Goal: Task Accomplishment & Management: Use online tool/utility

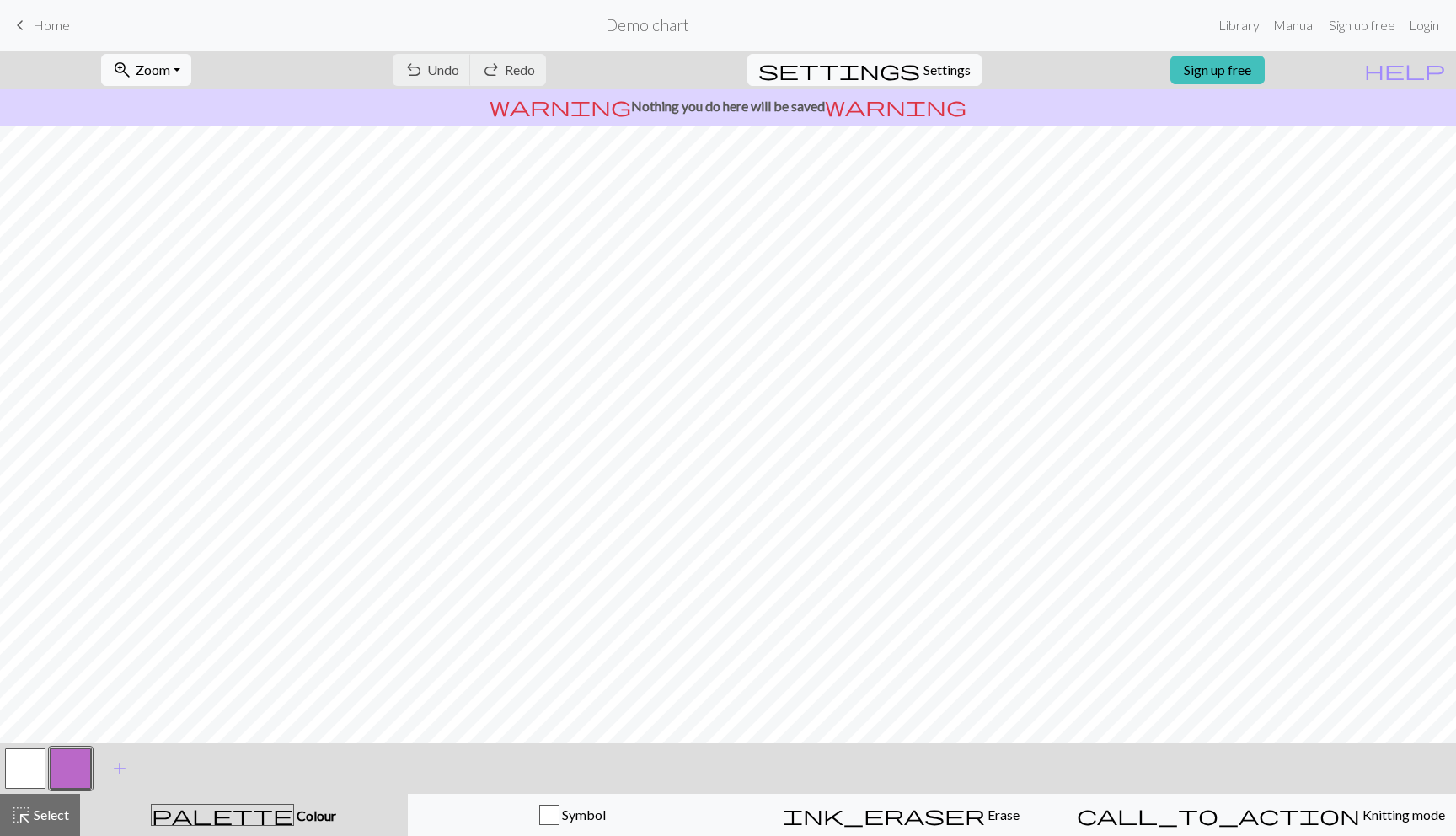
click at [42, 32] on span "Home" at bounding box center [51, 25] width 37 height 16
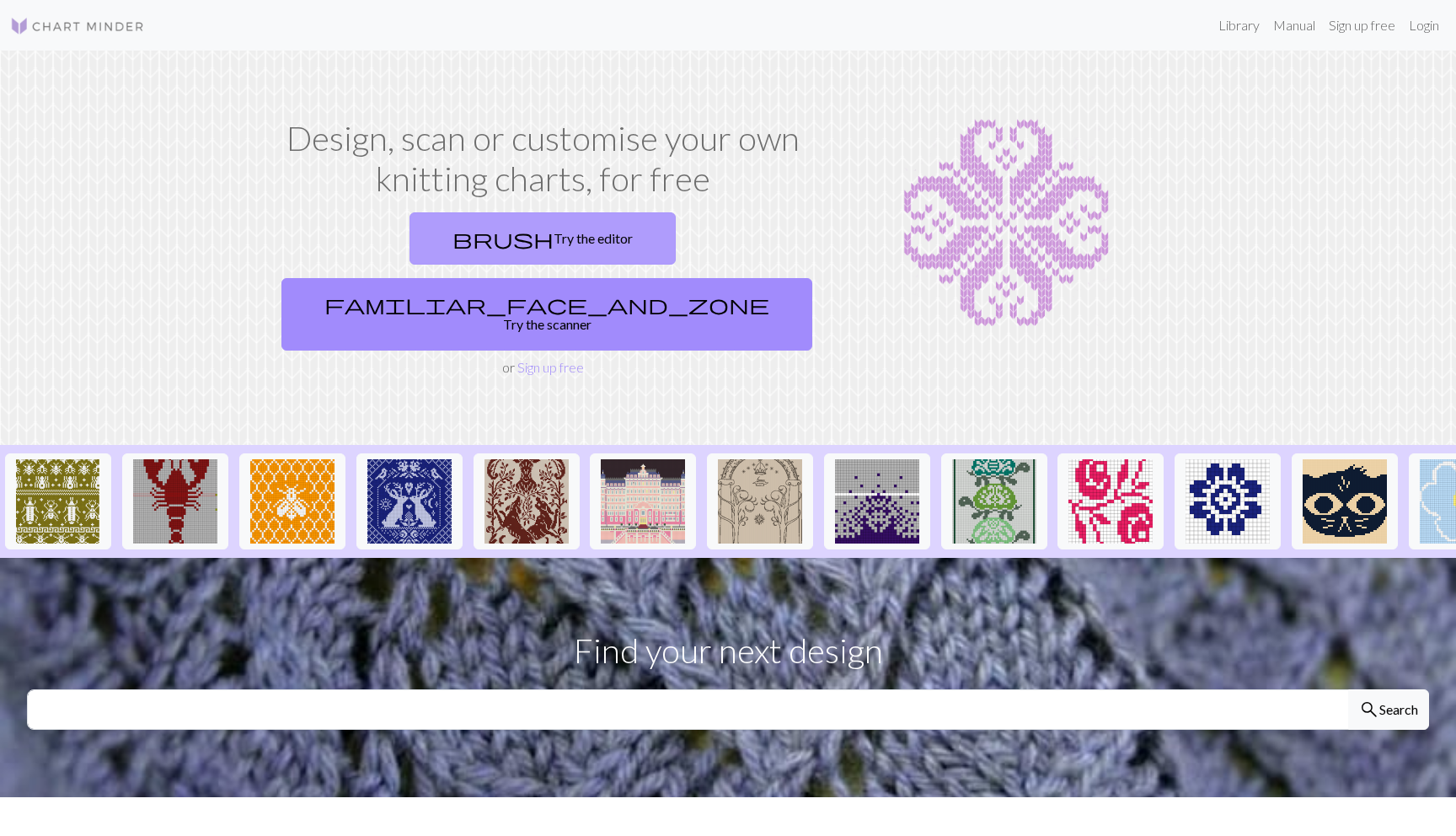
click at [454, 242] on link "brush Try the editor" at bounding box center [542, 238] width 266 height 52
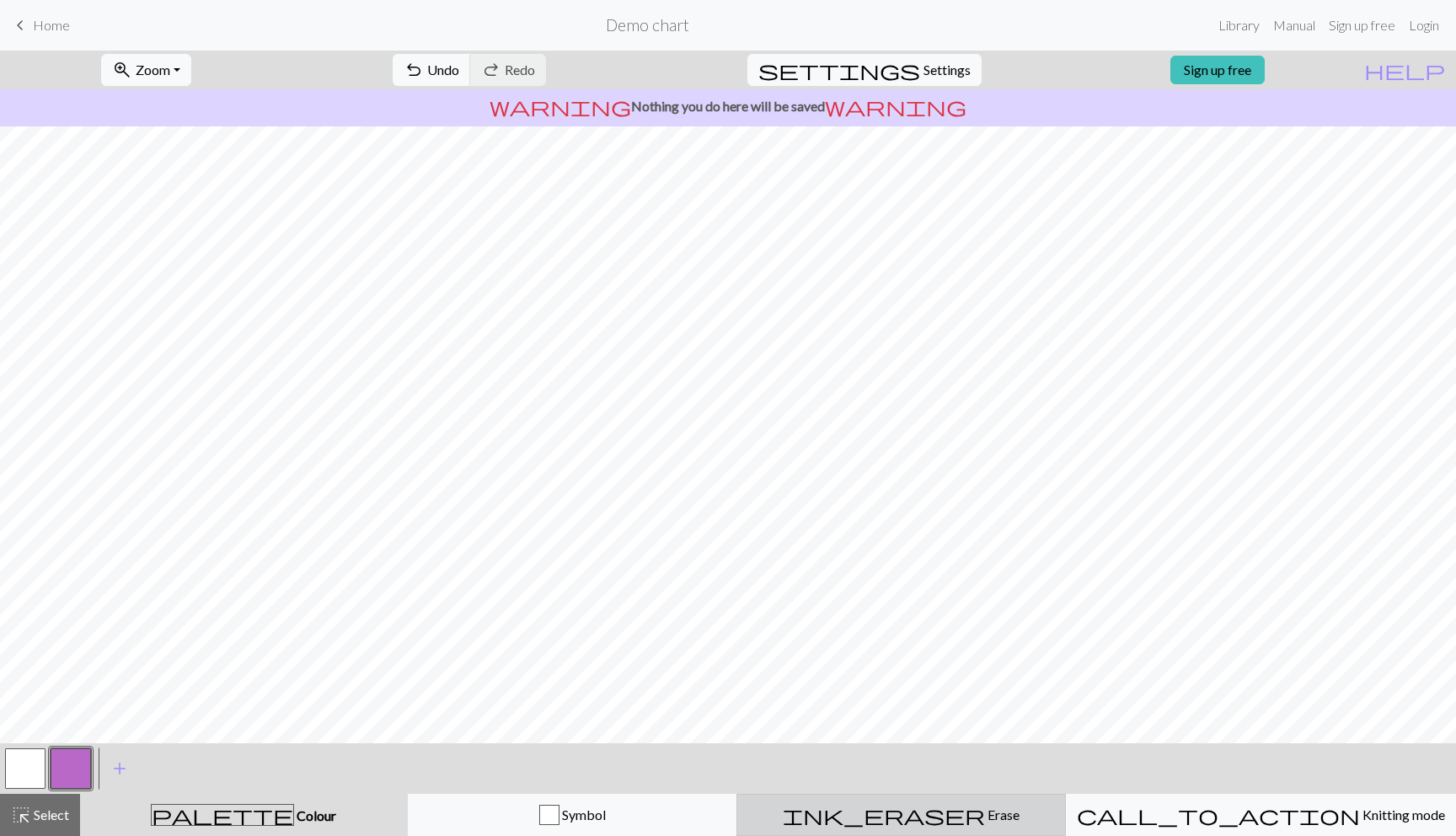
click at [893, 806] on div "ink_eraser Erase Erase" at bounding box center [901, 815] width 307 height 20
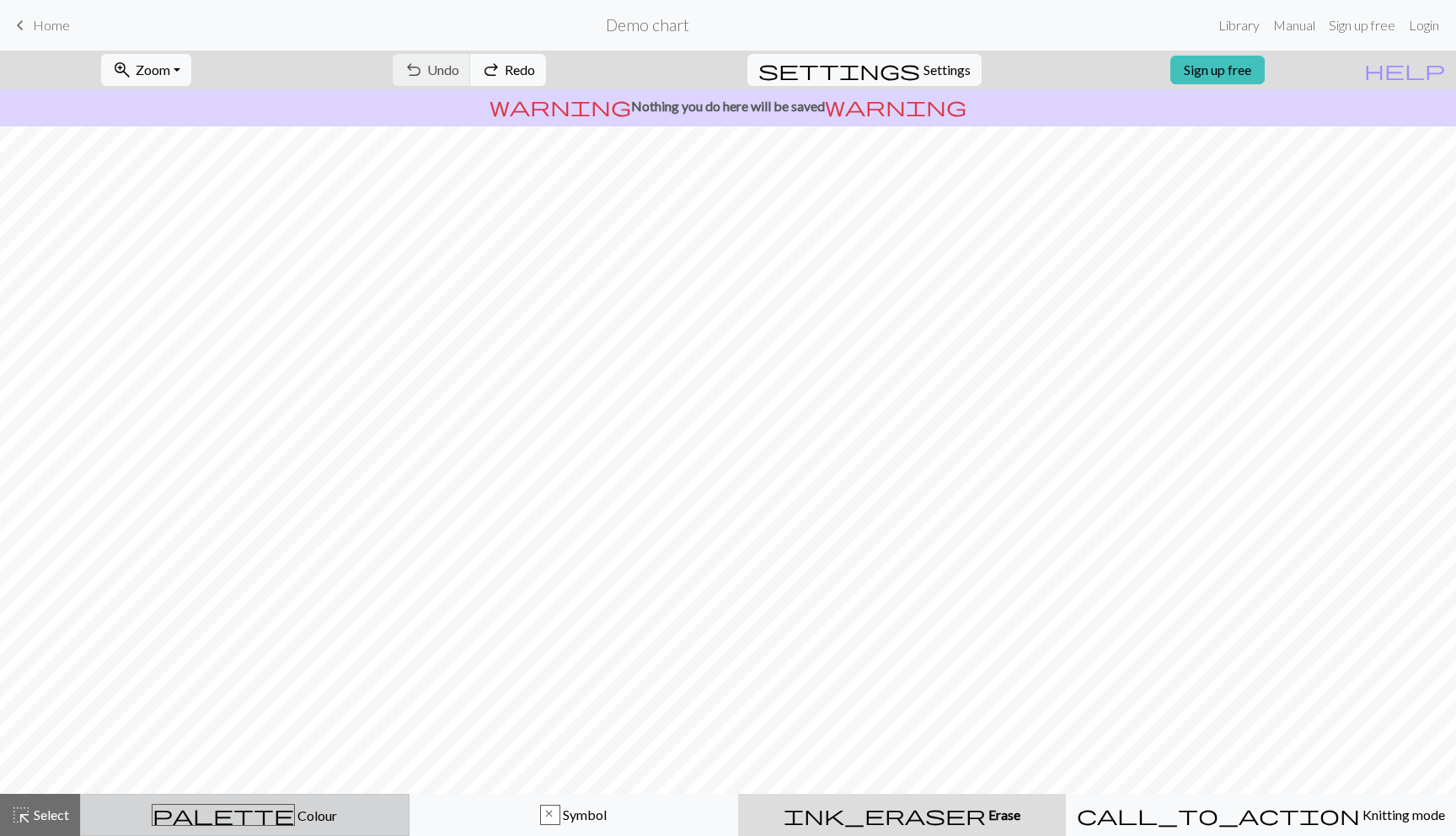
click at [256, 805] on div "palette Colour Colour" at bounding box center [245, 815] width 307 height 22
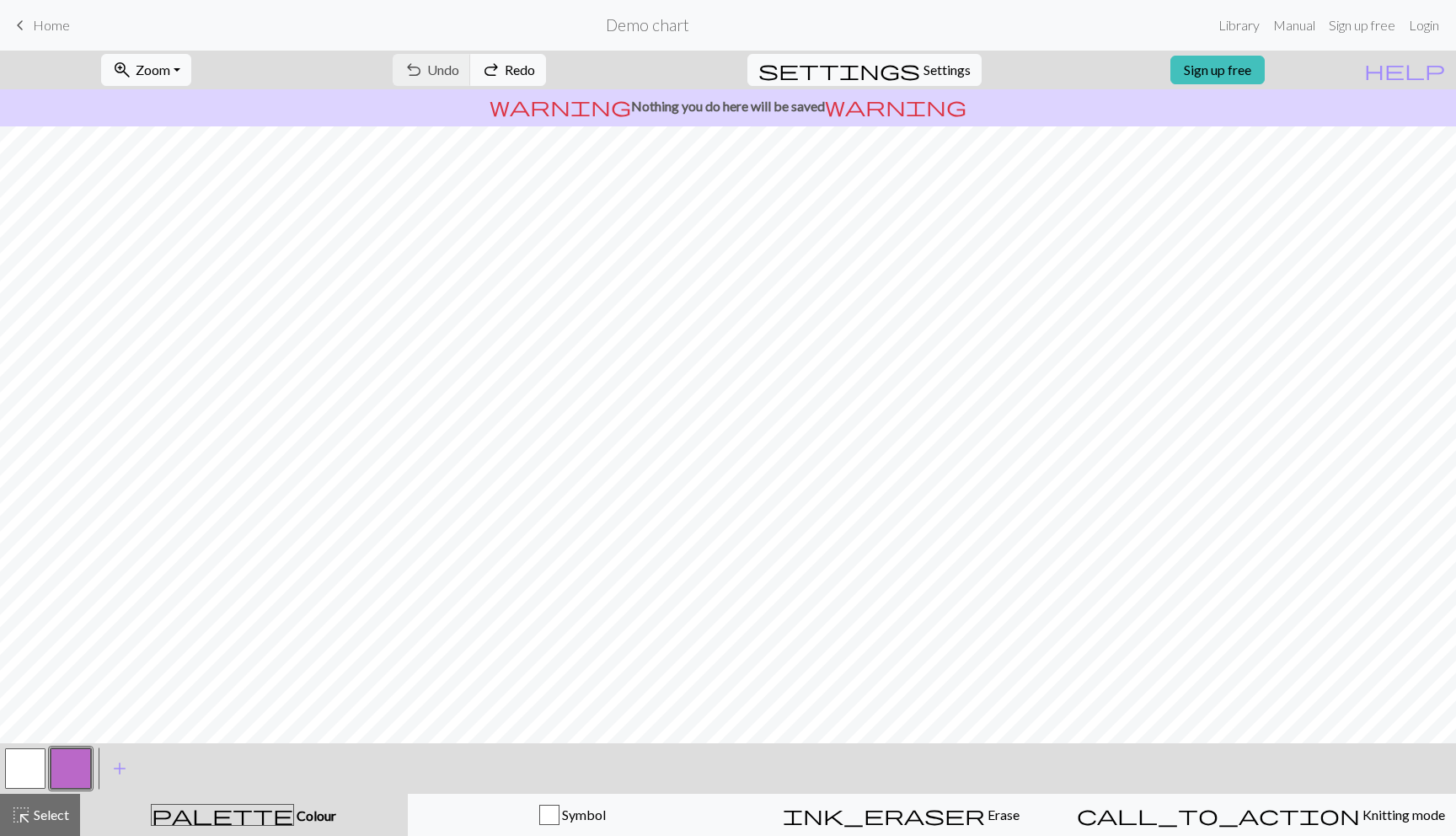
click at [30, 771] on button "button" at bounding box center [25, 769] width 40 height 40
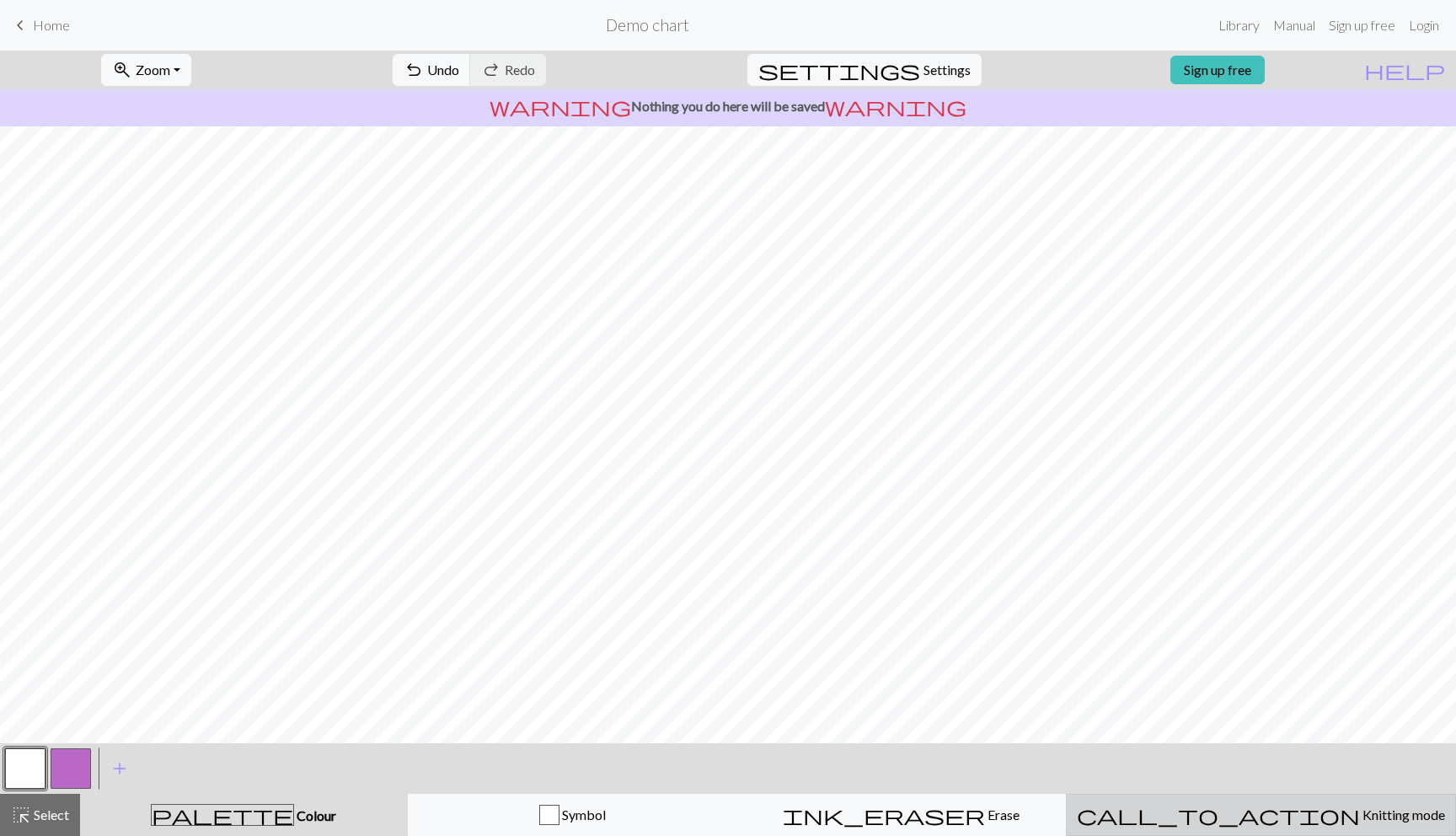
click at [1238, 810] on span "call_to_action" at bounding box center [1218, 815] width 283 height 24
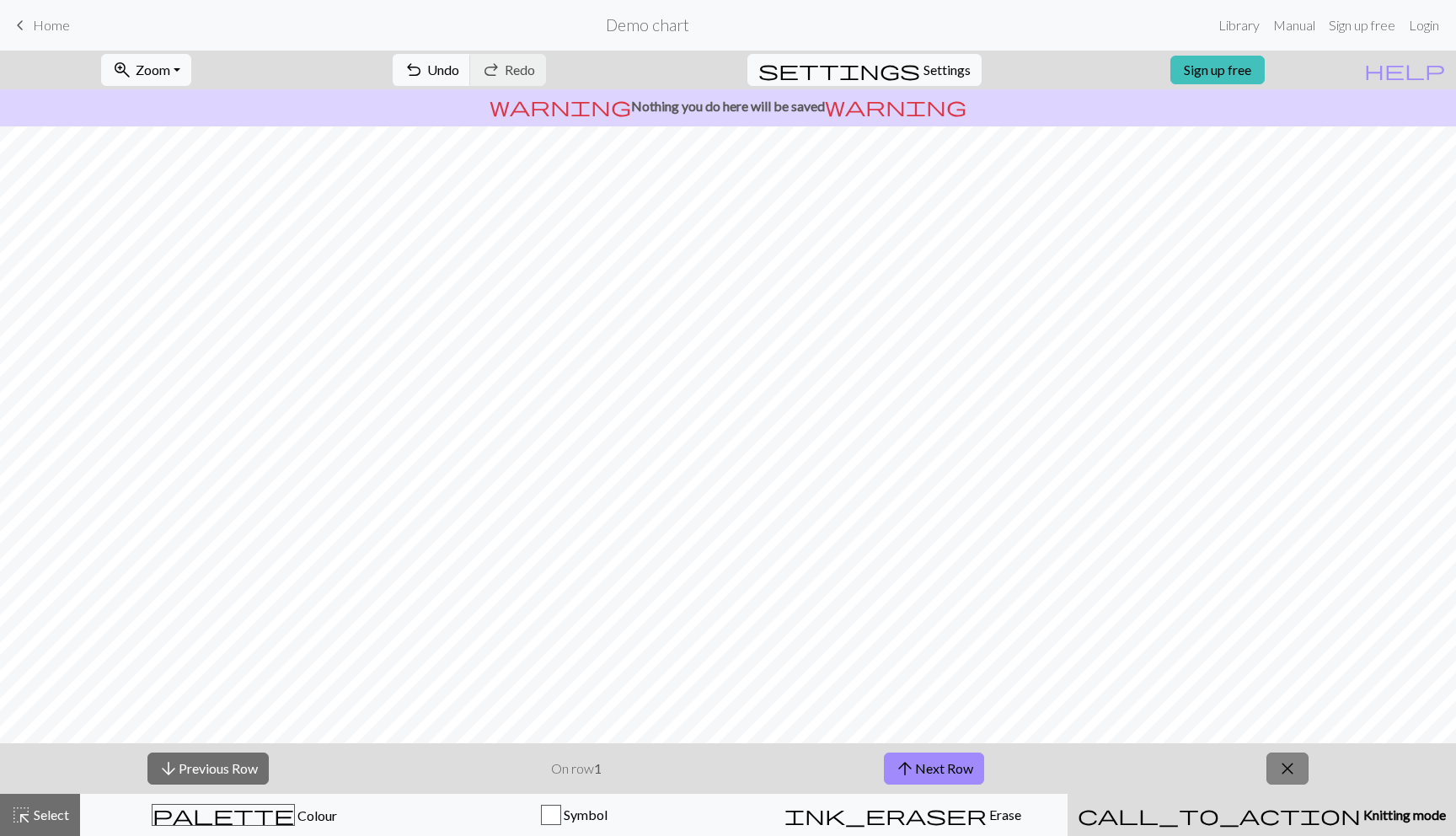
click at [1268, 776] on button "close" at bounding box center [1288, 769] width 42 height 32
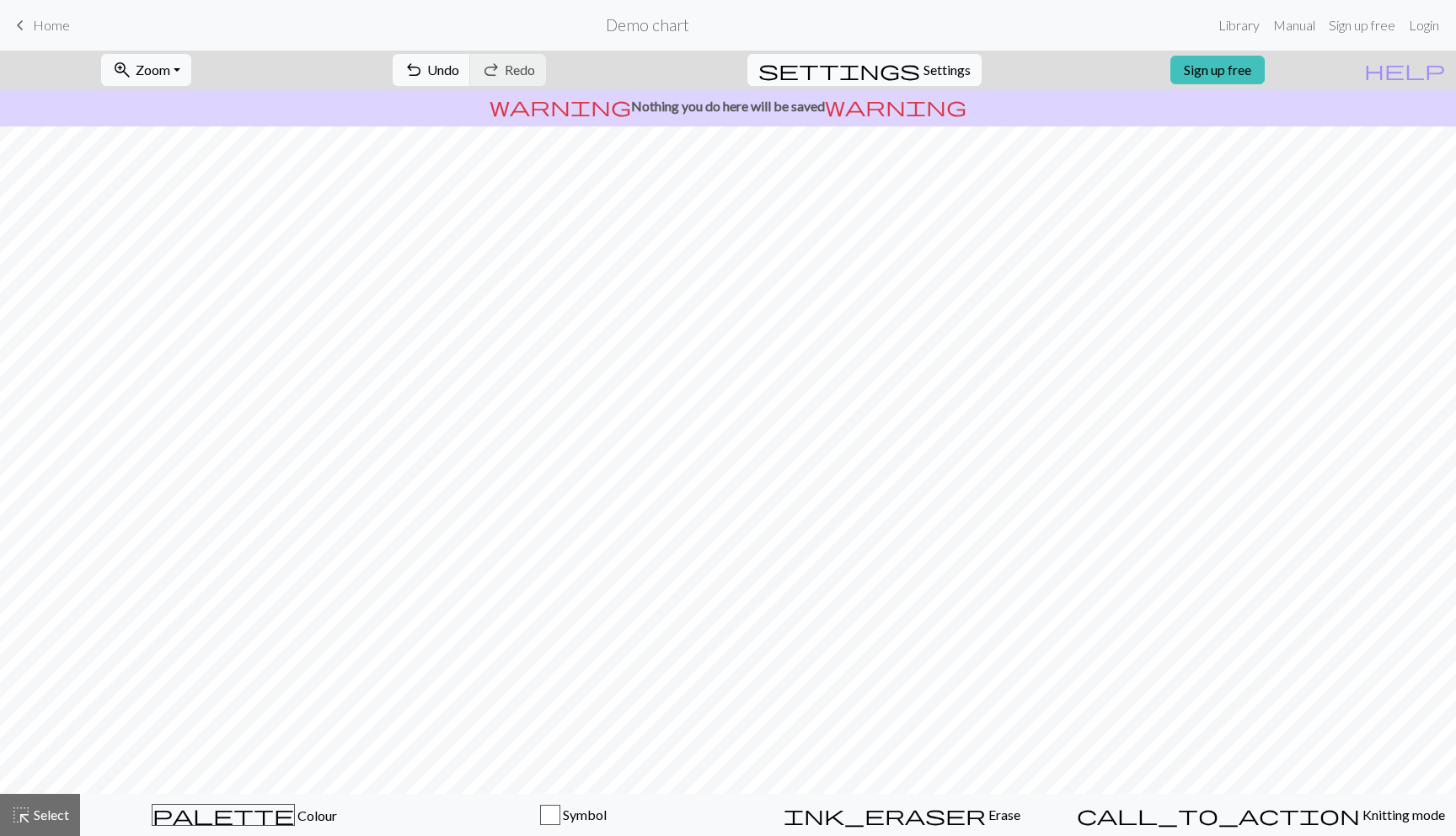
click at [939, 75] on span "Settings" at bounding box center [948, 70] width 47 height 20
select select "aran"
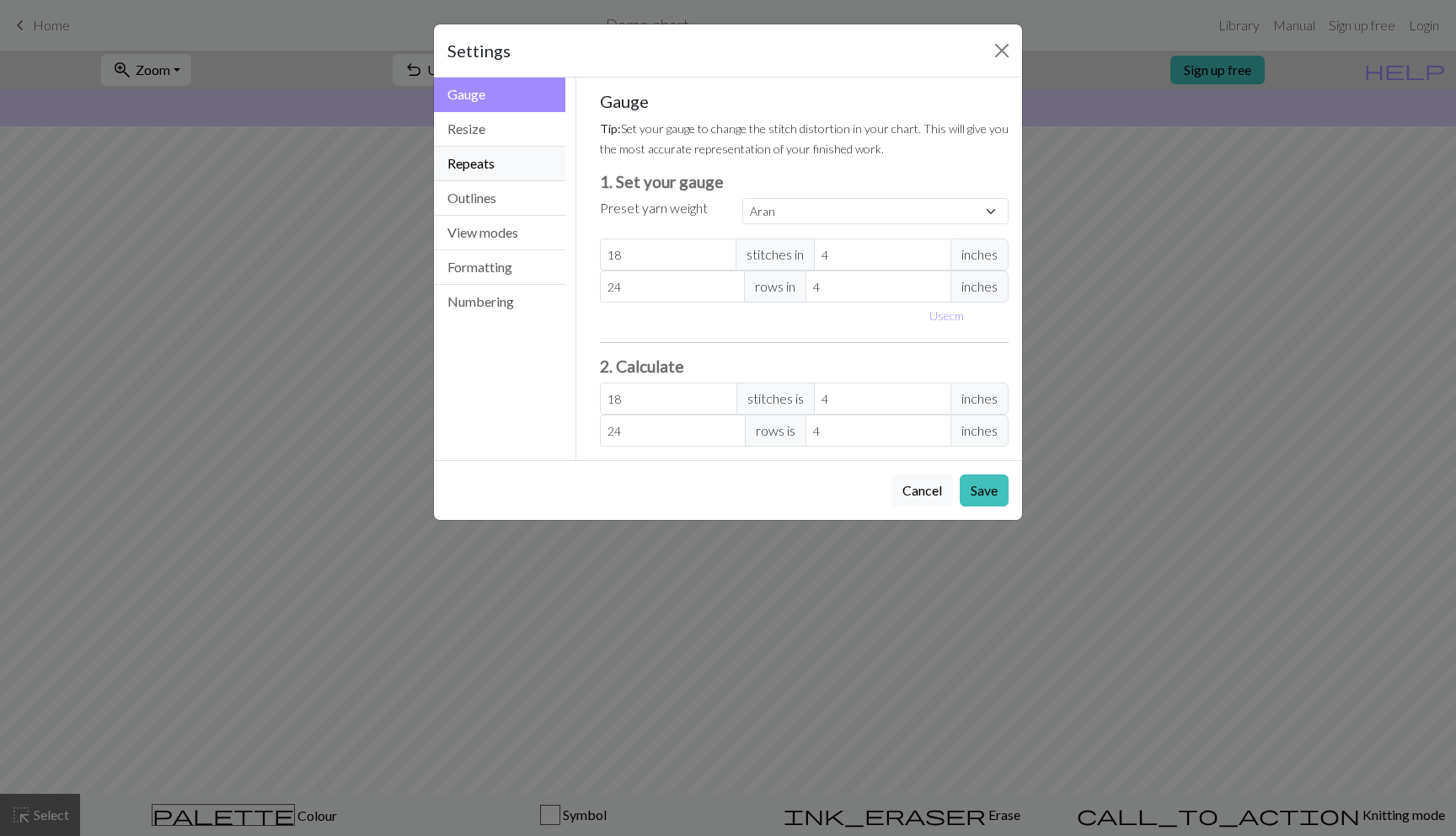
click at [492, 166] on button "Repeats" at bounding box center [499, 164] width 132 height 35
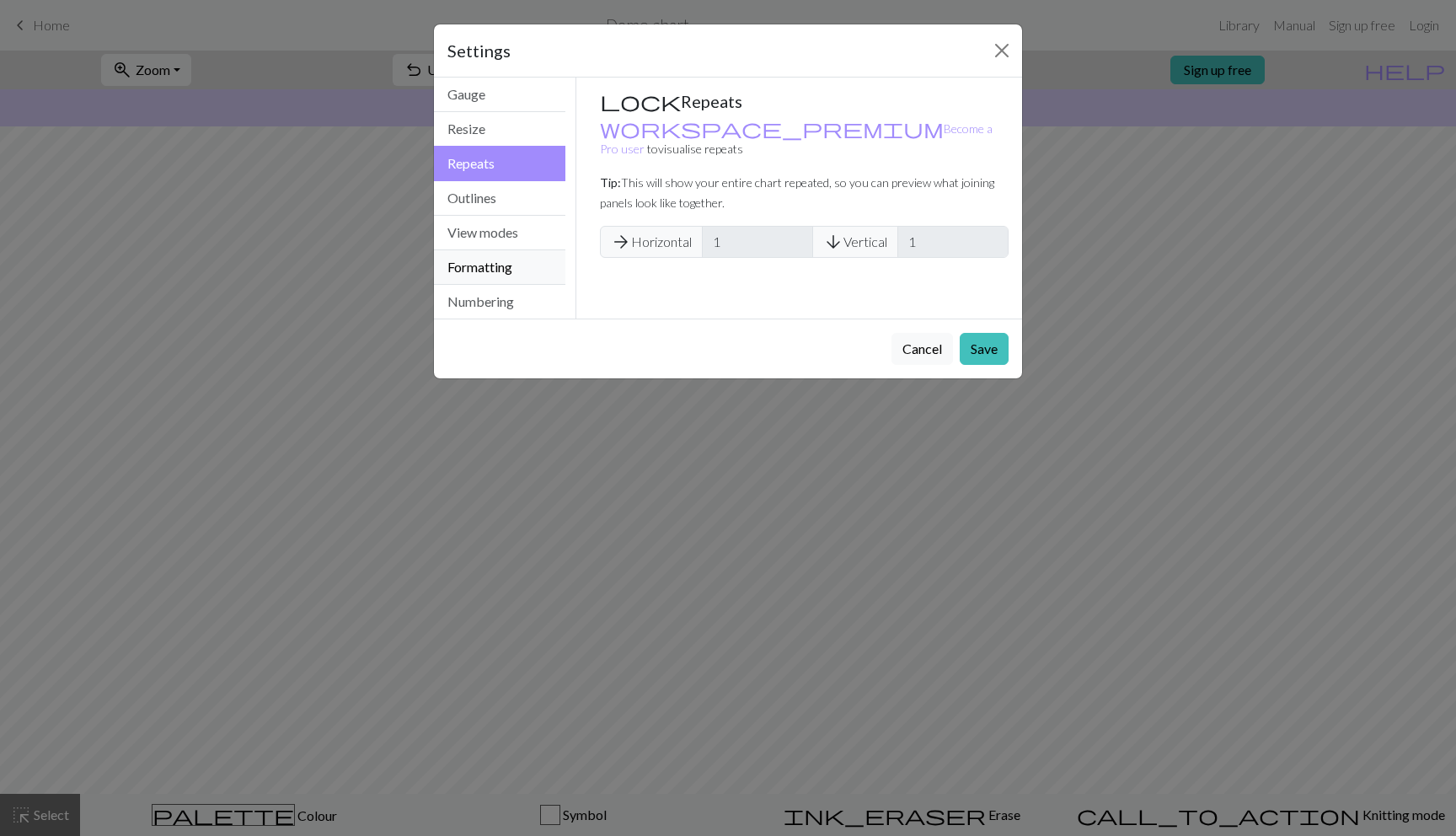
click at [489, 268] on button "Formatting" at bounding box center [499, 267] width 132 height 35
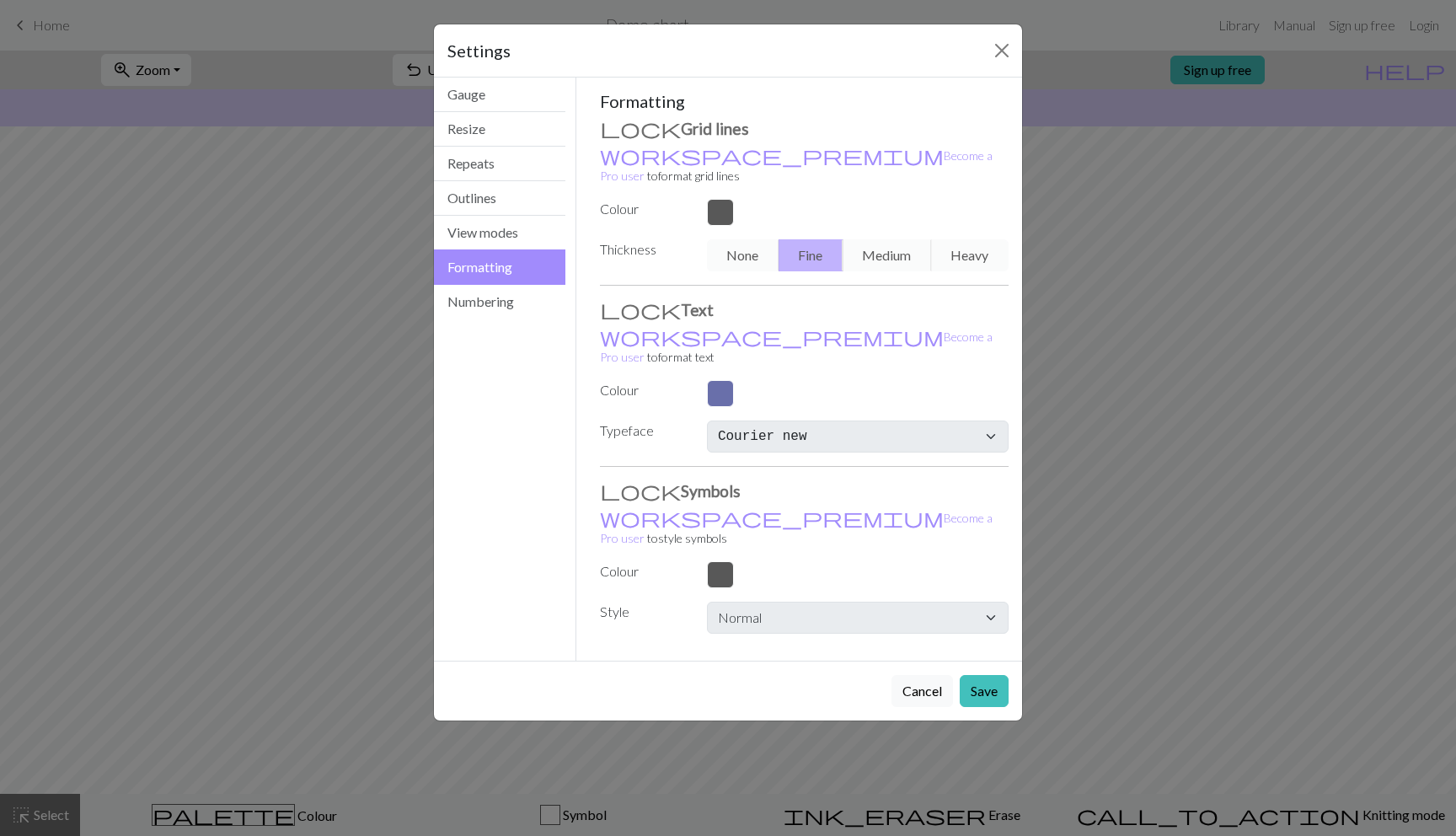
click at [902, 241] on div "None Fine Medium Heavy" at bounding box center [858, 255] width 322 height 32
click at [883, 239] on div "None Fine Medium Heavy" at bounding box center [858, 255] width 322 height 32
click at [996, 50] on button "Close" at bounding box center [1002, 51] width 27 height 27
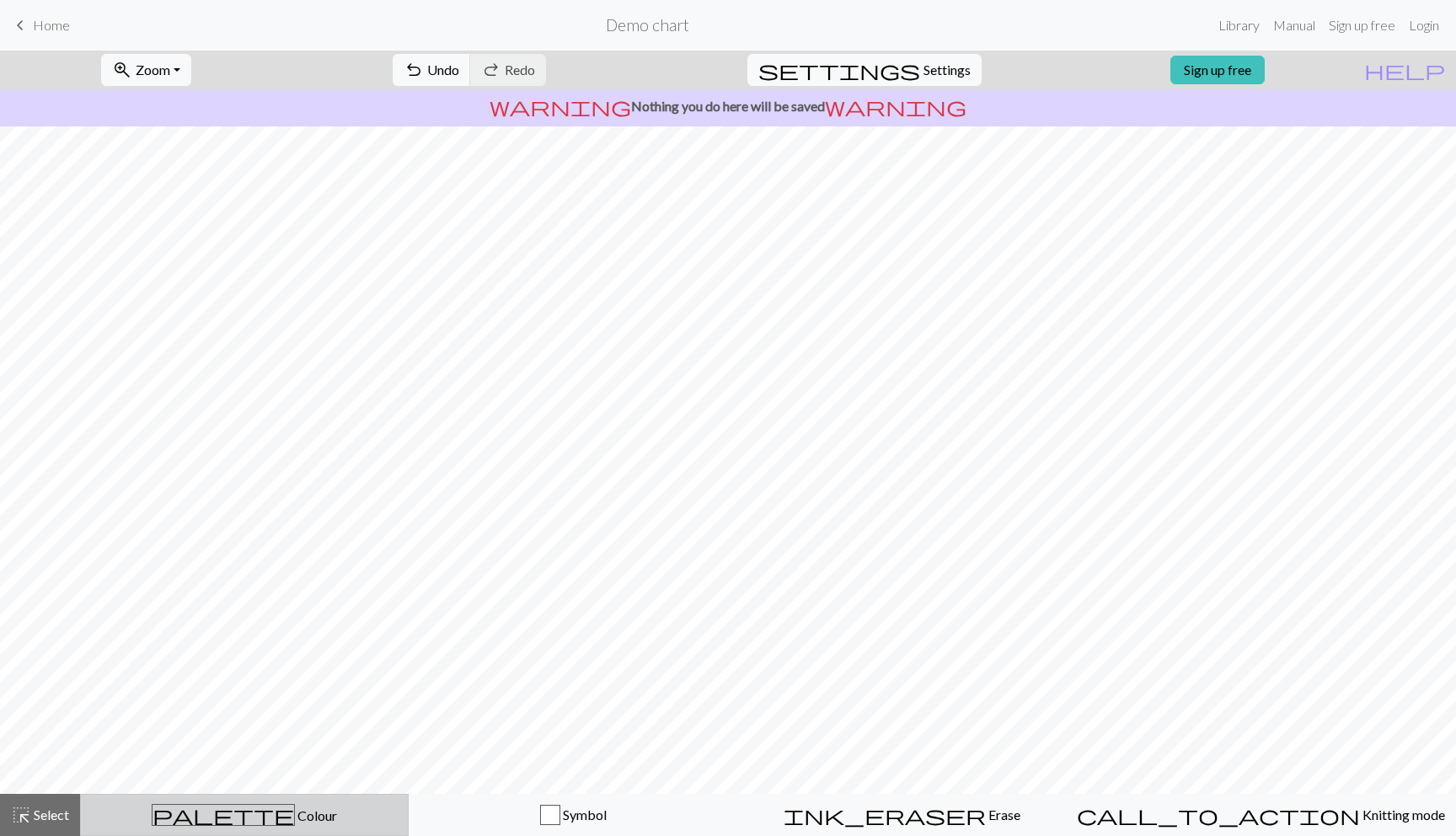
click at [230, 822] on span "palette" at bounding box center [224, 815] width 142 height 24
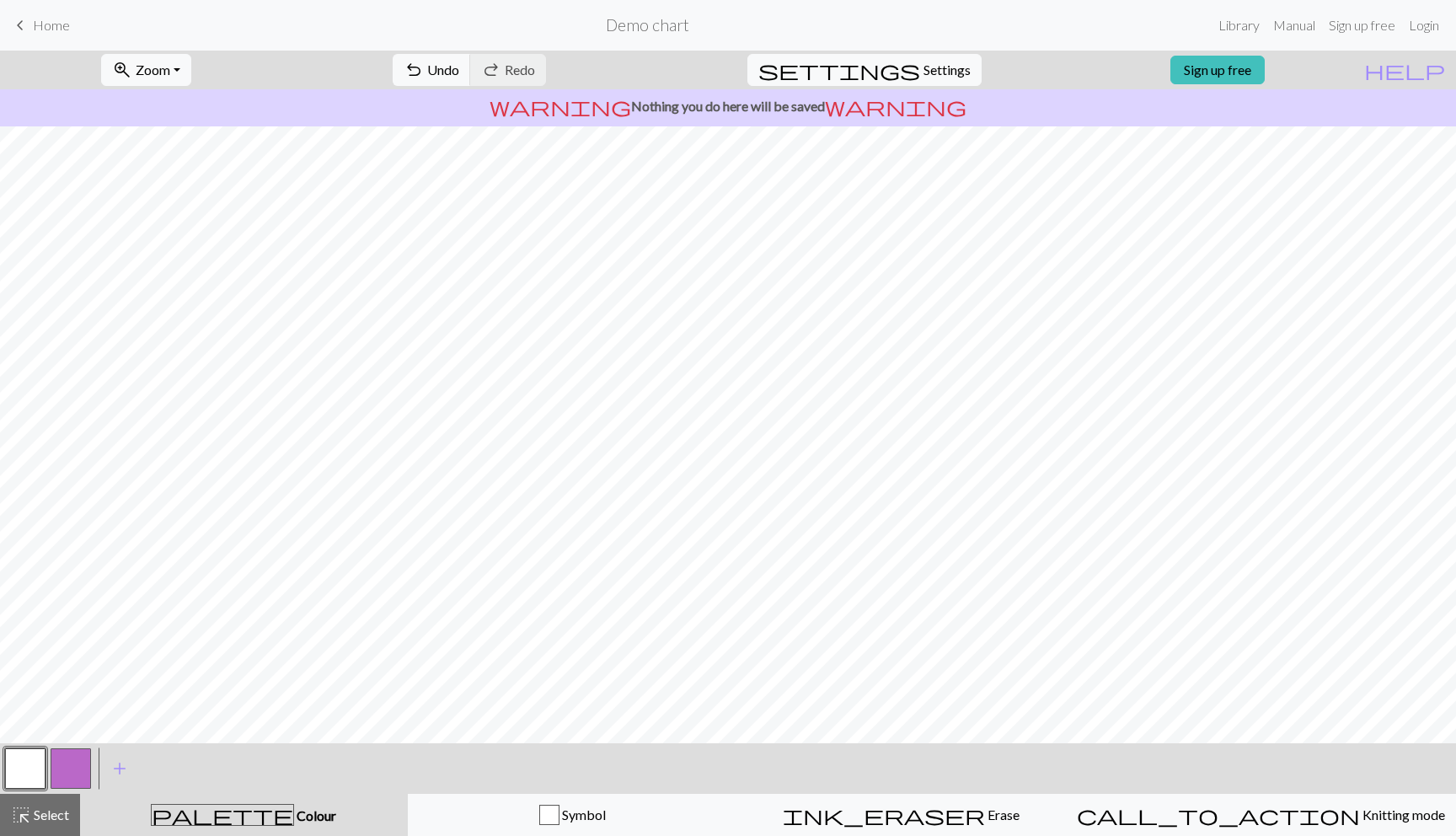
click at [56, 765] on button "button" at bounding box center [71, 769] width 40 height 40
click at [18, 772] on button "button" at bounding box center [25, 769] width 40 height 40
click at [67, 763] on button "button" at bounding box center [71, 769] width 40 height 40
click at [18, 763] on button "button" at bounding box center [25, 769] width 40 height 40
click at [83, 766] on button "button" at bounding box center [71, 769] width 40 height 40
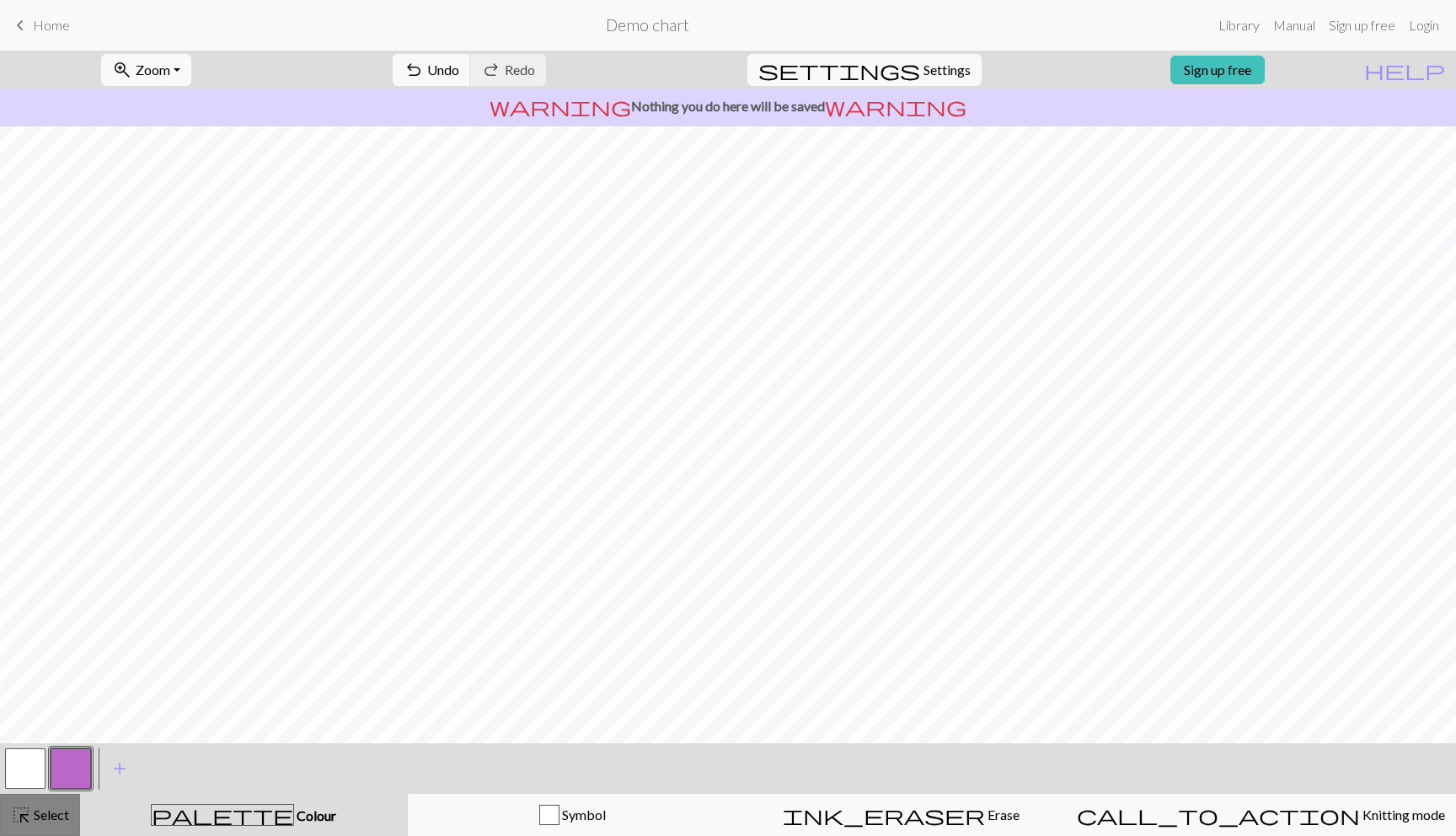
click at [35, 814] on span "Select" at bounding box center [50, 815] width 38 height 16
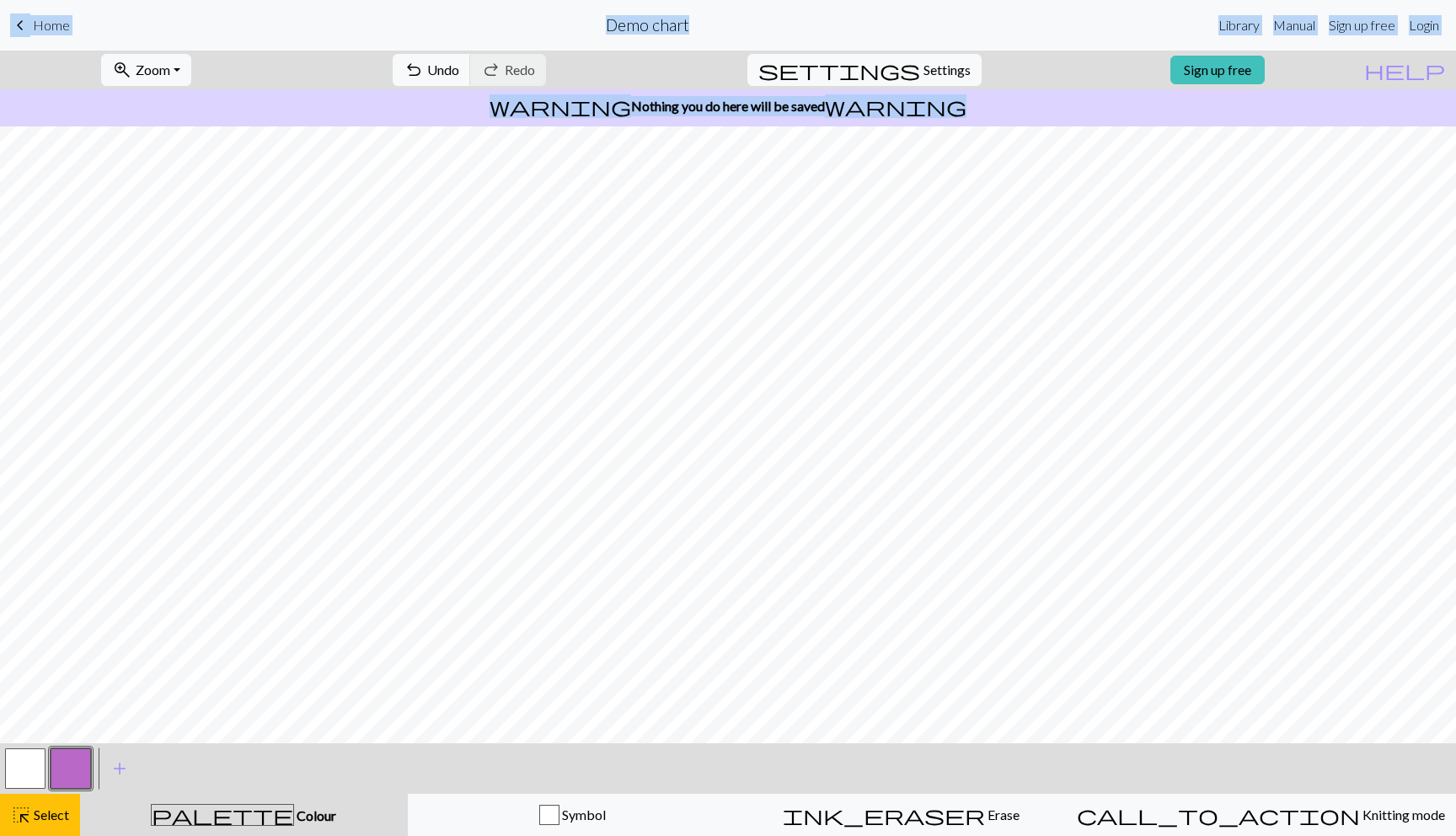
click at [1359, 27] on link "Sign up free" at bounding box center [1362, 25] width 80 height 34
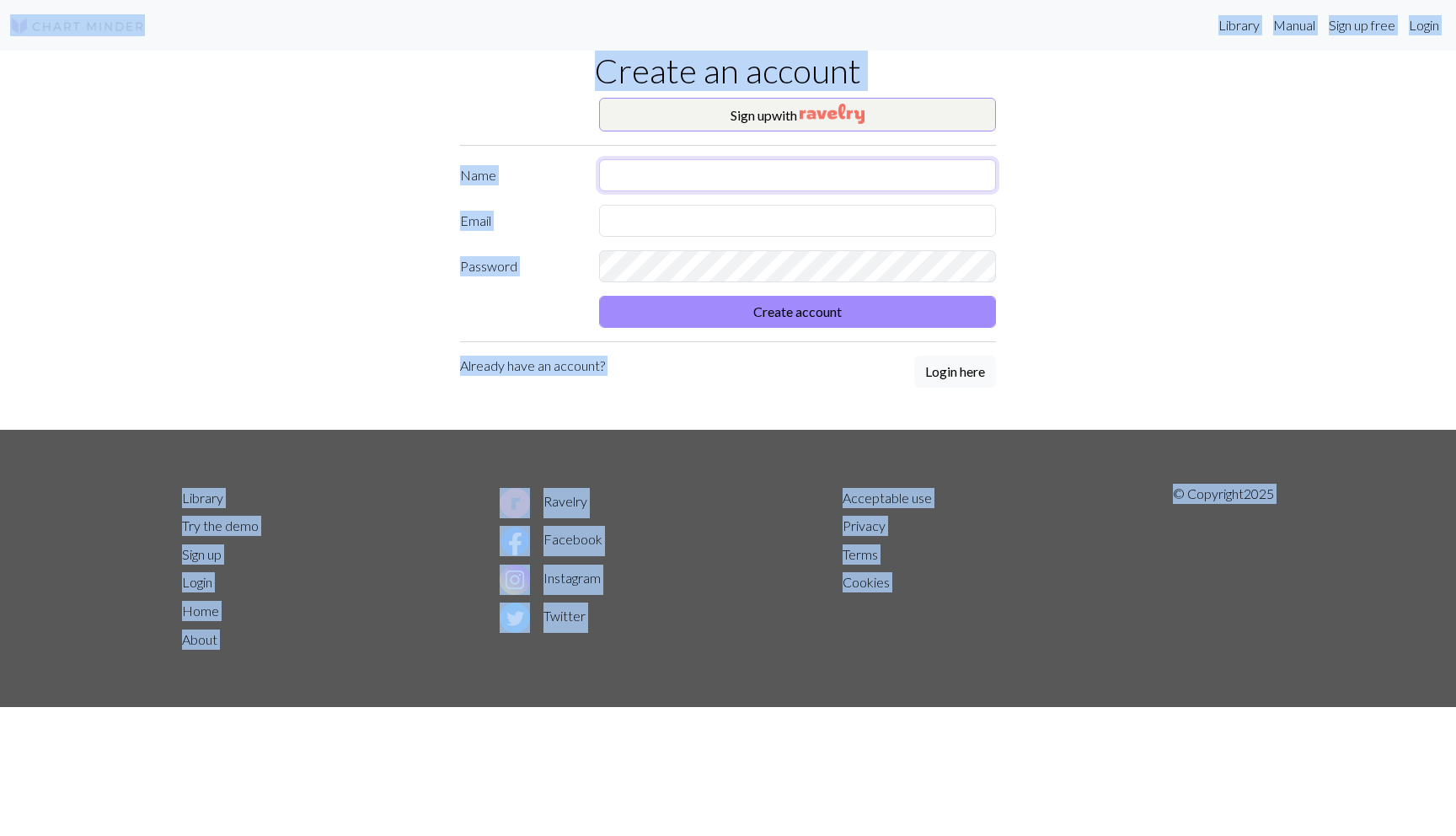
click at [653, 176] on input "text" at bounding box center [798, 175] width 397 height 32
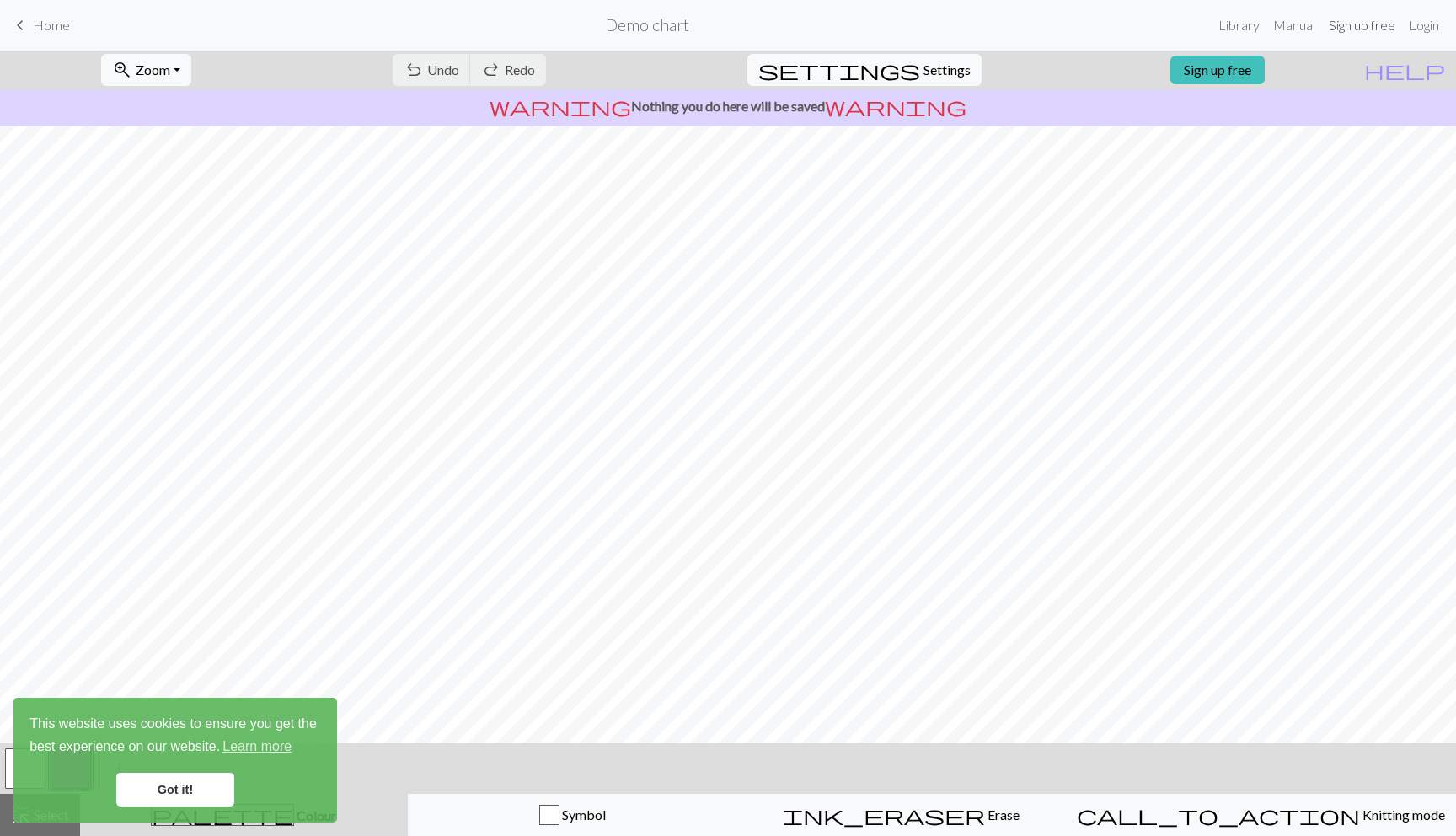
click at [1339, 25] on link "Sign up free" at bounding box center [1362, 25] width 80 height 34
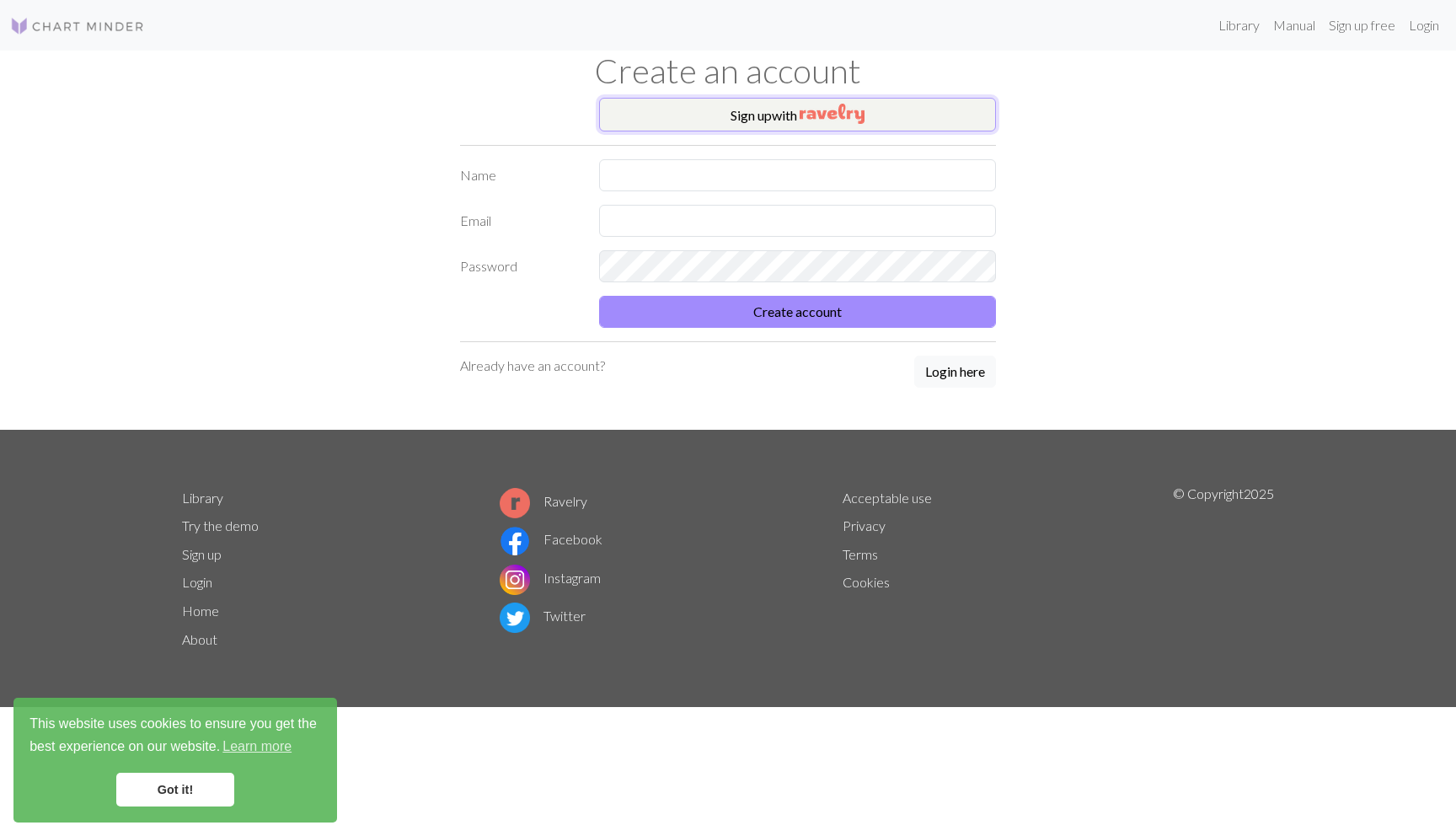
click at [664, 117] on button "Sign up with" at bounding box center [798, 115] width 397 height 34
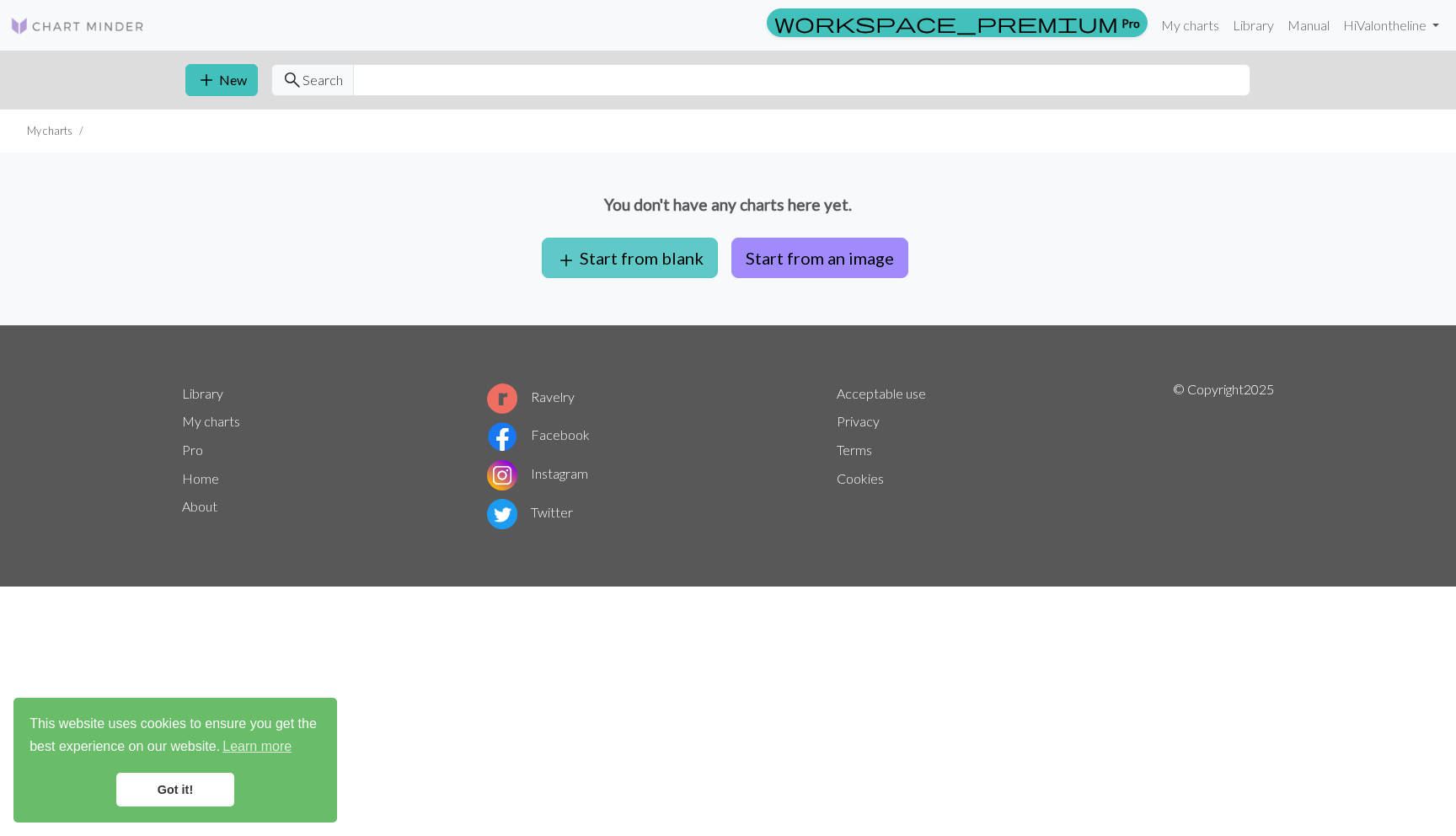
click at [669, 262] on button "add Start from blank" at bounding box center [630, 257] width 176 height 40
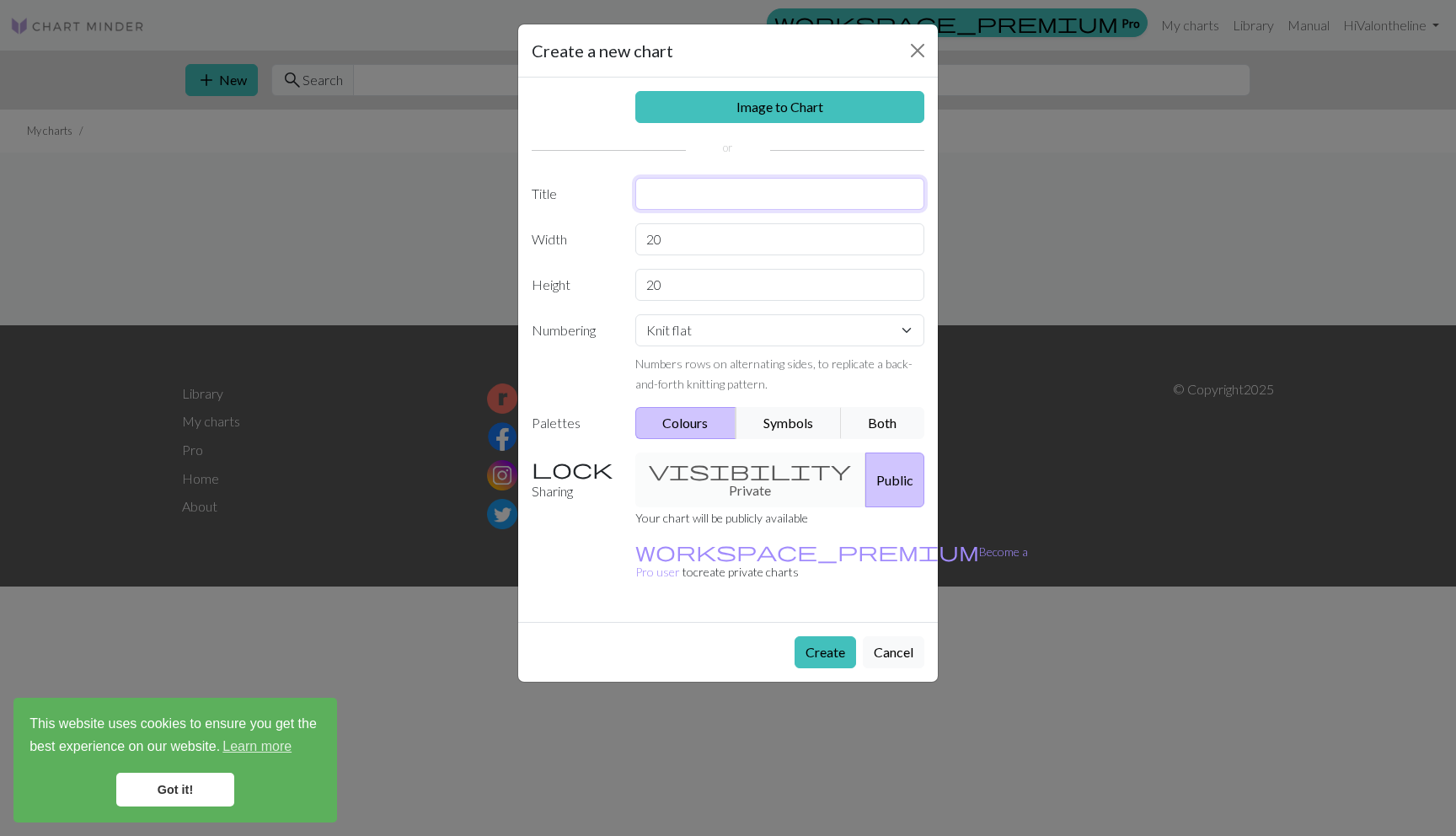
click at [683, 191] on input "text" at bounding box center [780, 194] width 290 height 32
click at [695, 100] on link "Image to Chart" at bounding box center [780, 106] width 290 height 32
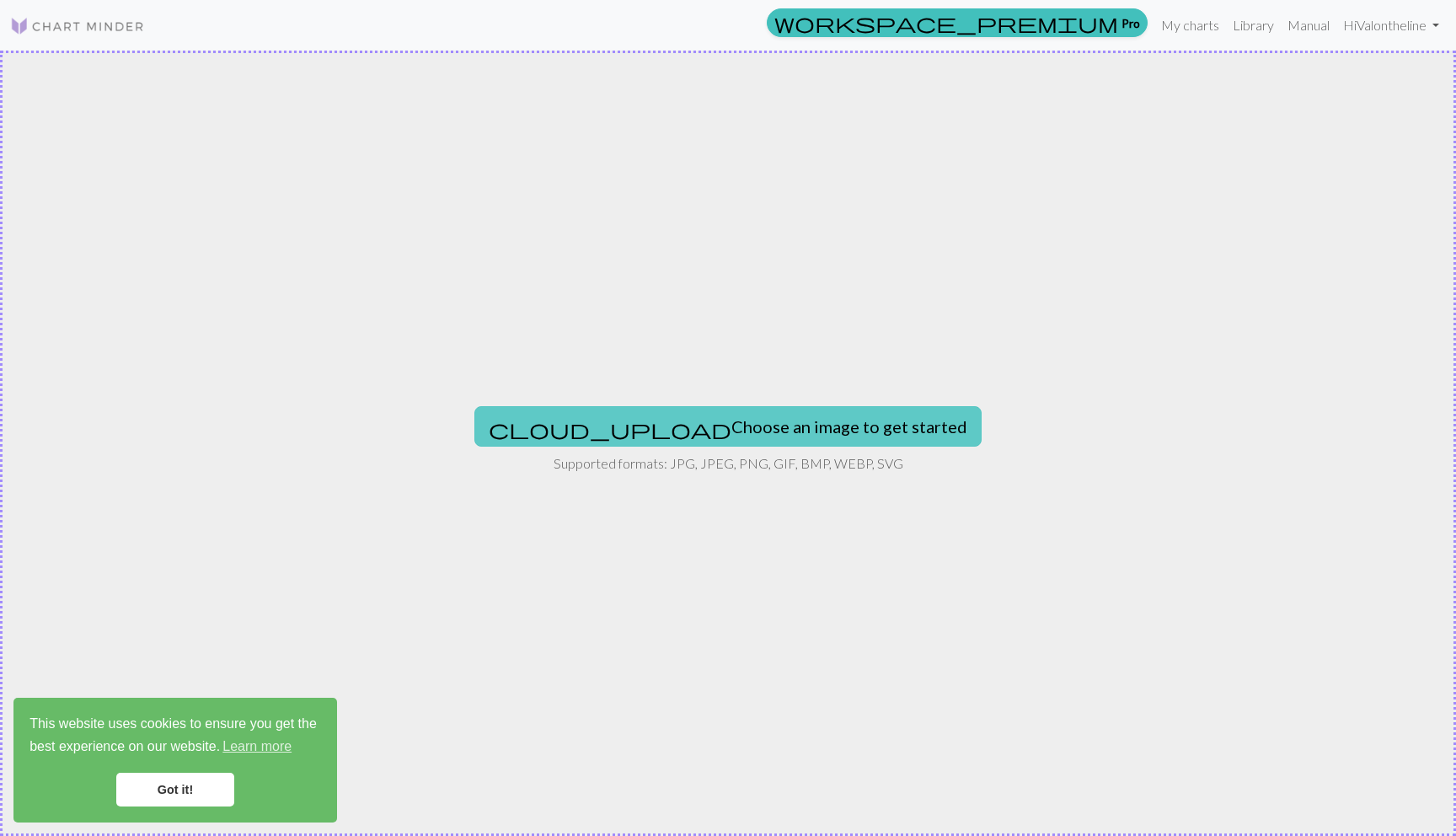
click at [697, 433] on button "cloud_upload Choose an image to get started" at bounding box center [728, 427] width 507 height 40
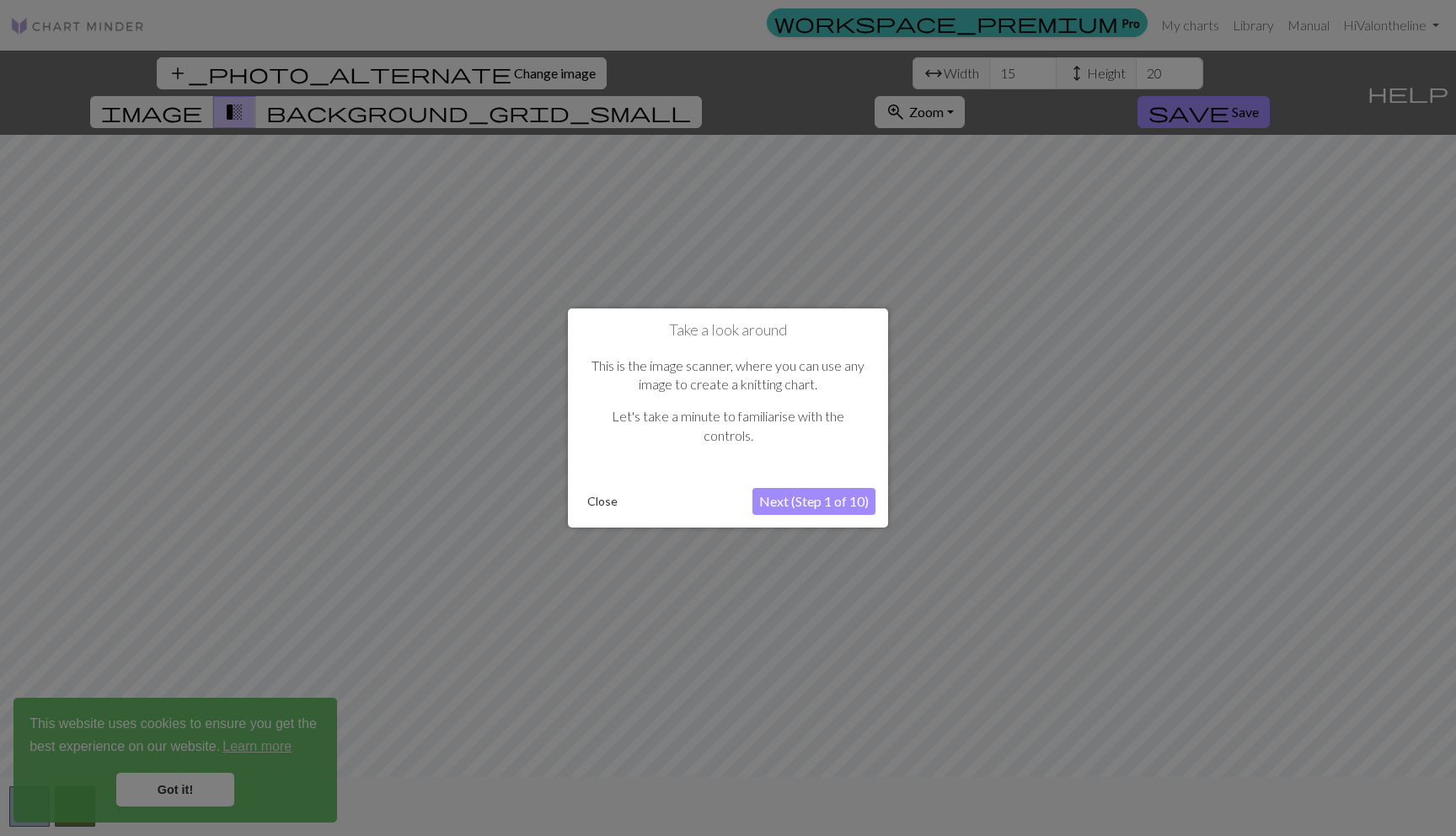
click at [854, 508] on button "Next (Step 1 of 10)" at bounding box center [814, 502] width 123 height 27
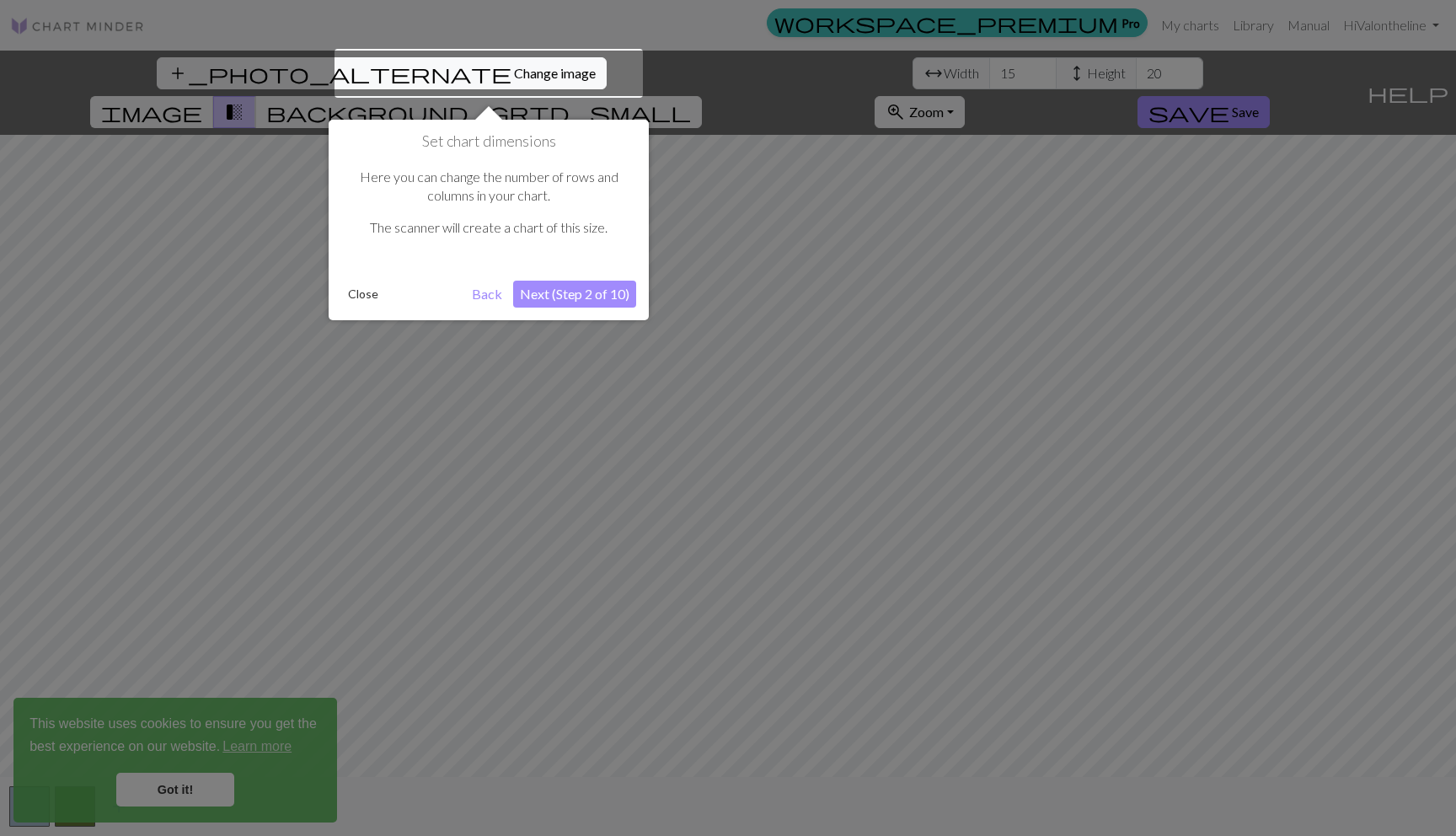
click at [547, 294] on button "Next (Step 2 of 10)" at bounding box center [574, 295] width 123 height 27
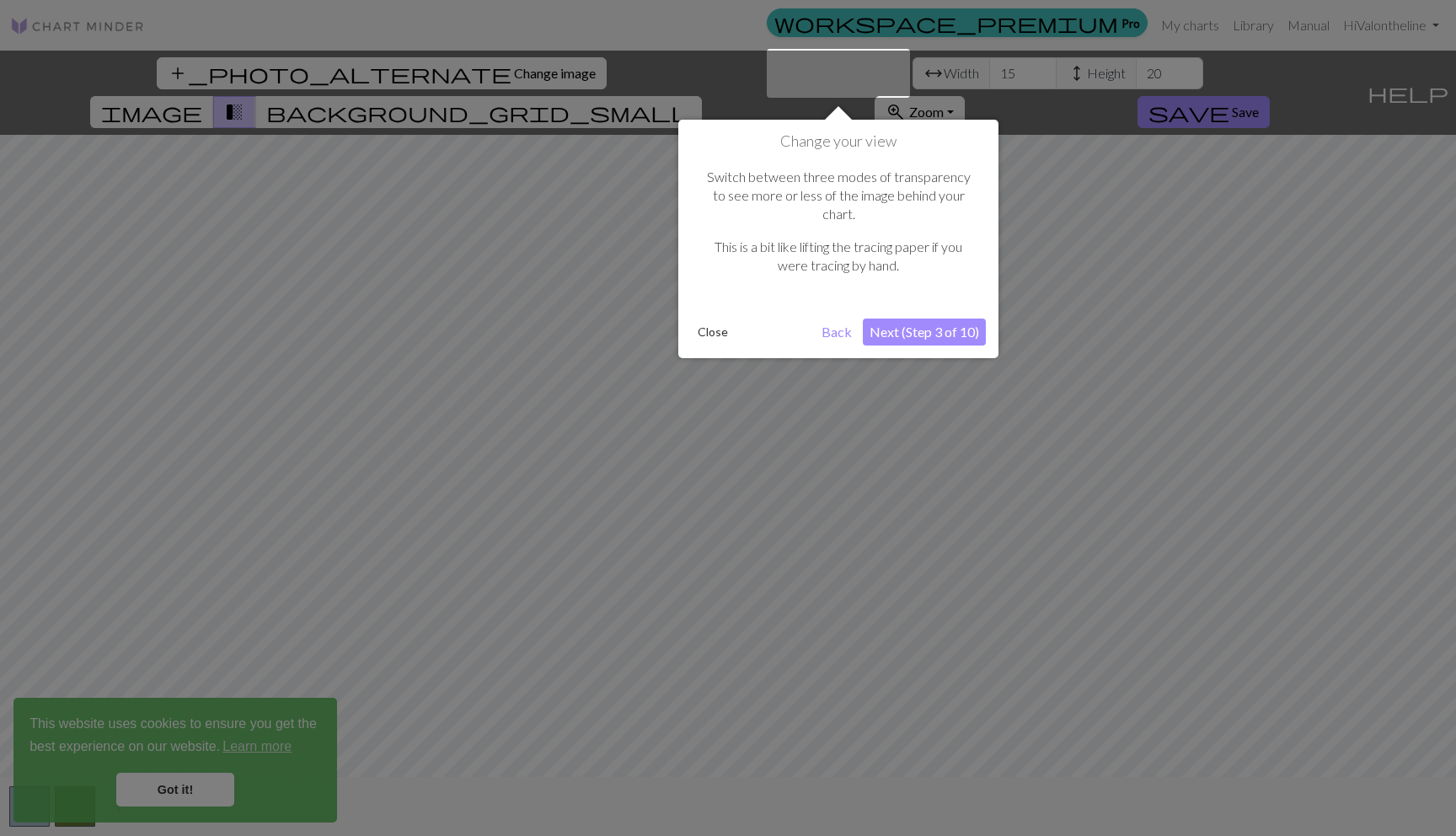
click at [904, 319] on button "Next (Step 3 of 10)" at bounding box center [924, 332] width 123 height 27
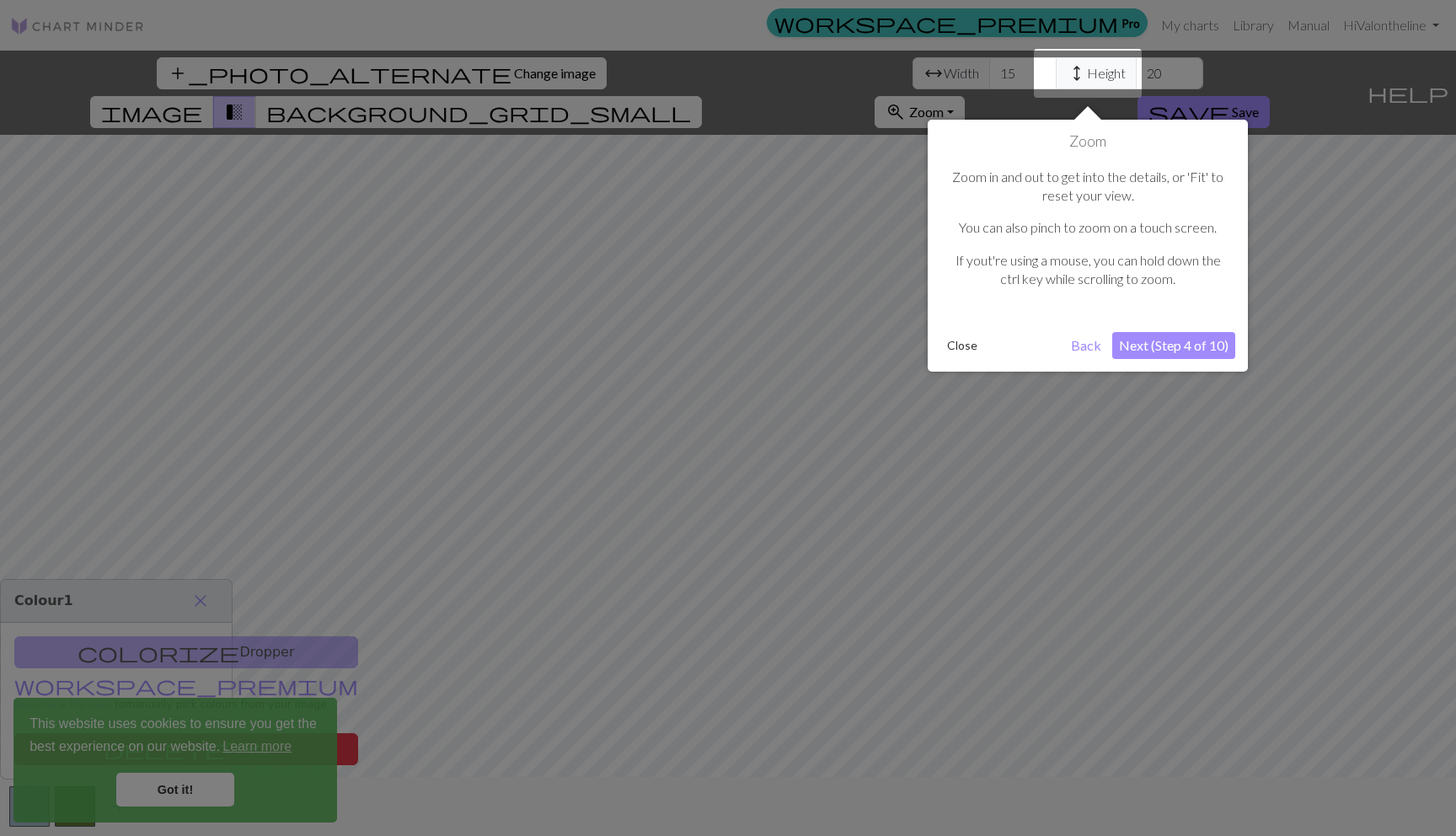
click at [1161, 347] on button "Next (Step 4 of 10)" at bounding box center [1173, 346] width 123 height 27
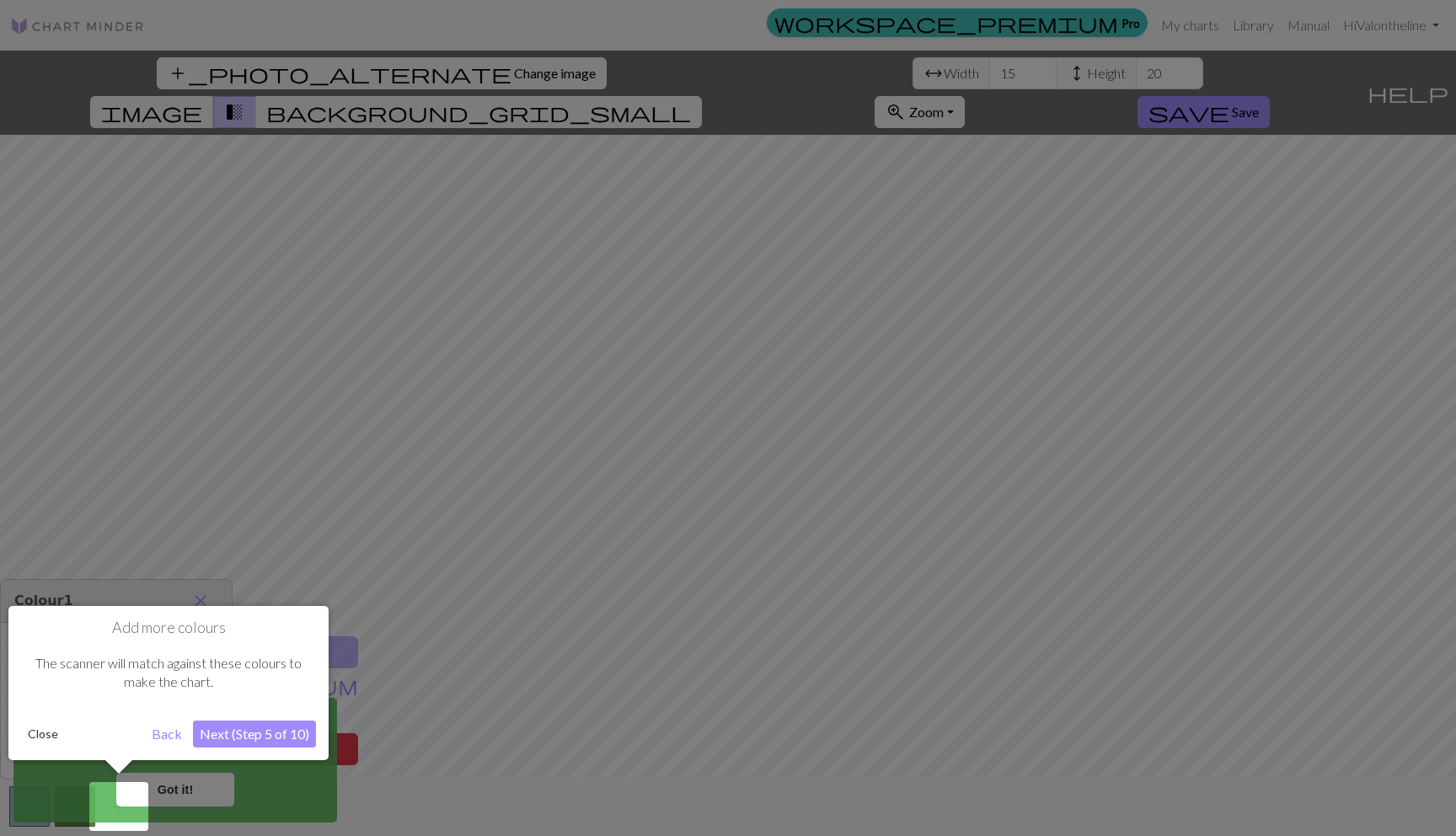
click at [245, 736] on button "Next (Step 5 of 10)" at bounding box center [254, 734] width 123 height 27
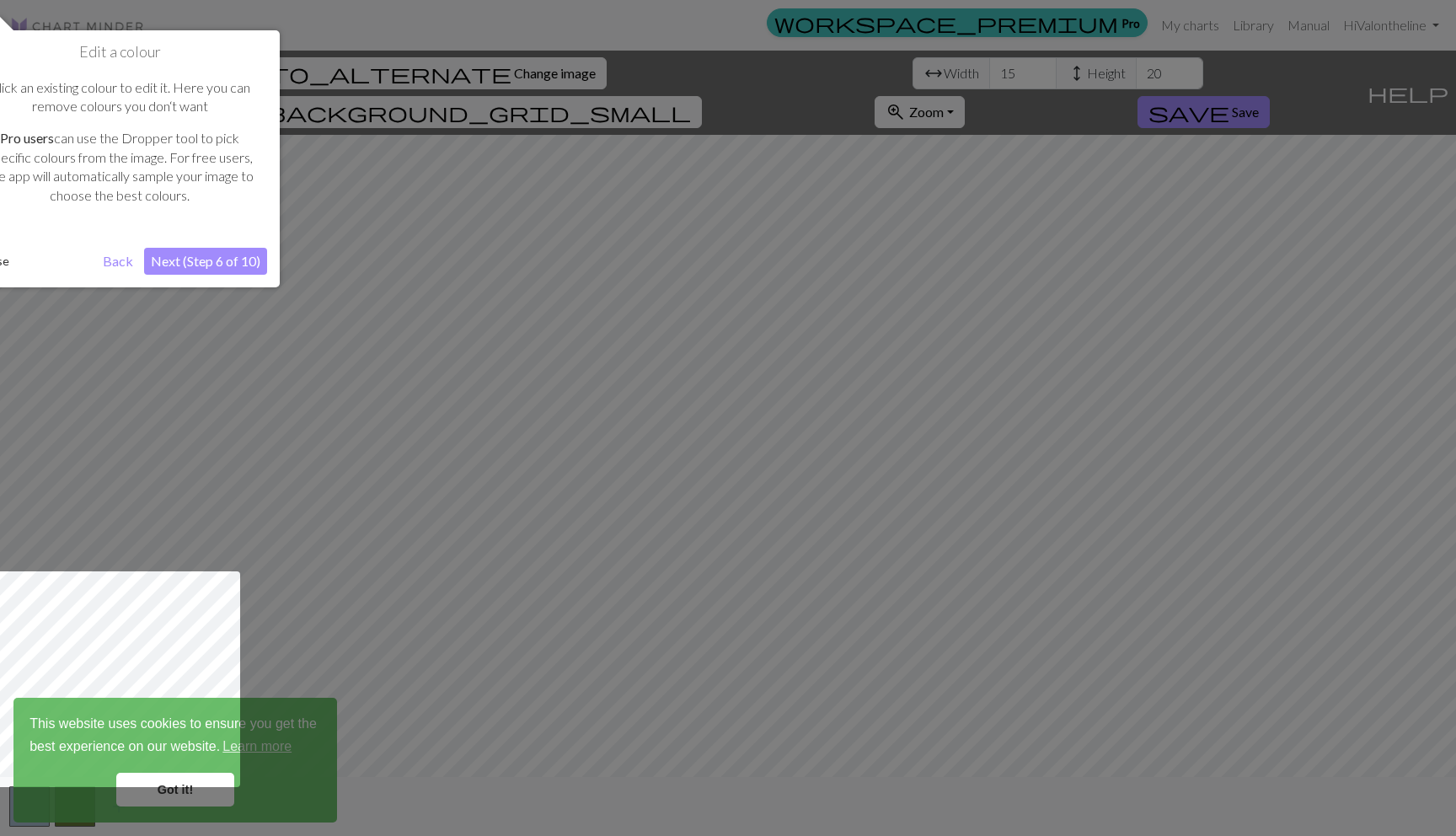
click at [216, 267] on button "Next (Step 6 of 10)" at bounding box center [205, 261] width 123 height 27
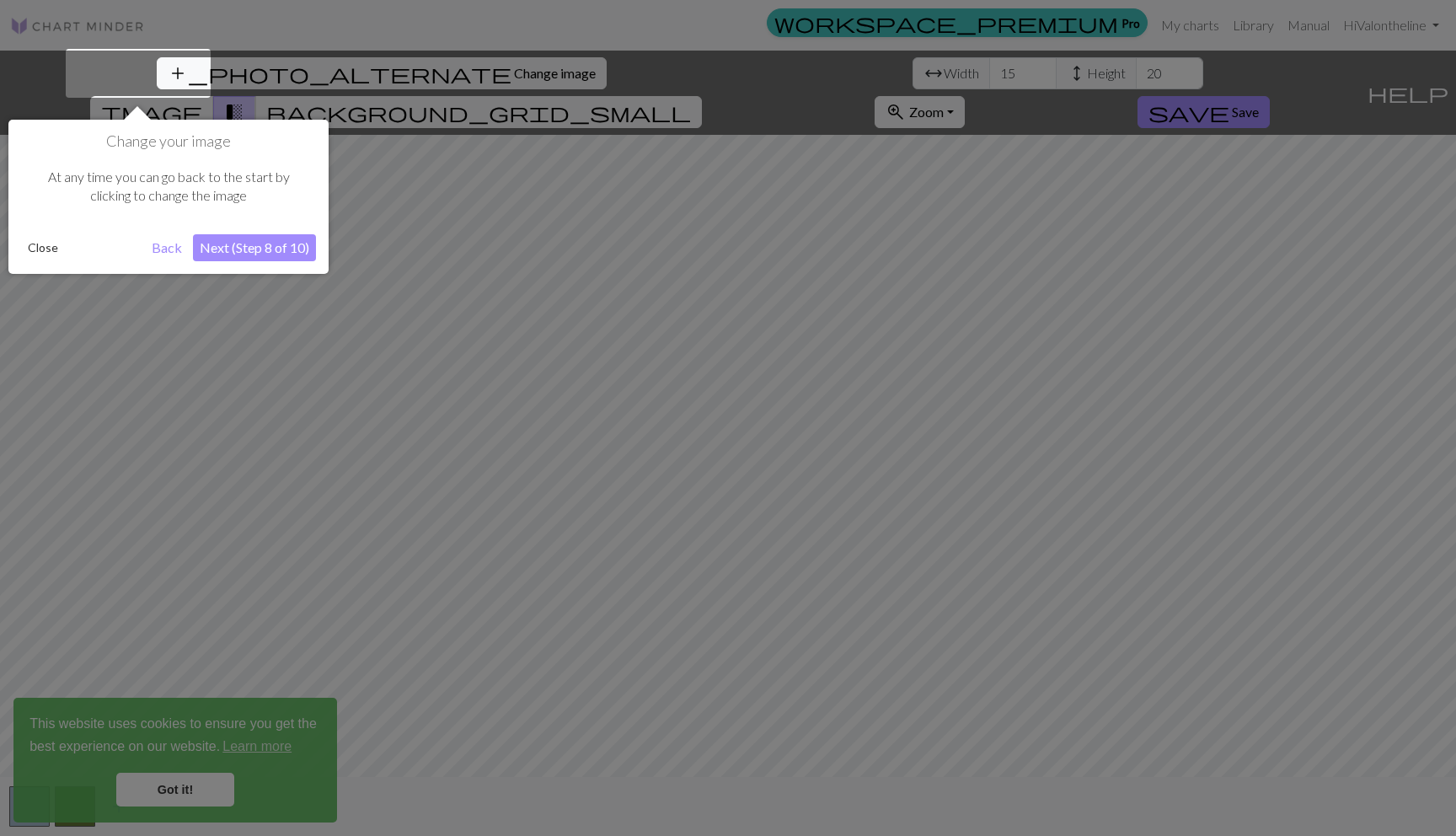
click at [231, 249] on button "Next (Step 8 of 10)" at bounding box center [254, 248] width 123 height 27
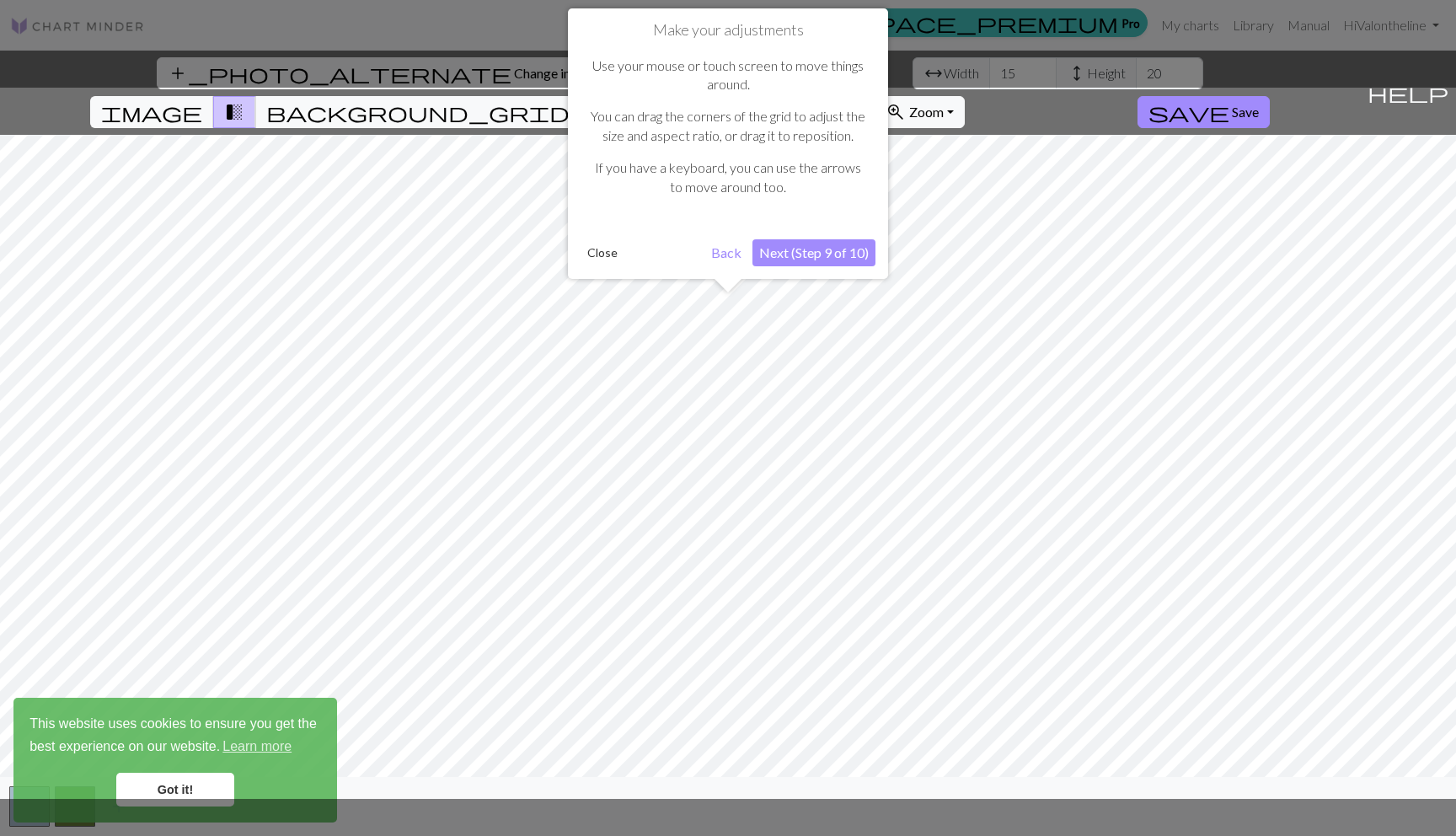
click at [803, 257] on button "Next (Step 9 of 10)" at bounding box center [814, 253] width 123 height 27
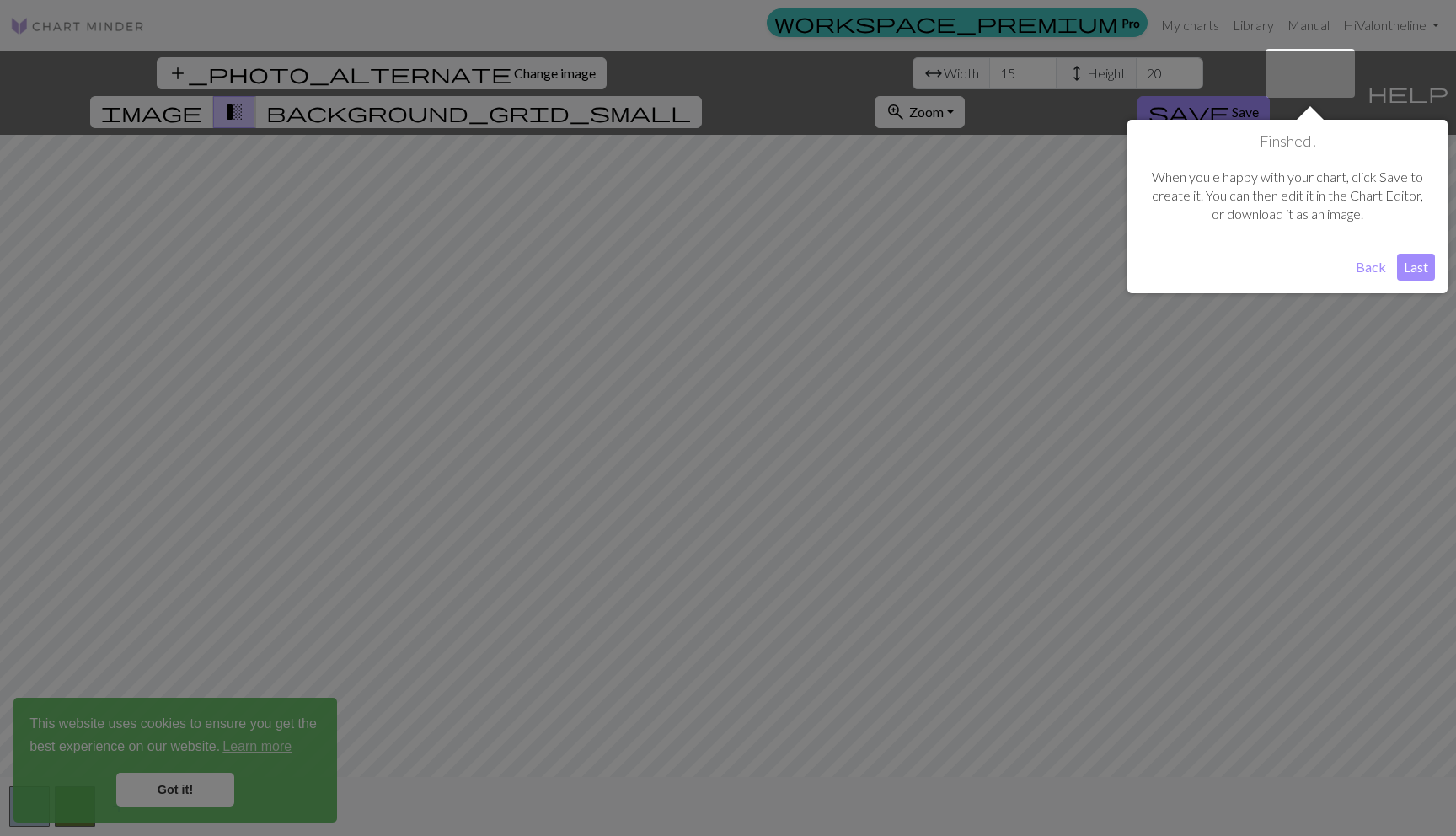
click at [1406, 265] on button "Last" at bounding box center [1417, 267] width 38 height 27
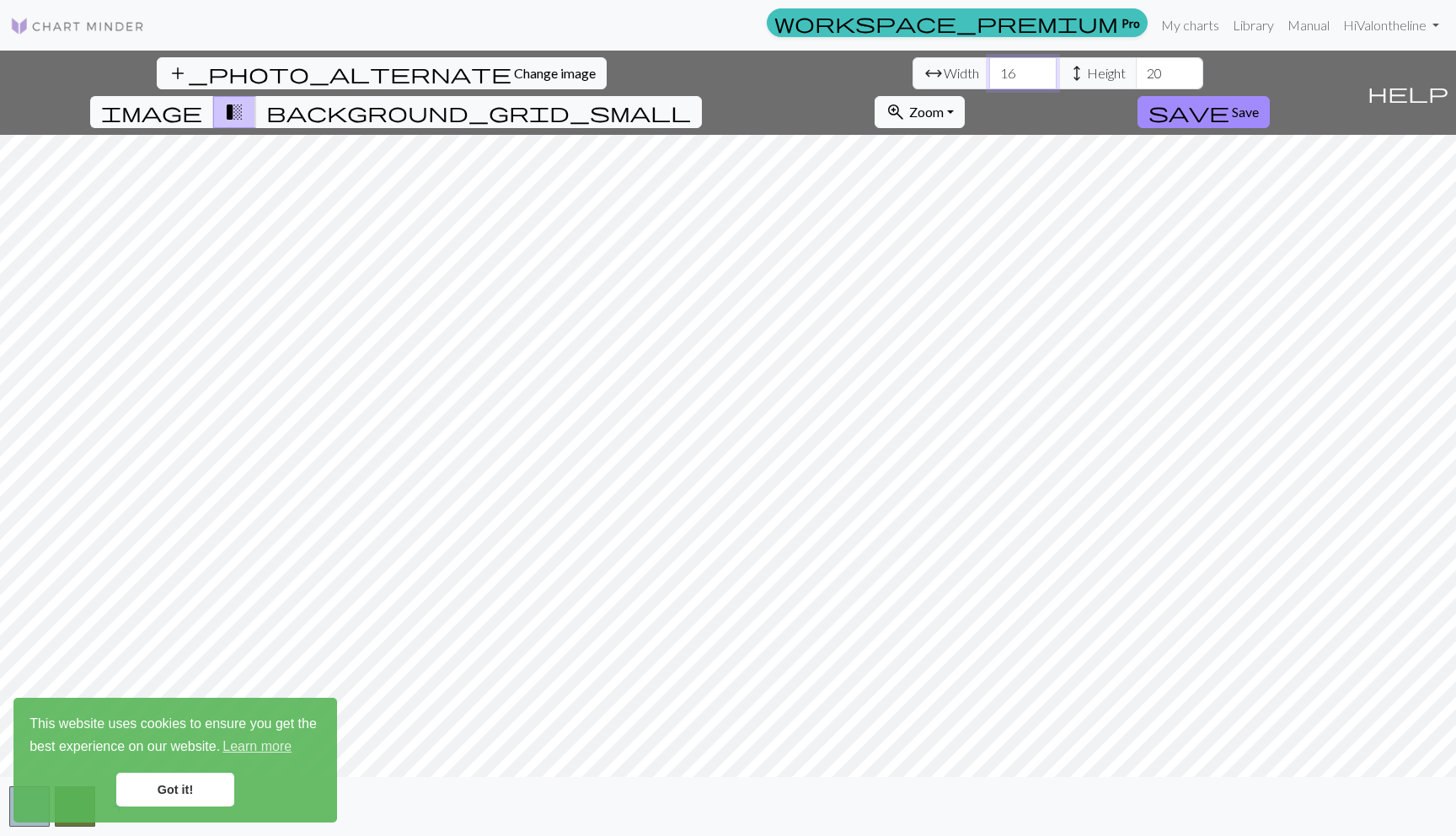
click at [989, 67] on input "16" at bounding box center [1023, 73] width 67 height 32
click at [989, 67] on input "17" at bounding box center [1023, 73] width 67 height 32
click at [989, 67] on input "18" at bounding box center [1023, 73] width 67 height 32
click at [989, 67] on input "19" at bounding box center [1023, 73] width 67 height 32
click at [989, 67] on input "20" at bounding box center [1023, 73] width 67 height 32
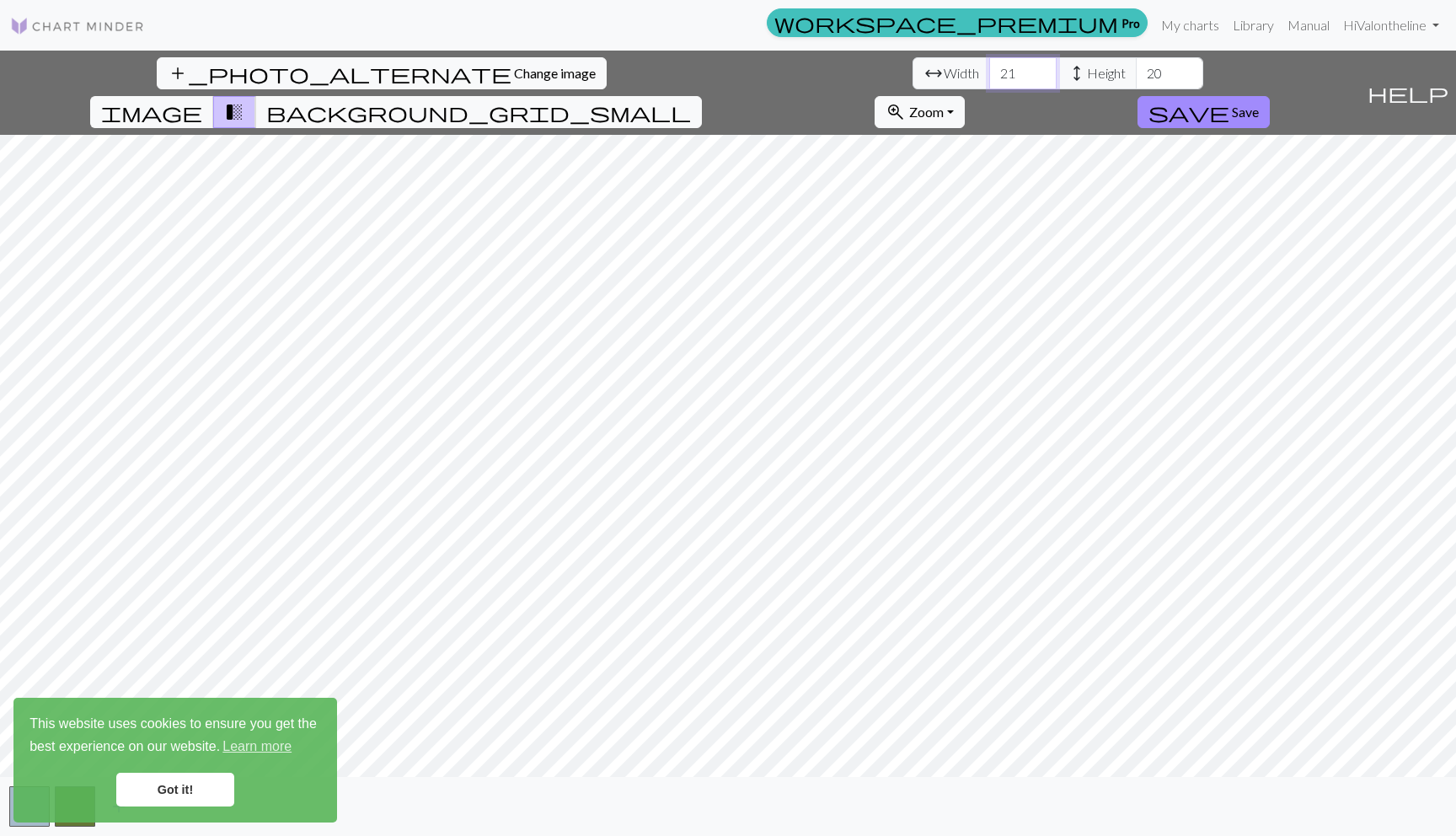
click at [989, 67] on input "21" at bounding box center [1023, 73] width 67 height 32
click at [989, 67] on input "22" at bounding box center [1023, 73] width 67 height 32
click at [989, 67] on input "23" at bounding box center [1023, 73] width 67 height 32
click at [989, 67] on input "24" at bounding box center [1023, 73] width 67 height 32
click at [989, 67] on input "25" at bounding box center [1023, 73] width 67 height 32
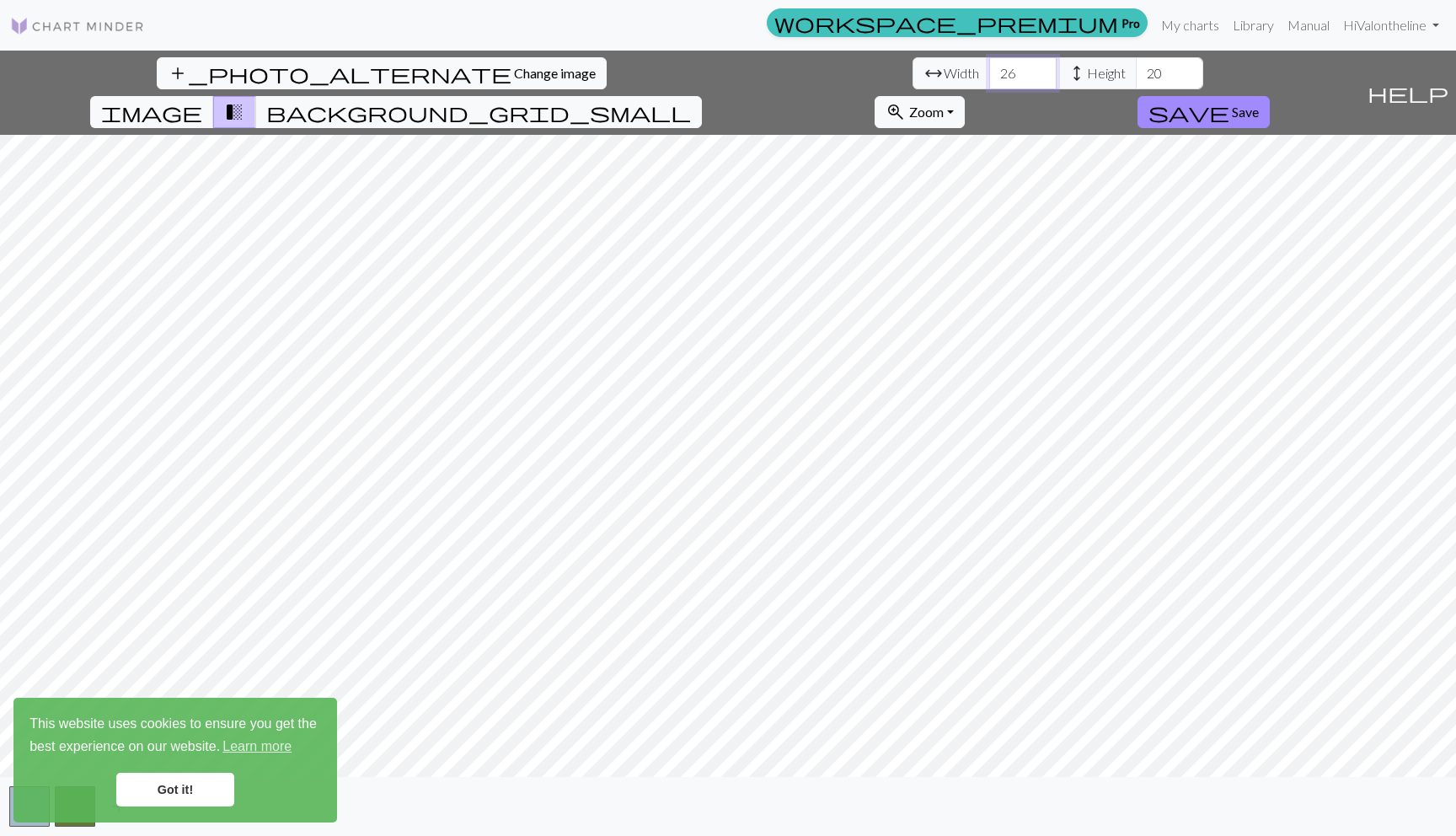
click at [989, 67] on input "26" at bounding box center [1023, 73] width 67 height 32
click at [989, 67] on input "27" at bounding box center [1023, 73] width 67 height 32
click at [989, 67] on input "28" at bounding box center [1023, 73] width 67 height 32
click at [989, 67] on input "29" at bounding box center [1023, 73] width 67 height 32
type input "30"
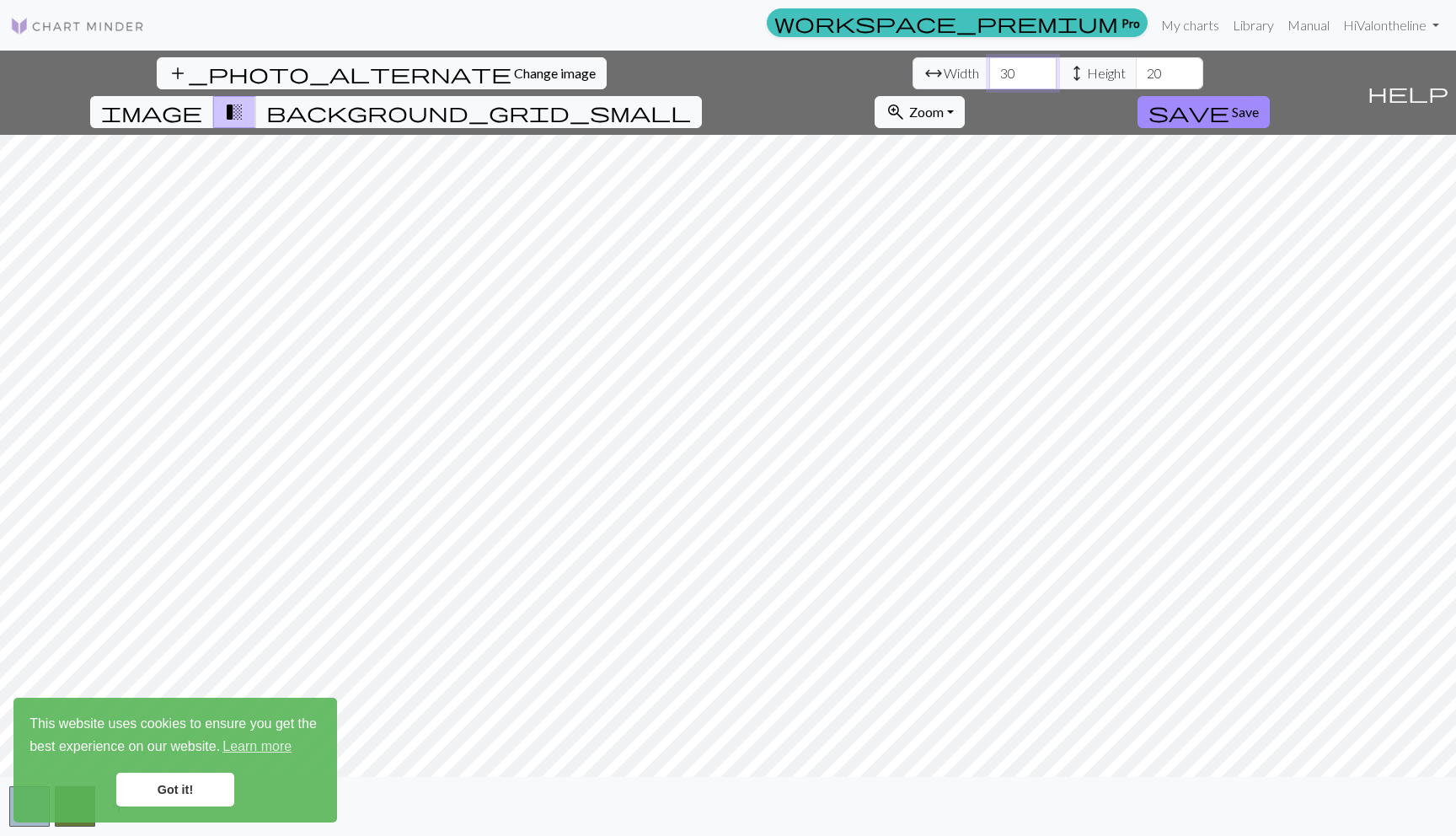
click at [989, 67] on input "30" at bounding box center [1023, 73] width 67 height 32
click at [1136, 72] on input "21" at bounding box center [1170, 73] width 67 height 32
click at [1136, 72] on input "22" at bounding box center [1170, 73] width 67 height 32
click at [1136, 72] on input "46" at bounding box center [1170, 73] width 67 height 32
click at [1136, 72] on input "62" at bounding box center [1170, 73] width 67 height 32
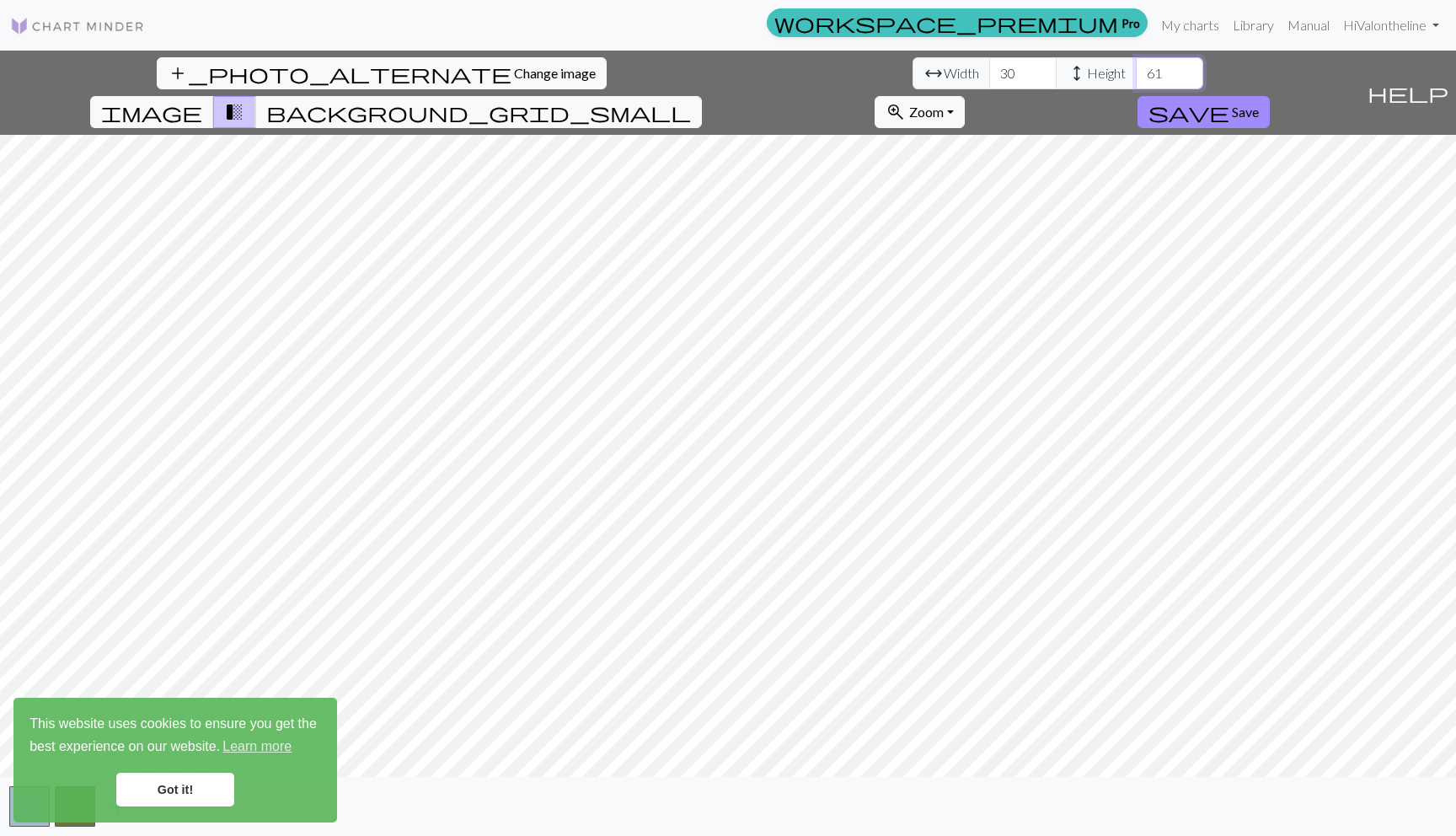
click at [1136, 75] on input "61" at bounding box center [1170, 73] width 67 height 32
type input "60"
click at [1136, 75] on input "60" at bounding box center [1170, 73] width 67 height 32
type input "104"
click at [989, 71] on input "104" at bounding box center [1023, 73] width 67 height 32
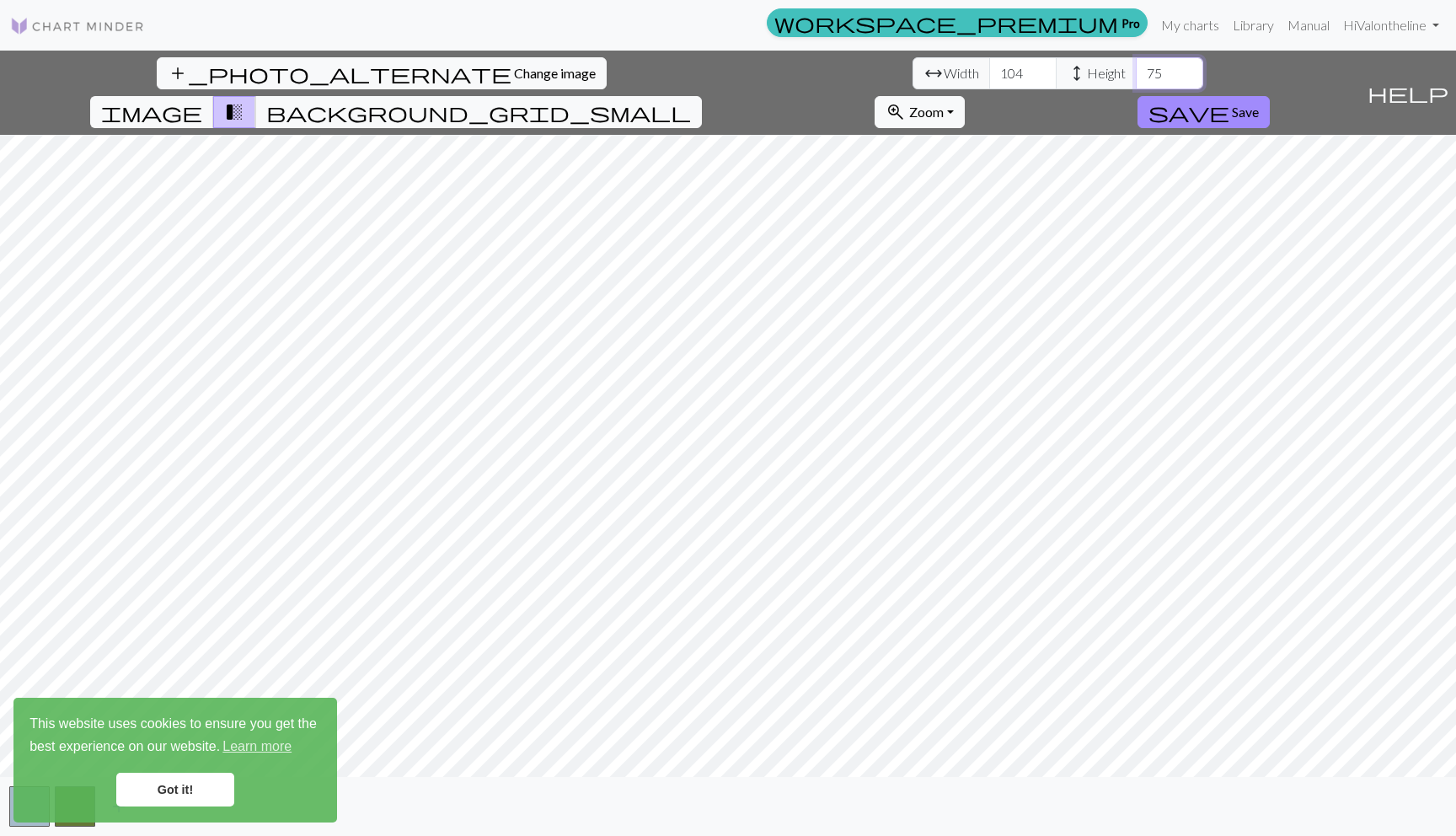
click at [1136, 69] on input "76" at bounding box center [1170, 73] width 67 height 32
click at [1136, 69] on input "77" at bounding box center [1170, 73] width 67 height 32
type input "82"
click at [1136, 69] on input "82" at bounding box center [1170, 73] width 67 height 32
click at [188, 787] on link "Got it!" at bounding box center [176, 790] width 118 height 34
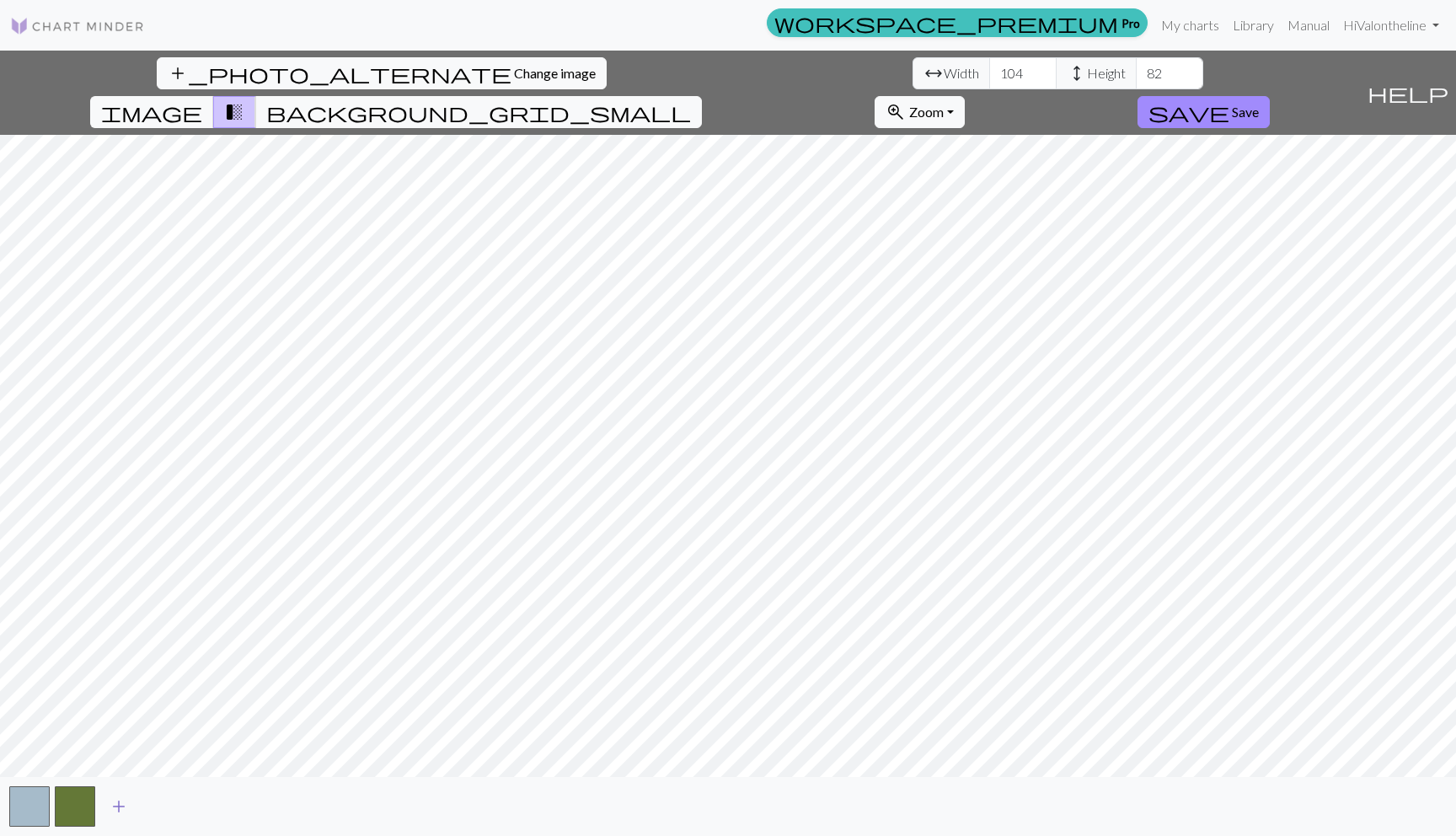
click at [117, 811] on span "add" at bounding box center [119, 807] width 20 height 24
click at [177, 804] on button "add" at bounding box center [165, 806] width 42 height 32
click at [206, 807] on span "add" at bounding box center [210, 807] width 20 height 24
click at [514, 77] on span "Change image" at bounding box center [555, 73] width 82 height 16
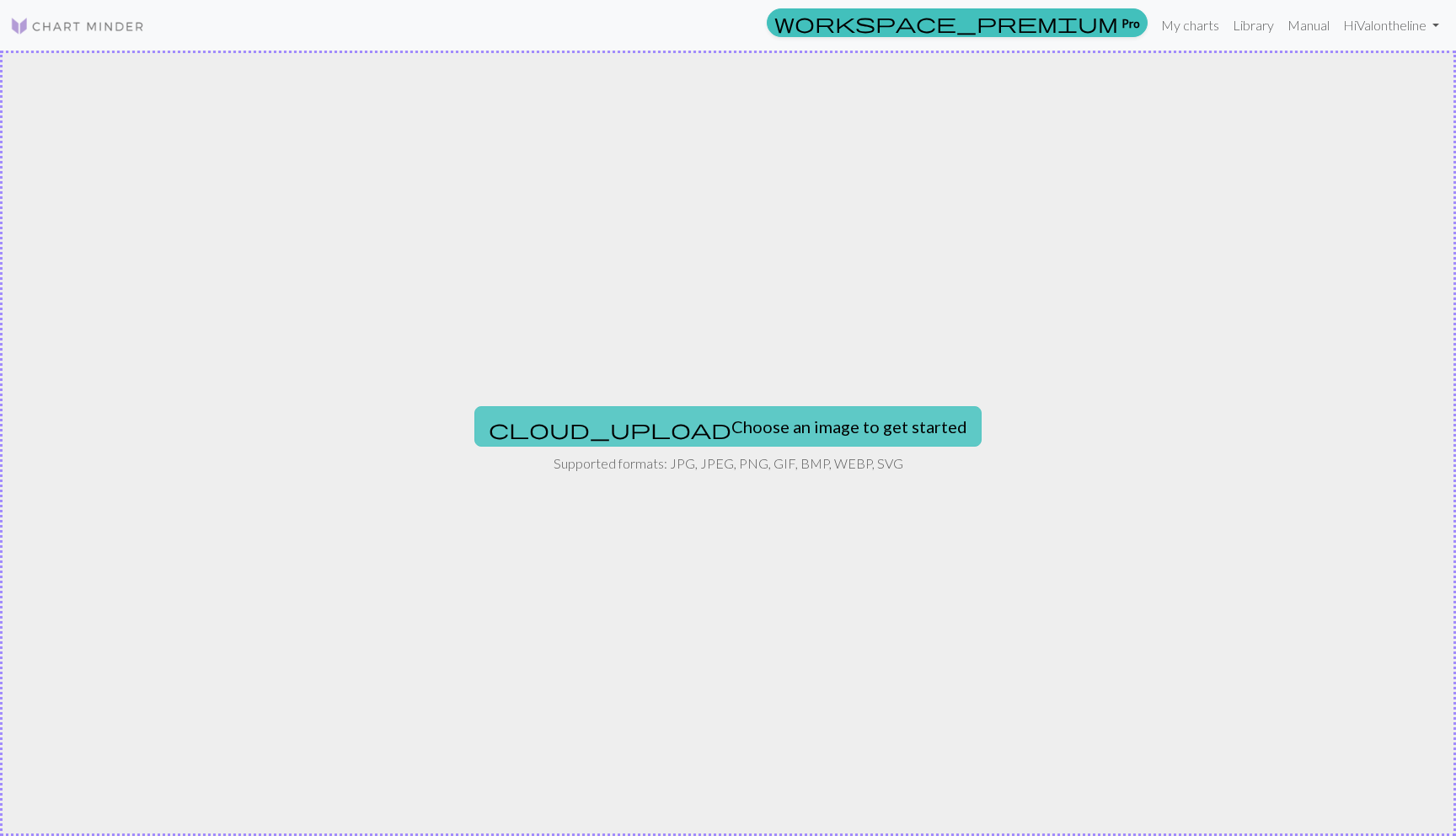
click at [750, 424] on button "cloud_upload Choose an image to get started" at bounding box center [728, 427] width 507 height 40
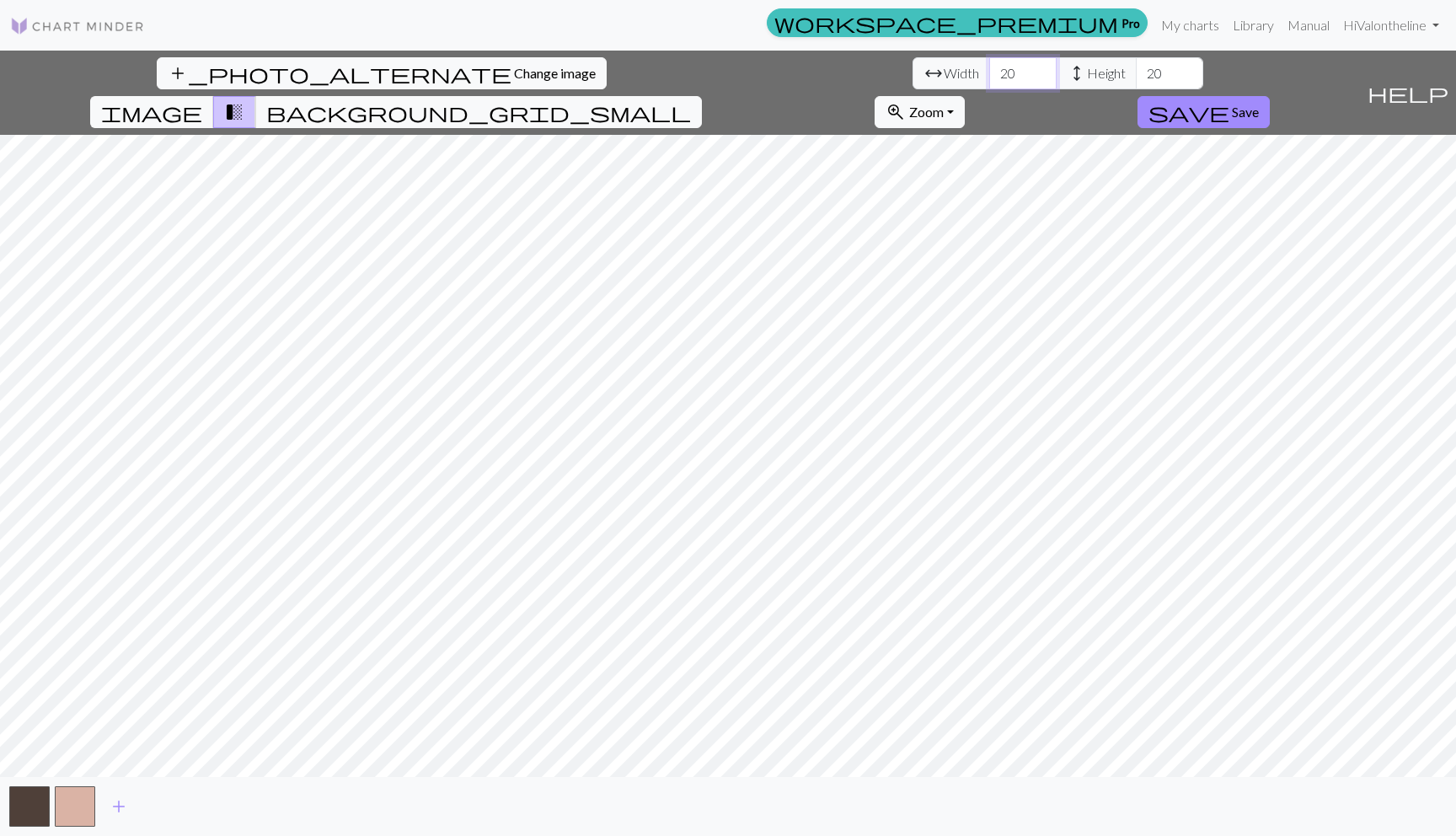
drag, startPoint x: 446, startPoint y: 73, endPoint x: 377, endPoint y: 73, distance: 69.0
click at [913, 73] on div "arrow_range Width 20 height Height 20" at bounding box center [1059, 73] width 291 height 32
type input "100"
drag, startPoint x: 605, startPoint y: 73, endPoint x: 532, endPoint y: 73, distance: 73.0
click at [913, 73] on div "arrow_range Width 100 height Height 20" at bounding box center [1059, 73] width 291 height 32
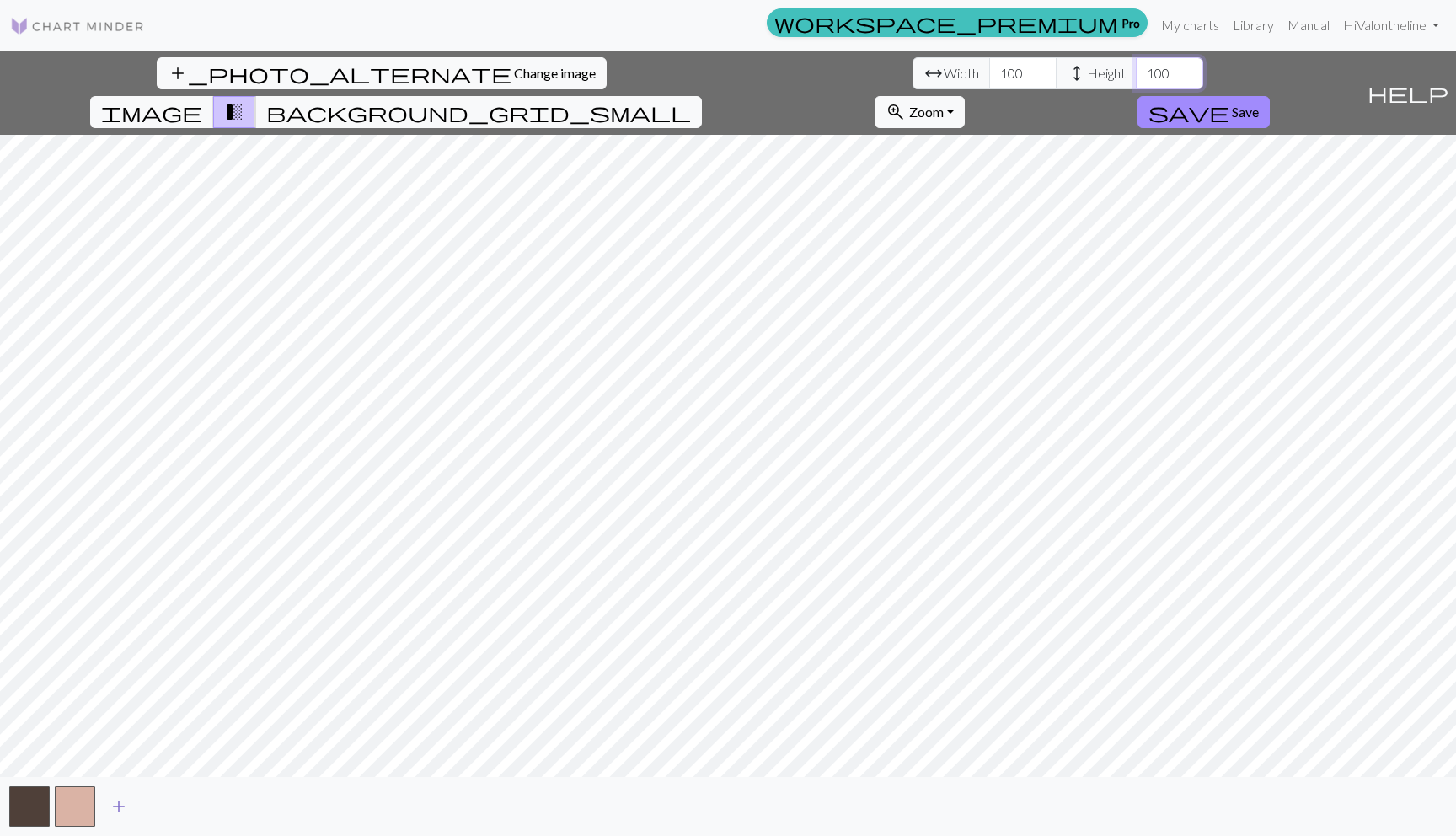
type input "100"
click at [121, 804] on span "add" at bounding box center [119, 807] width 20 height 24
click at [162, 805] on span "add" at bounding box center [165, 807] width 20 height 24
click at [205, 808] on span "add" at bounding box center [210, 807] width 20 height 24
click at [252, 805] on span "add" at bounding box center [256, 807] width 20 height 24
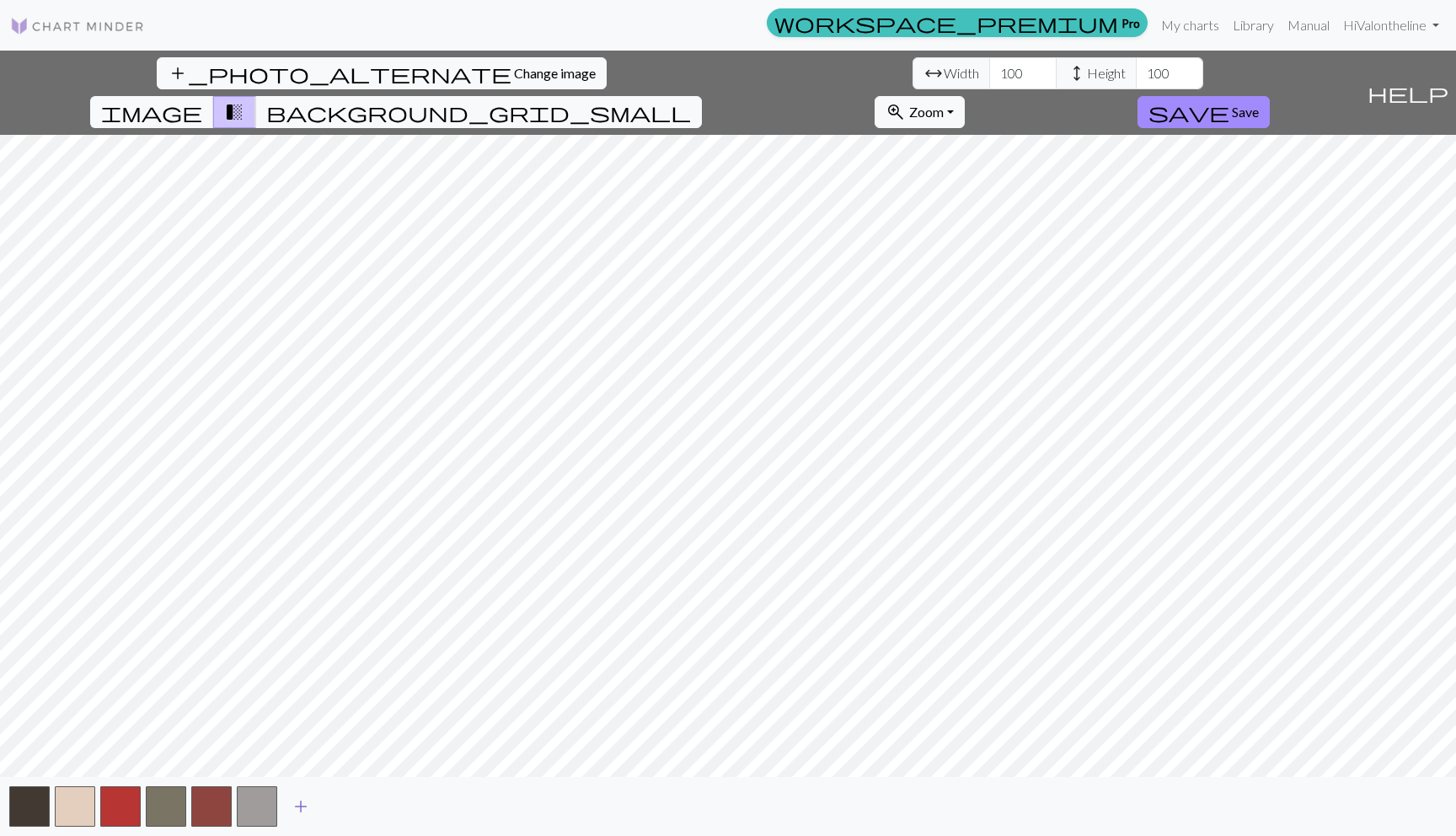
click at [302, 804] on span "add" at bounding box center [301, 807] width 20 height 24
drag, startPoint x: 461, startPoint y: 76, endPoint x: 378, endPoint y: 76, distance: 83.0
click at [913, 76] on div "arrow_range Width 100 height Height 100" at bounding box center [1059, 73] width 291 height 32
type input "50"
drag, startPoint x: 600, startPoint y: 72, endPoint x: 535, endPoint y: 72, distance: 65.0
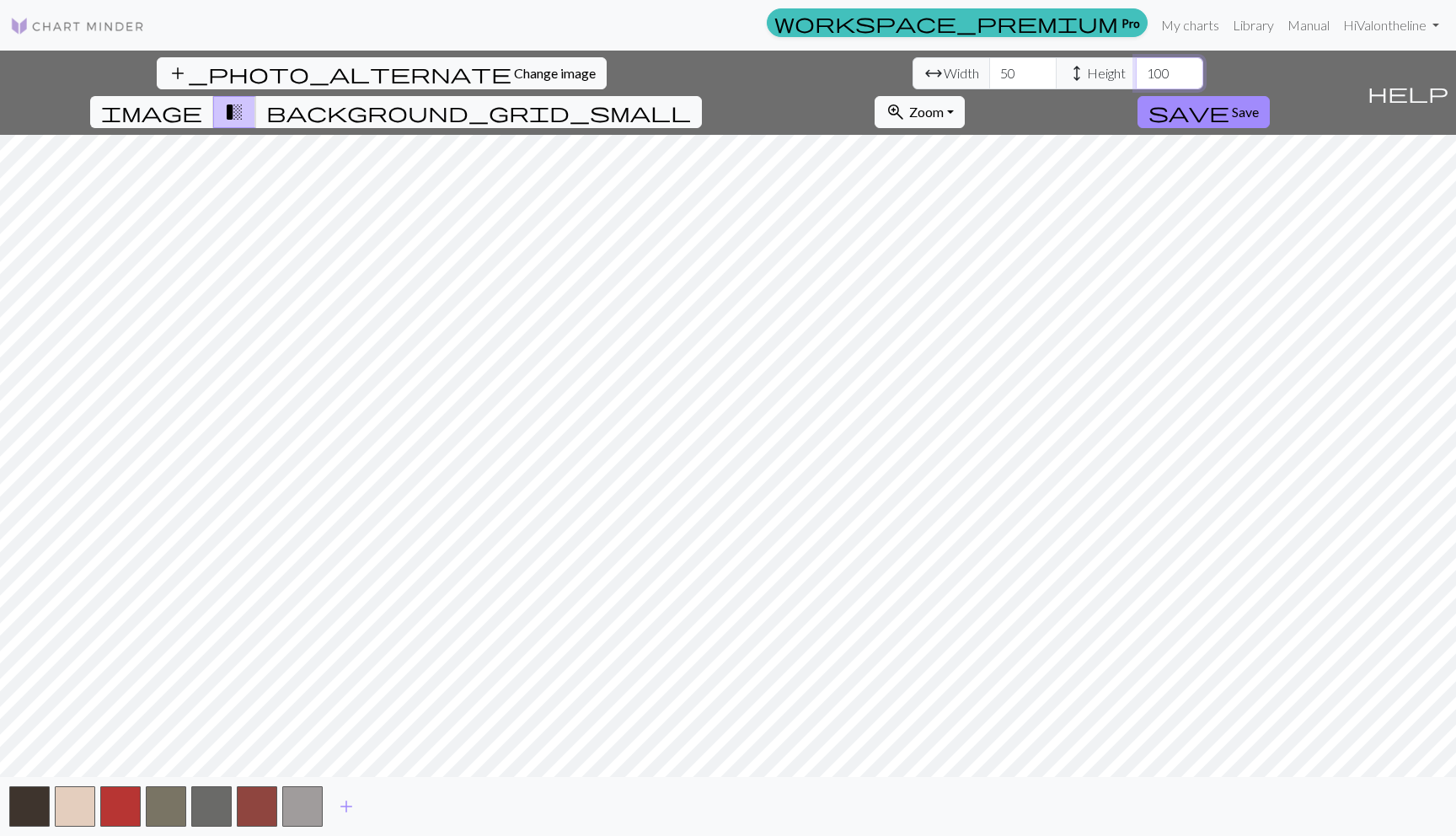
click at [913, 72] on div "arrow_range Width 50 height Height 100" at bounding box center [1059, 73] width 291 height 32
type input "50"
click at [214, 96] on button "image" at bounding box center [152, 112] width 124 height 32
click at [245, 100] on span "transition_fade" at bounding box center [235, 112] width 20 height 24
click at [691, 100] on span "background_grid_small" at bounding box center [478, 112] width 425 height 24
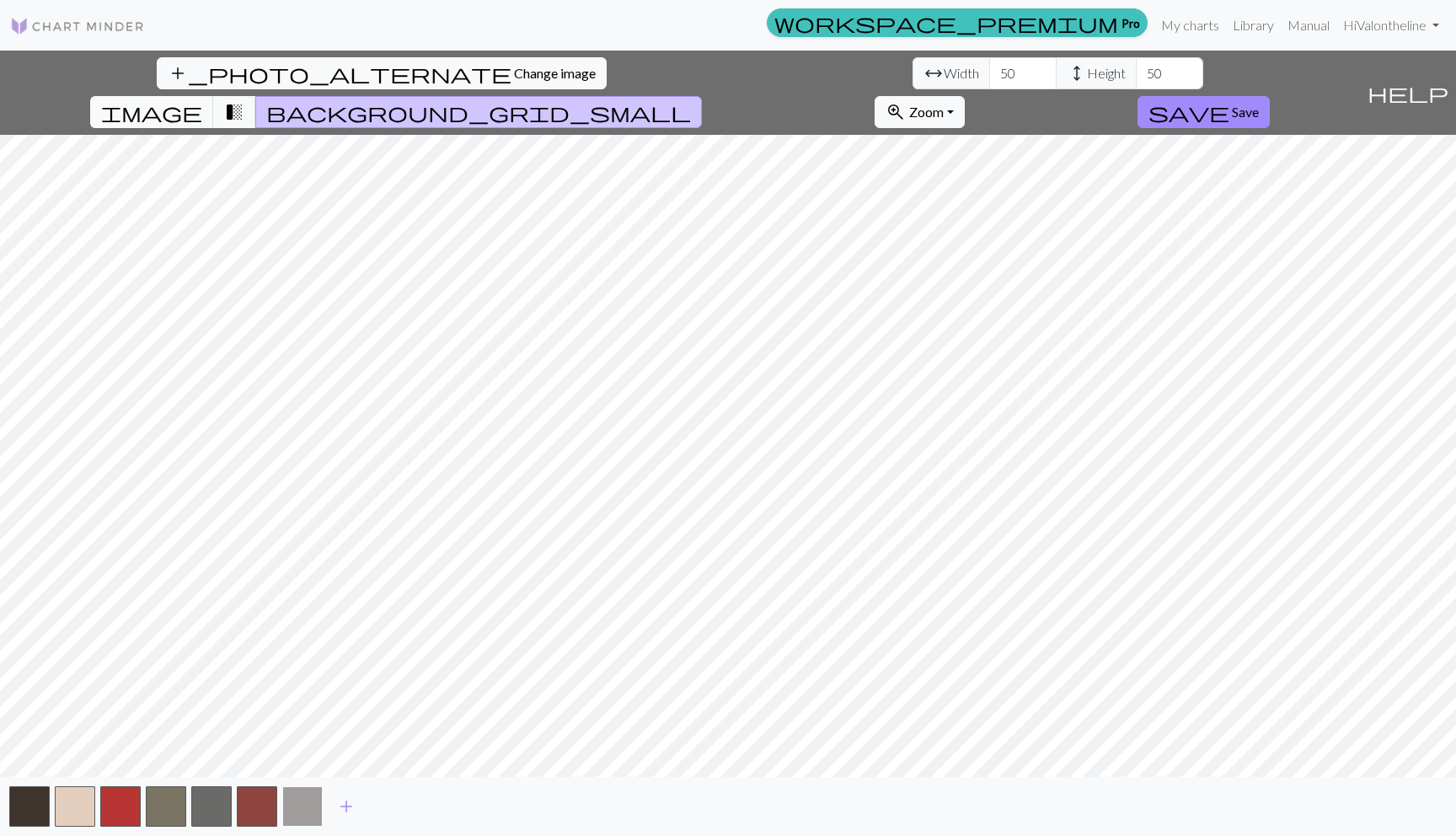
click at [302, 801] on button "button" at bounding box center [302, 807] width 40 height 40
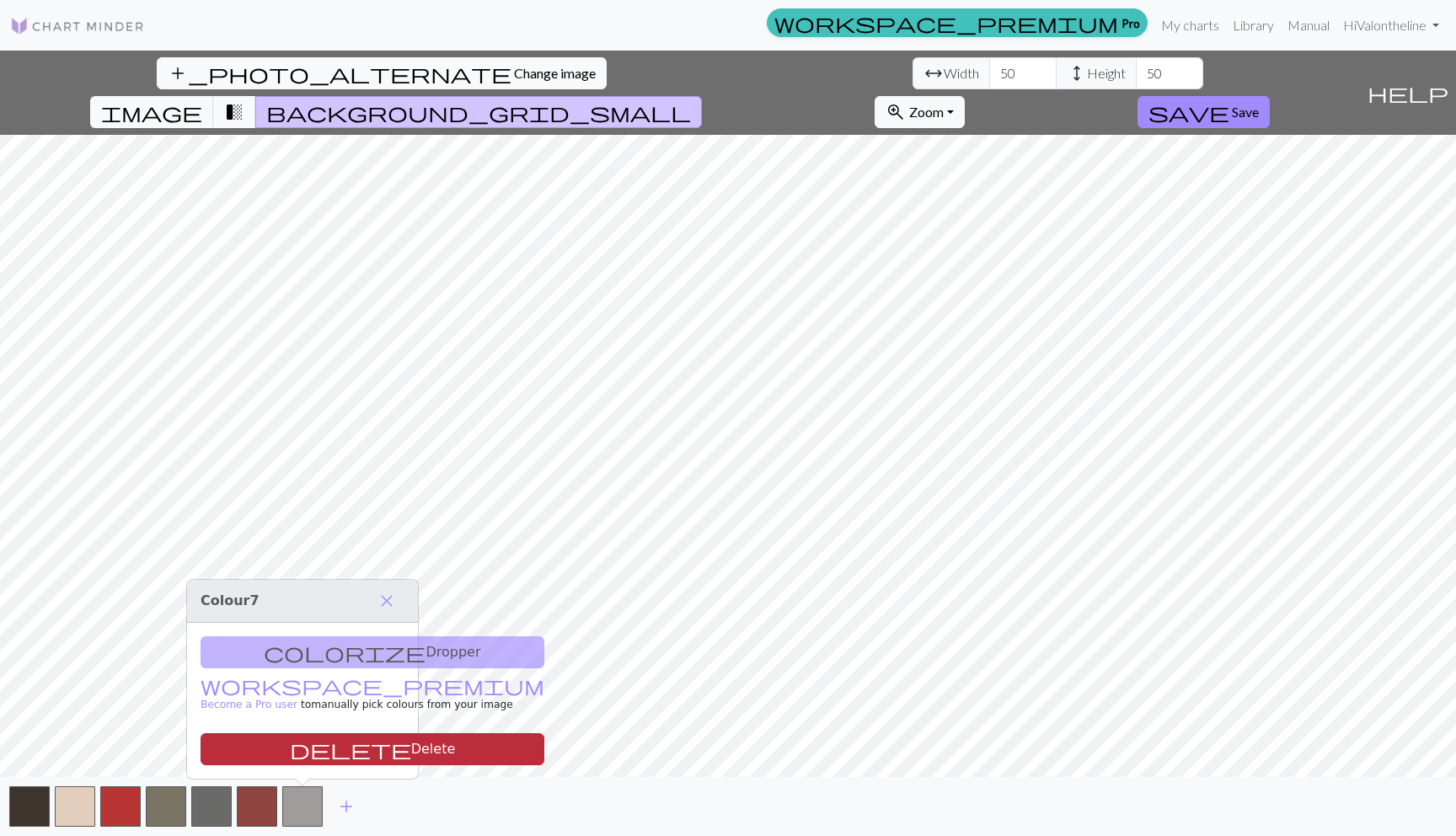
click at [298, 745] on button "delete Delete" at bounding box center [373, 749] width 344 height 32
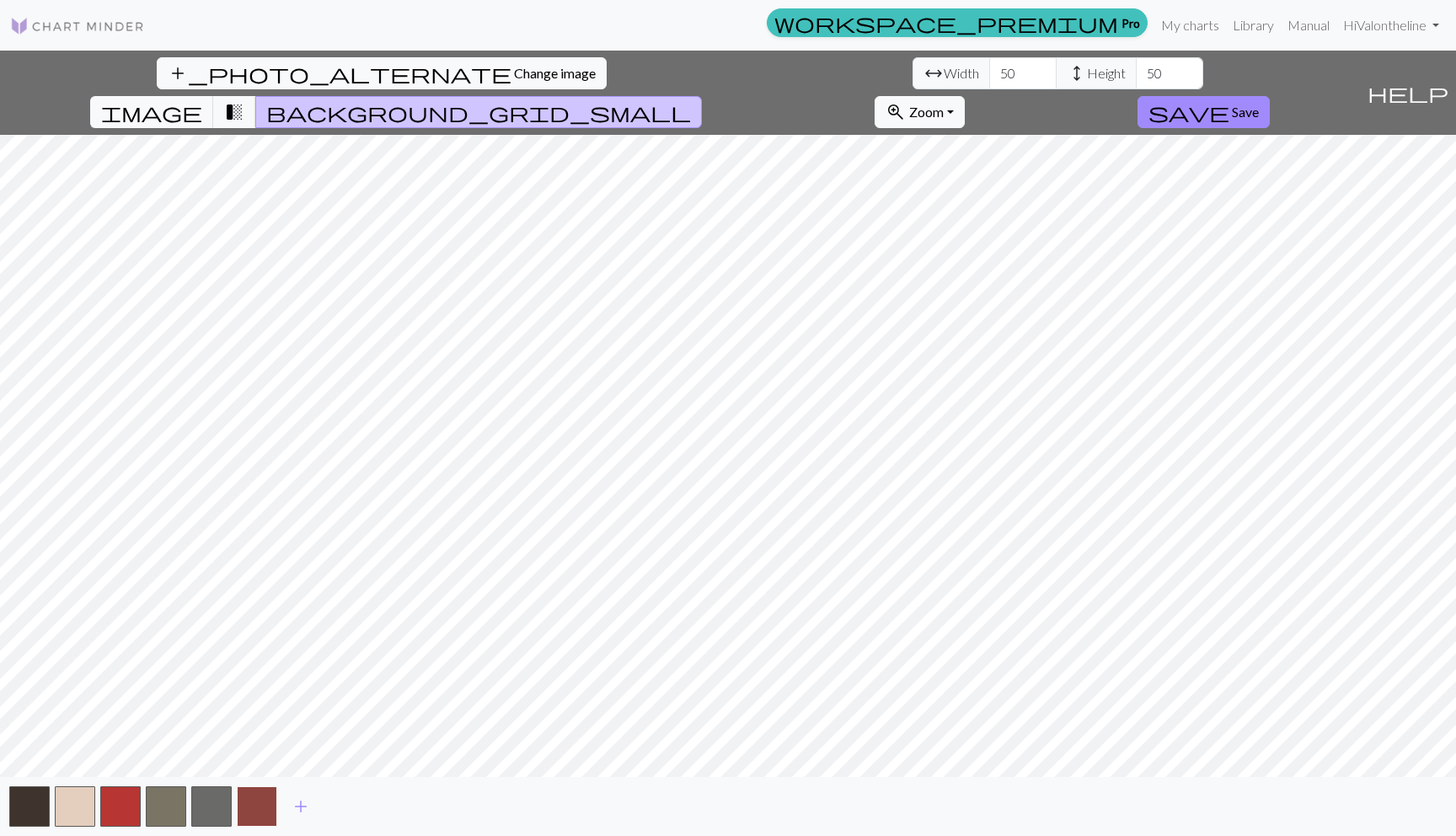
click at [259, 791] on button "button" at bounding box center [256, 807] width 40 height 40
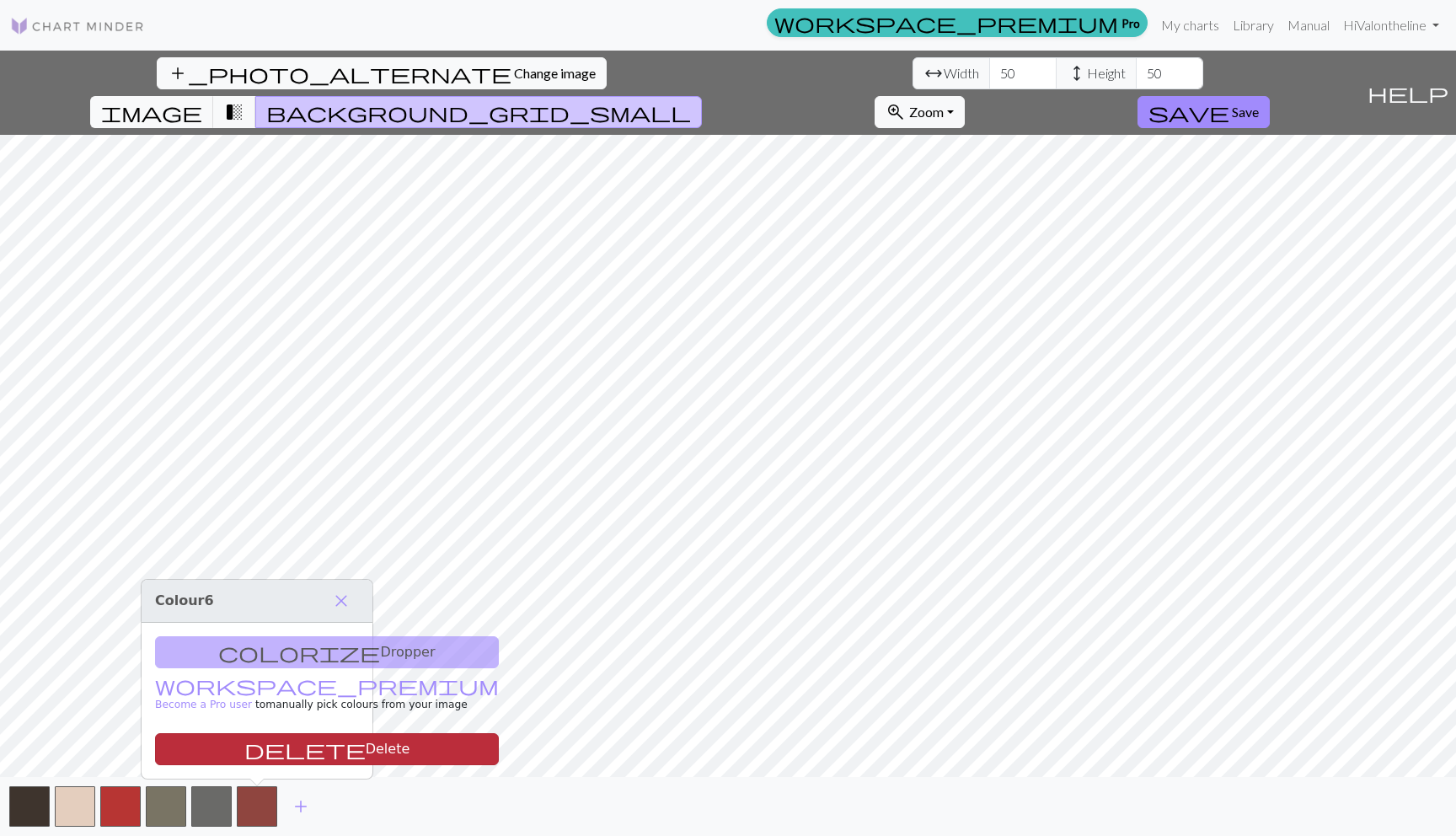
click at [254, 749] on button "delete Delete" at bounding box center [327, 749] width 344 height 32
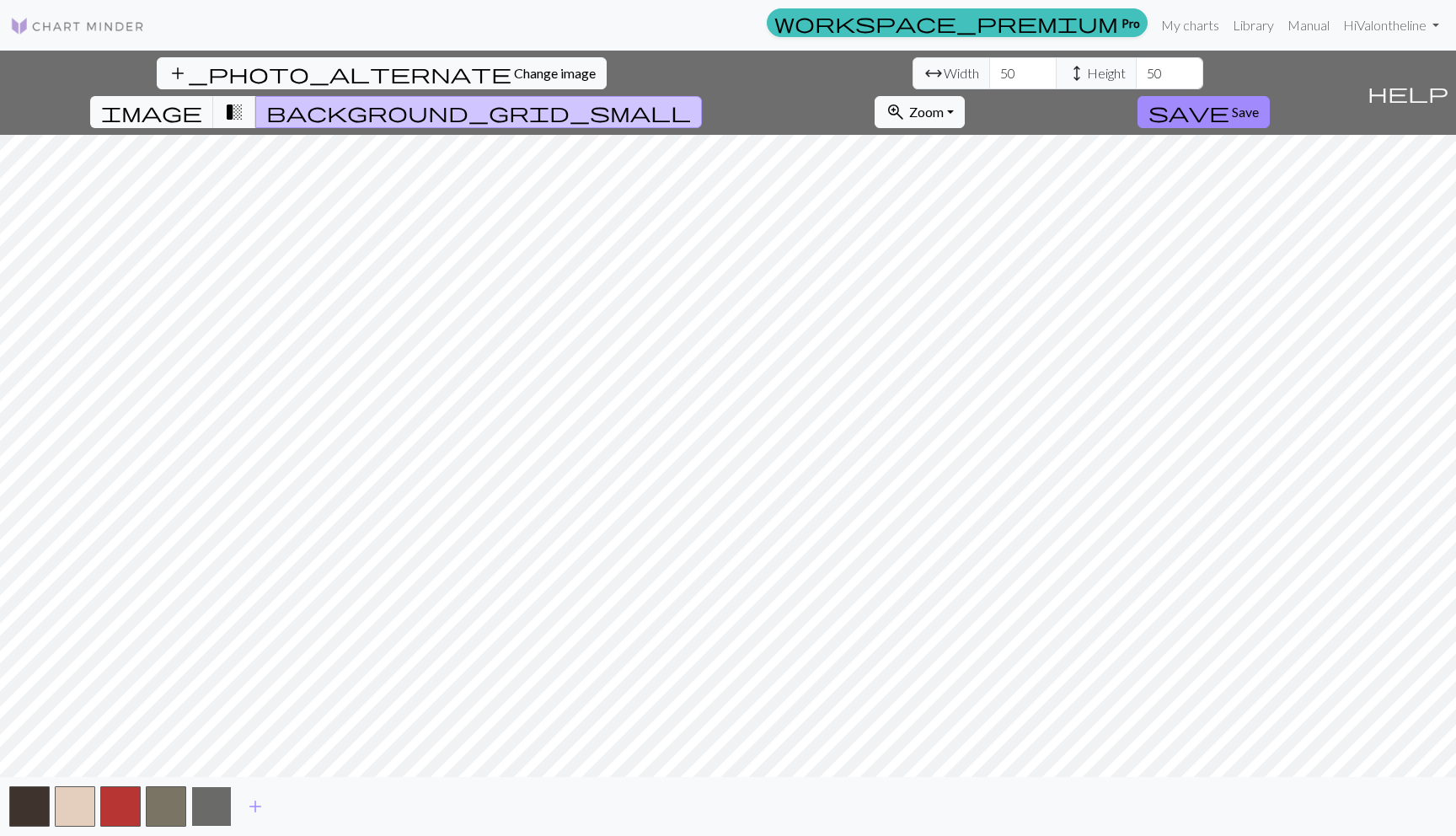
click at [221, 798] on button "button" at bounding box center [211, 807] width 40 height 40
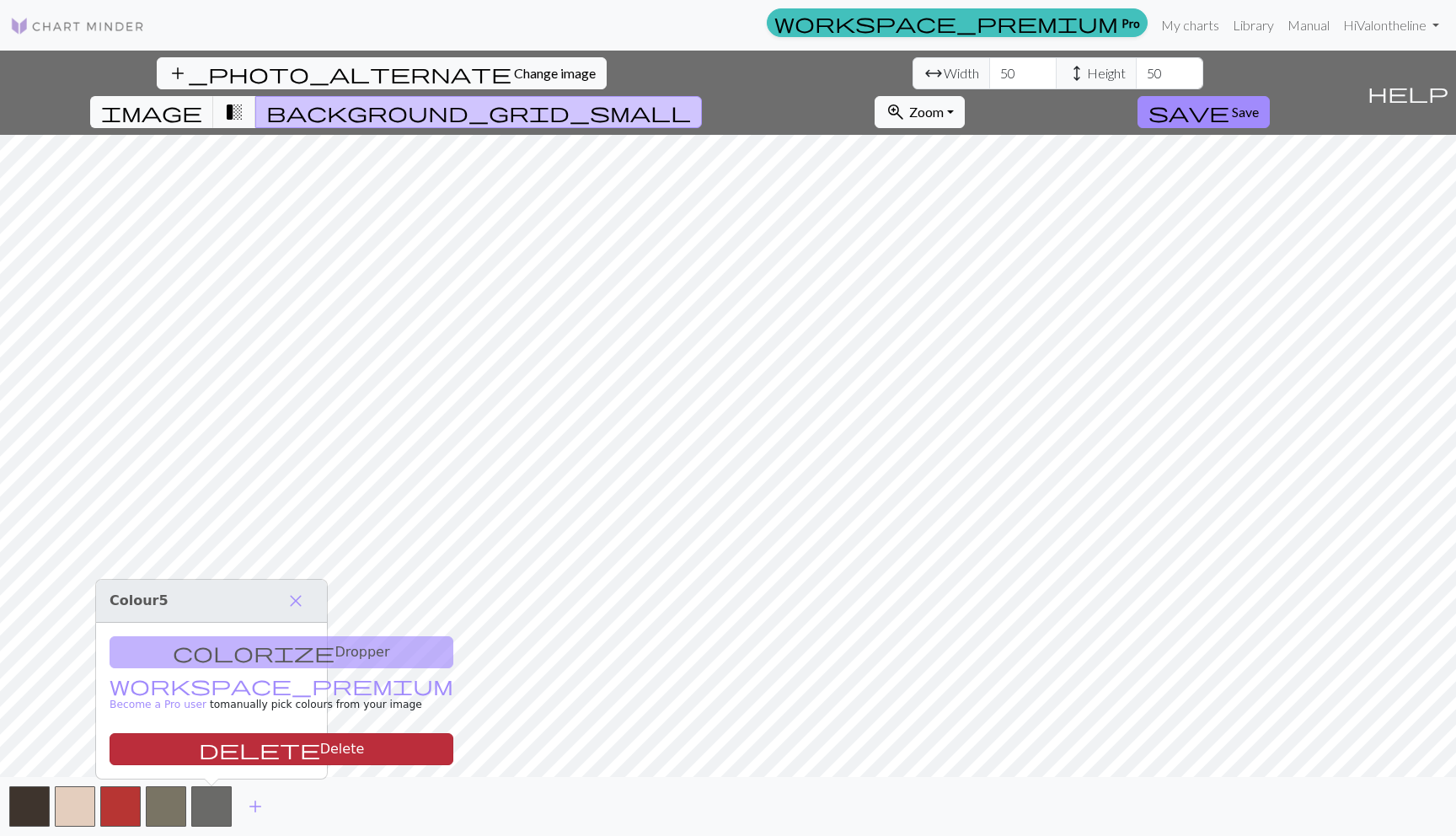
click at [216, 750] on button "delete Delete" at bounding box center [281, 749] width 344 height 32
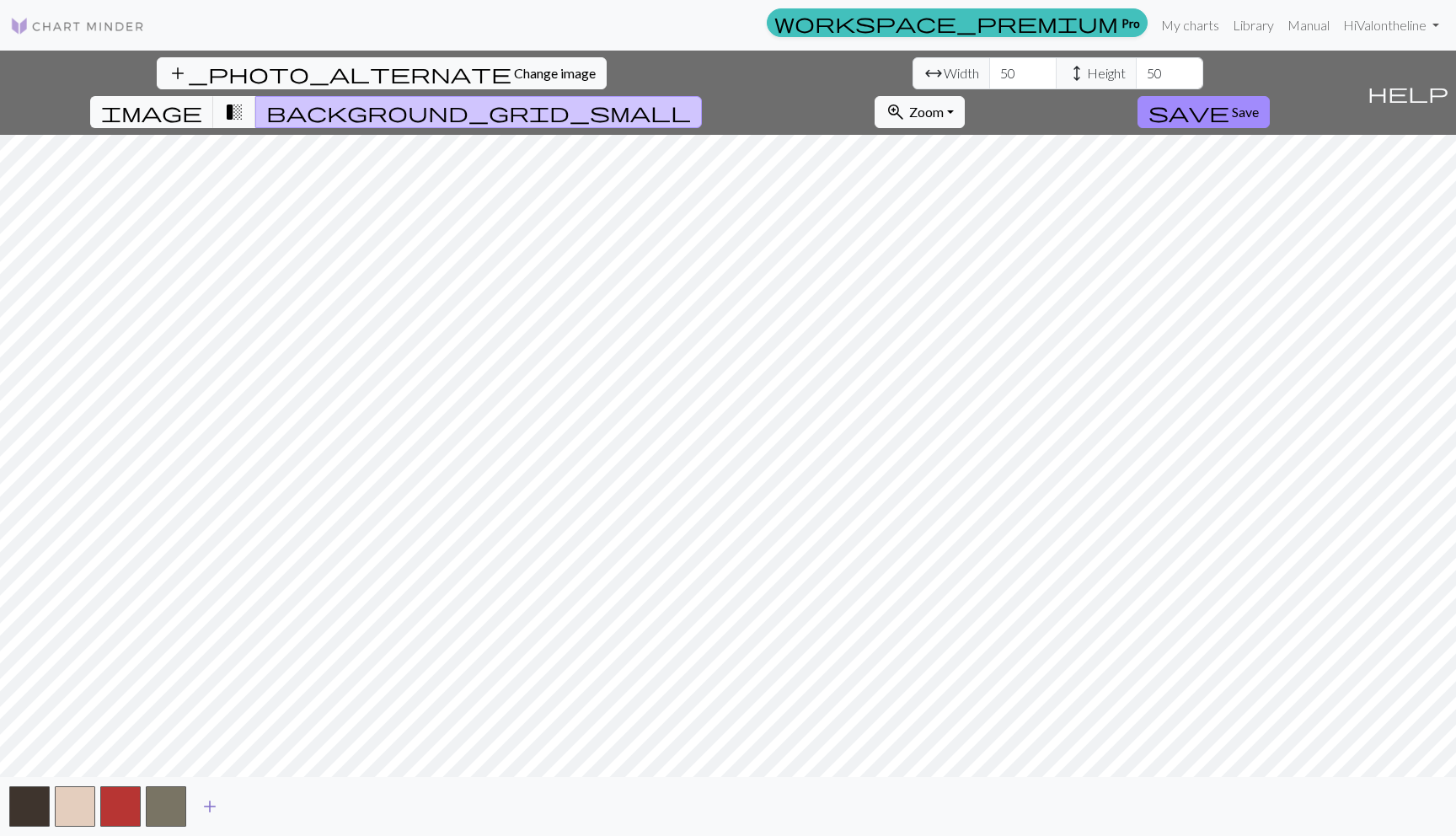
click at [210, 802] on span "add" at bounding box center [210, 807] width 20 height 24
click at [210, 802] on button "button" at bounding box center [211, 807] width 40 height 40
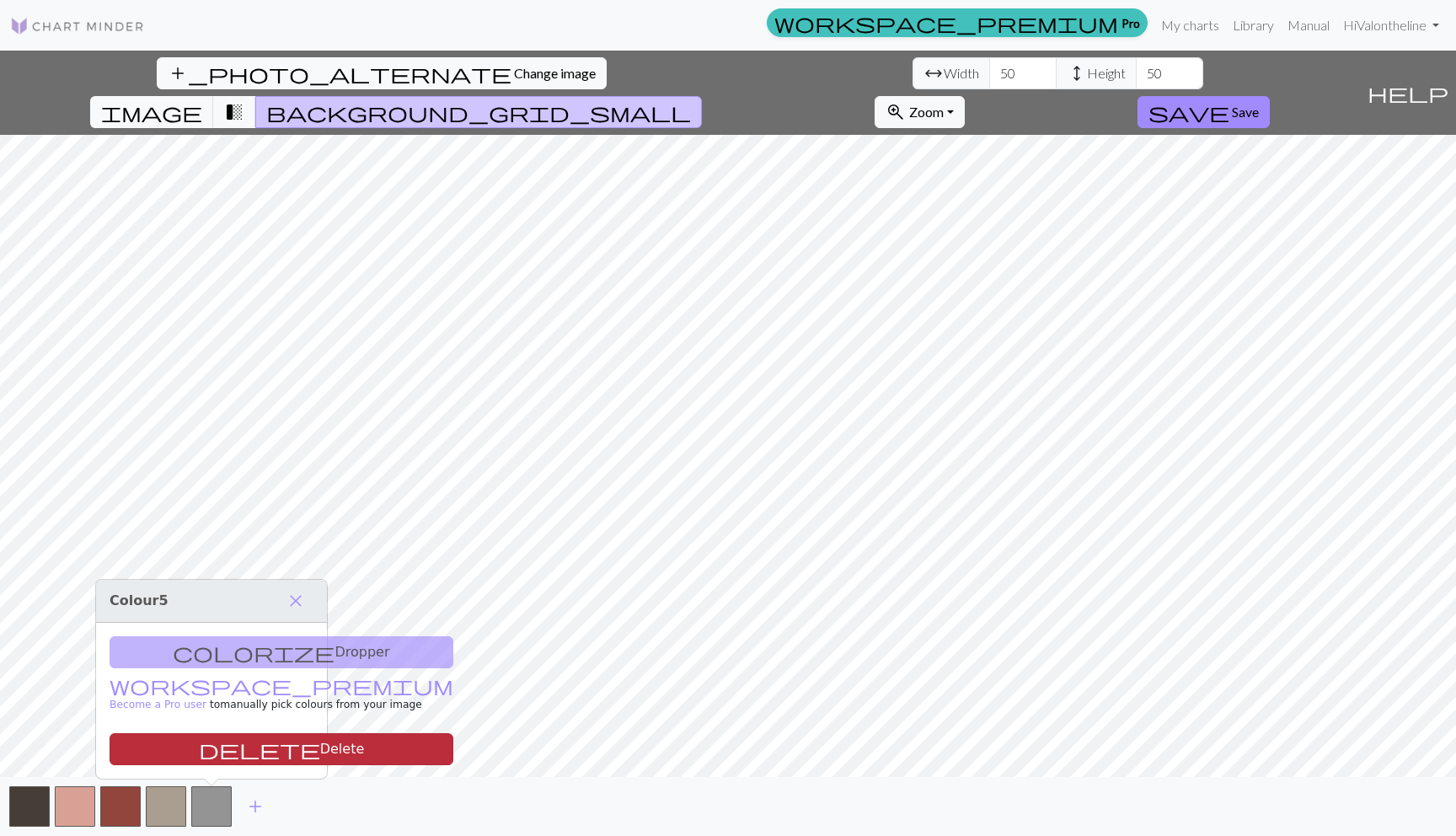
click at [207, 752] on button "delete Delete" at bounding box center [281, 749] width 344 height 32
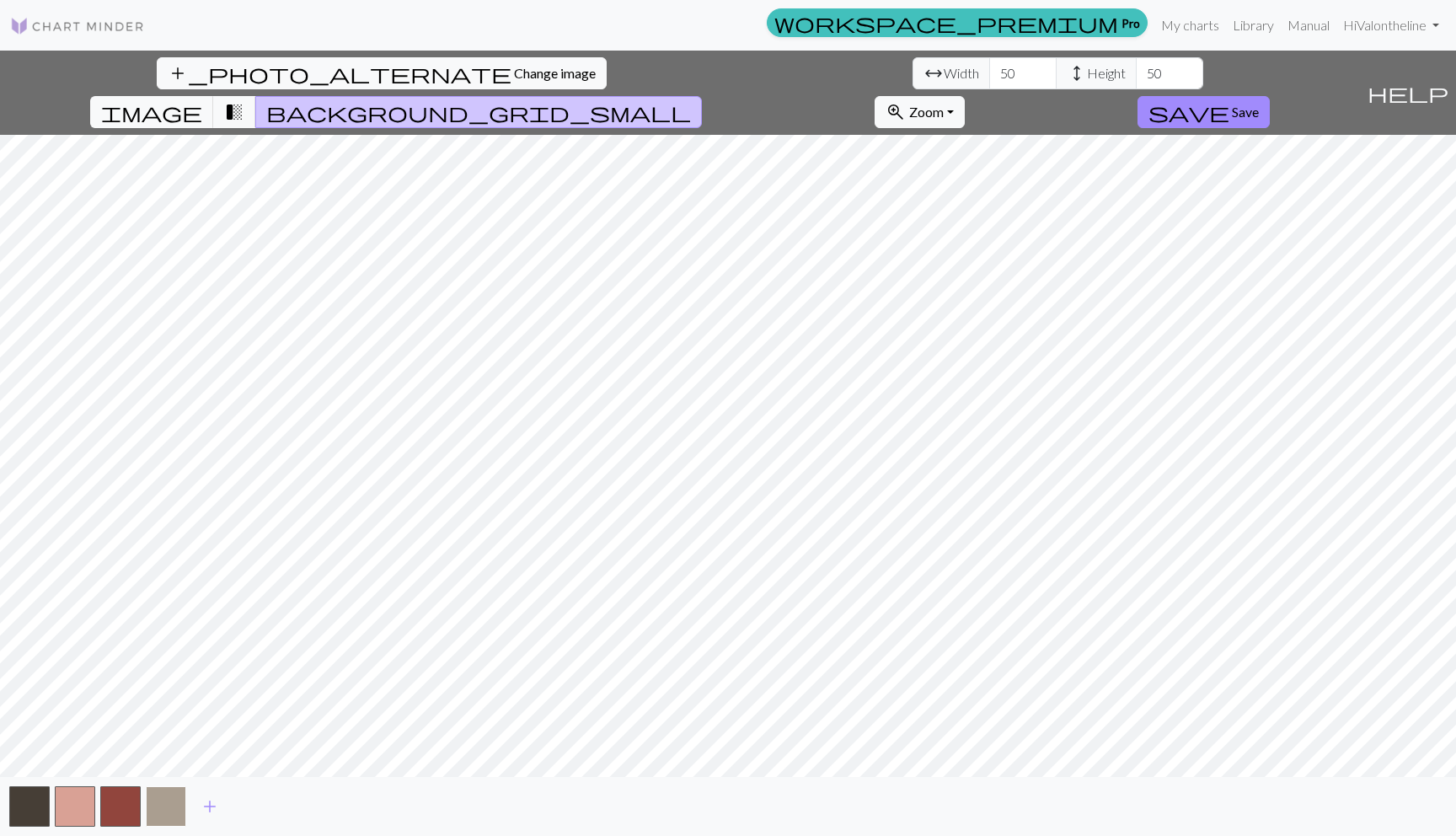
click at [171, 803] on button "button" at bounding box center [166, 807] width 40 height 40
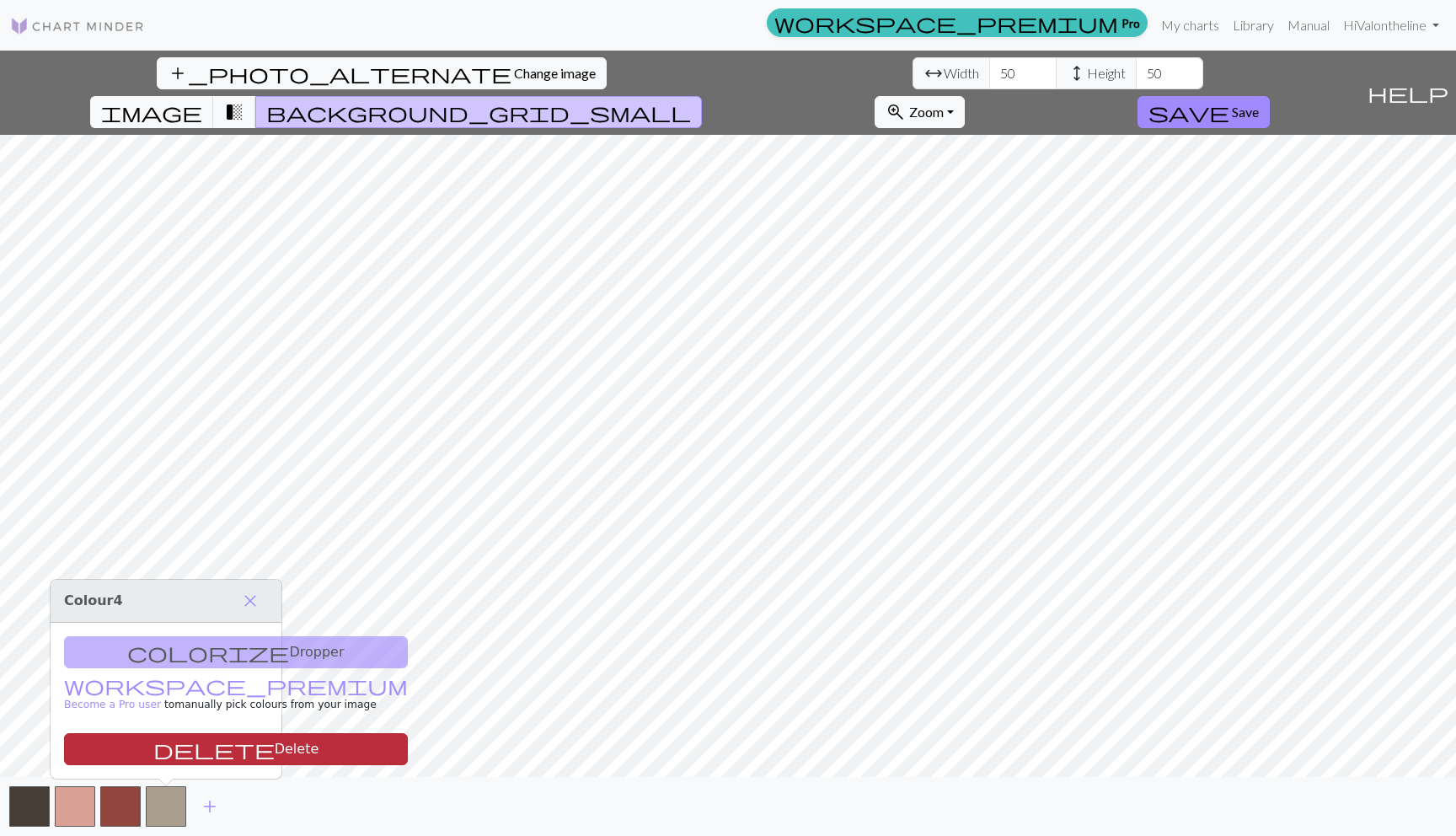
click at [176, 757] on button "delete Delete" at bounding box center [236, 749] width 344 height 32
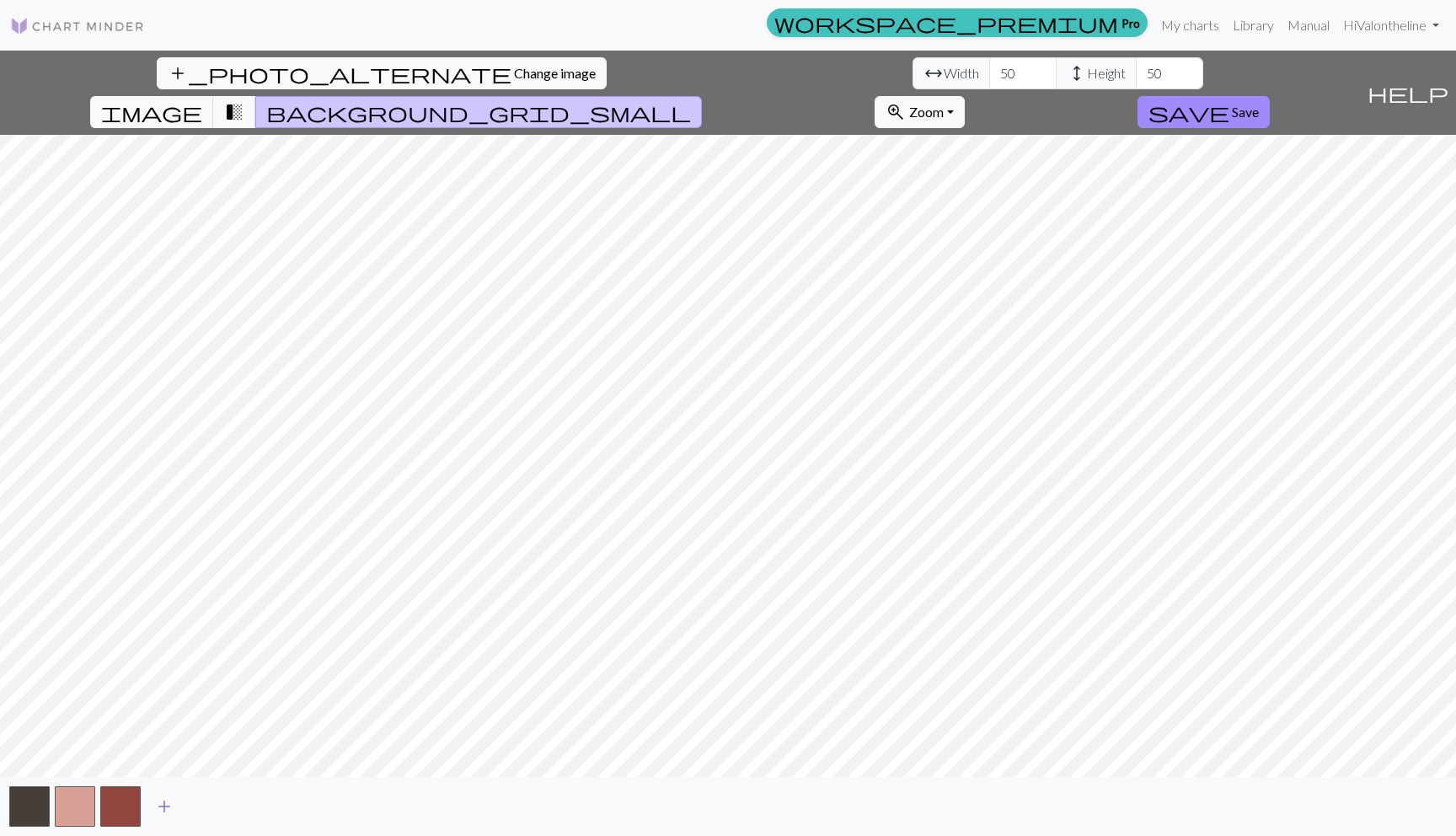
click at [159, 801] on span "add" at bounding box center [165, 807] width 20 height 24
click at [159, 801] on button "button" at bounding box center [166, 807] width 40 height 40
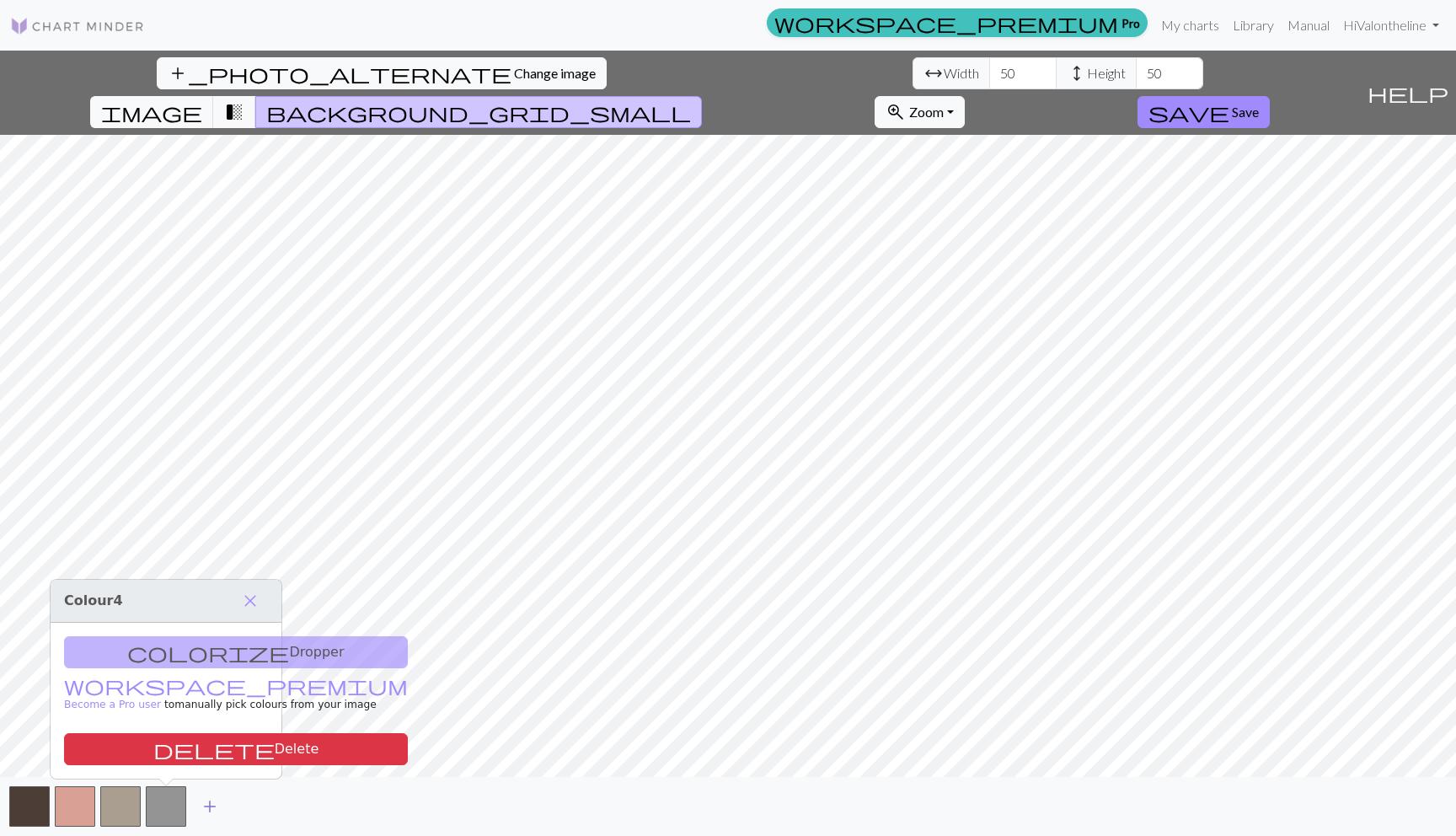
click at [209, 801] on span "add" at bounding box center [210, 807] width 20 height 24
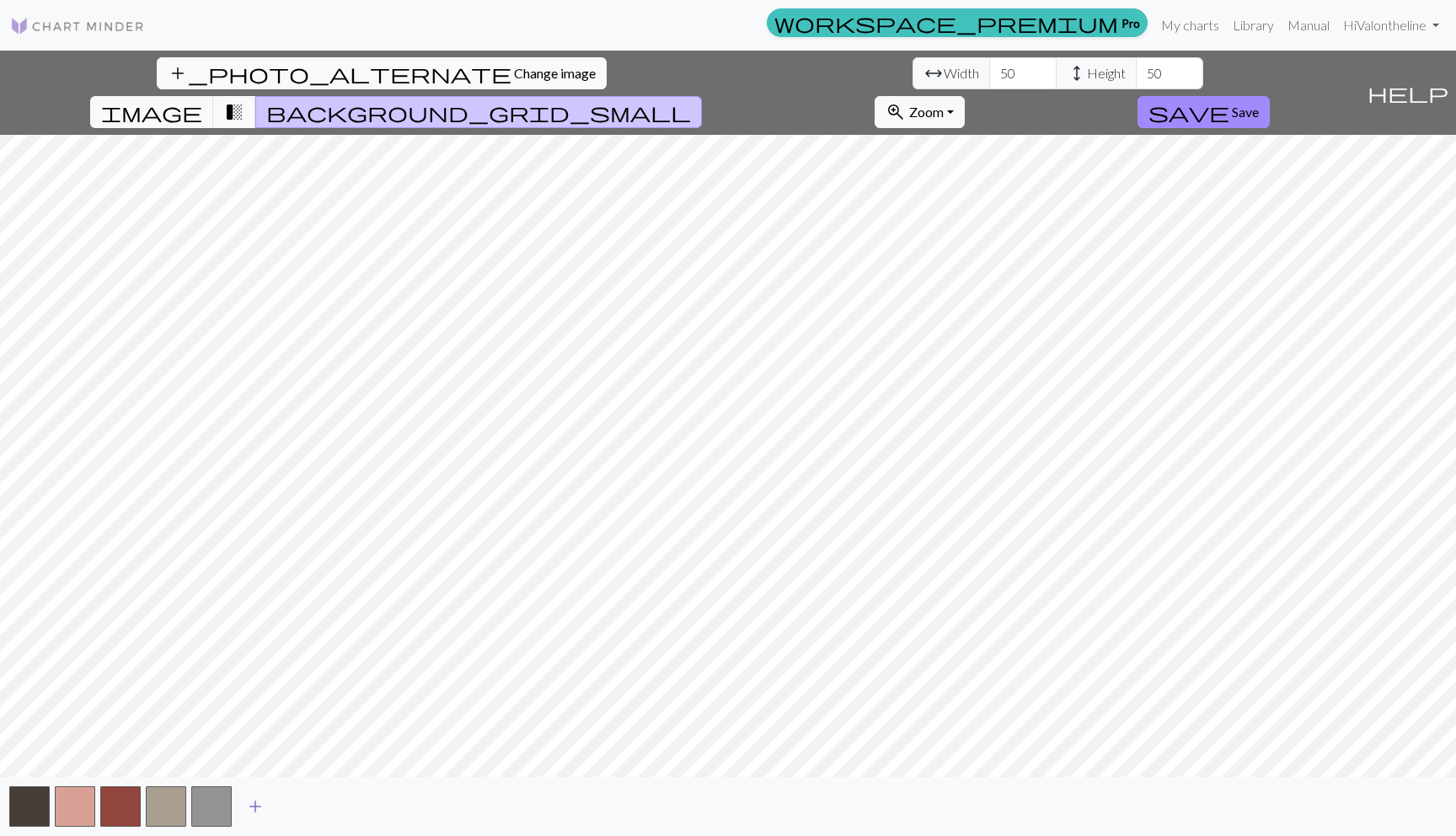
click at [251, 801] on span "add" at bounding box center [256, 807] width 20 height 24
click at [303, 802] on span "add" at bounding box center [301, 807] width 20 height 24
click at [336, 802] on span "add" at bounding box center [346, 807] width 20 height 24
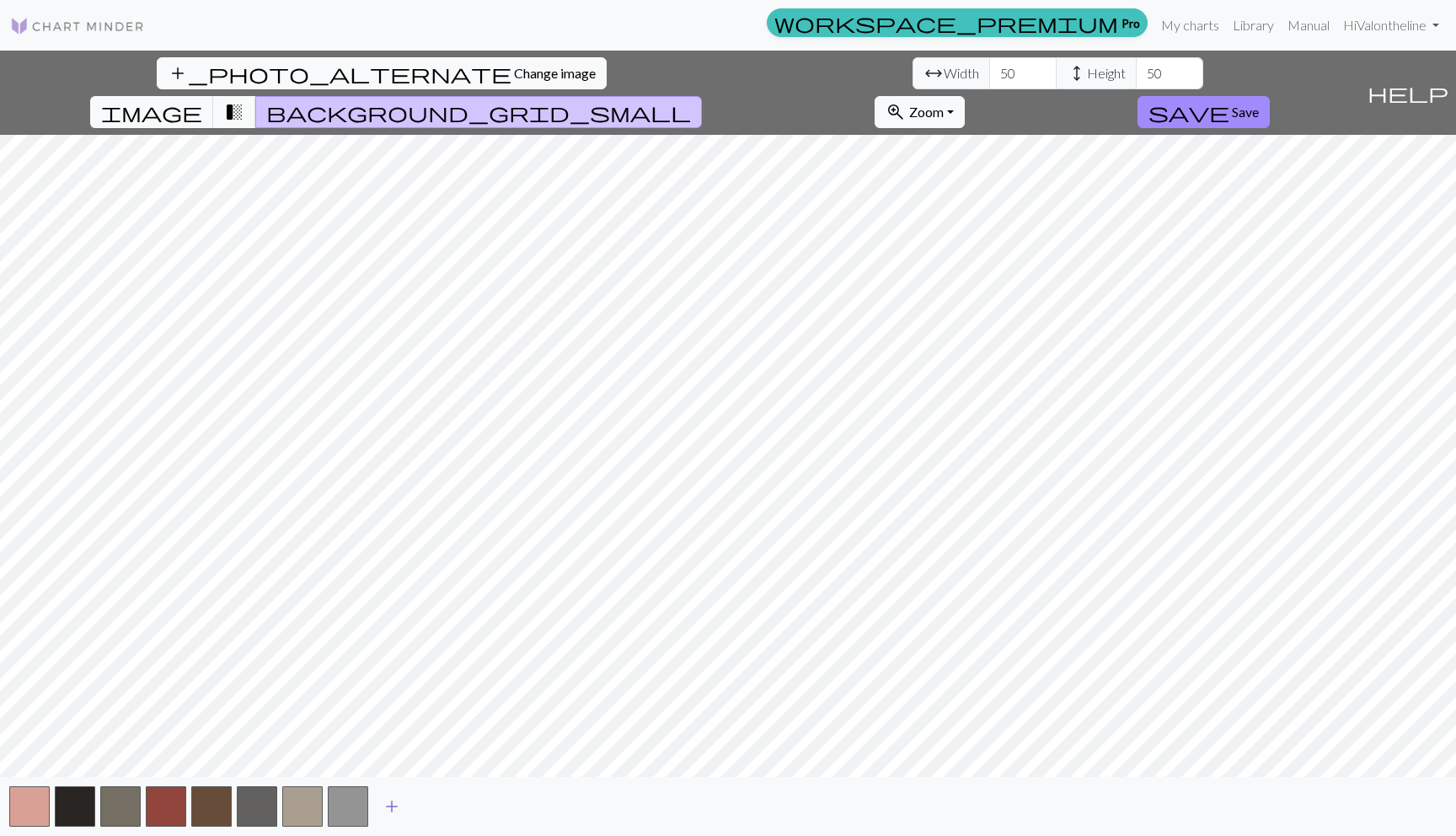
click at [394, 801] on span "add" at bounding box center [392, 807] width 20 height 24
click at [434, 801] on span "add" at bounding box center [437, 807] width 20 height 24
click at [481, 803] on span "add" at bounding box center [483, 807] width 20 height 24
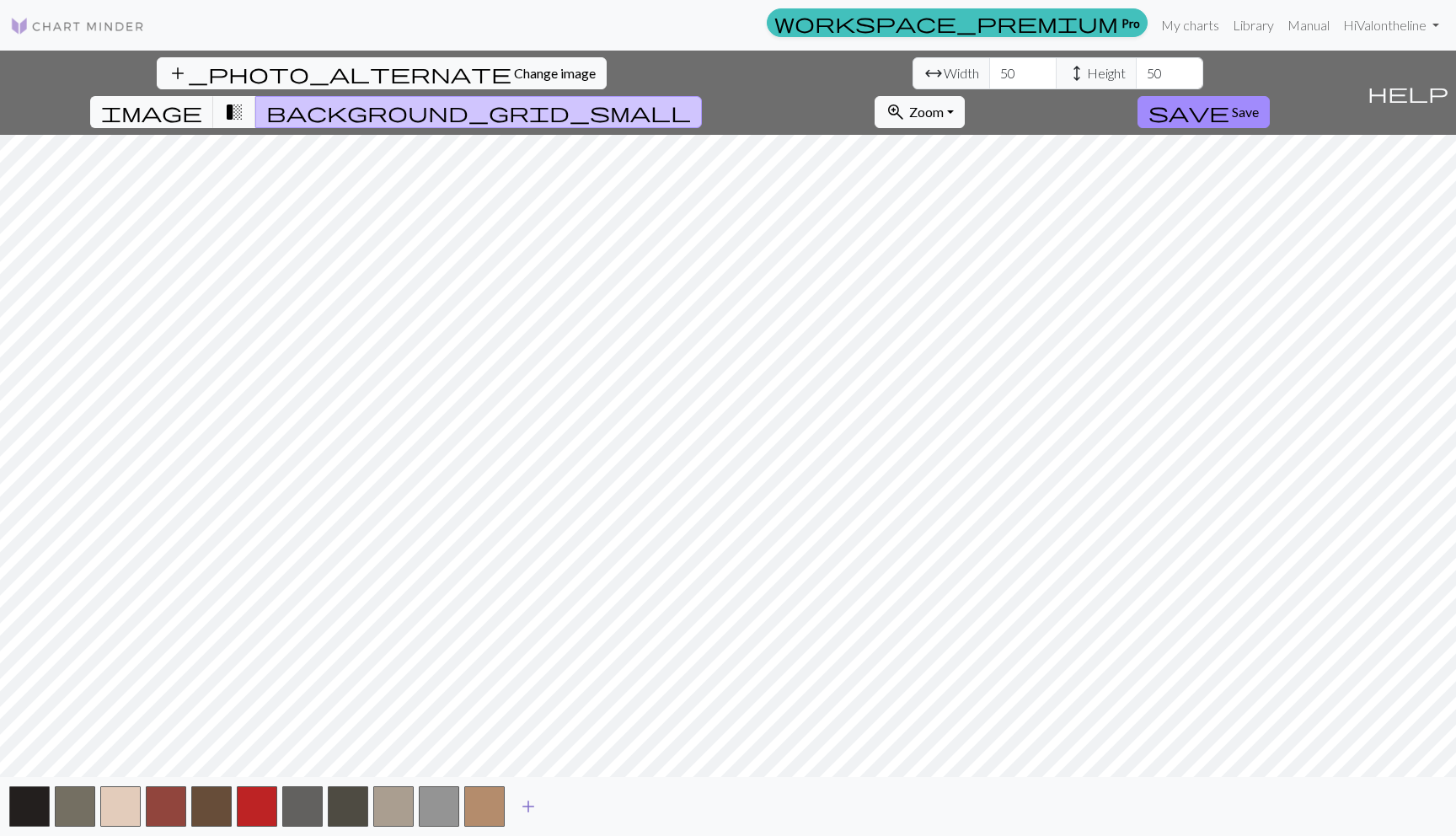
click at [523, 806] on span "add" at bounding box center [528, 807] width 20 height 24
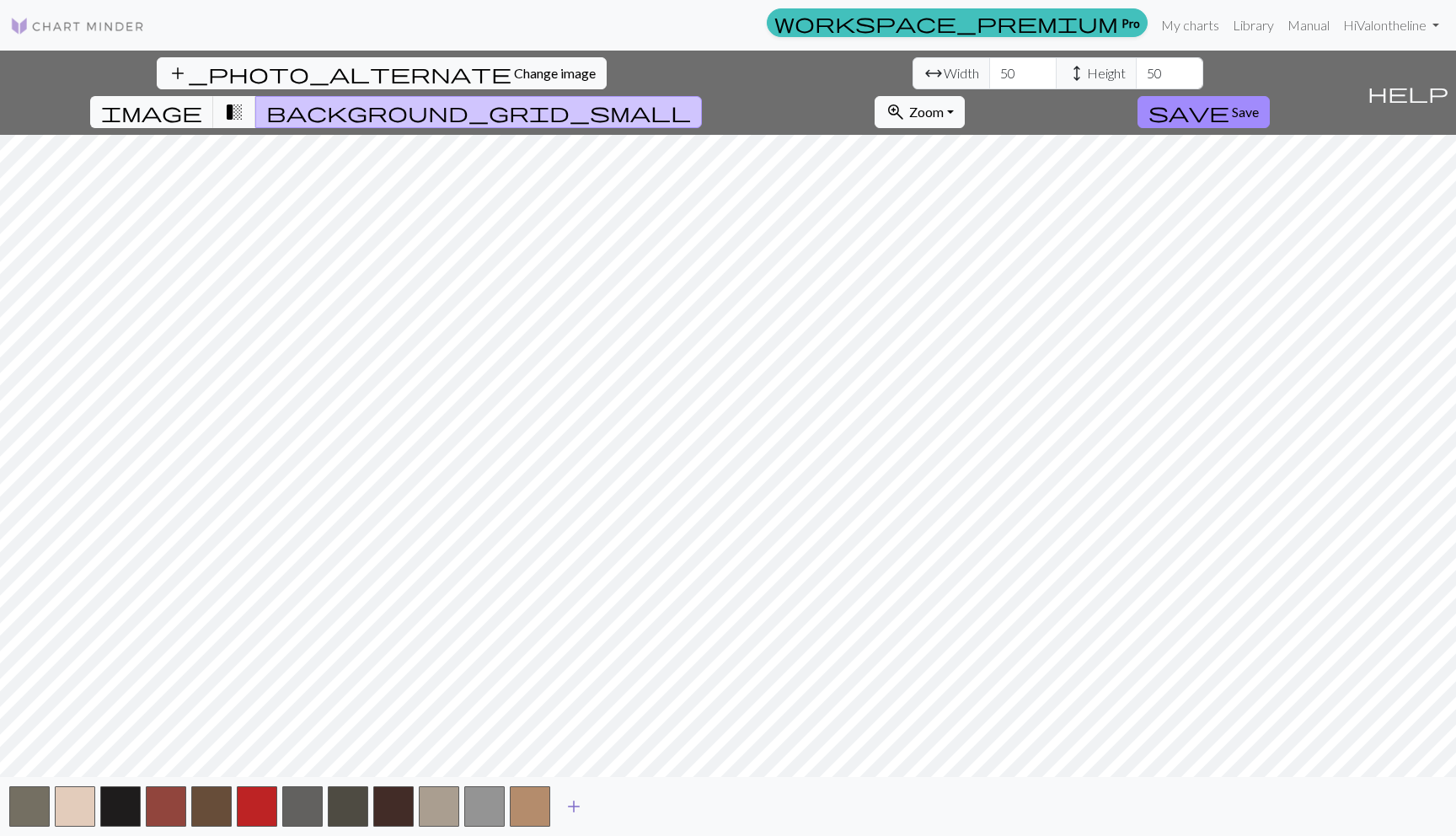
click at [577, 804] on span "add" at bounding box center [574, 807] width 20 height 24
click at [620, 800] on span "add" at bounding box center [619, 807] width 20 height 24
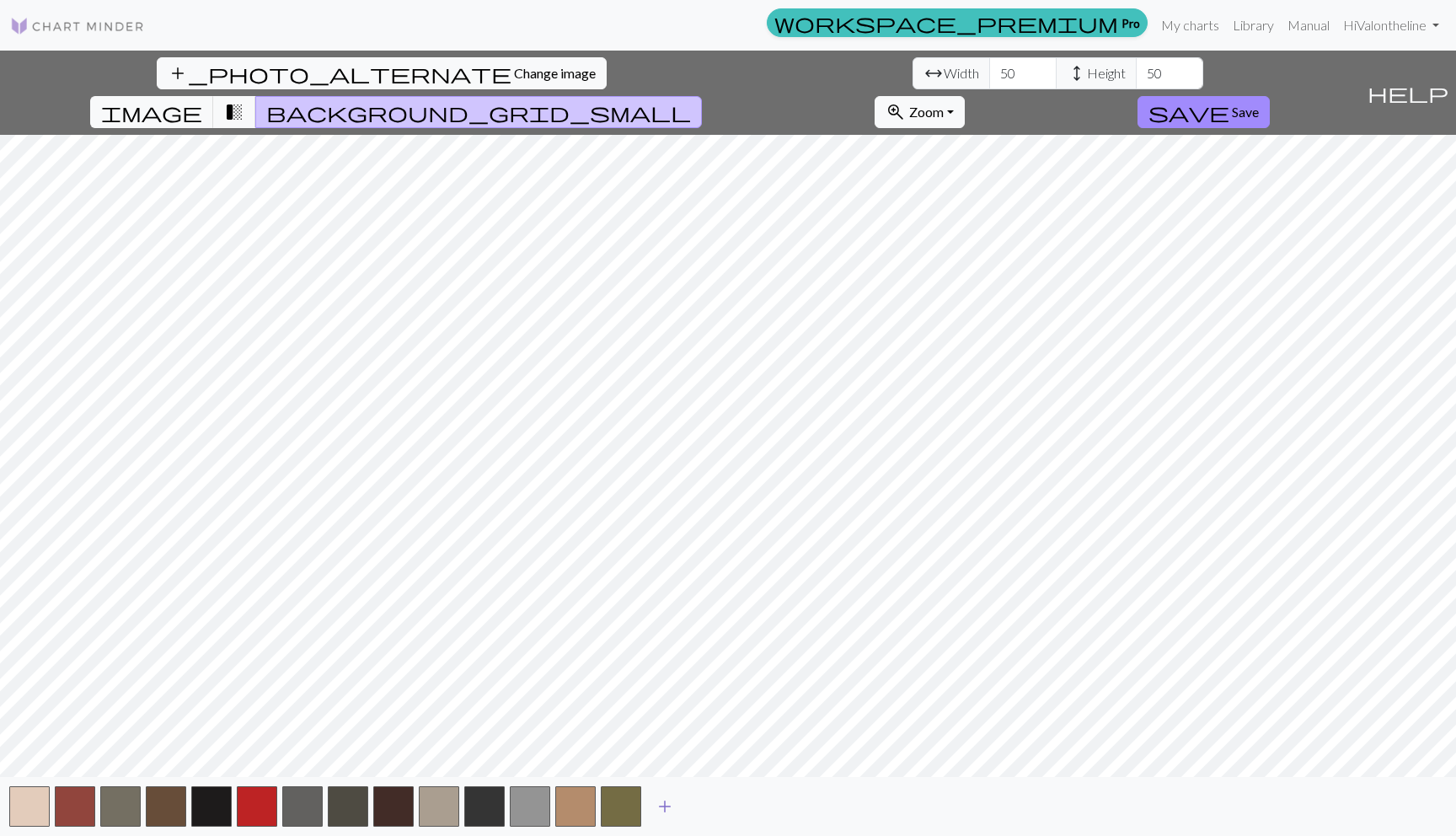
click at [666, 797] on span "add" at bounding box center [665, 807] width 20 height 24
click at [701, 795] on span "add" at bounding box center [710, 807] width 20 height 24
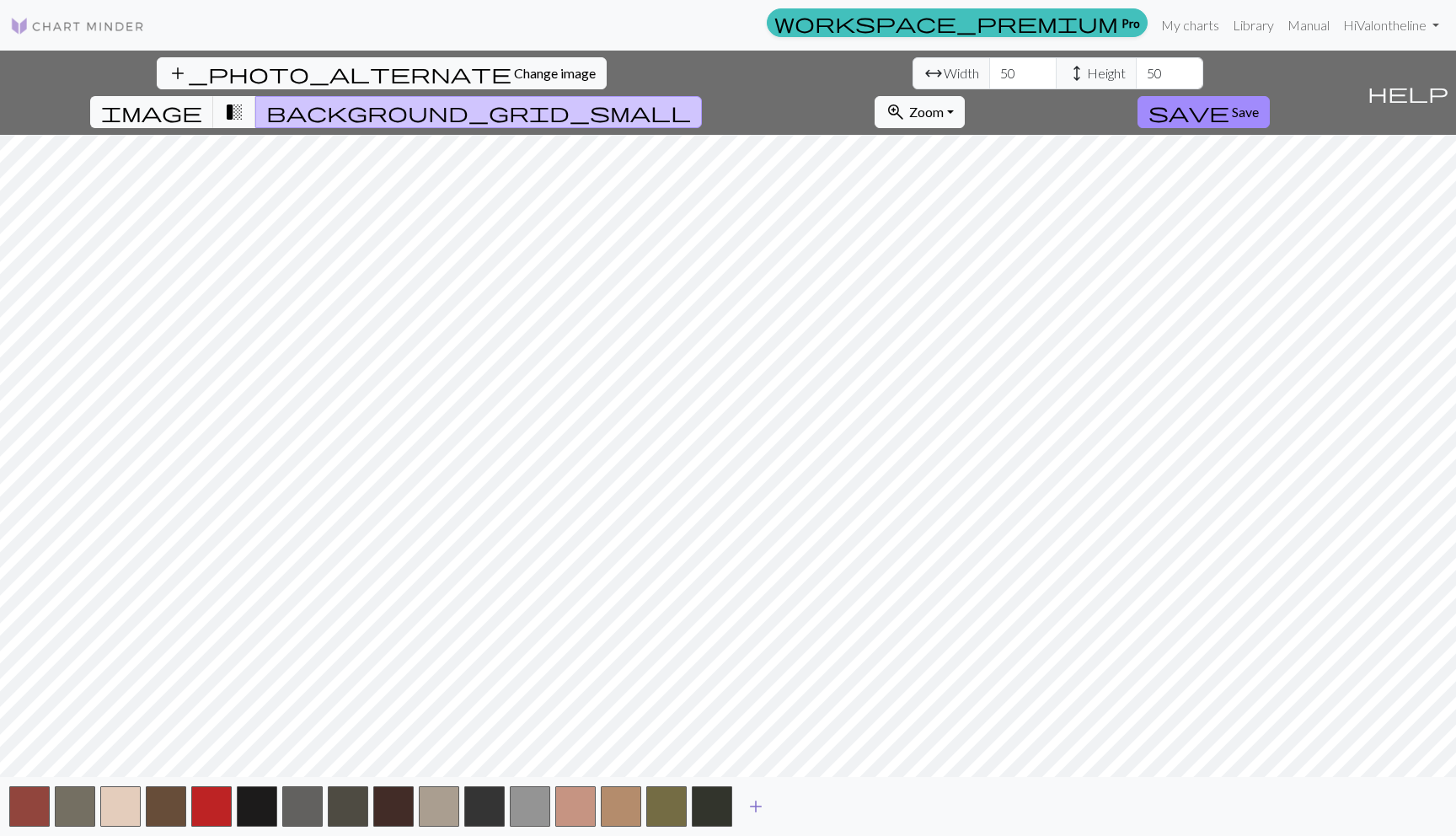
click at [755, 801] on span "add" at bounding box center [756, 807] width 20 height 24
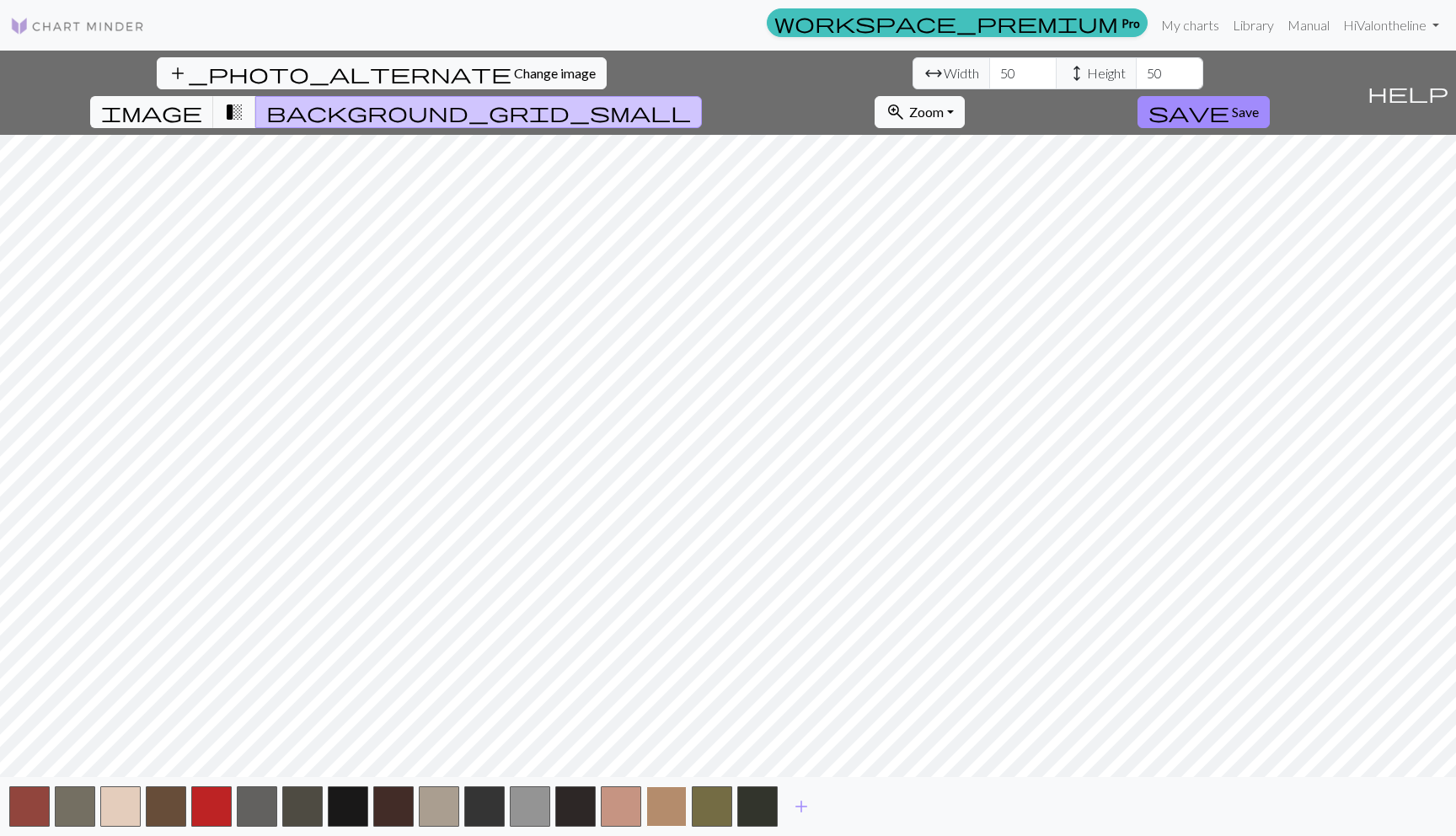
click at [662, 812] on button "button" at bounding box center [667, 807] width 40 height 40
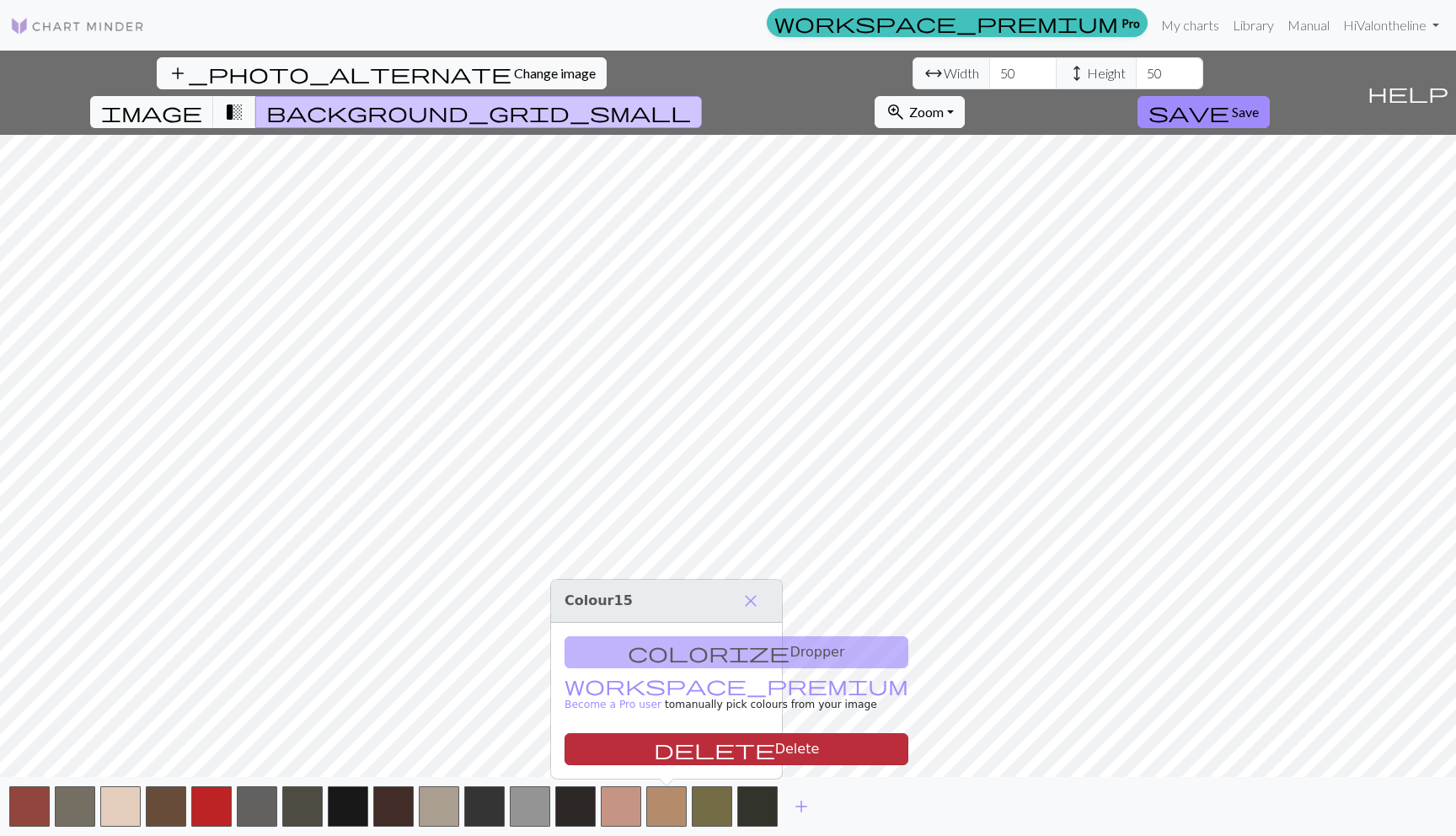
click at [660, 749] on button "delete Delete" at bounding box center [737, 749] width 344 height 32
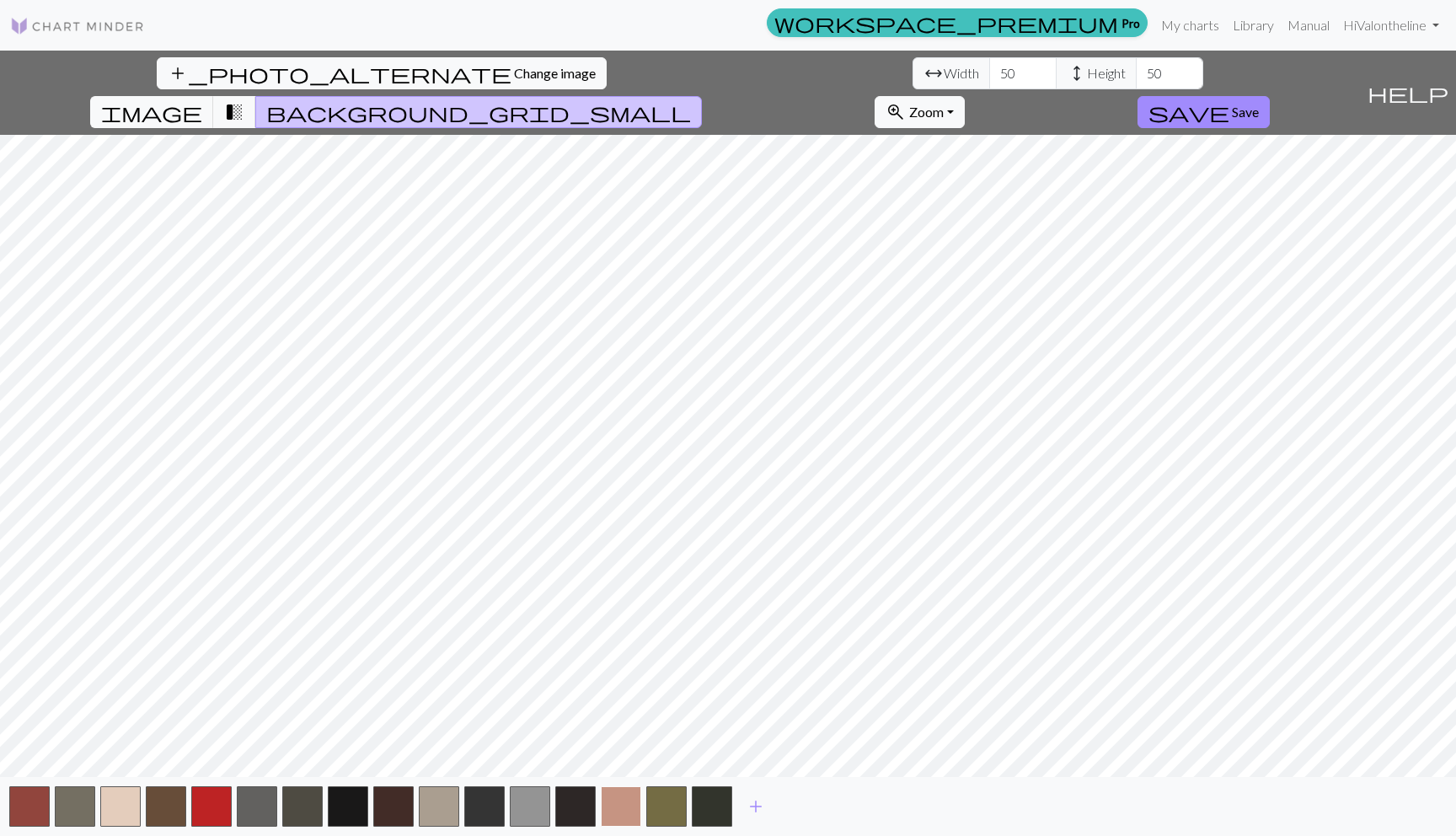
click at [615, 802] on button "button" at bounding box center [621, 807] width 40 height 40
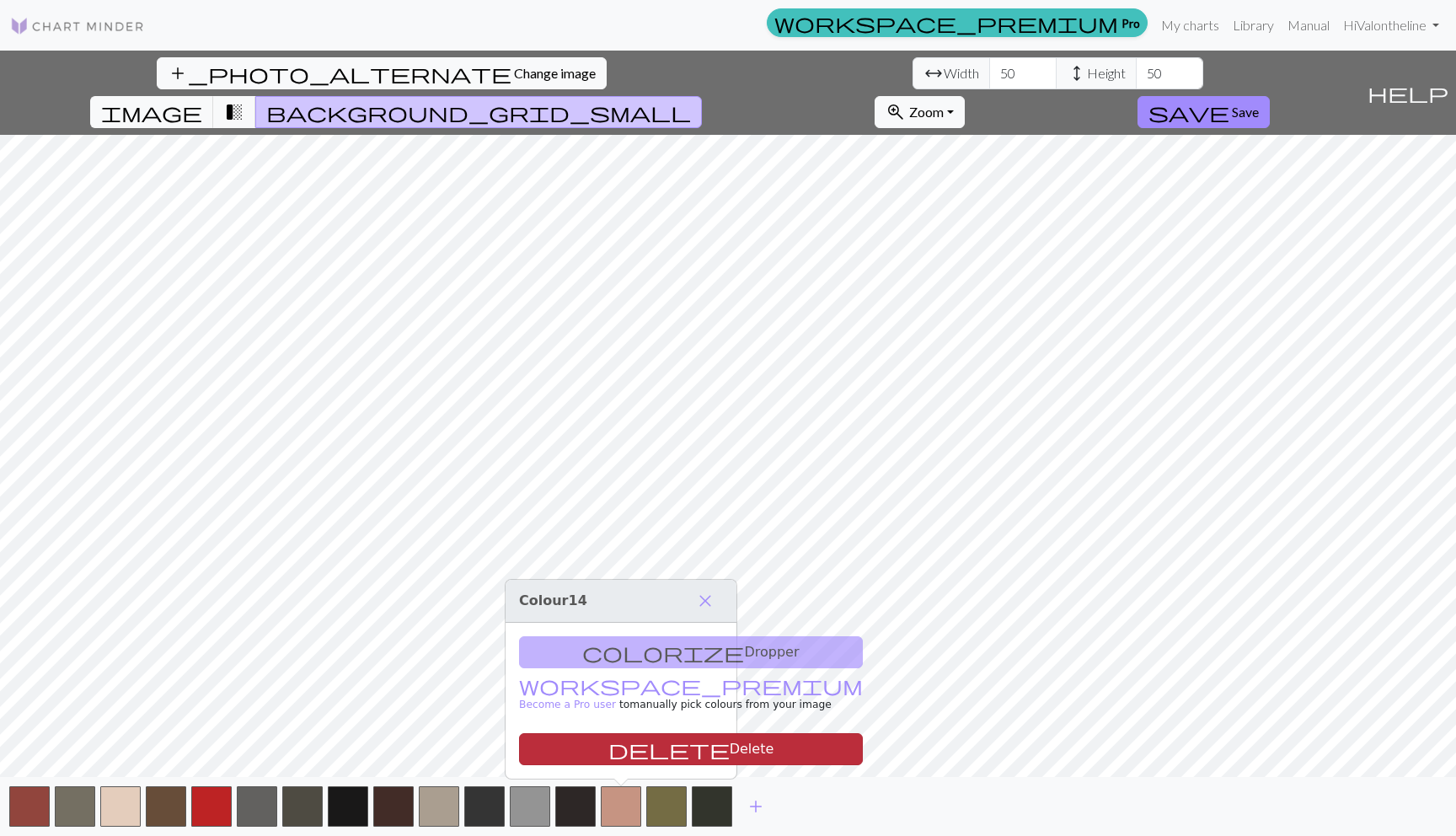
click at [618, 756] on button "delete Delete" at bounding box center [691, 749] width 344 height 32
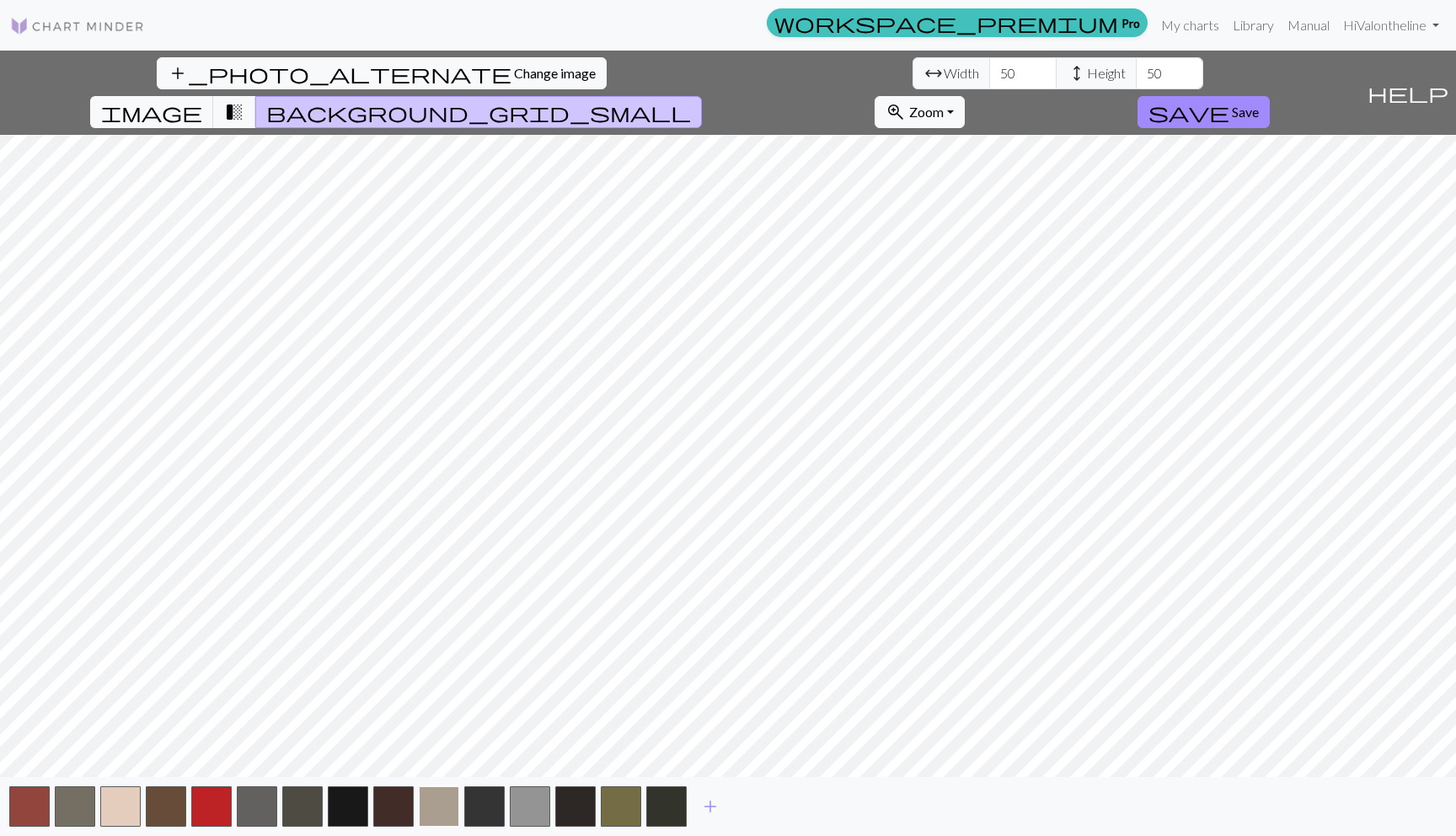
click at [434, 800] on button "button" at bounding box center [439, 807] width 40 height 40
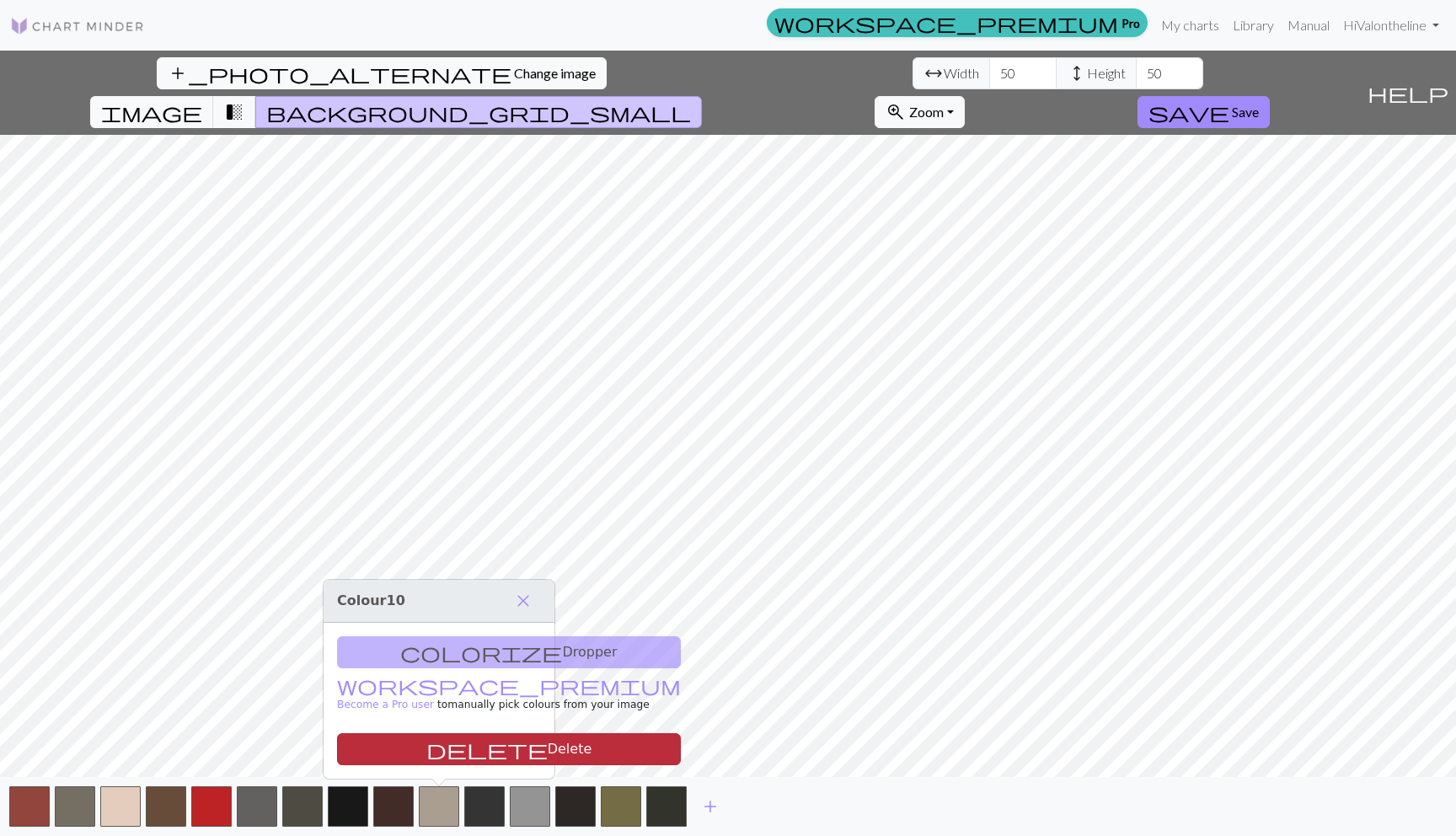
click at [443, 748] on button "delete Delete" at bounding box center [509, 749] width 344 height 32
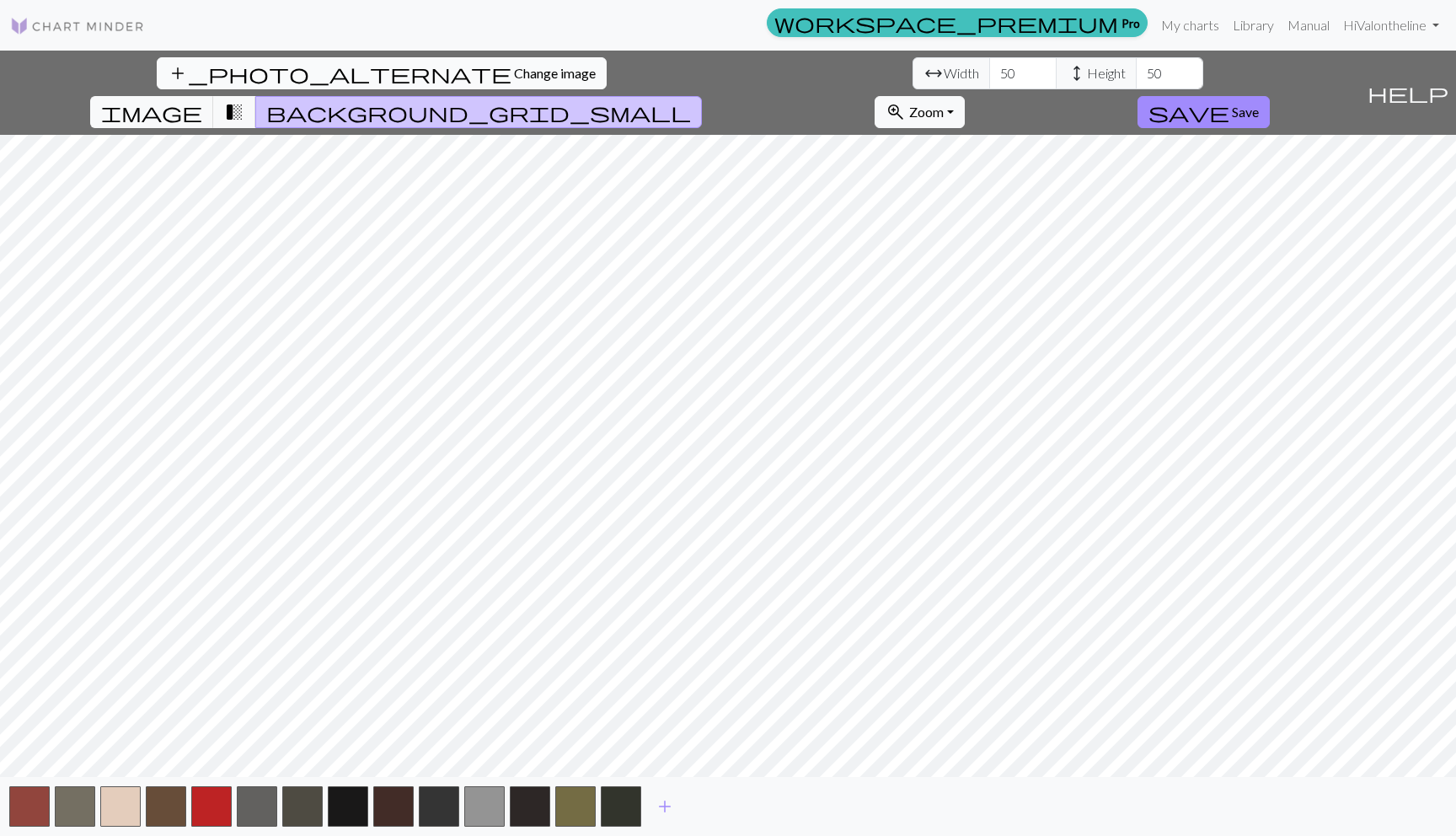
click at [167, 74] on span "add_photo_alternate" at bounding box center [339, 74] width 344 height 24
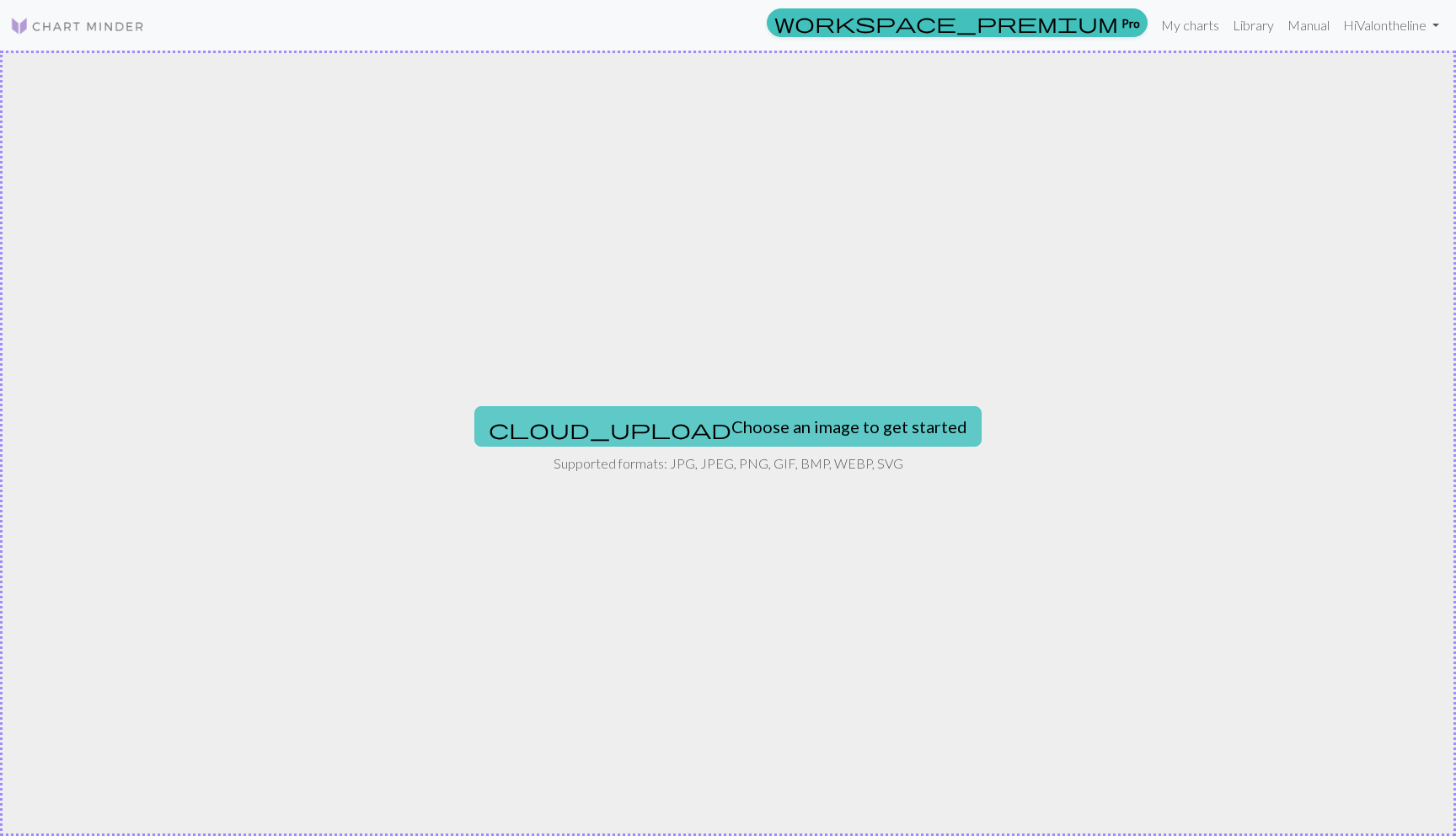
click at [814, 418] on button "cloud_upload Choose an image to get started" at bounding box center [728, 427] width 507 height 40
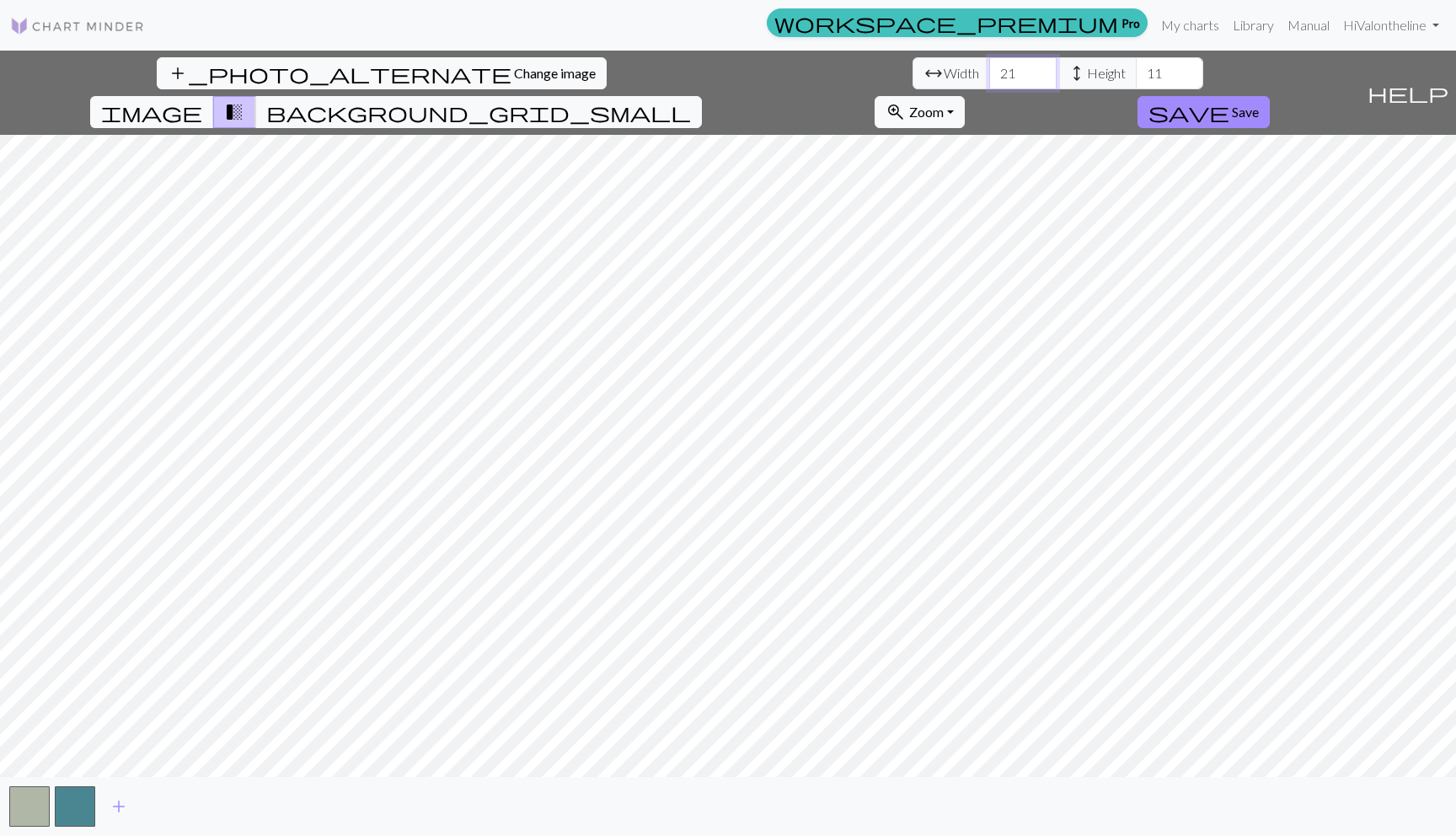
click at [989, 65] on input "21" at bounding box center [1023, 73] width 67 height 32
click at [989, 65] on input "22" at bounding box center [1023, 73] width 67 height 32
click at [989, 65] on input "23" at bounding box center [1023, 73] width 67 height 32
click at [989, 65] on input "24" at bounding box center [1023, 73] width 67 height 32
click at [989, 65] on input "25" at bounding box center [1023, 73] width 67 height 32
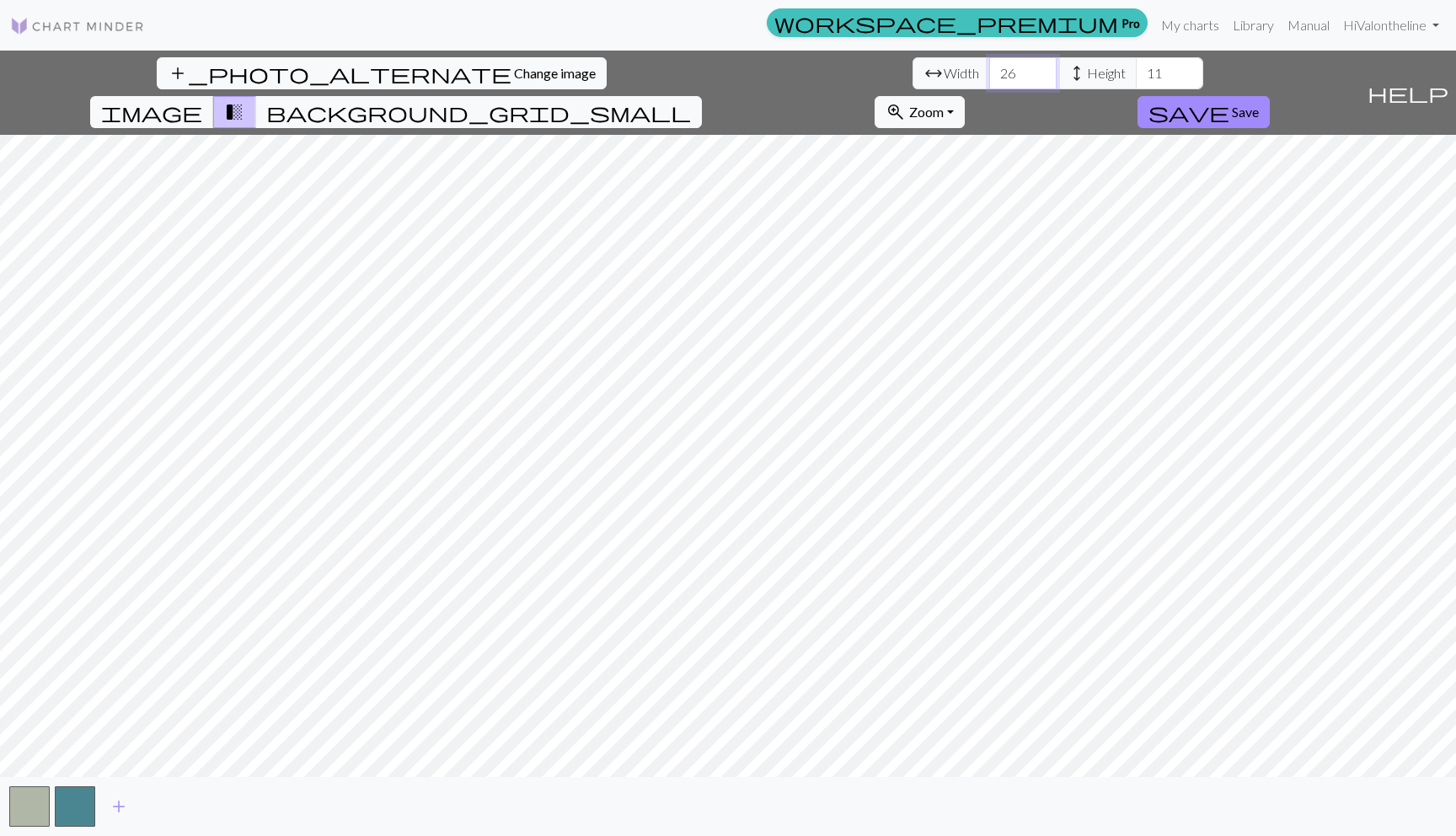
click at [989, 65] on input "26" at bounding box center [1023, 73] width 67 height 32
click at [989, 65] on input "27" at bounding box center [1023, 73] width 67 height 32
click at [989, 65] on input "28" at bounding box center [1023, 73] width 67 height 32
drag, startPoint x: 457, startPoint y: 75, endPoint x: 318, endPoint y: 74, distance: 139.0
click at [318, 74] on div "add_photo_alternate Change image arrow_range Width 28 height Height 11 image tr…" at bounding box center [680, 93] width 1361 height 85
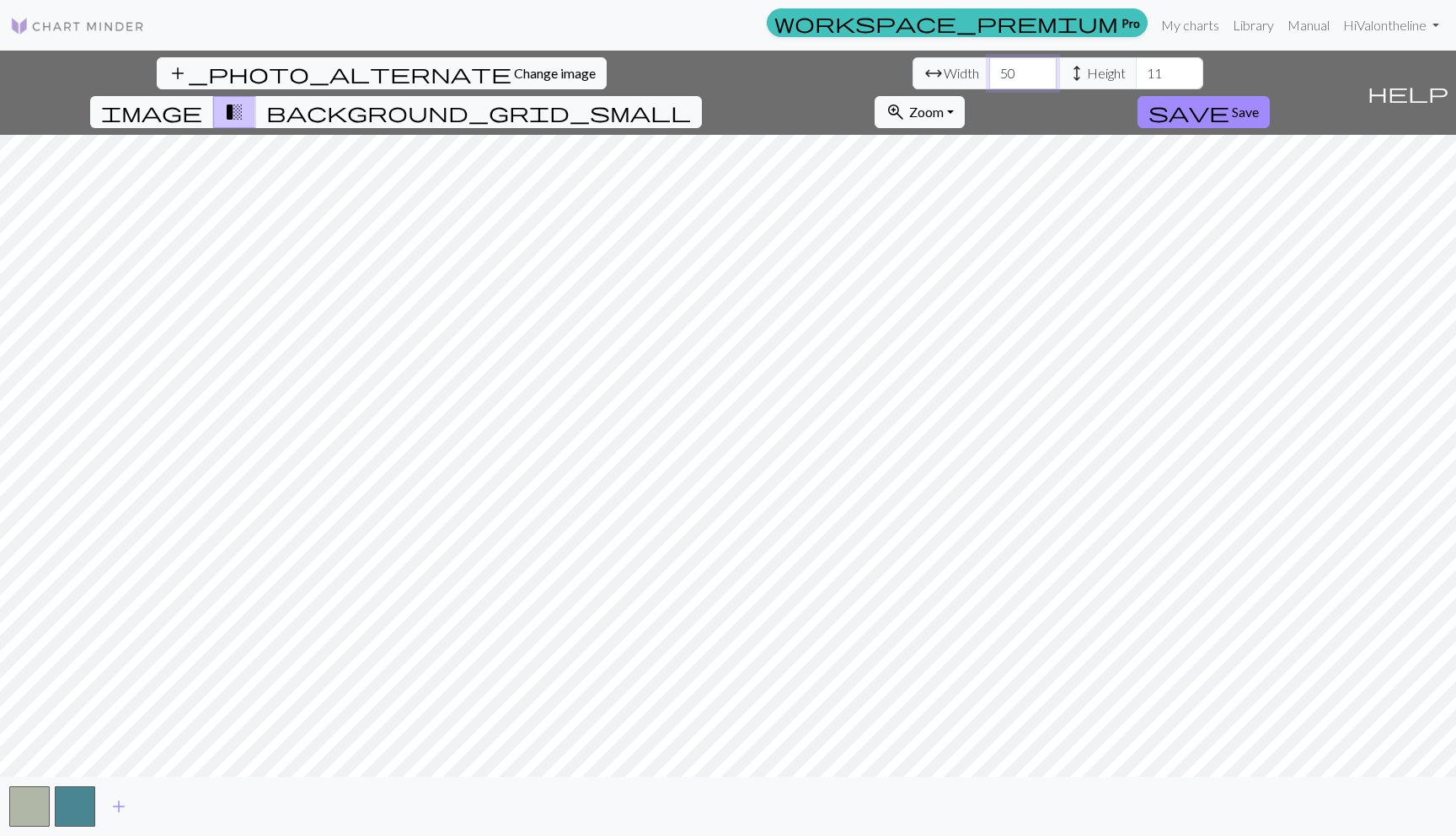
drag, startPoint x: 450, startPoint y: 75, endPoint x: 374, endPoint y: 75, distance: 76.0
click at [913, 75] on div "arrow_range Width 50 height Height 11" at bounding box center [1059, 73] width 291 height 32
type input "70"
click at [1136, 70] on input "11" at bounding box center [1170, 73] width 67 height 32
type input "11"
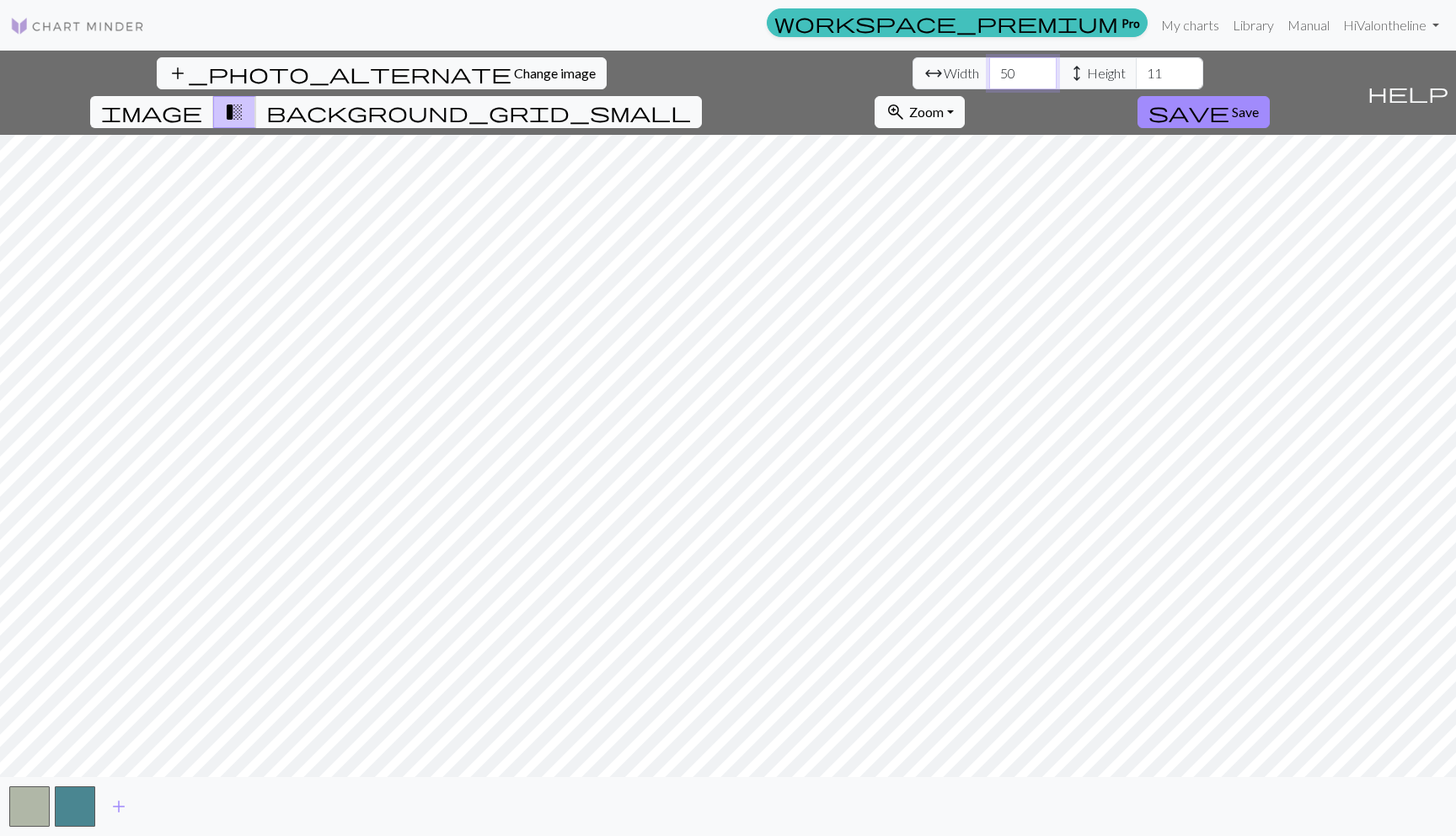
type input "70"
type input "50"
drag, startPoint x: 449, startPoint y: 75, endPoint x: 406, endPoint y: 75, distance: 43.0
click at [913, 75] on div "arrow_range Width 70 height Height 50" at bounding box center [1059, 73] width 291 height 32
type input "1"
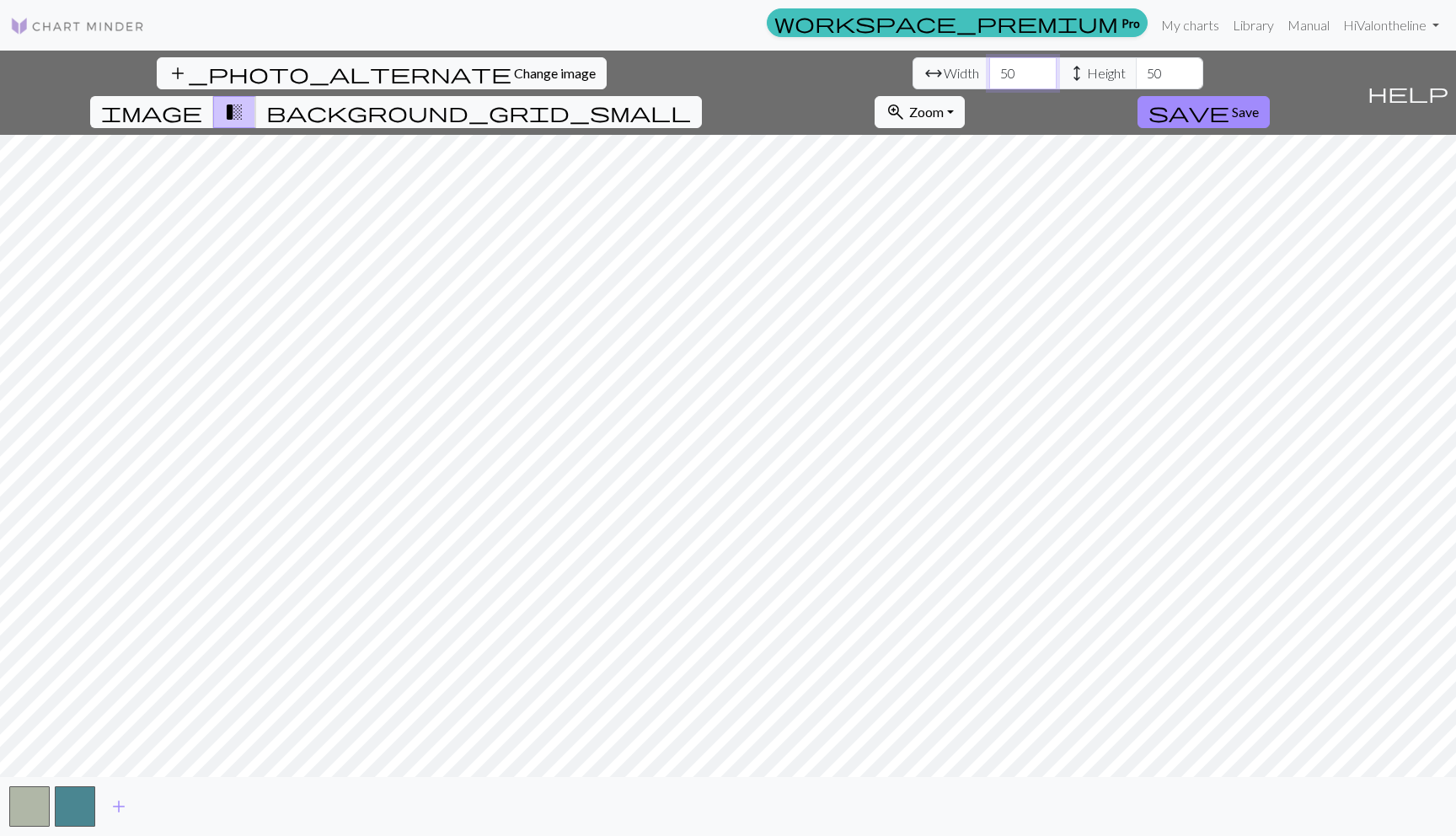
type input "50"
drag, startPoint x: 595, startPoint y: 74, endPoint x: 478, endPoint y: 65, distance: 117.3
click at [913, 65] on div "arrow_range Width 50 height Height 50" at bounding box center [1059, 73] width 291 height 32
type input "30"
click at [116, 805] on span "add" at bounding box center [119, 807] width 20 height 24
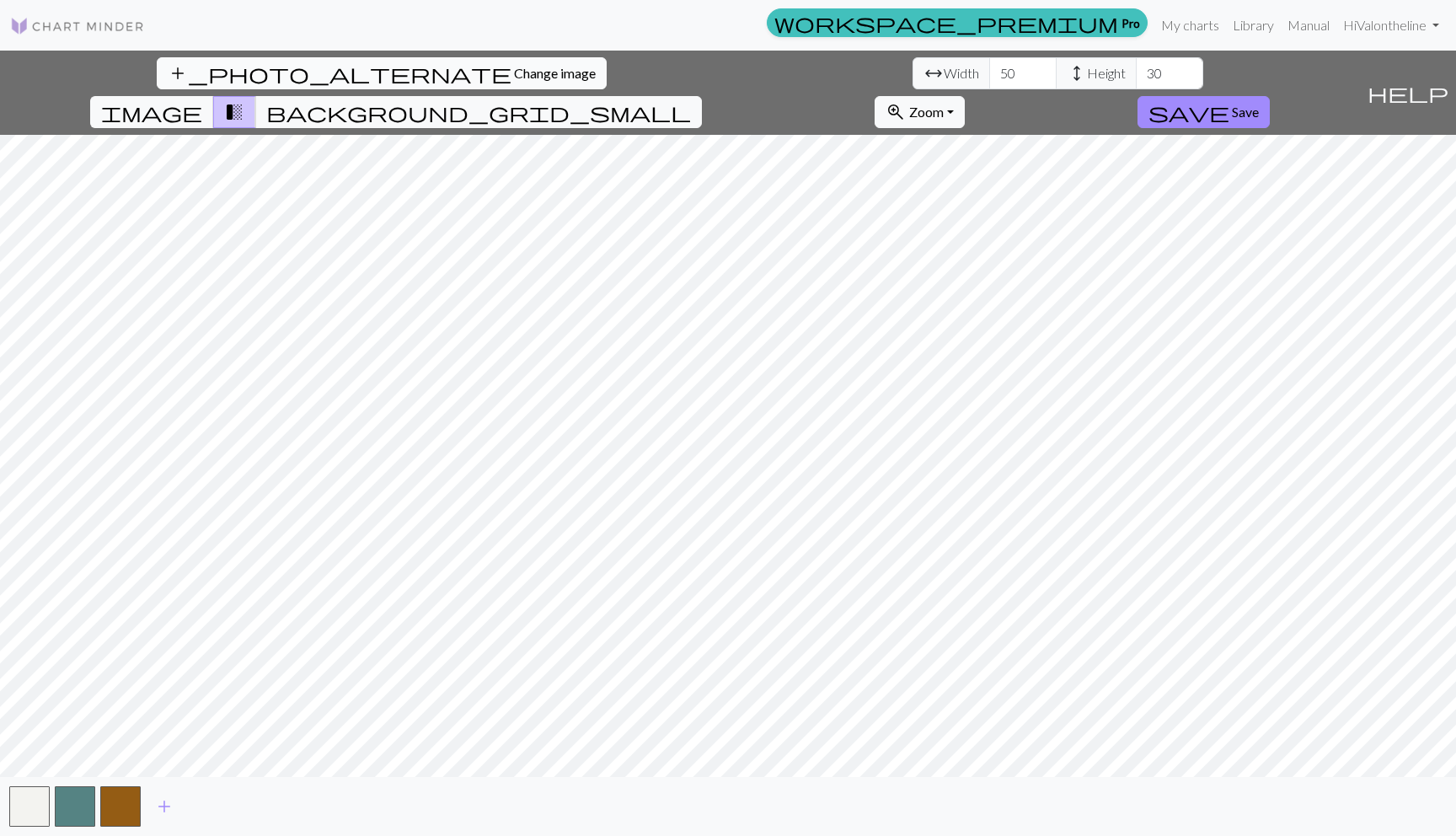
click at [167, 78] on span "add_photo_alternate" at bounding box center [339, 74] width 344 height 24
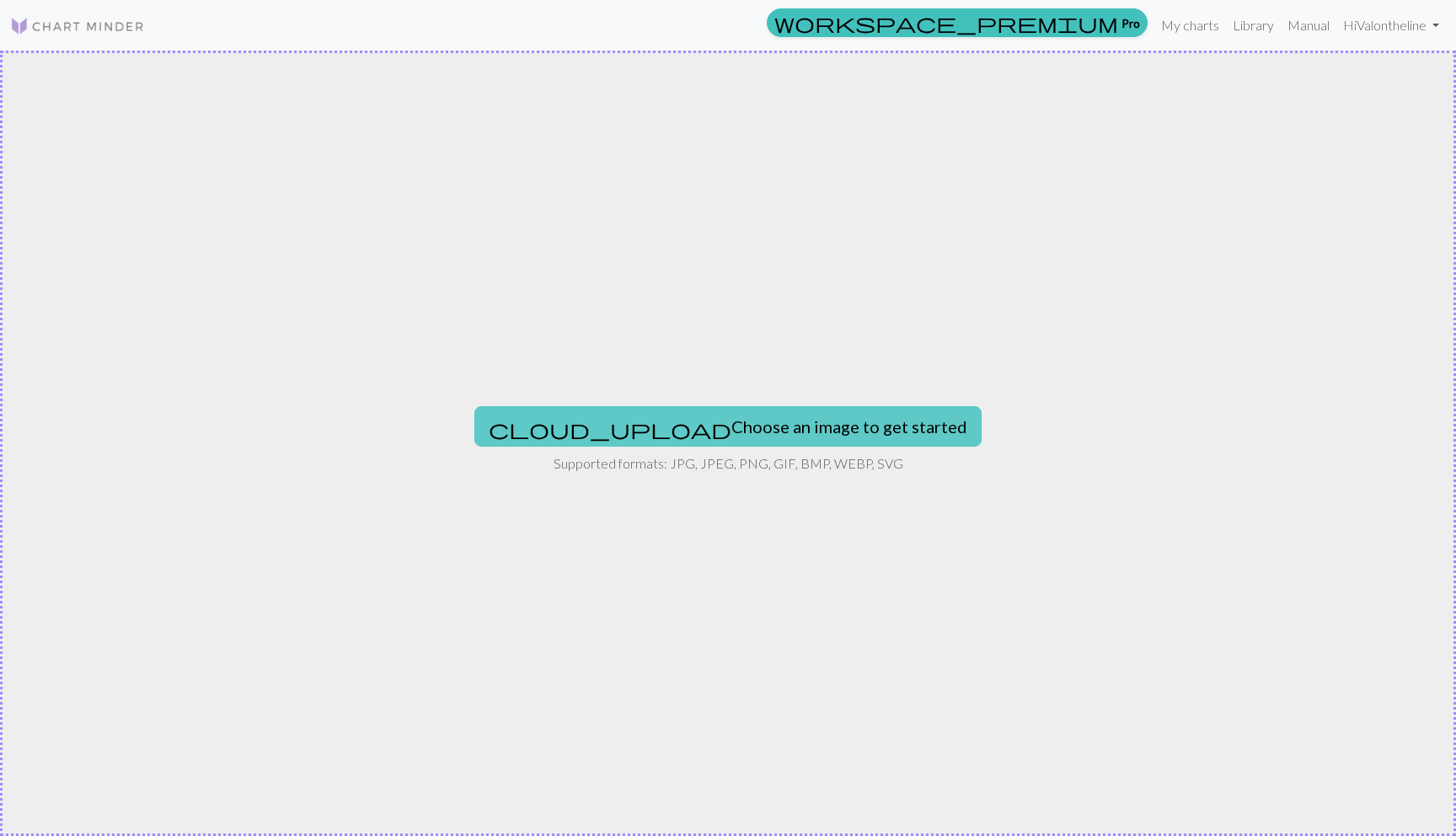
click at [708, 438] on button "cloud_upload Choose an image to get started" at bounding box center [728, 427] width 507 height 40
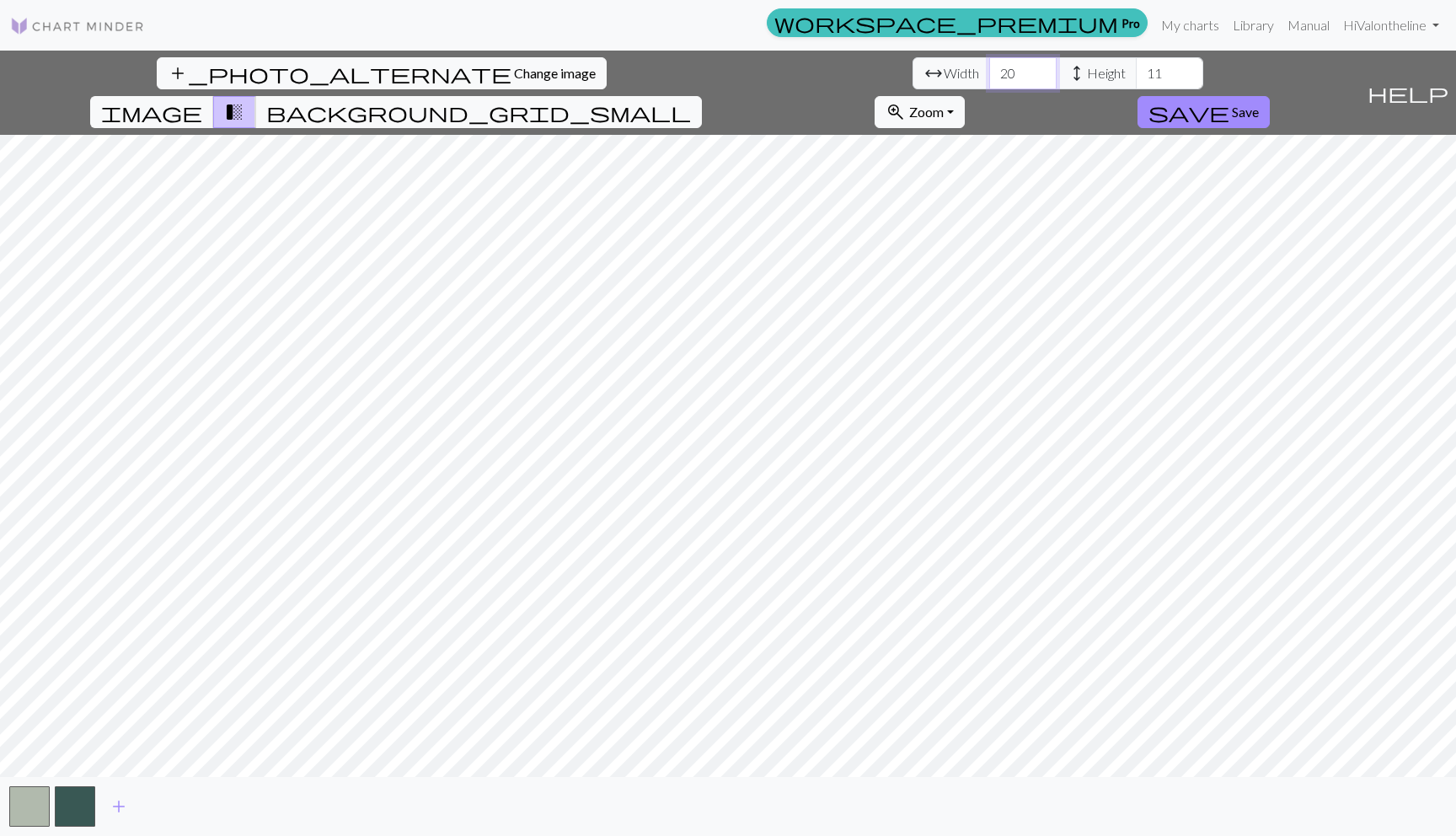
drag, startPoint x: 451, startPoint y: 74, endPoint x: 357, endPoint y: 67, distance: 94.3
click at [913, 67] on div "arrow_range Width 20 height Height 11" at bounding box center [1059, 73] width 291 height 32
type input "100"
drag, startPoint x: 591, startPoint y: 73, endPoint x: 399, endPoint y: 22, distance: 198.7
click at [399, 22] on div "workspace_premium Pro My charts Library Manual Hi Valontheline Account settings…" at bounding box center [728, 418] width 1456 height 836
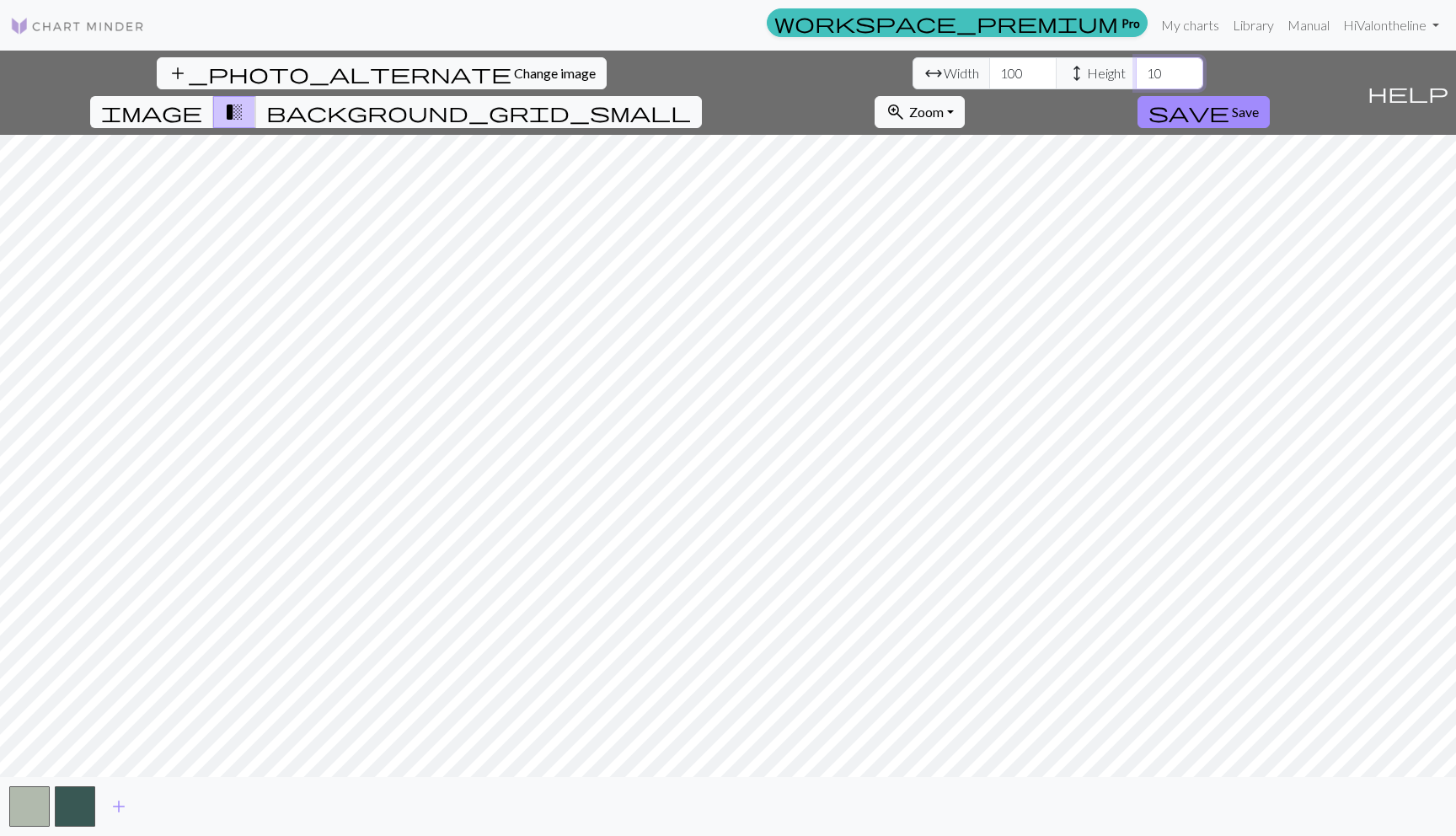
type input "1"
type input "50"
click at [126, 803] on span "add" at bounding box center [119, 807] width 20 height 24
click at [126, 803] on button "button" at bounding box center [120, 807] width 40 height 40
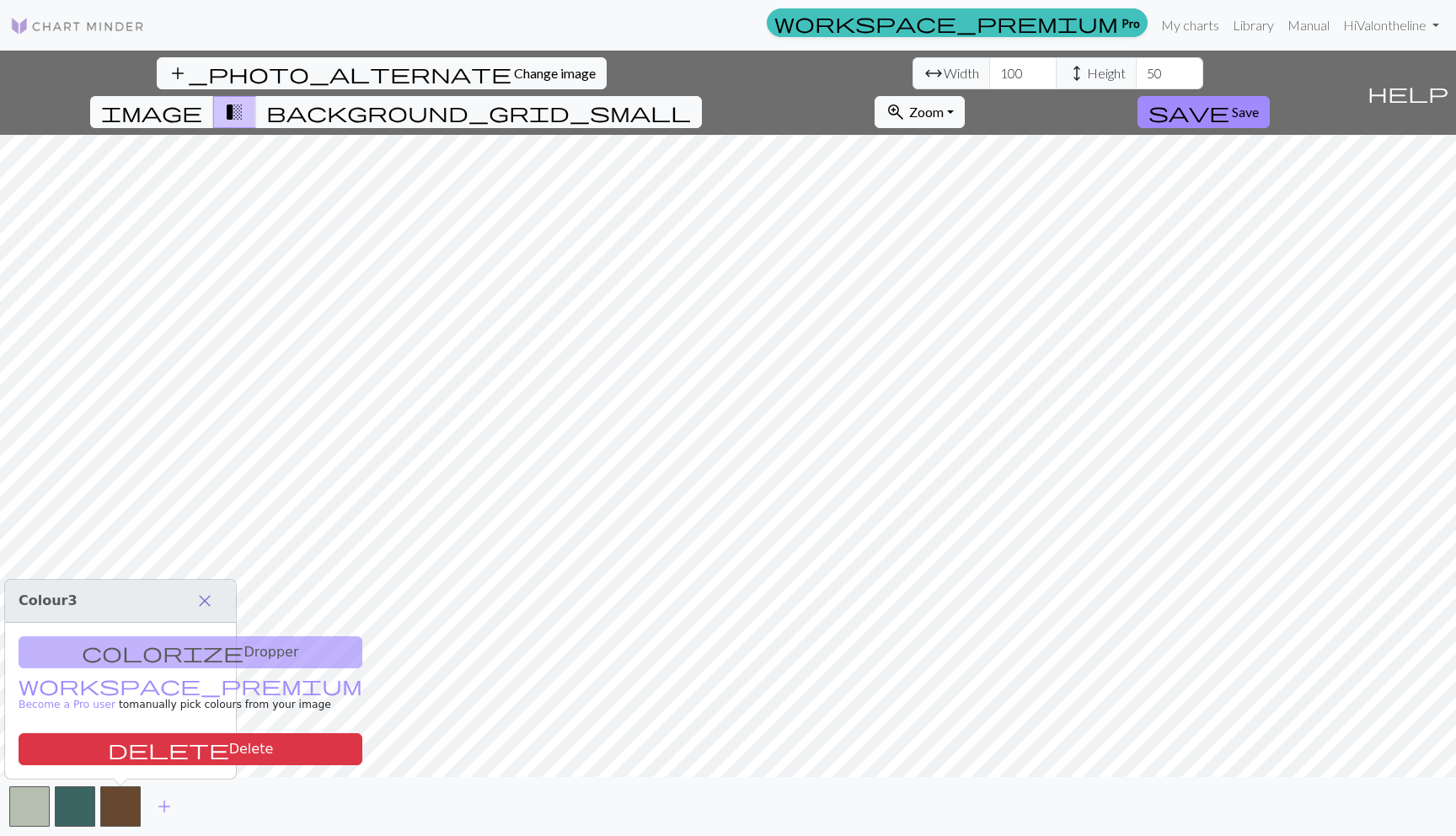
click at [202, 608] on span "close" at bounding box center [205, 601] width 20 height 24
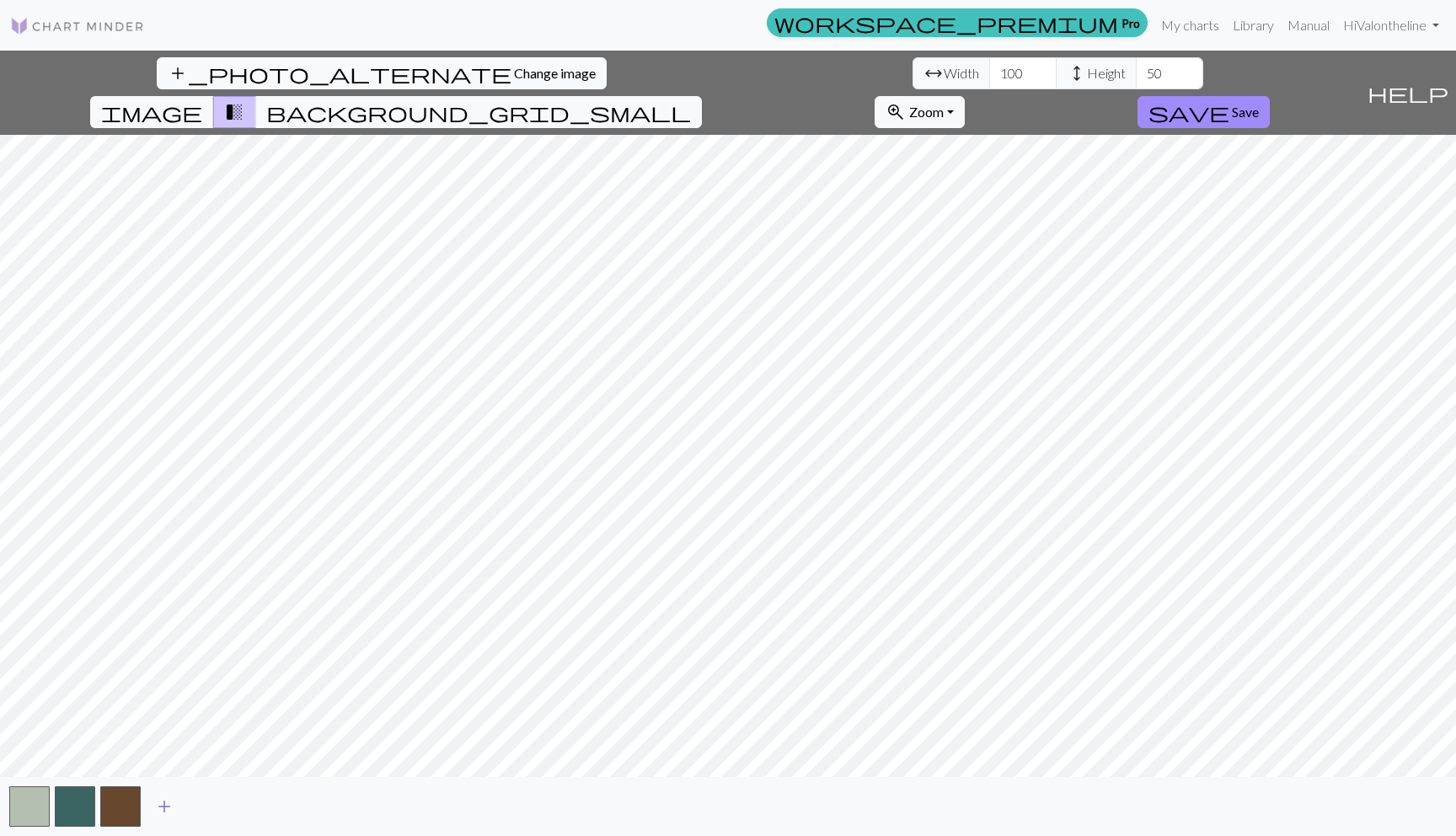
click at [163, 803] on span "add" at bounding box center [165, 807] width 20 height 24
click at [203, 804] on span "add" at bounding box center [210, 807] width 20 height 24
click at [251, 801] on span "add" at bounding box center [256, 807] width 20 height 24
click at [294, 801] on span "add" at bounding box center [301, 807] width 20 height 24
click at [702, 96] on button "background_grid_small" at bounding box center [478, 112] width 447 height 32
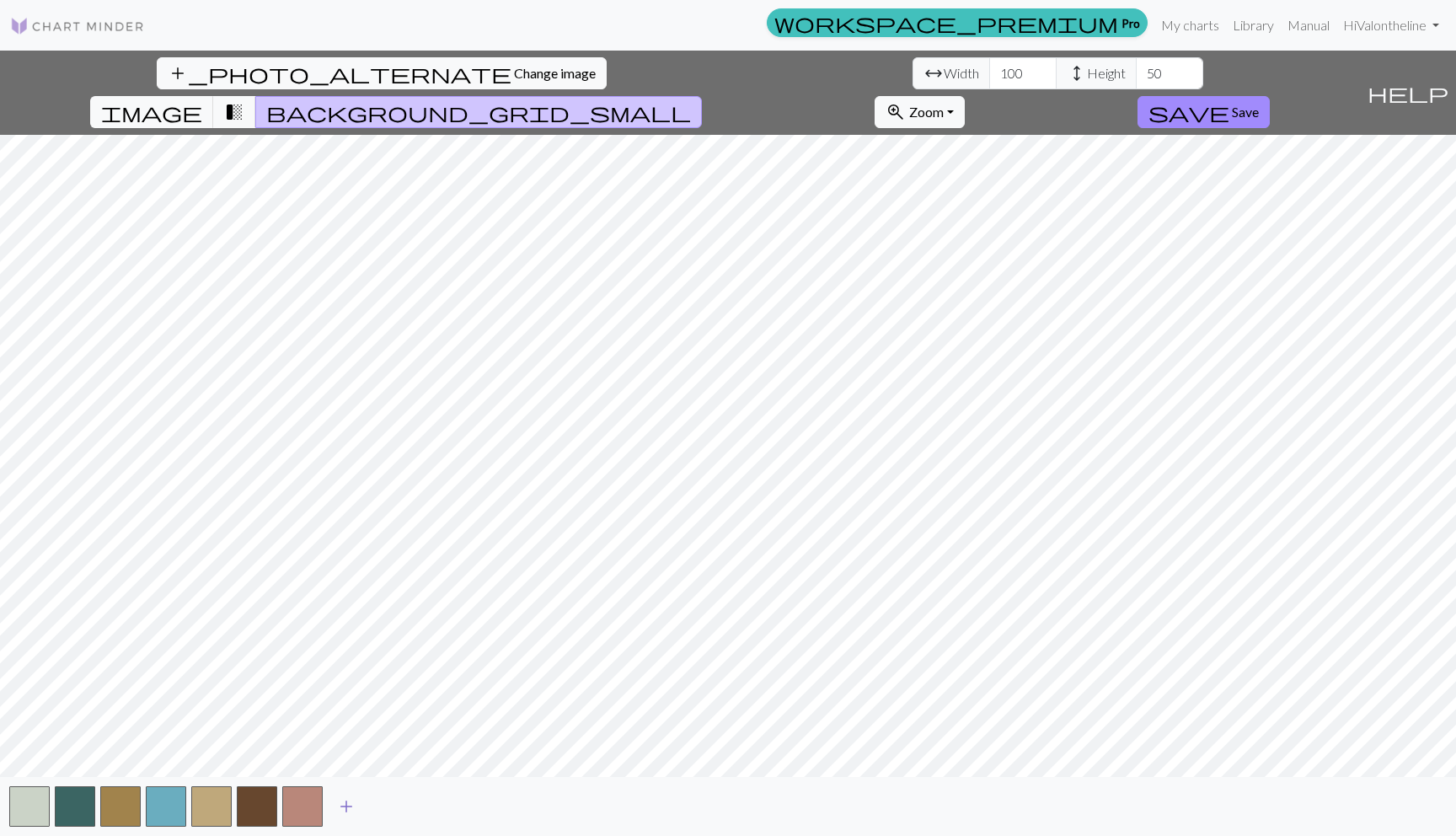
click at [347, 810] on span "add" at bounding box center [346, 807] width 20 height 24
click at [402, 802] on button "add" at bounding box center [392, 806] width 42 height 32
click at [436, 801] on span "add" at bounding box center [437, 807] width 20 height 24
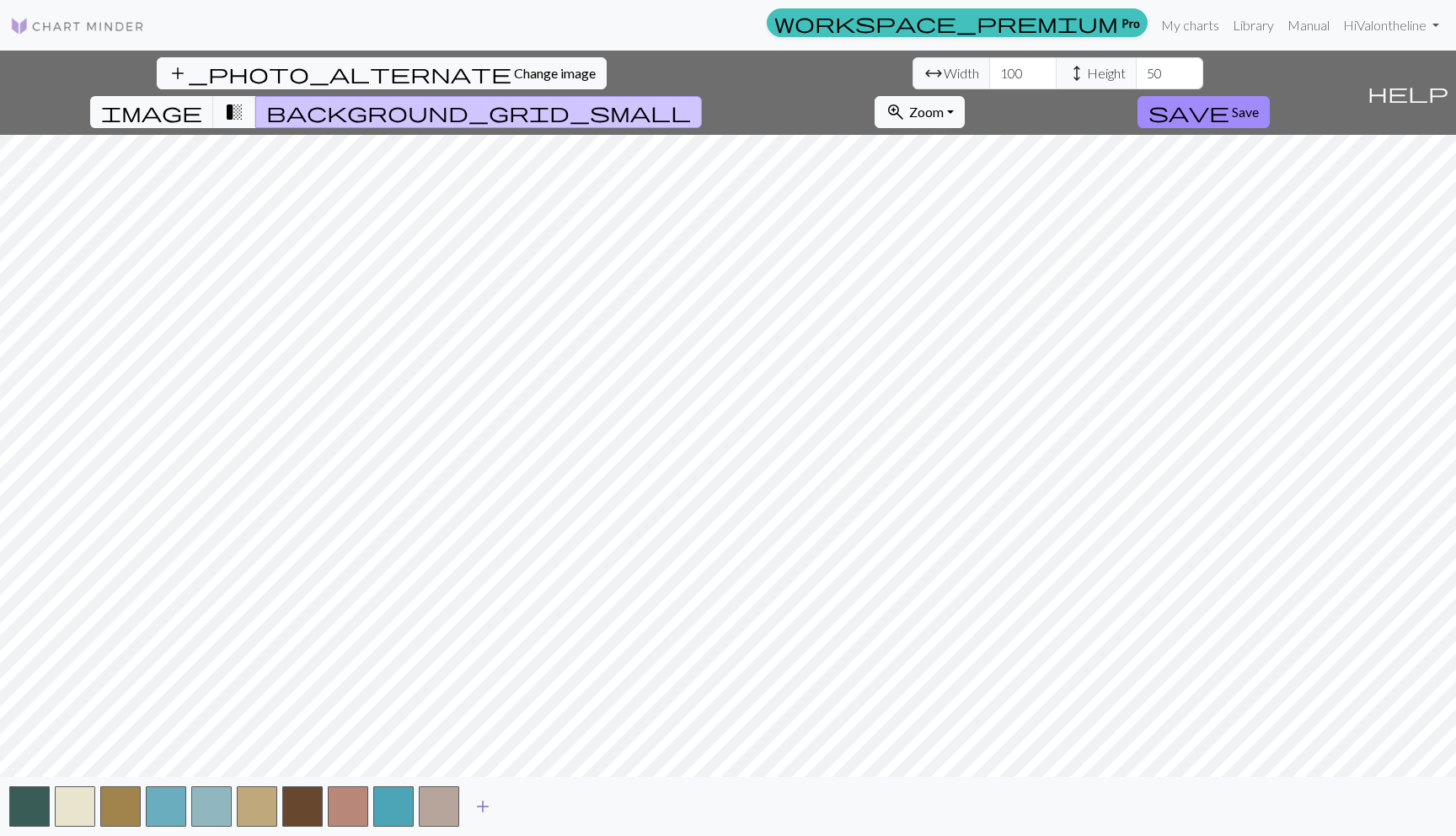
click at [482, 801] on span "add" at bounding box center [483, 807] width 20 height 24
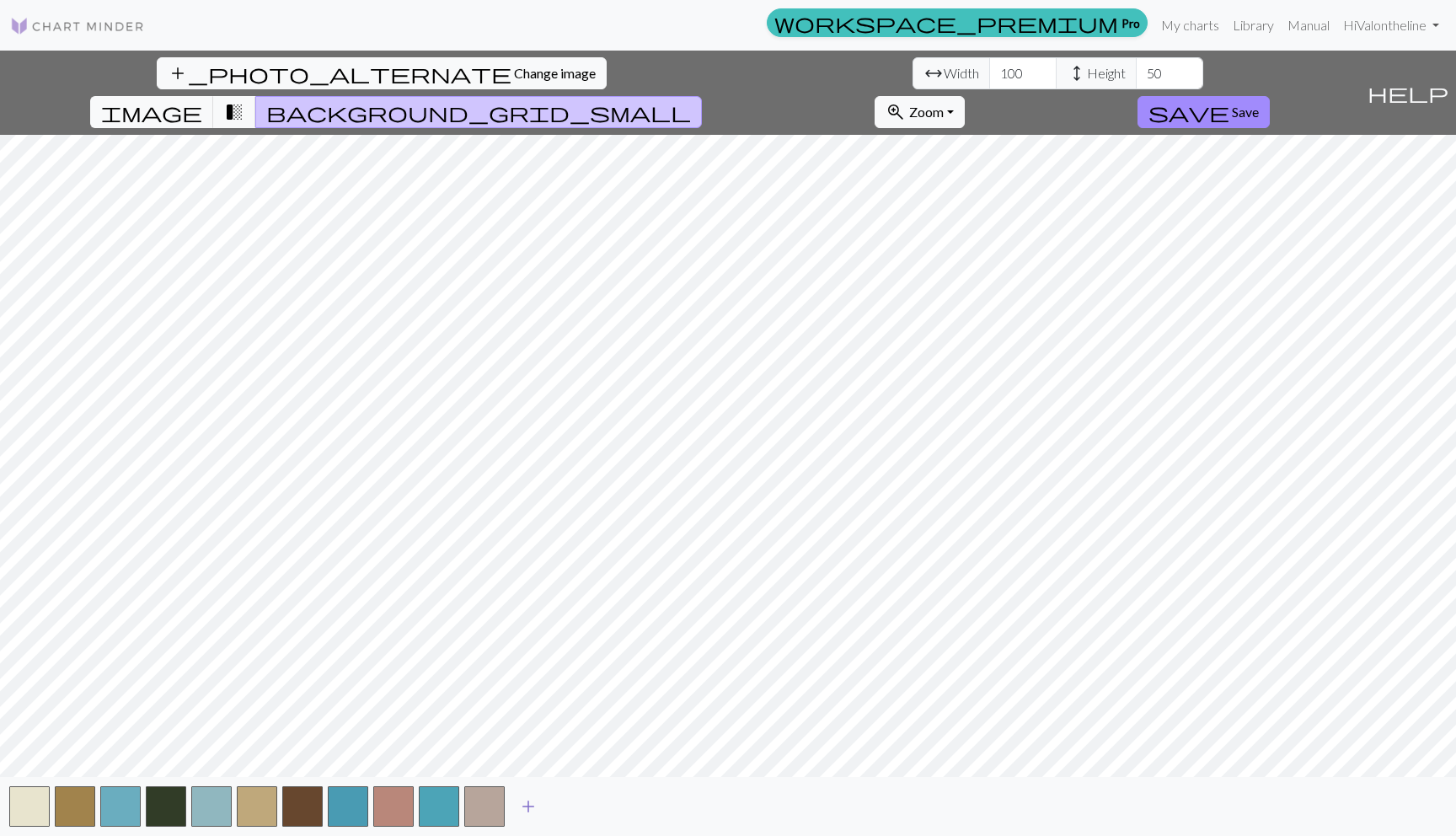
click at [534, 802] on span "add" at bounding box center [528, 807] width 20 height 24
click at [579, 802] on span "add" at bounding box center [574, 807] width 20 height 24
click at [609, 804] on span "add" at bounding box center [619, 807] width 20 height 24
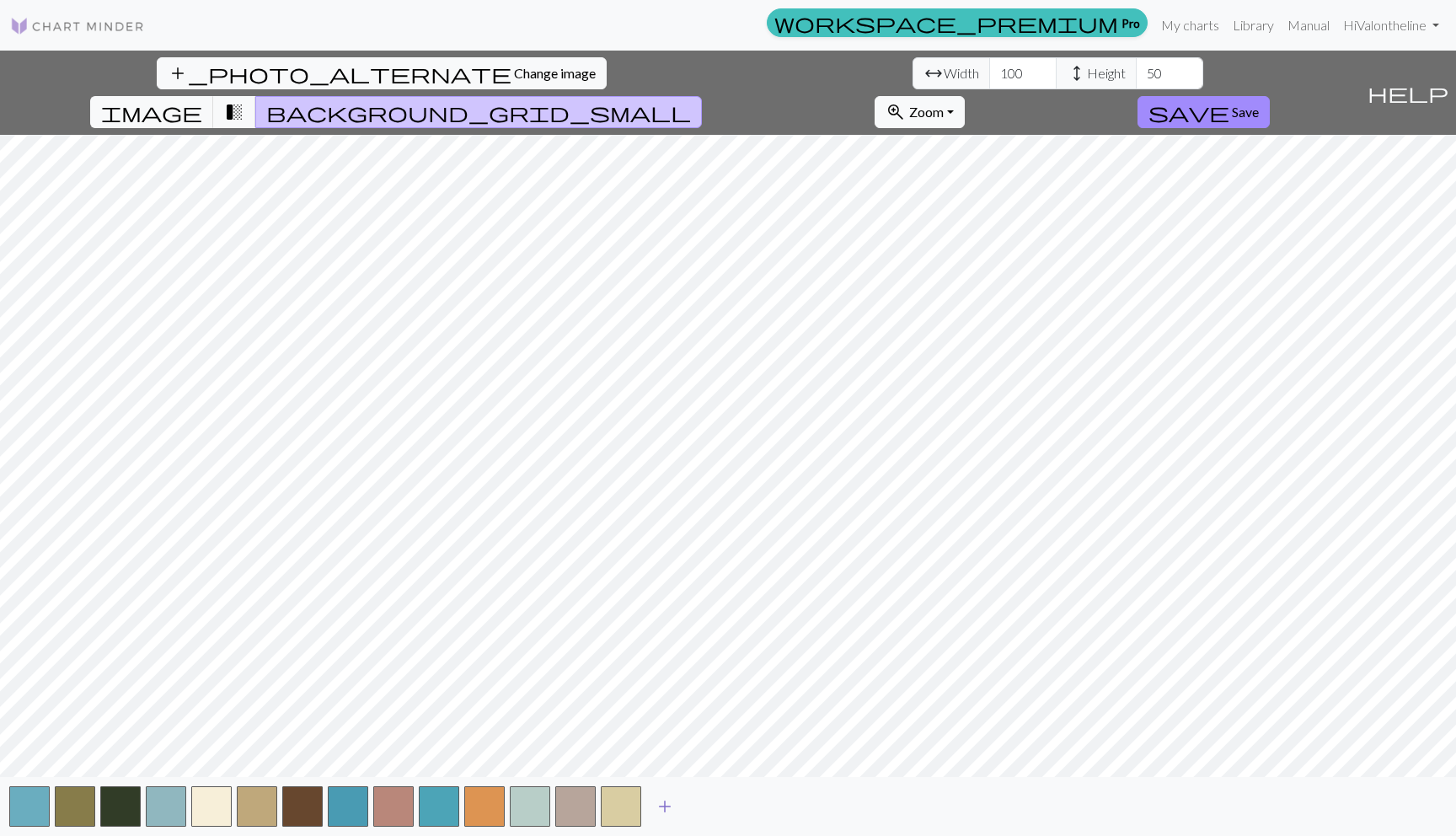
click at [658, 804] on span "add" at bounding box center [665, 807] width 20 height 24
click at [721, 805] on button "add" at bounding box center [710, 806] width 42 height 32
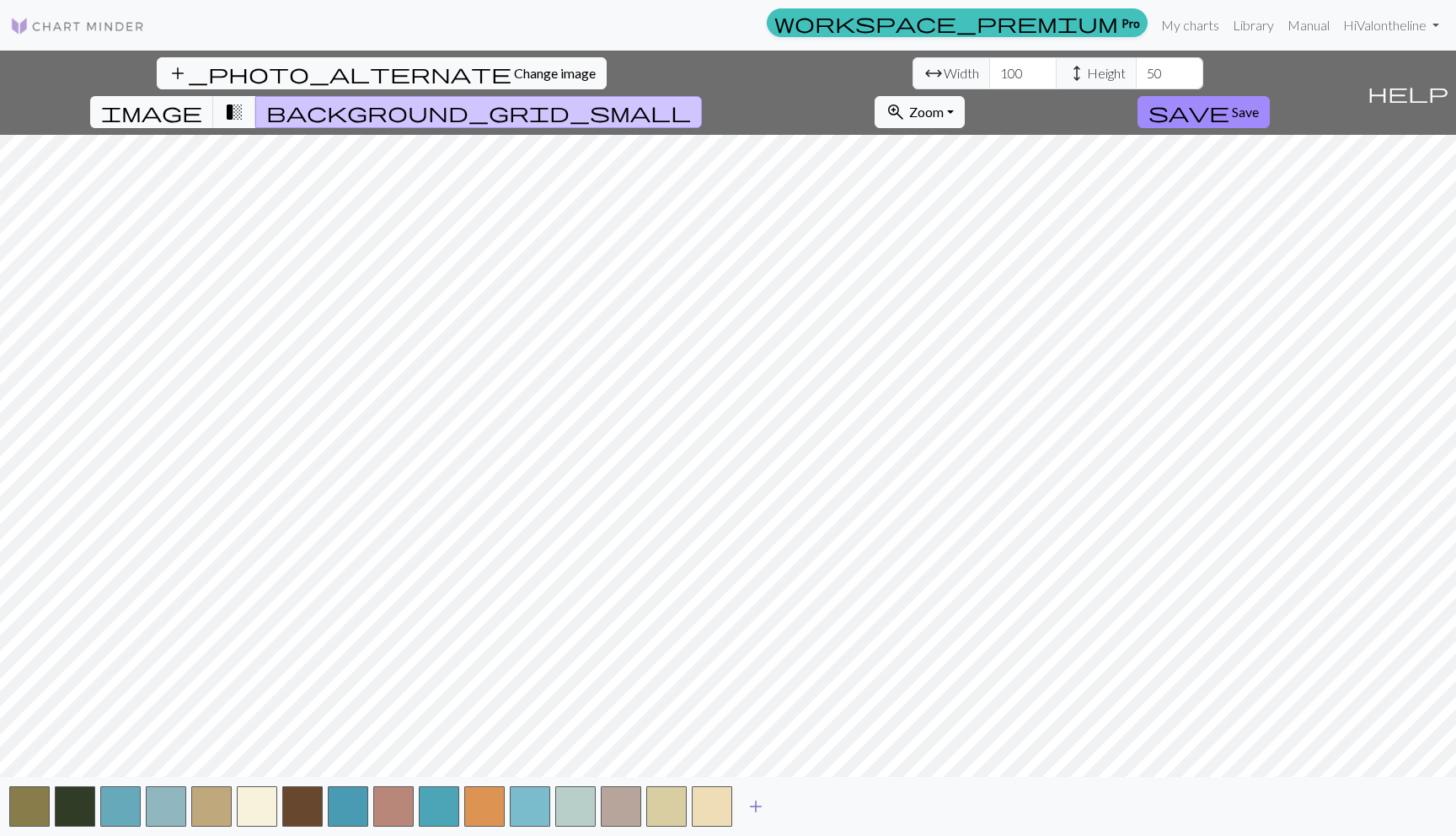
click at [763, 805] on span "add" at bounding box center [756, 807] width 20 height 24
click at [799, 805] on span "add" at bounding box center [801, 807] width 20 height 24
click at [843, 803] on span "add" at bounding box center [847, 807] width 20 height 24
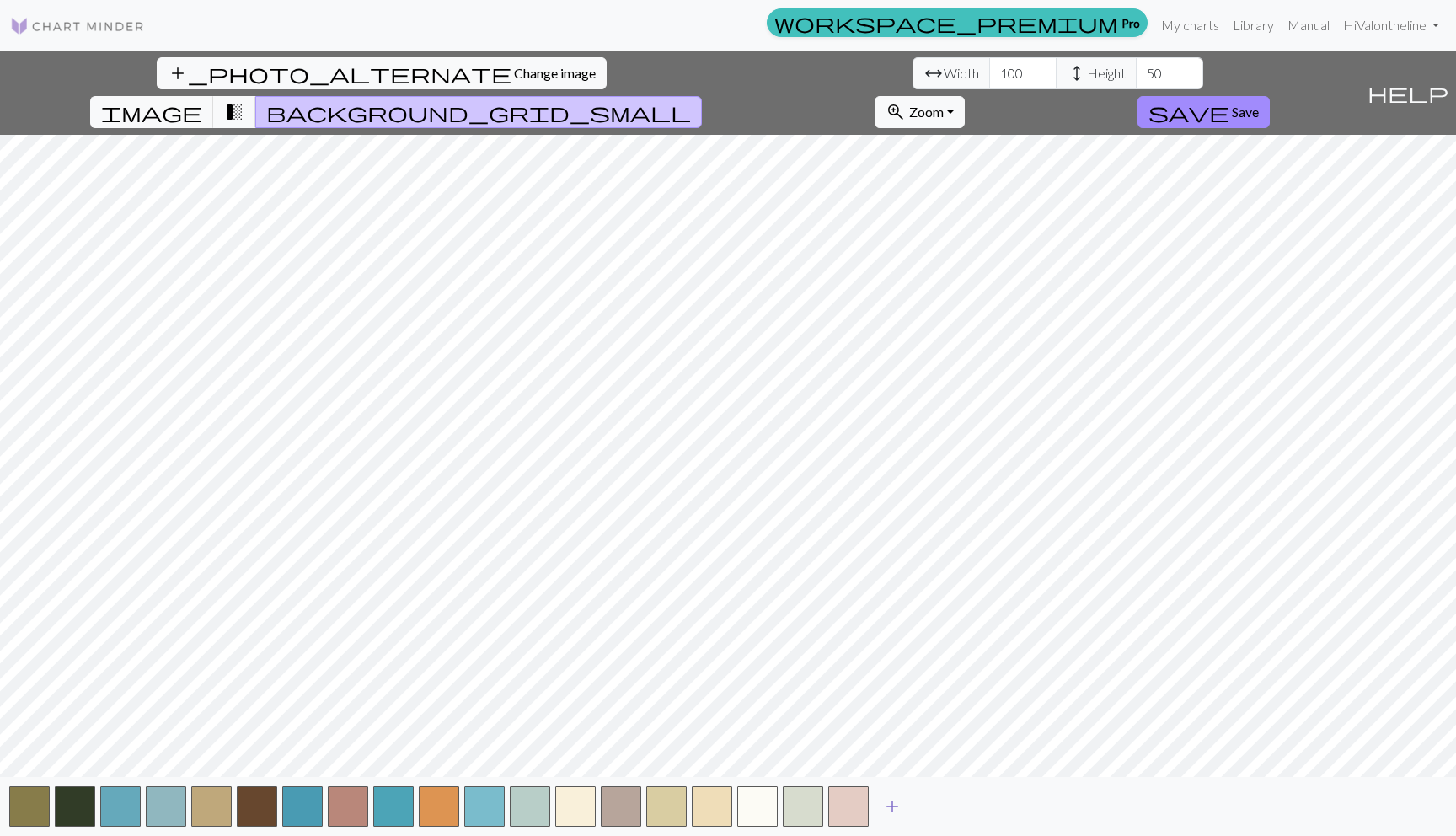
click at [889, 801] on span "add" at bounding box center [892, 807] width 20 height 24
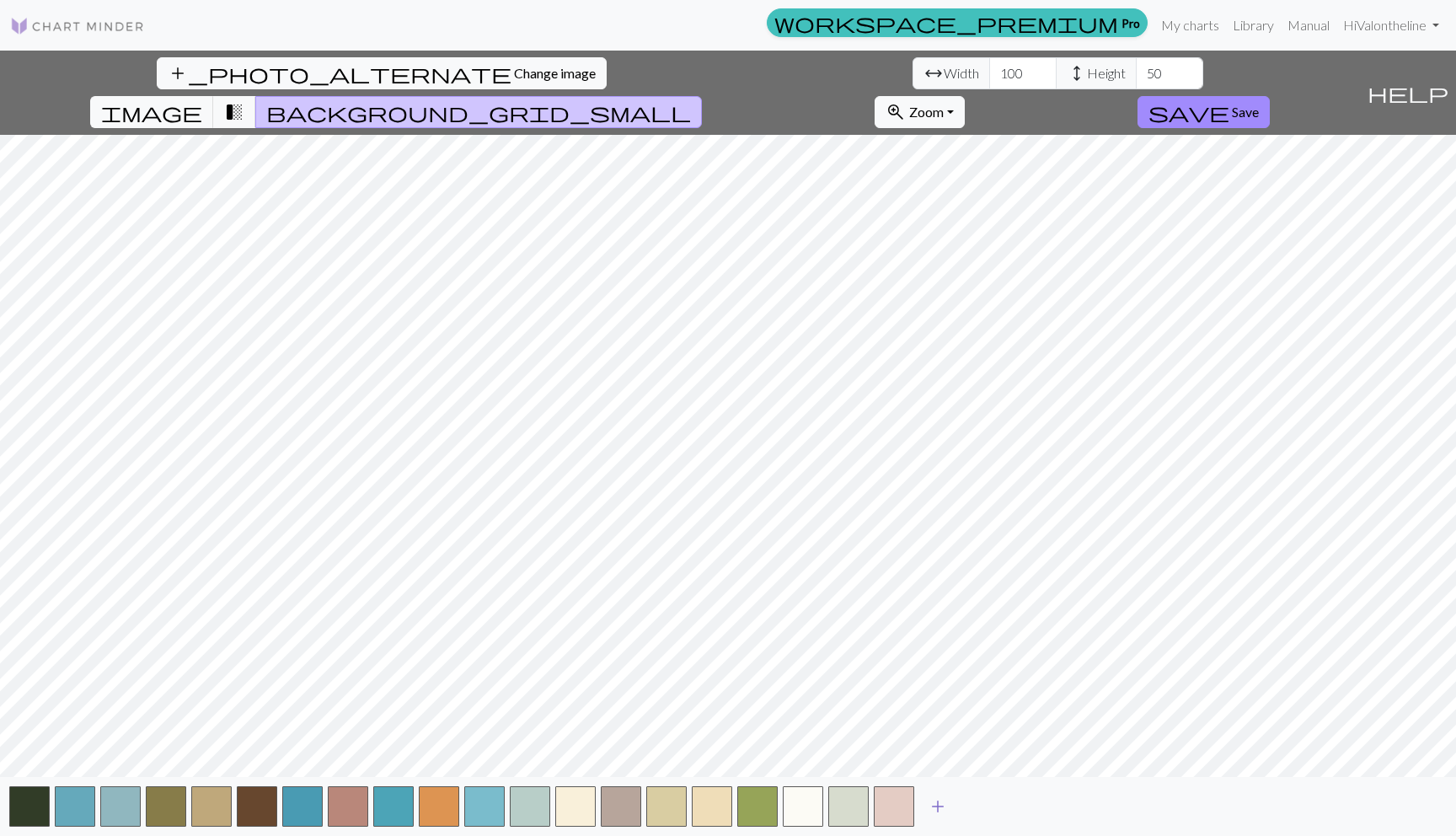
click at [935, 801] on span "add" at bounding box center [938, 807] width 20 height 24
click at [979, 805] on span "add" at bounding box center [983, 807] width 20 height 24
click at [167, 72] on span "add_photo_alternate" at bounding box center [339, 74] width 344 height 24
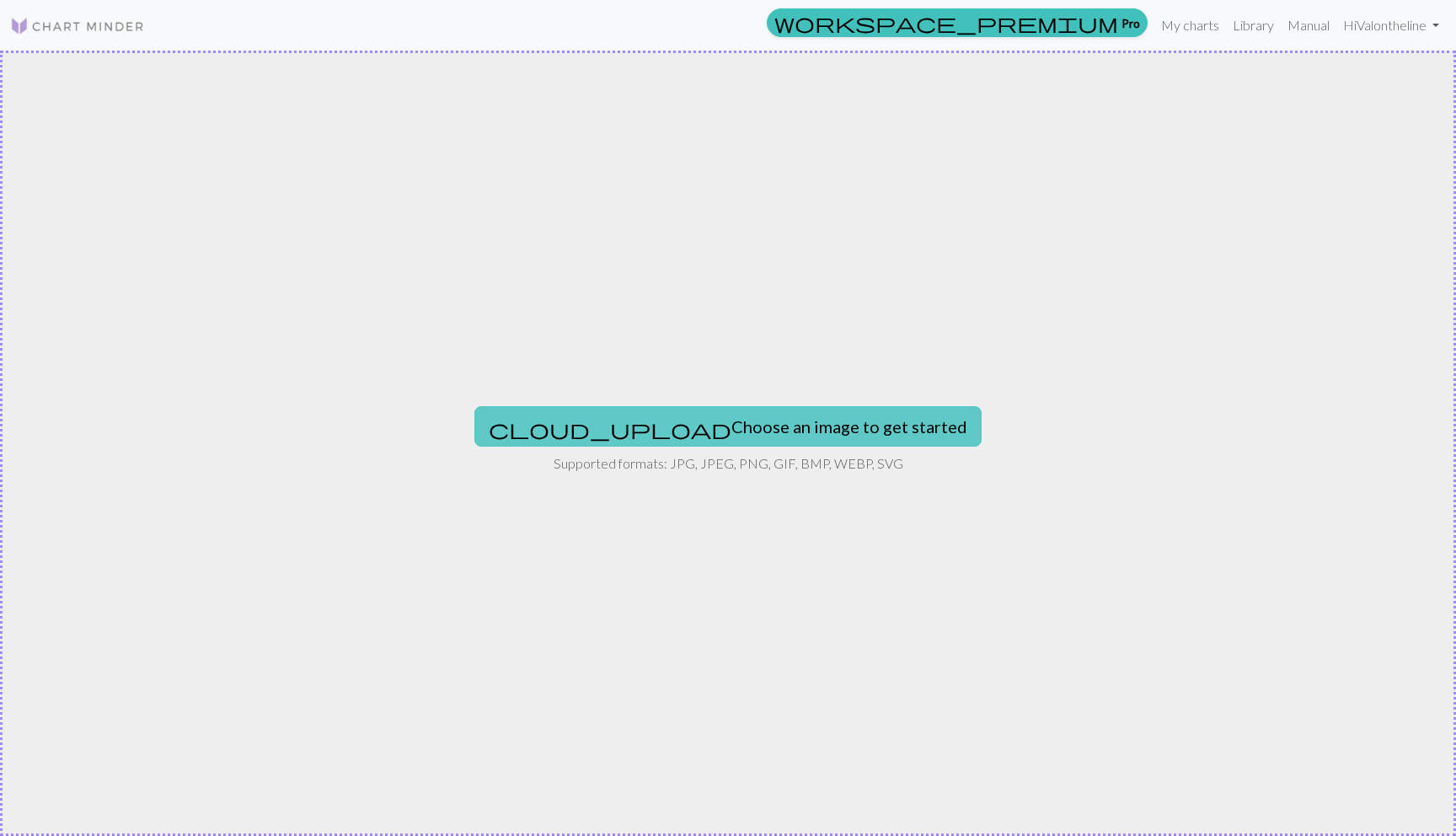
click at [704, 426] on button "cloud_upload Choose an image to get started" at bounding box center [728, 427] width 507 height 40
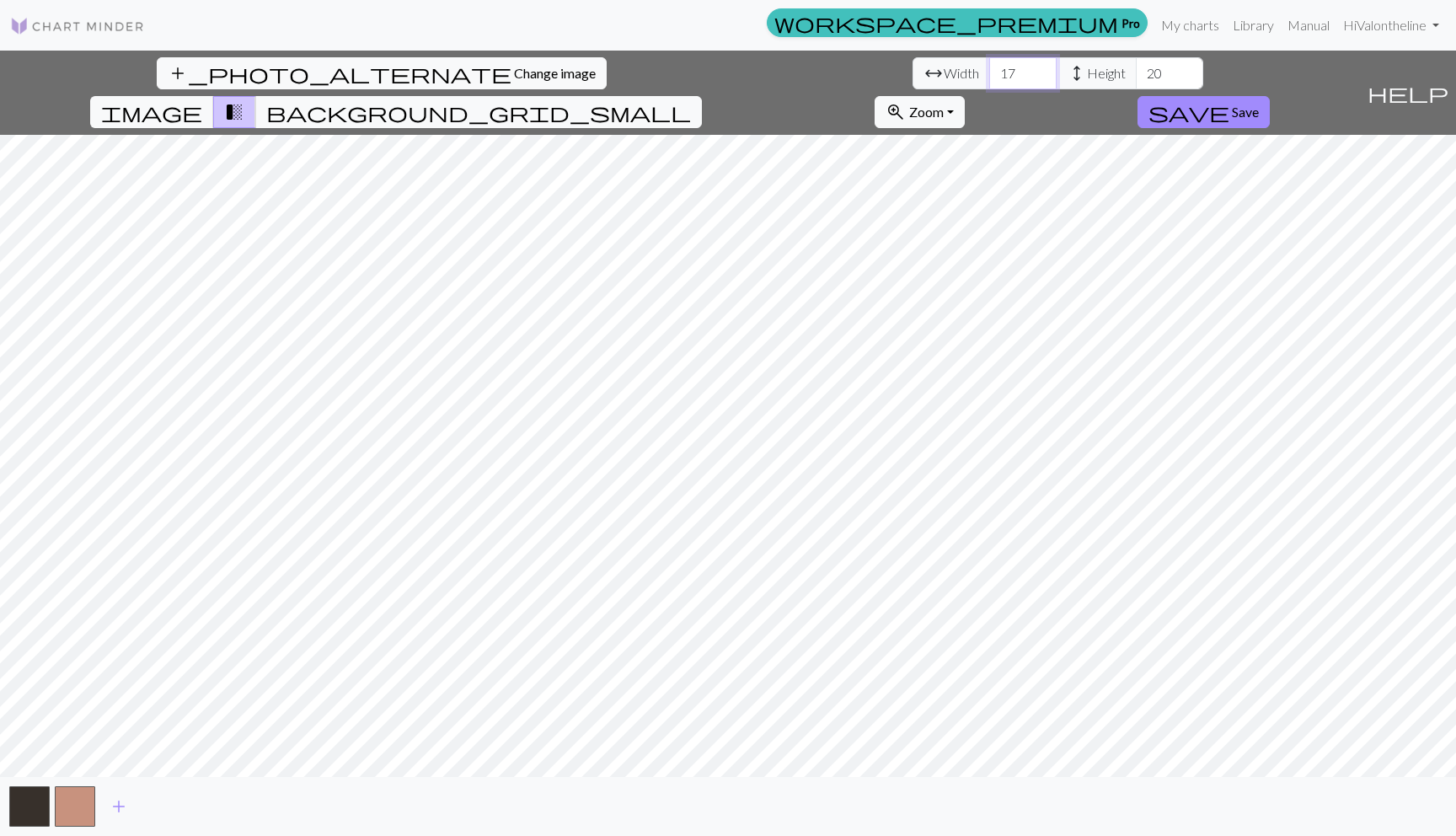
click at [989, 73] on input "17" at bounding box center [1023, 73] width 67 height 32
drag, startPoint x: 447, startPoint y: 73, endPoint x: 411, endPoint y: 73, distance: 36.0
click at [913, 73] on div "arrow_range Width 17 height Height 20" at bounding box center [1059, 73] width 291 height 32
type input "50"
drag, startPoint x: 612, startPoint y: 66, endPoint x: 574, endPoint y: 66, distance: 38.0
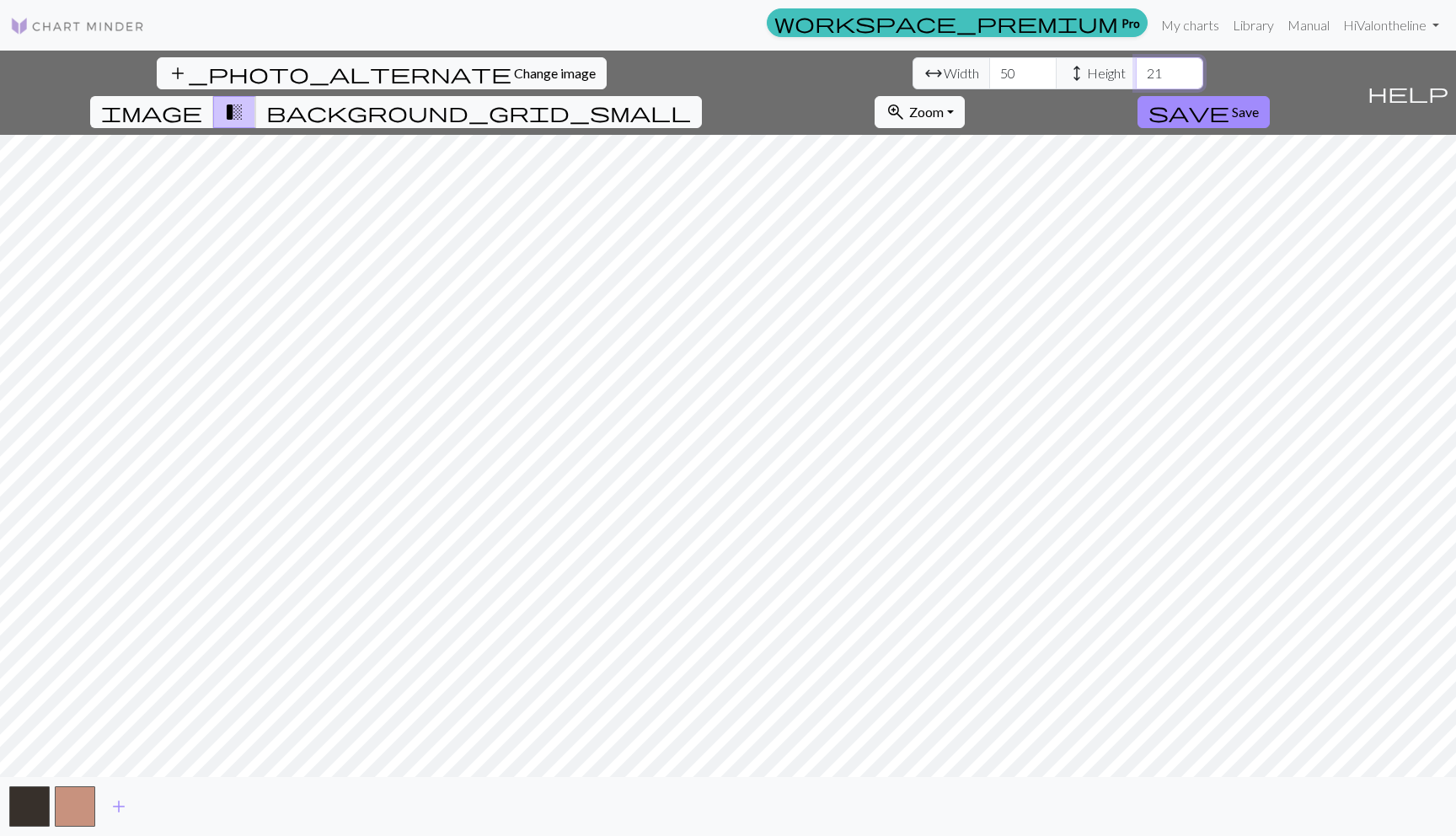
click at [1136, 66] on input "21" at bounding box center [1170, 73] width 67 height 32
drag, startPoint x: 600, startPoint y: 73, endPoint x: 502, endPoint y: 73, distance: 98.0
click at [913, 73] on div "arrow_range Width 50 height Height 21" at bounding box center [1059, 73] width 291 height 32
type input "60"
click at [702, 96] on button "background_grid_small" at bounding box center [478, 112] width 447 height 32
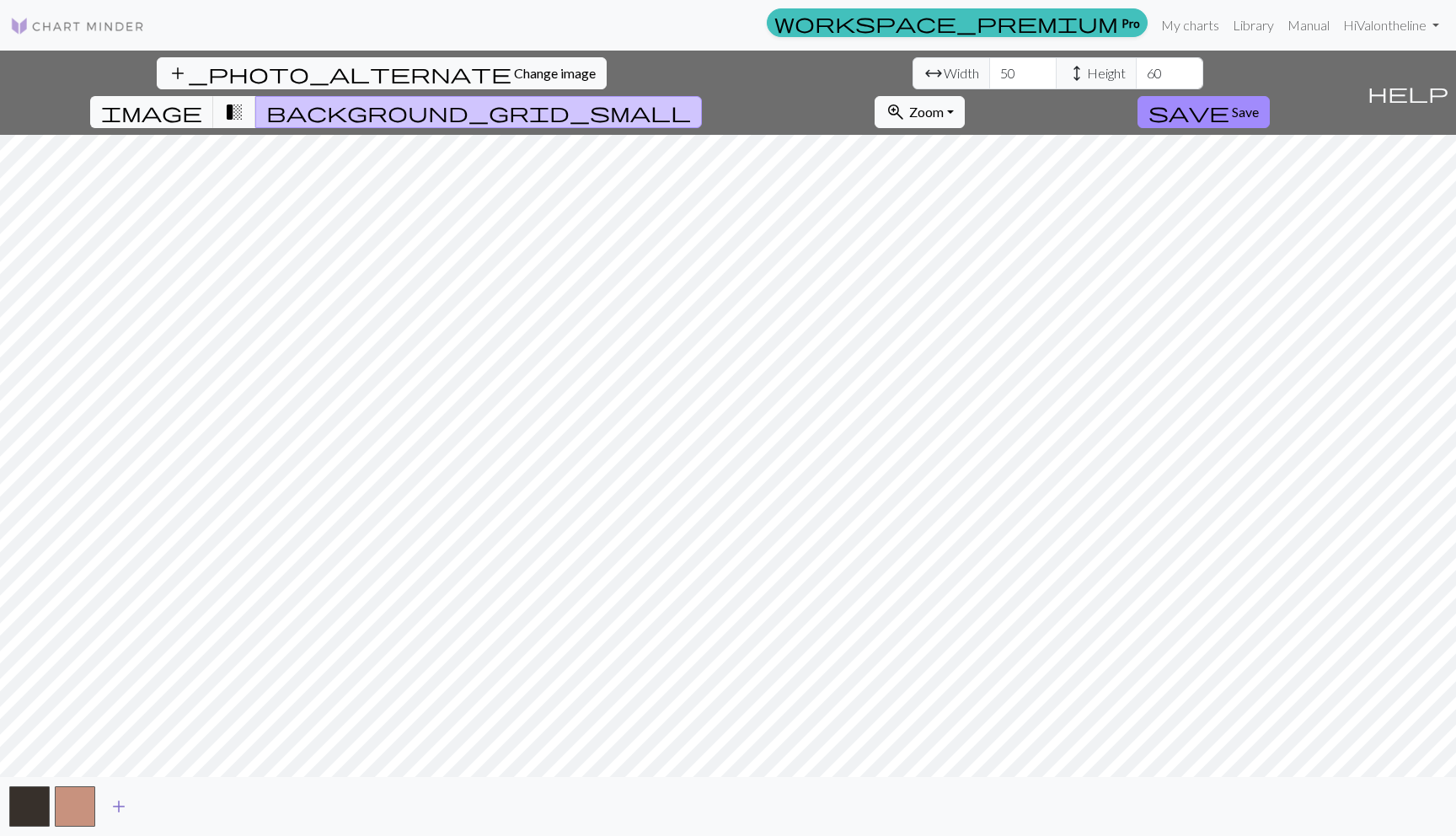
click at [113, 804] on span "add" at bounding box center [119, 807] width 20 height 24
click at [113, 804] on button "button" at bounding box center [120, 807] width 40 height 40
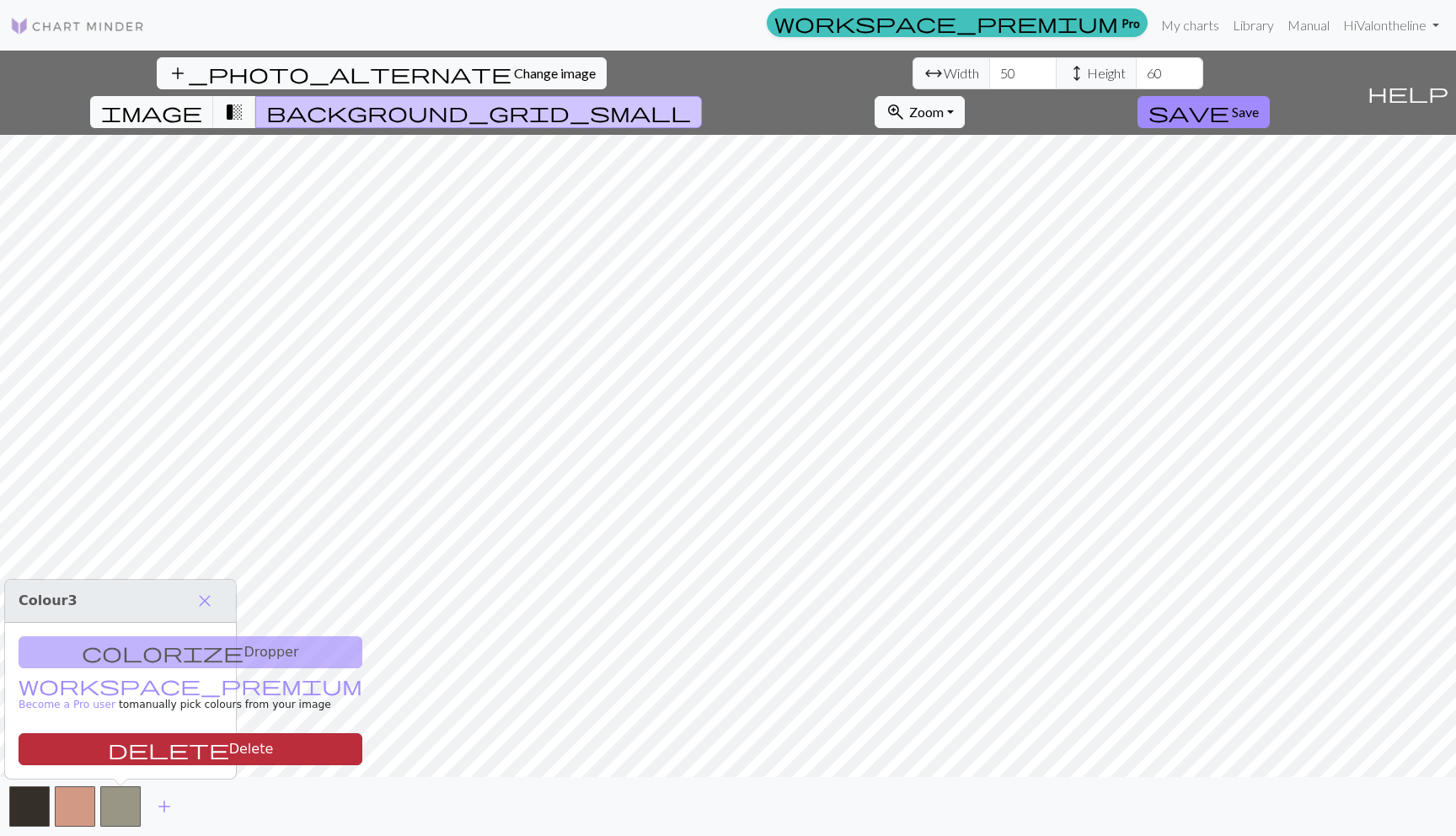
click at [126, 754] on button "delete Delete" at bounding box center [190, 749] width 344 height 32
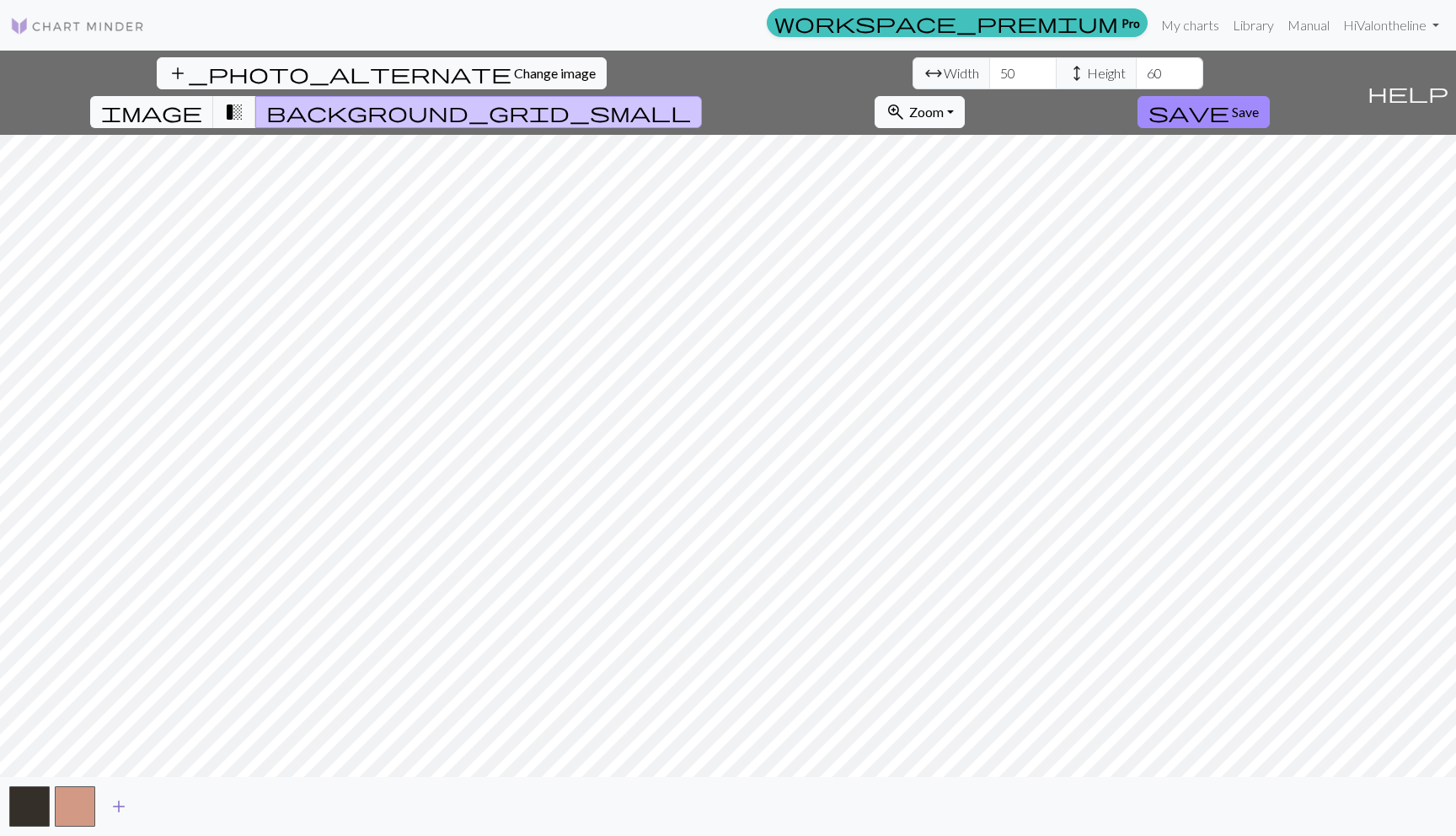
click at [121, 803] on span "add" at bounding box center [119, 807] width 20 height 24
click at [164, 805] on span "add" at bounding box center [165, 807] width 20 height 24
click at [204, 811] on span "add" at bounding box center [210, 807] width 20 height 24
click at [257, 806] on span "add" at bounding box center [256, 807] width 20 height 24
click at [298, 802] on span "add" at bounding box center [301, 807] width 20 height 24
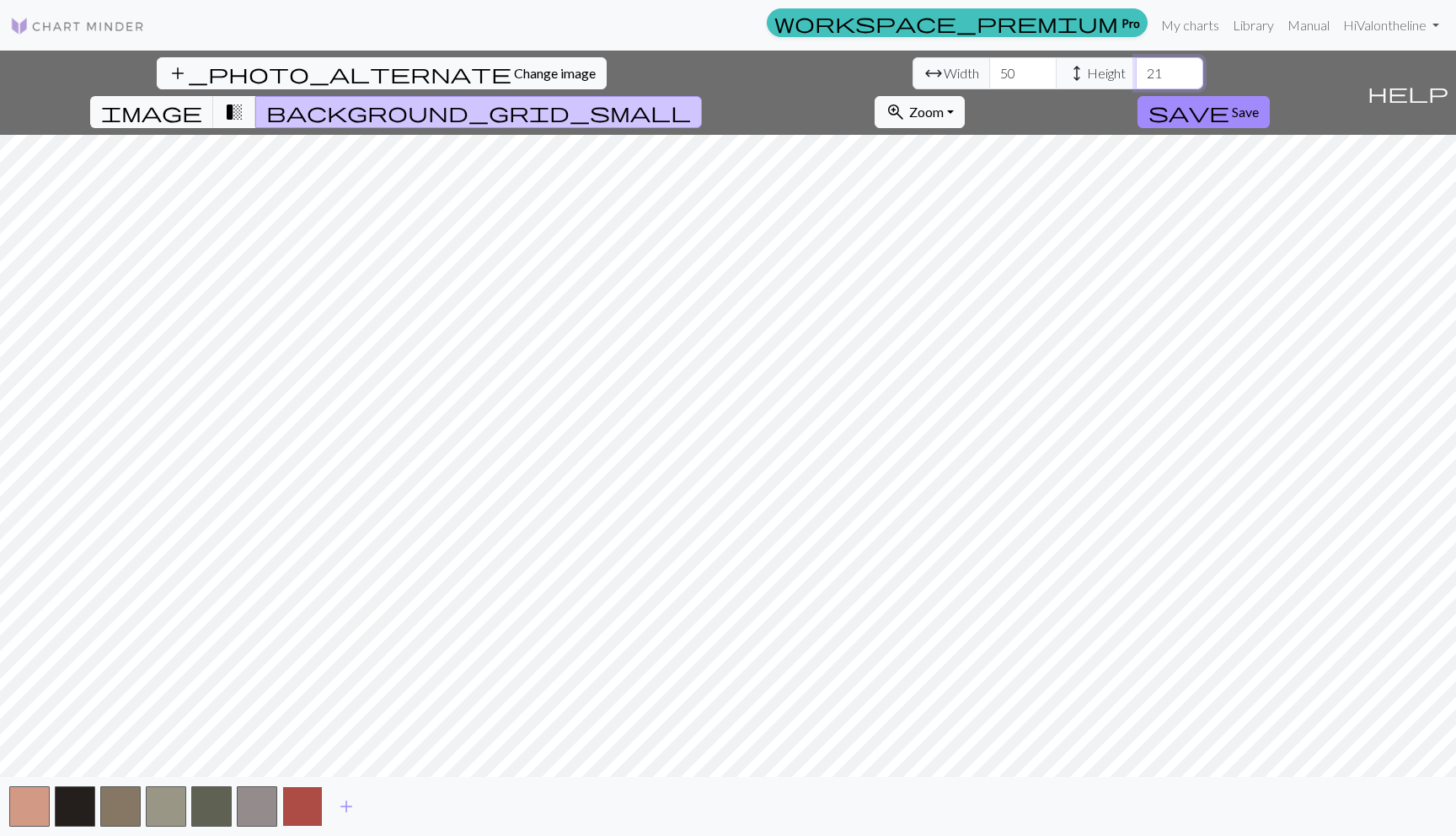
type input "60"
click at [209, 801] on button "button" at bounding box center [211, 807] width 40 height 40
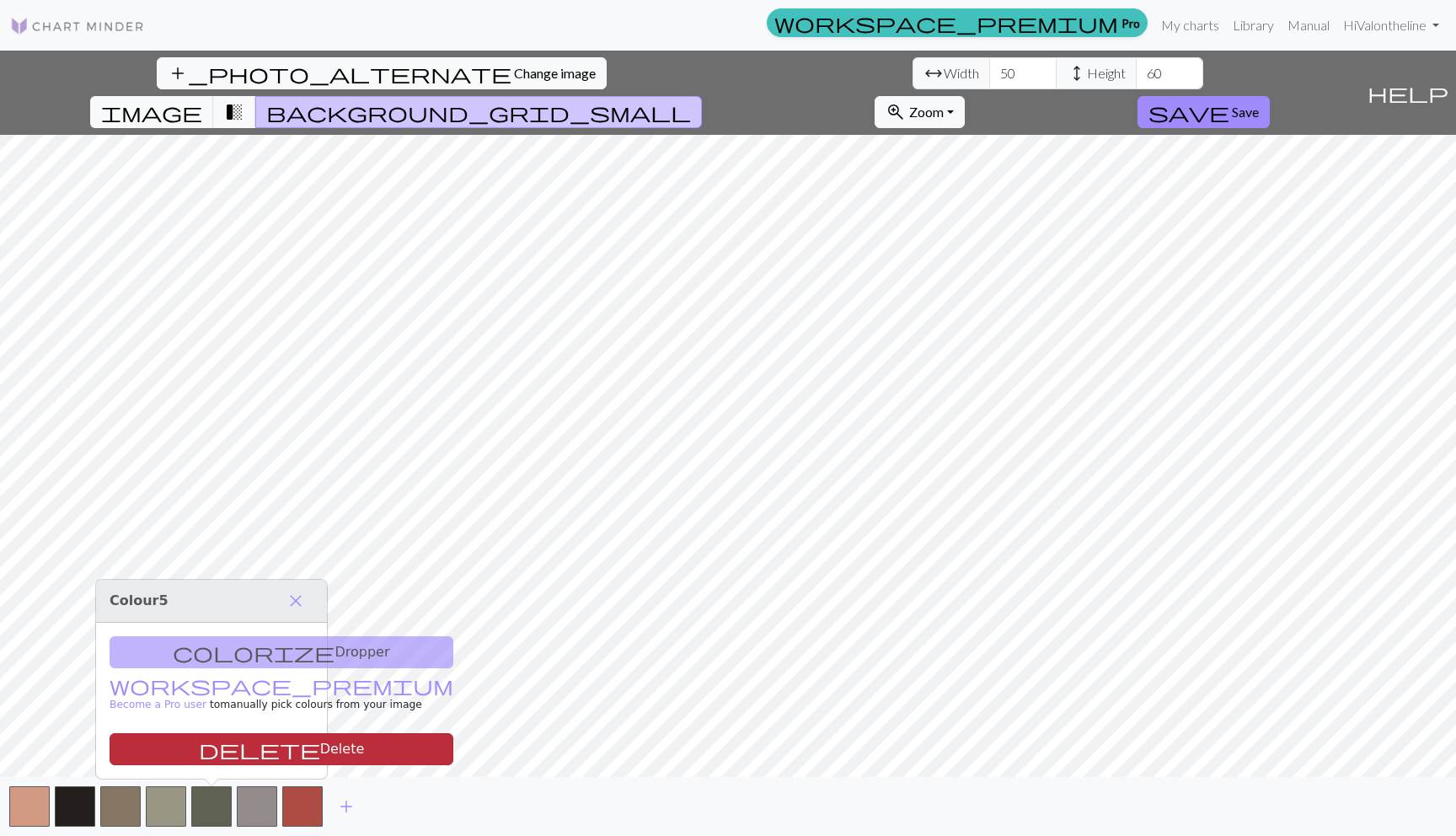
click at [206, 745] on button "delete Delete" at bounding box center [281, 749] width 344 height 32
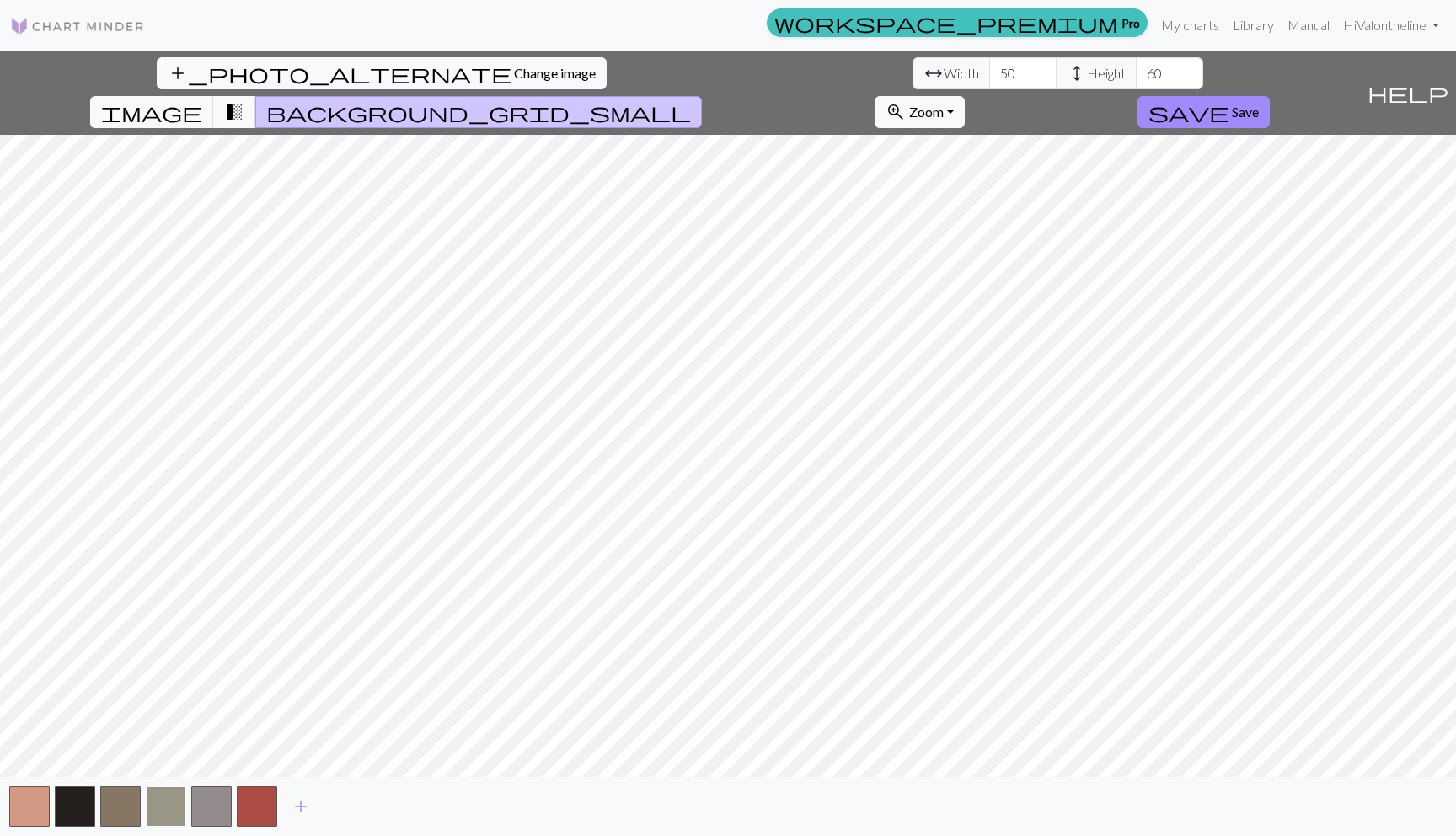
click at [170, 812] on button "button" at bounding box center [166, 807] width 40 height 40
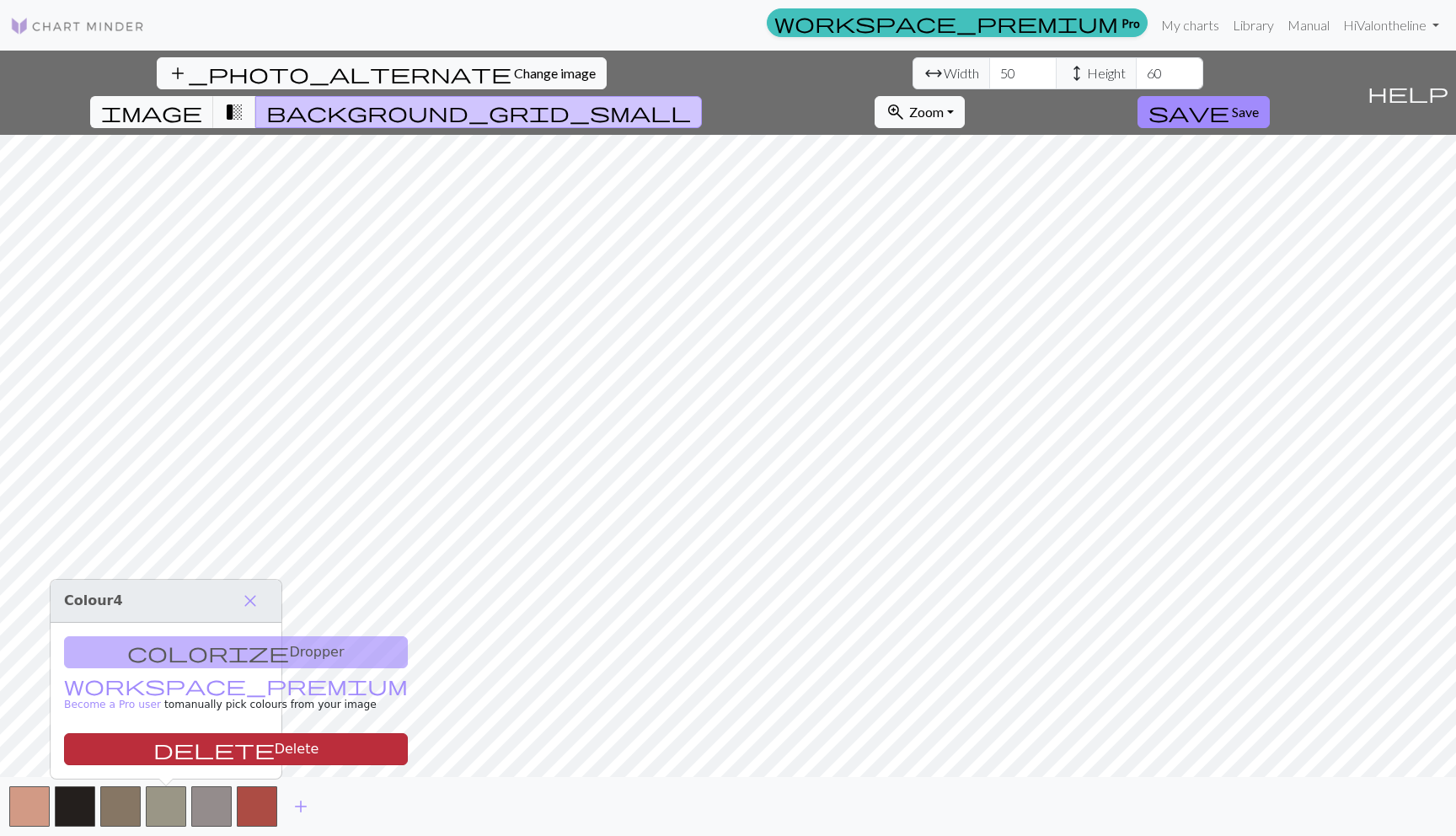
click at [158, 739] on button "delete Delete" at bounding box center [236, 749] width 344 height 32
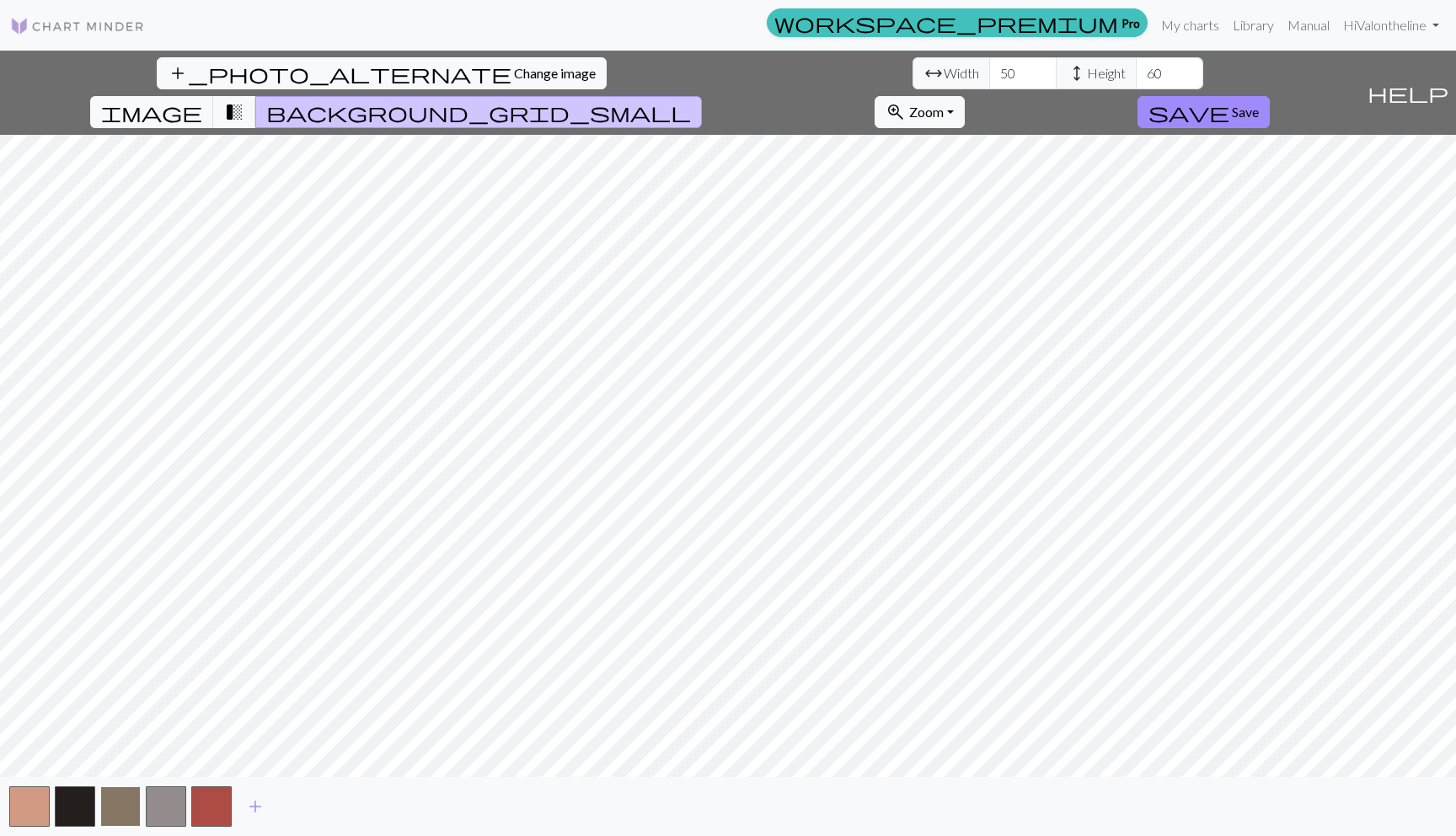
click at [121, 797] on button "button" at bounding box center [120, 807] width 40 height 40
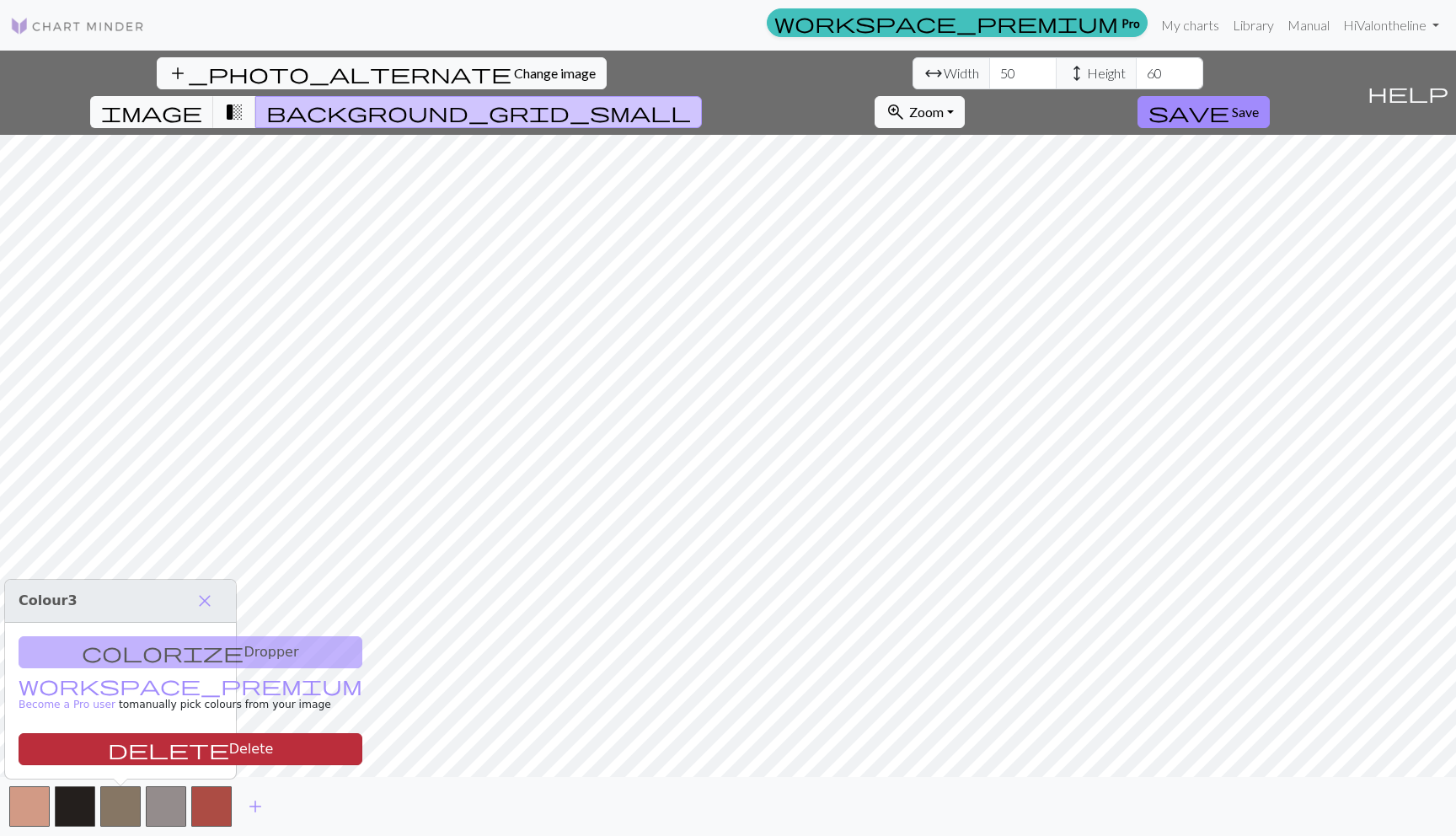
click at [126, 750] on button "delete Delete" at bounding box center [190, 749] width 344 height 32
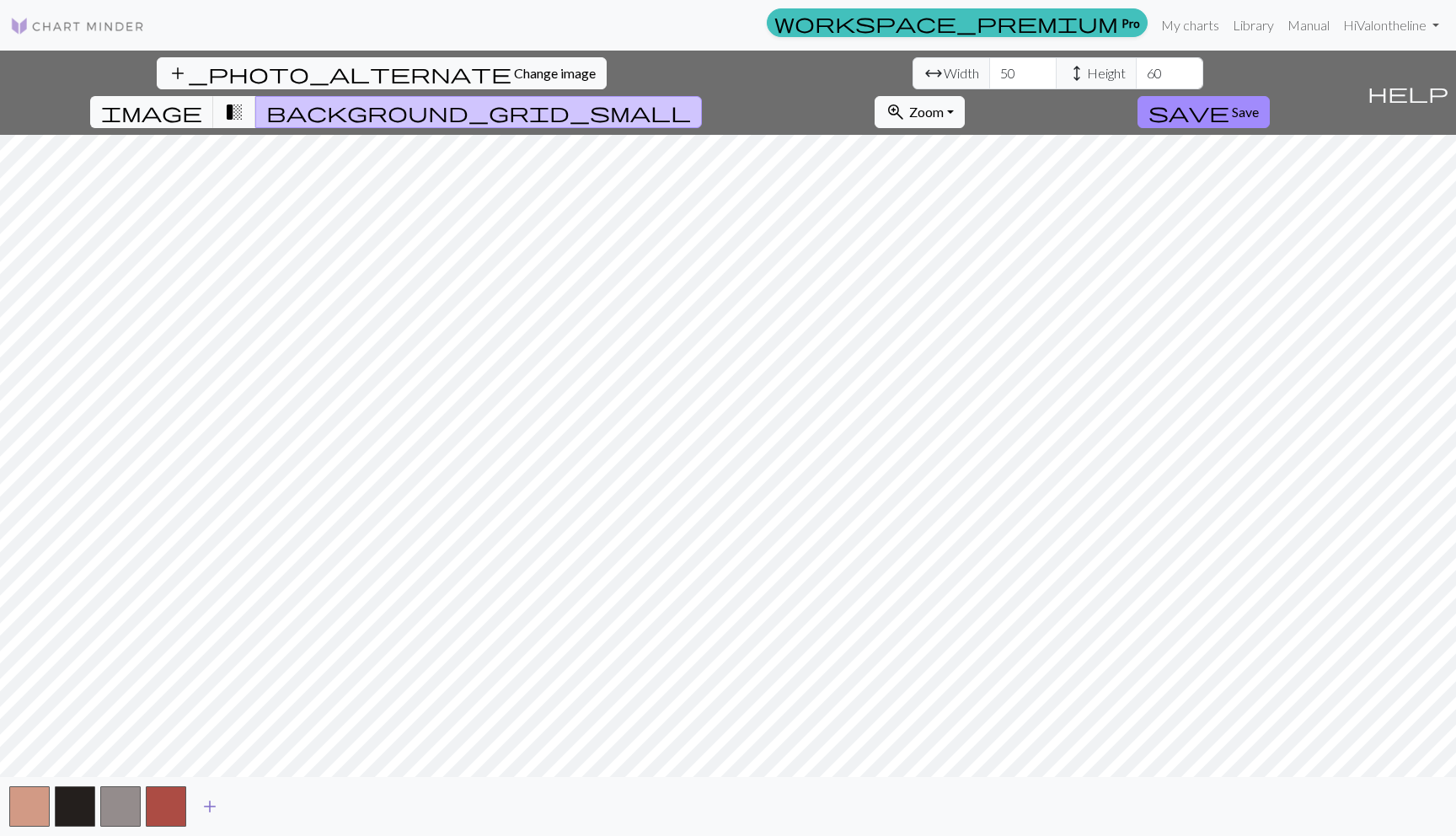
click at [210, 811] on span "add" at bounding box center [210, 807] width 20 height 24
click at [254, 805] on span "add" at bounding box center [256, 807] width 20 height 24
click at [297, 803] on span "add" at bounding box center [301, 807] width 20 height 24
click at [349, 807] on span "add" at bounding box center [346, 807] width 20 height 24
click at [389, 805] on span "add" at bounding box center [392, 807] width 20 height 24
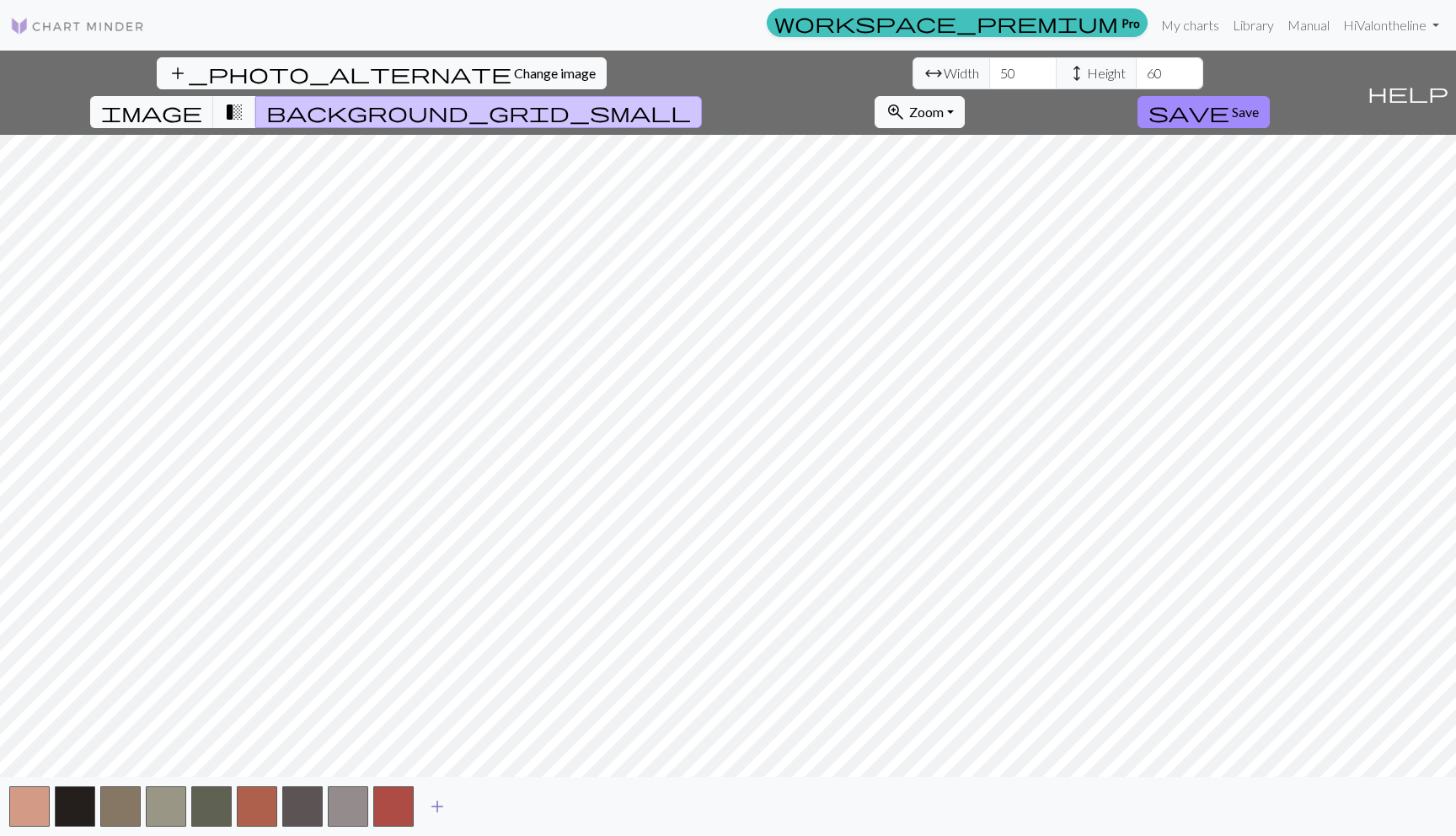
click at [435, 801] on span "add" at bounding box center [437, 807] width 20 height 24
click at [478, 799] on span "add" at bounding box center [483, 807] width 20 height 24
click at [520, 802] on span "add" at bounding box center [528, 807] width 20 height 24
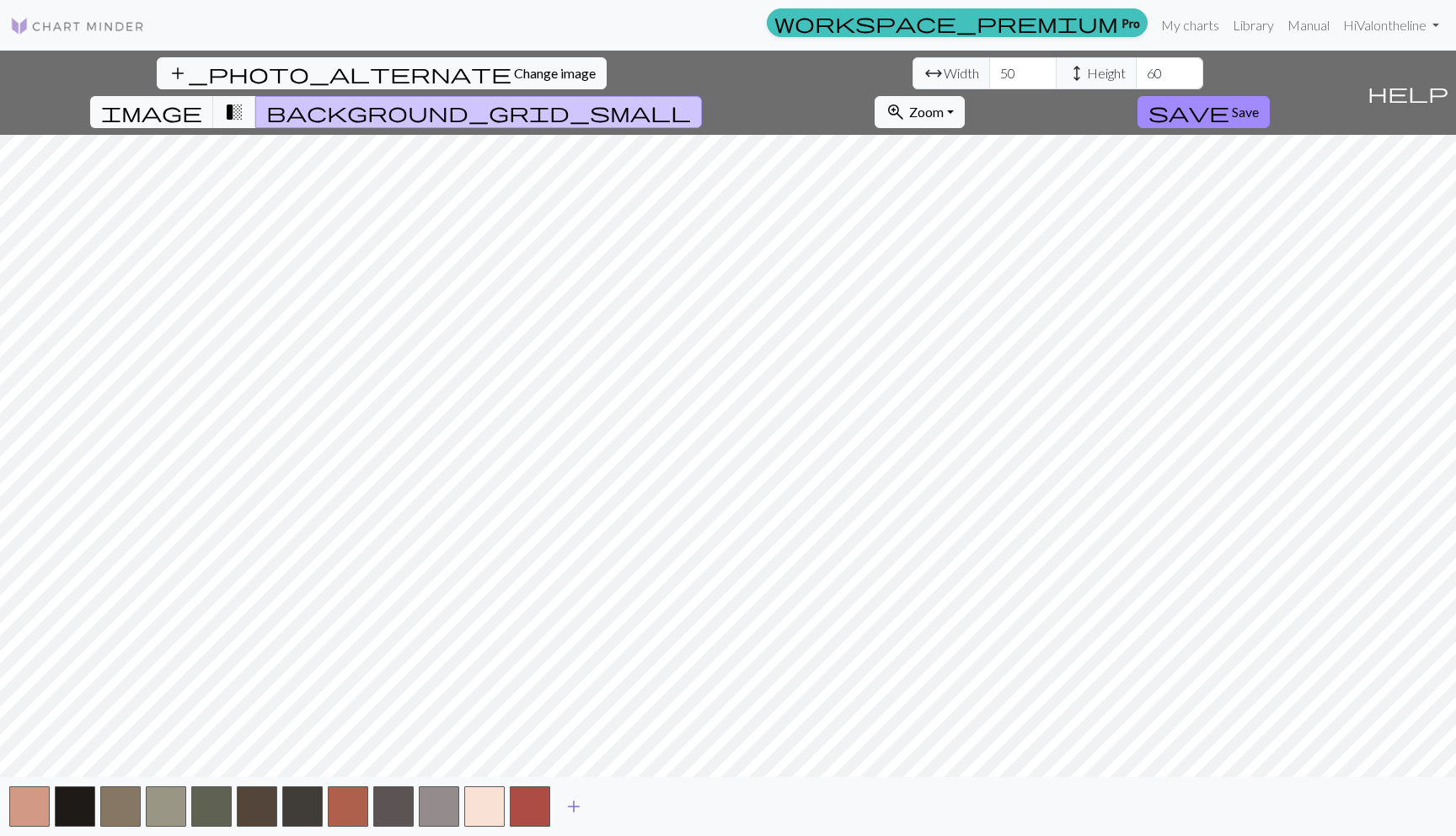
click at [570, 801] on span "add" at bounding box center [574, 807] width 20 height 24
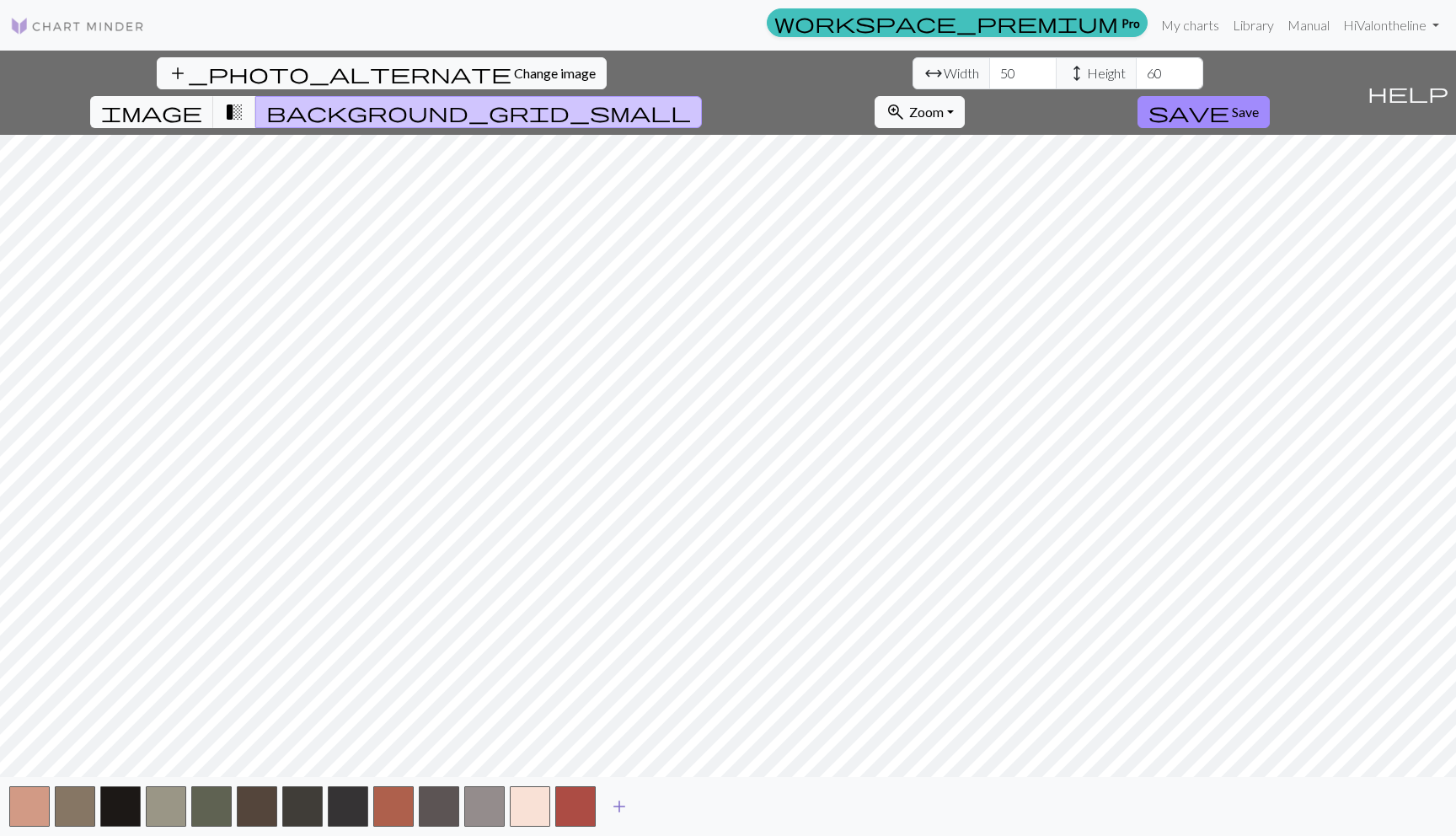
click at [612, 802] on span "add" at bounding box center [619, 807] width 20 height 24
click at [665, 803] on span "add" at bounding box center [665, 807] width 20 height 24
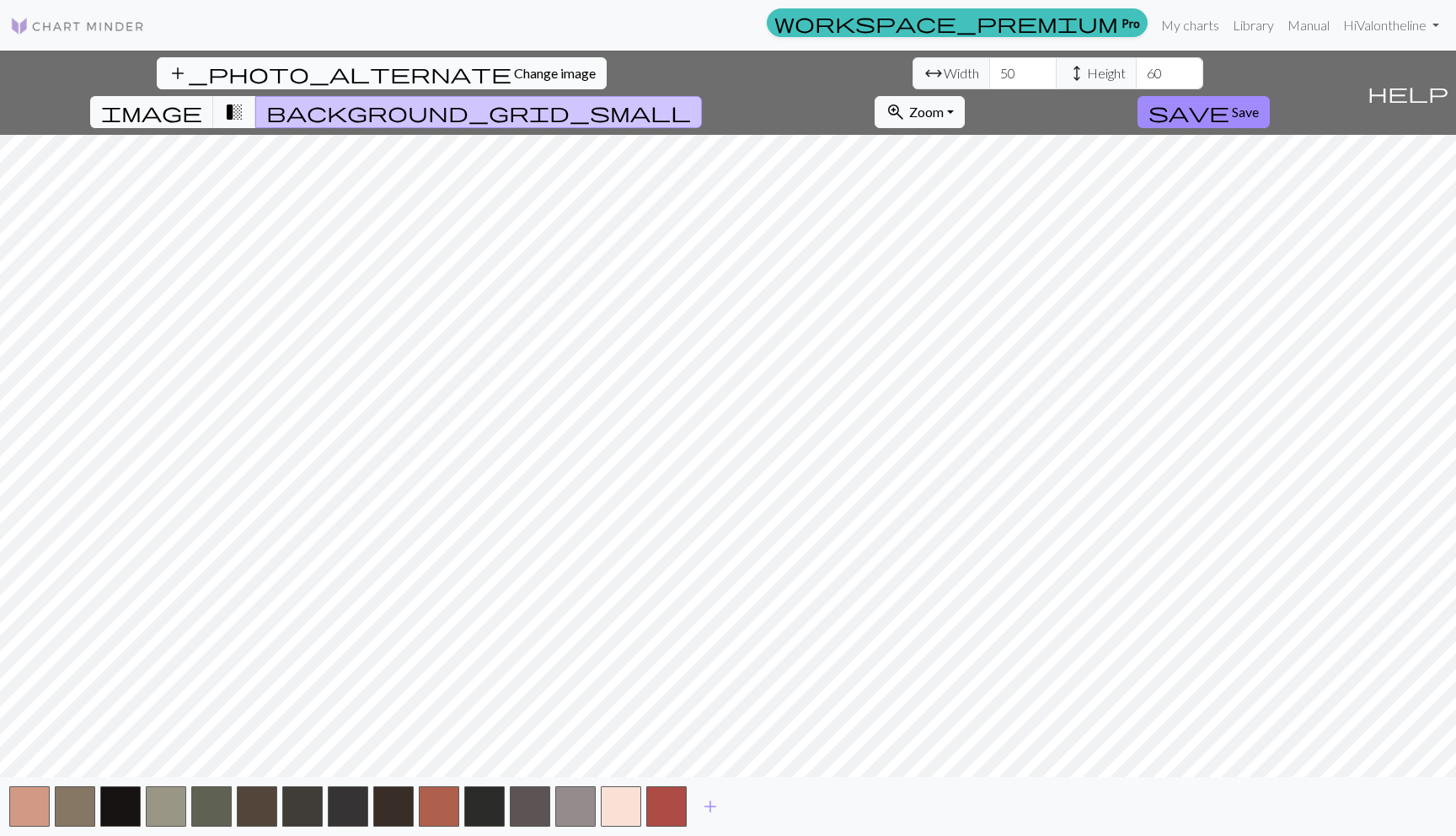
click at [162, 64] on button "add_photo_alternate Change image" at bounding box center [381, 73] width 450 height 32
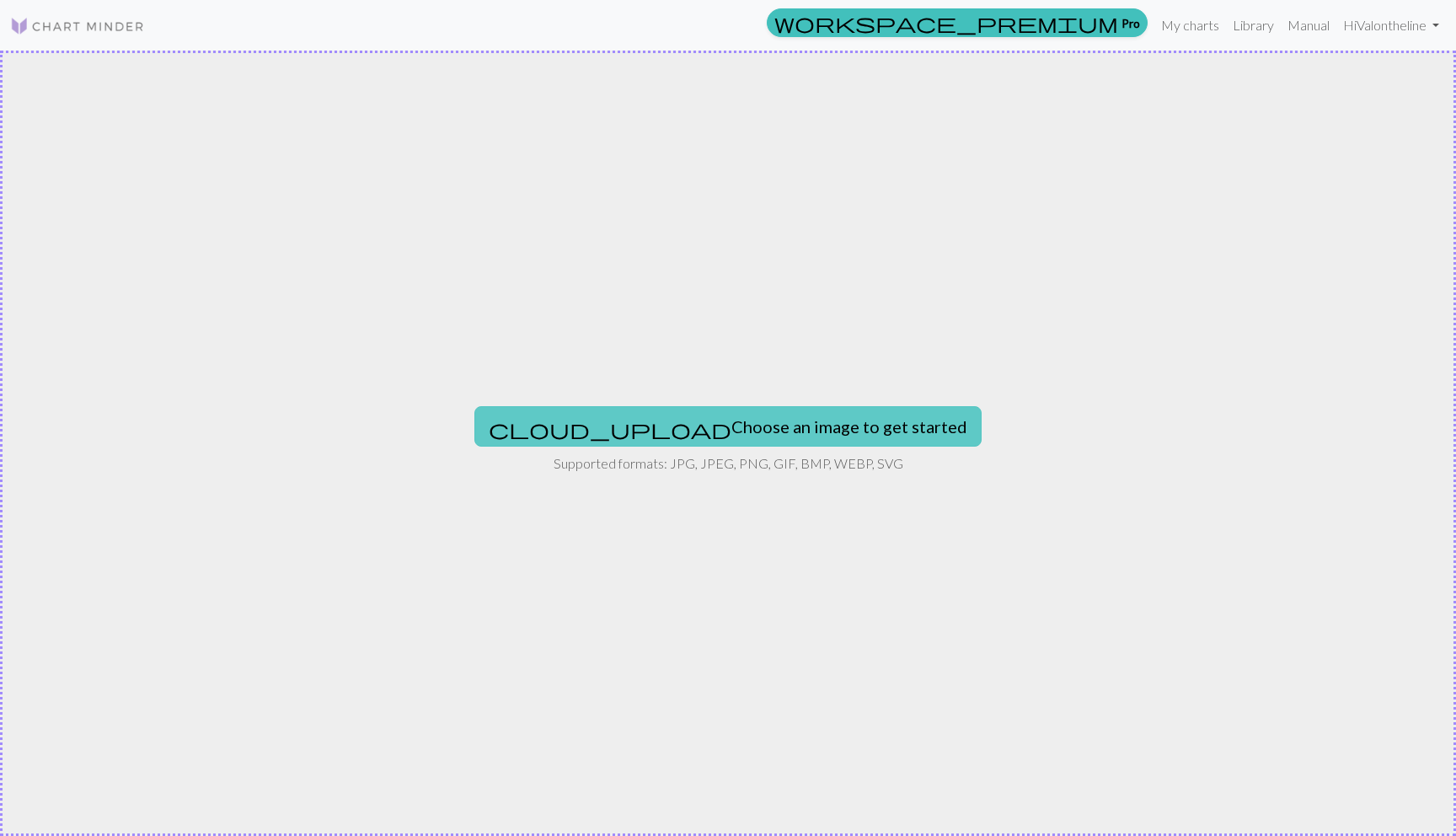
click at [818, 433] on button "cloud_upload Choose an image to get started" at bounding box center [728, 427] width 507 height 40
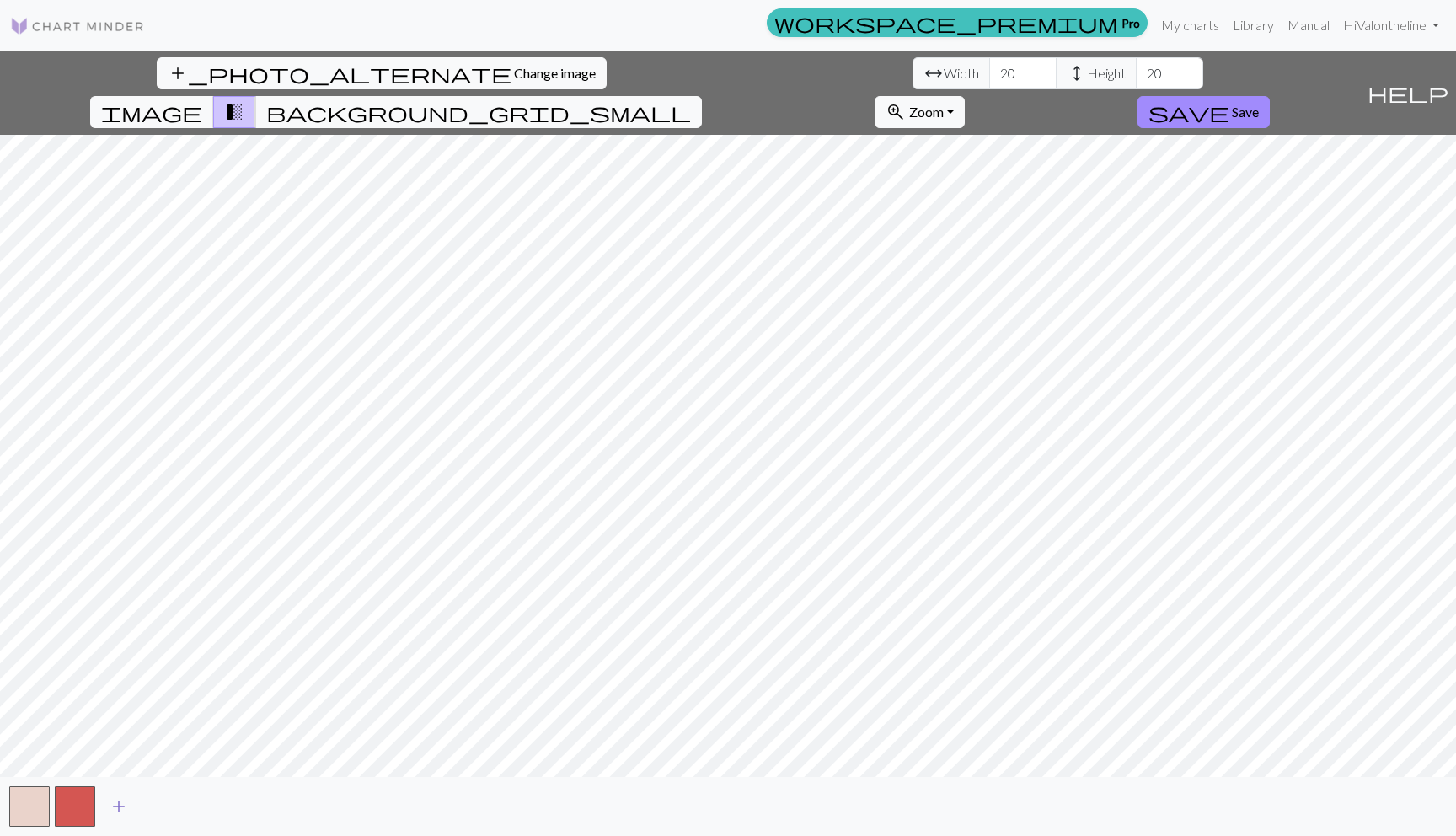
click at [117, 801] on span "add" at bounding box center [119, 807] width 20 height 24
drag, startPoint x: 457, startPoint y: 70, endPoint x: 400, endPoint y: 70, distance: 57.0
click at [913, 70] on div "arrow_range Width 20 height Height 20" at bounding box center [1059, 73] width 291 height 32
type input "100"
drag, startPoint x: 604, startPoint y: 74, endPoint x: 473, endPoint y: 64, distance: 131.4
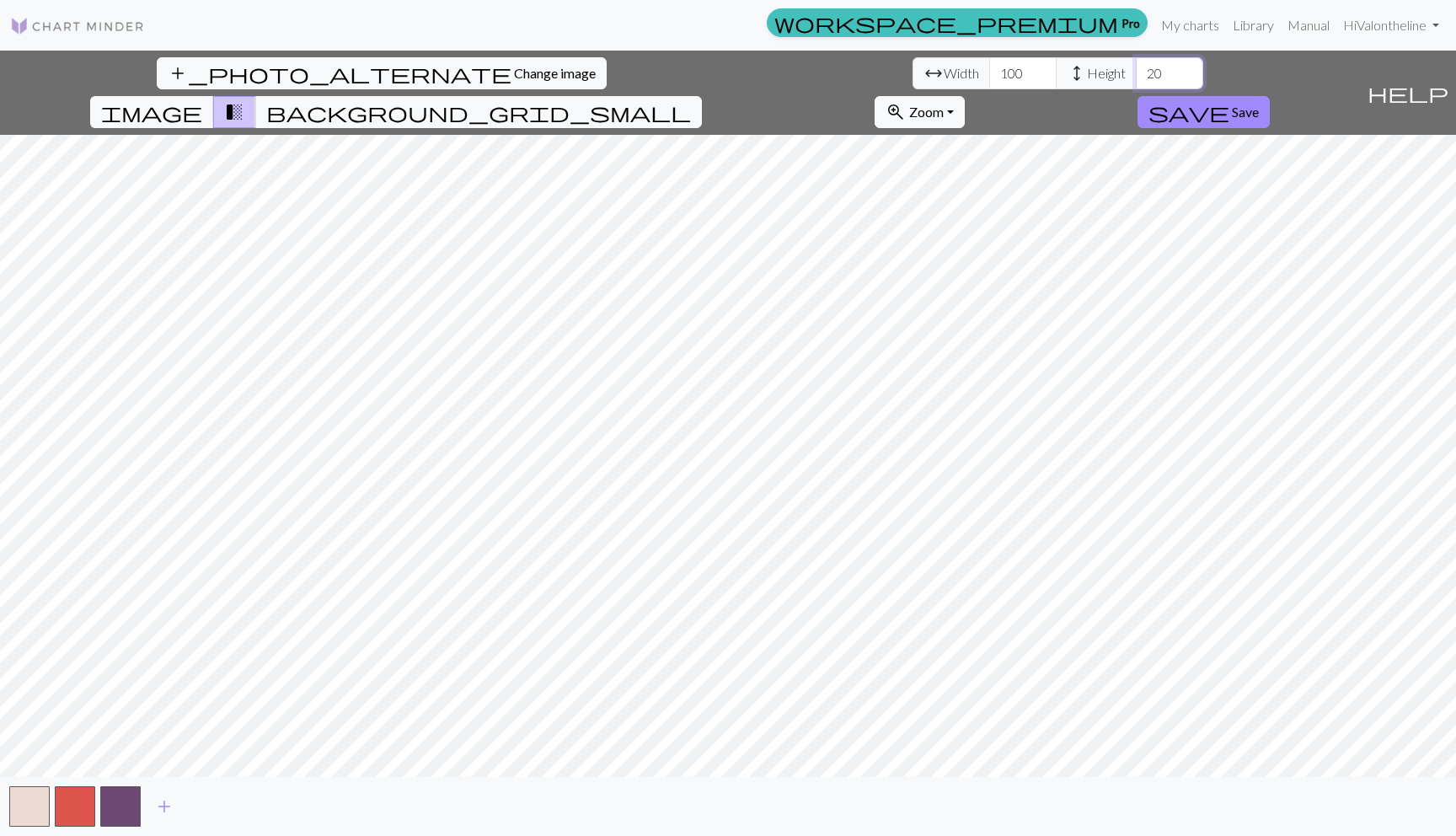
click at [913, 64] on div "arrow_range Width 100 height Height 20" at bounding box center [1059, 73] width 291 height 32
type input "100"
click at [157, 799] on span "add" at bounding box center [165, 807] width 20 height 24
click at [214, 804] on span "add" at bounding box center [210, 807] width 20 height 24
click at [266, 810] on button "add" at bounding box center [256, 806] width 42 height 32
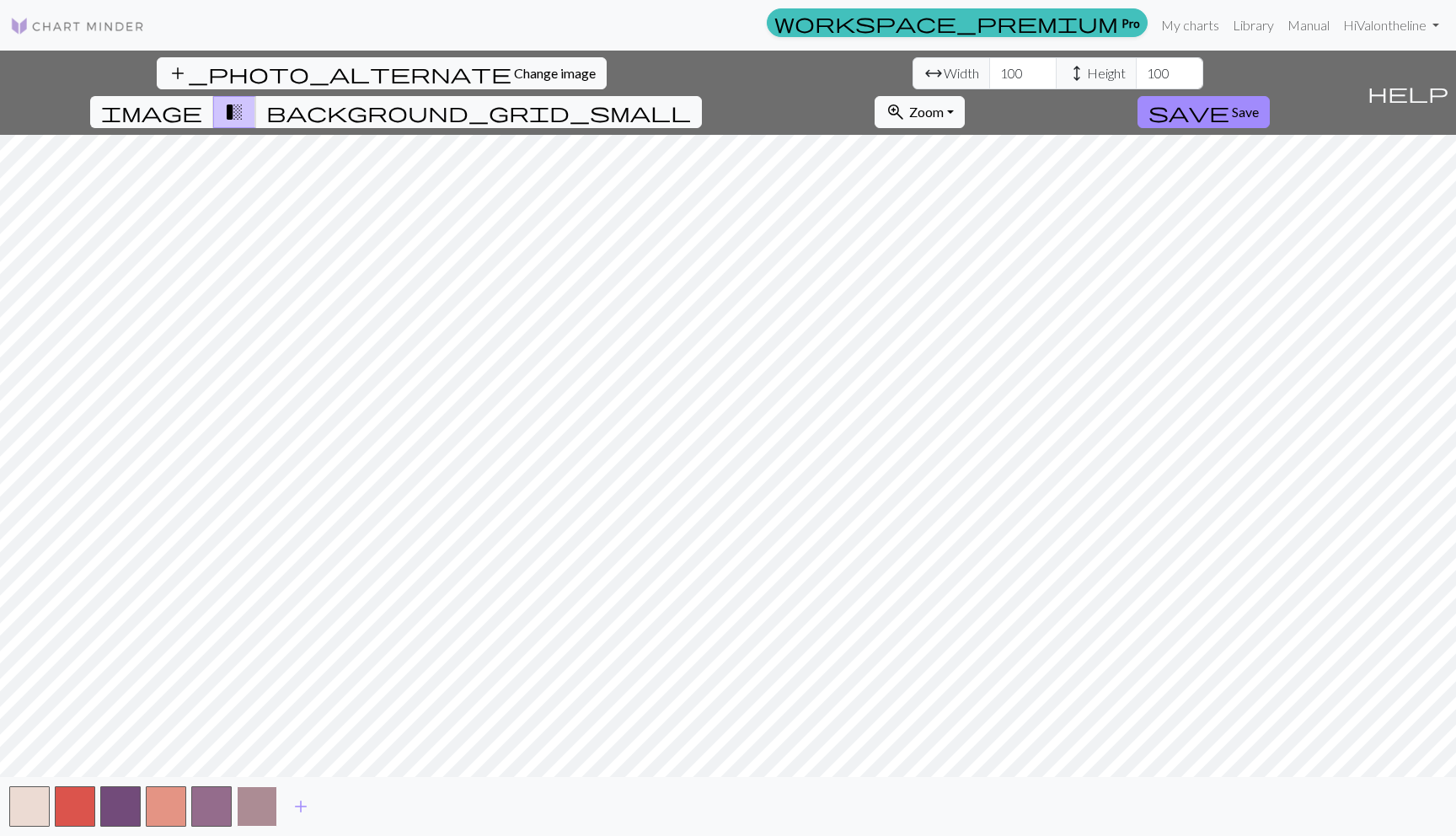
click at [246, 801] on button "button" at bounding box center [256, 807] width 40 height 40
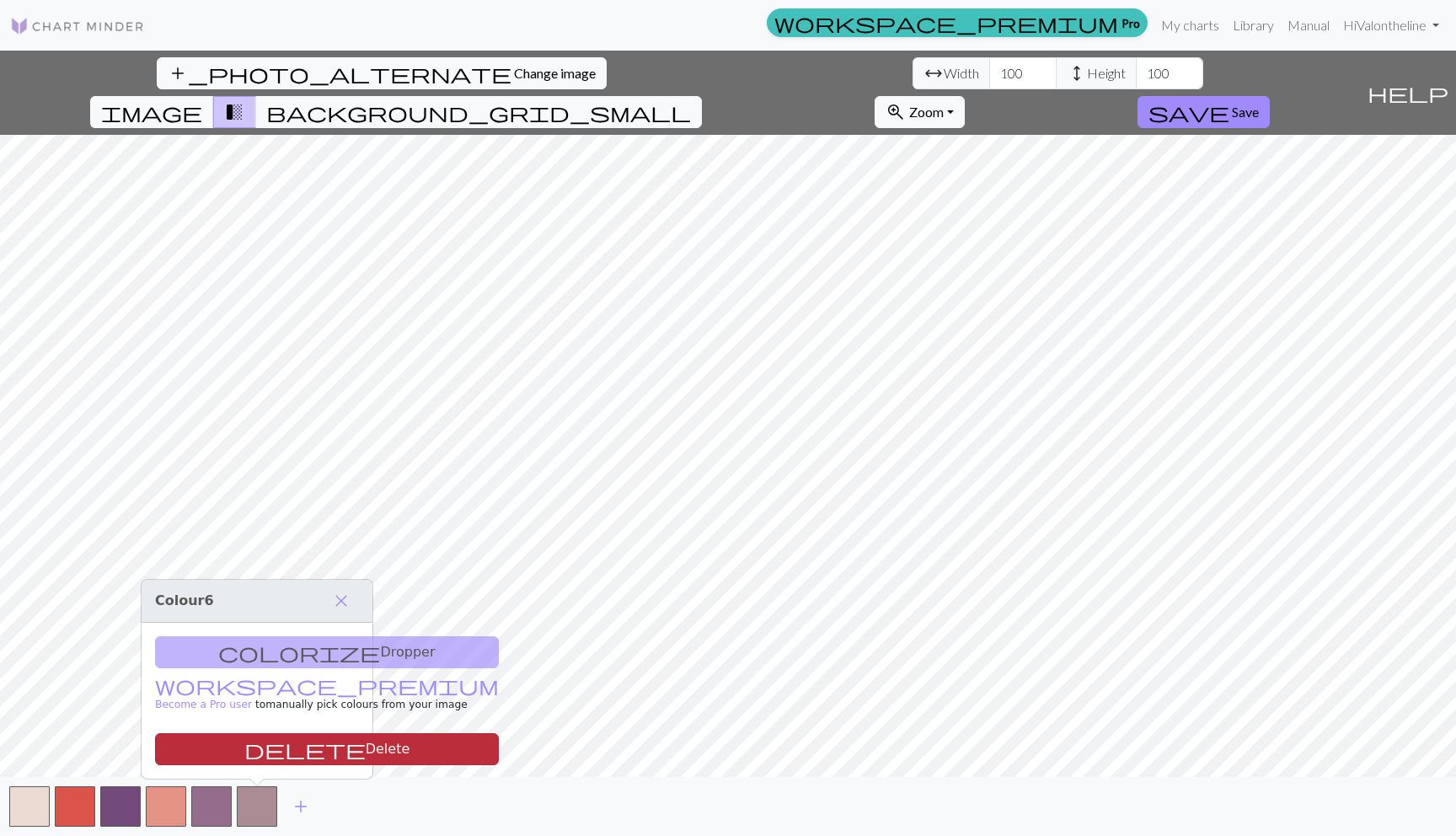
click at [246, 750] on span "delete" at bounding box center [305, 750] width 121 height 24
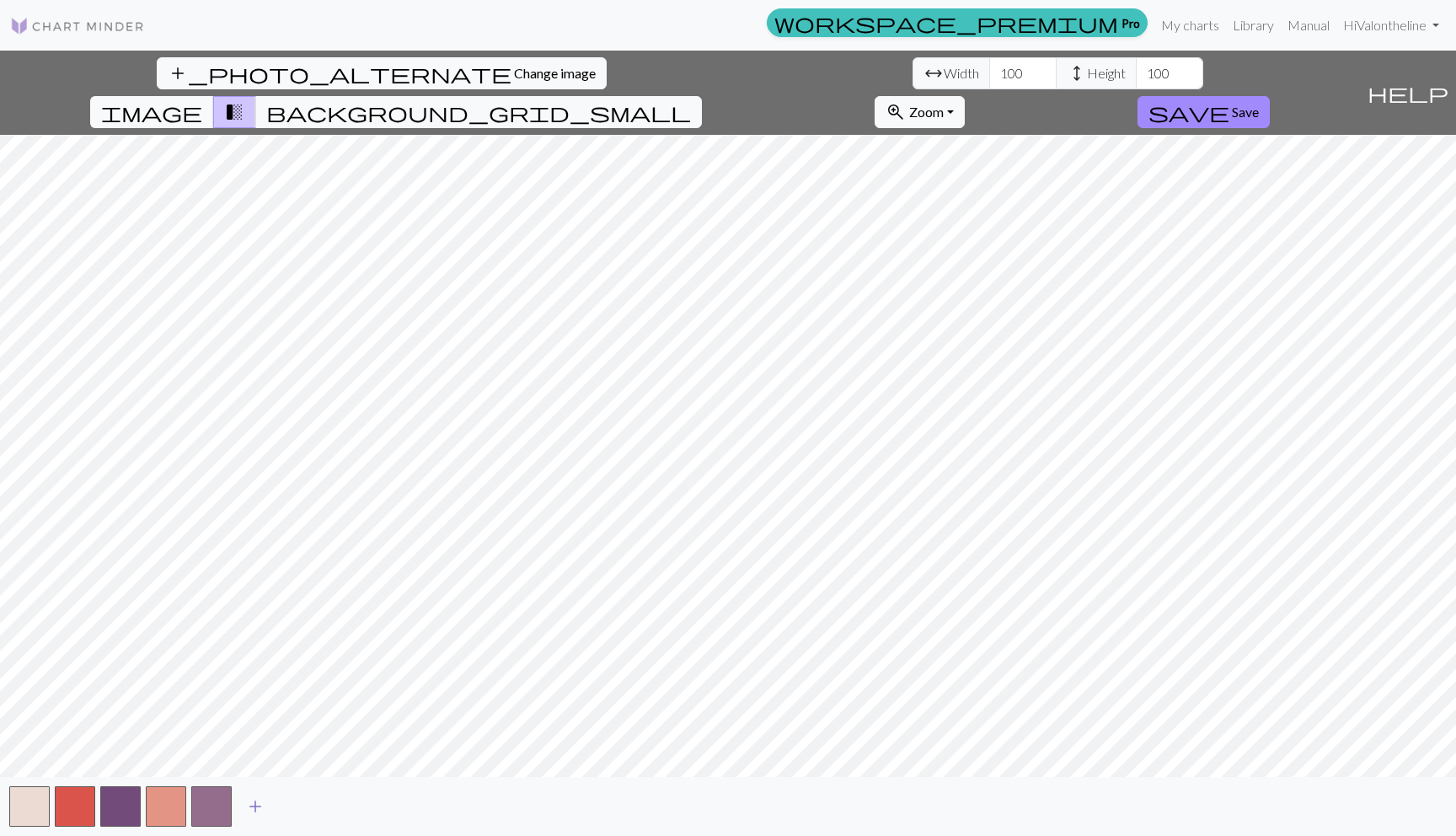
click at [236, 801] on button "add" at bounding box center [256, 806] width 42 height 32
click at [242, 806] on button "button" at bounding box center [256, 807] width 40 height 40
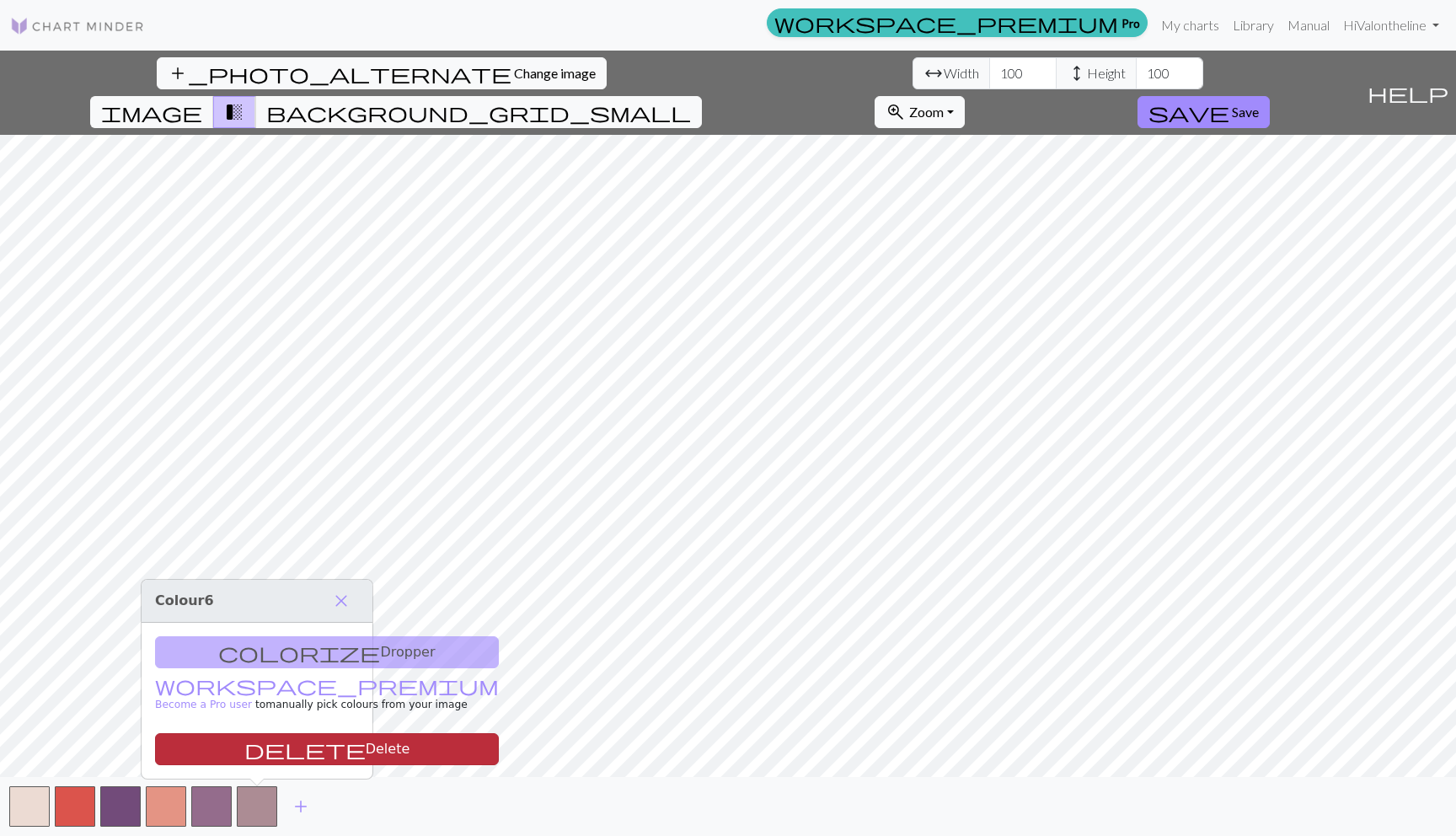
click at [245, 746] on span "delete" at bounding box center [305, 750] width 121 height 24
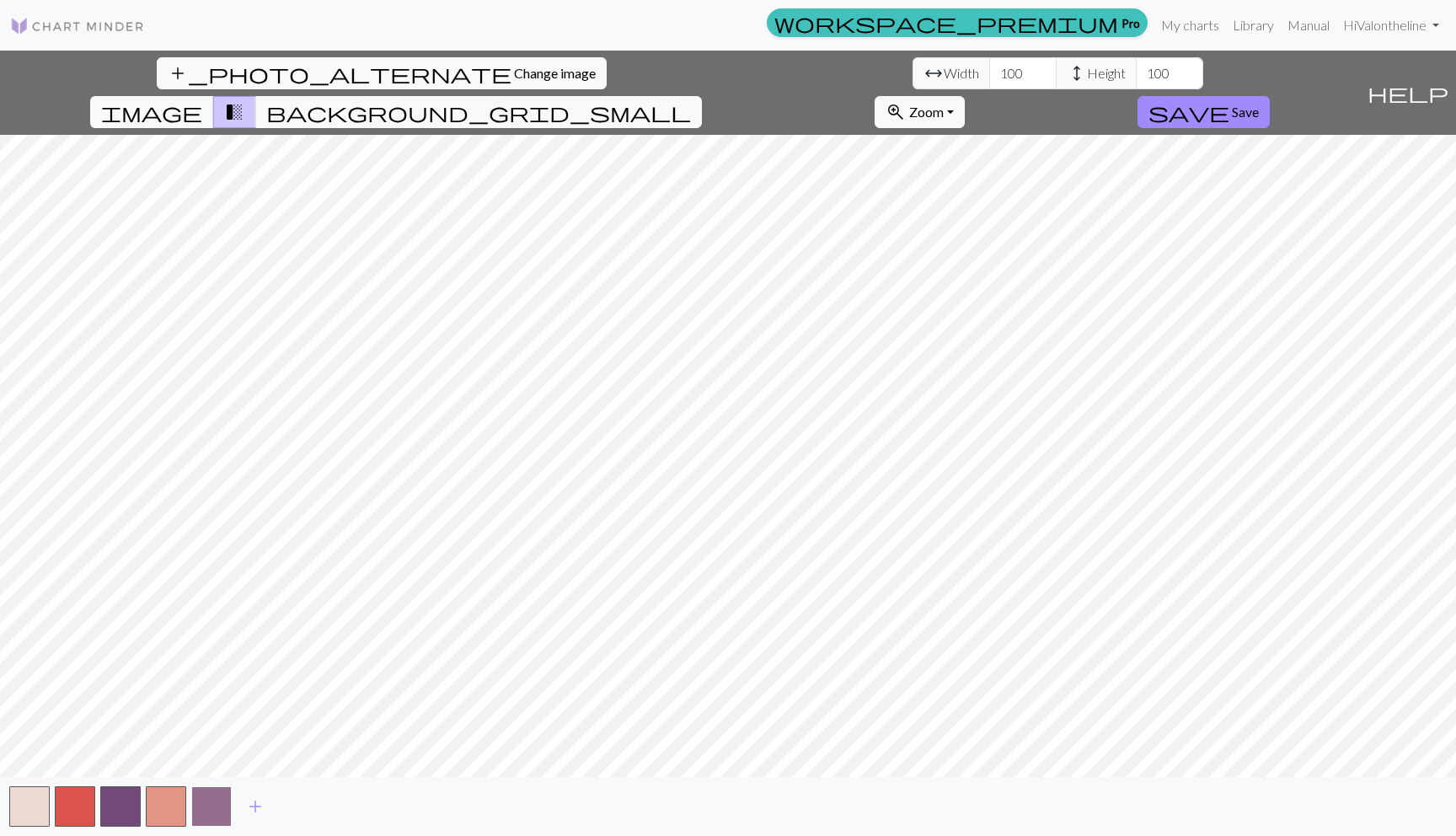
click at [219, 795] on button "button" at bounding box center [211, 807] width 40 height 40
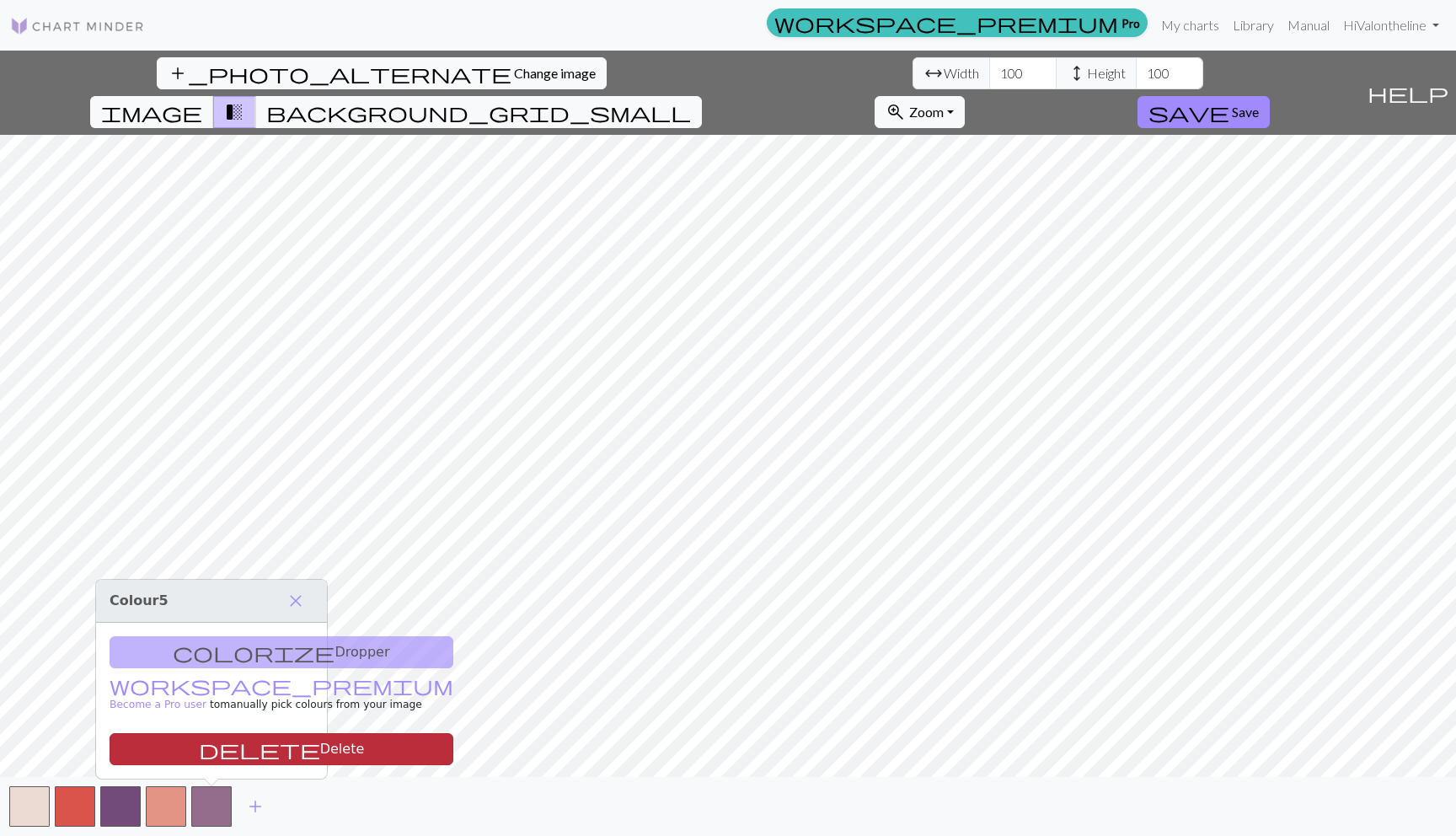
click at [218, 742] on button "delete Delete" at bounding box center [281, 749] width 344 height 32
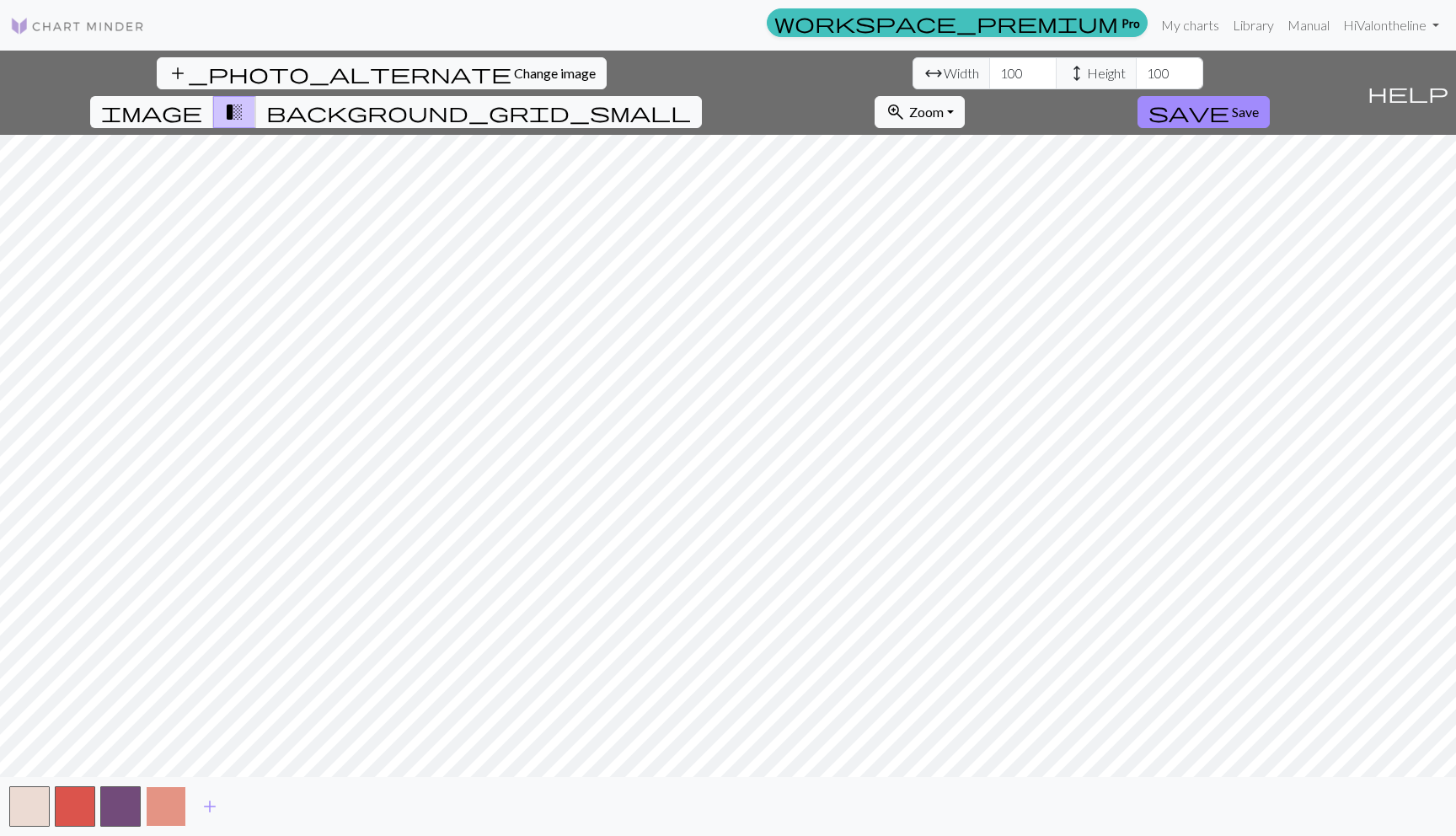
click at [181, 799] on button "button" at bounding box center [166, 807] width 40 height 40
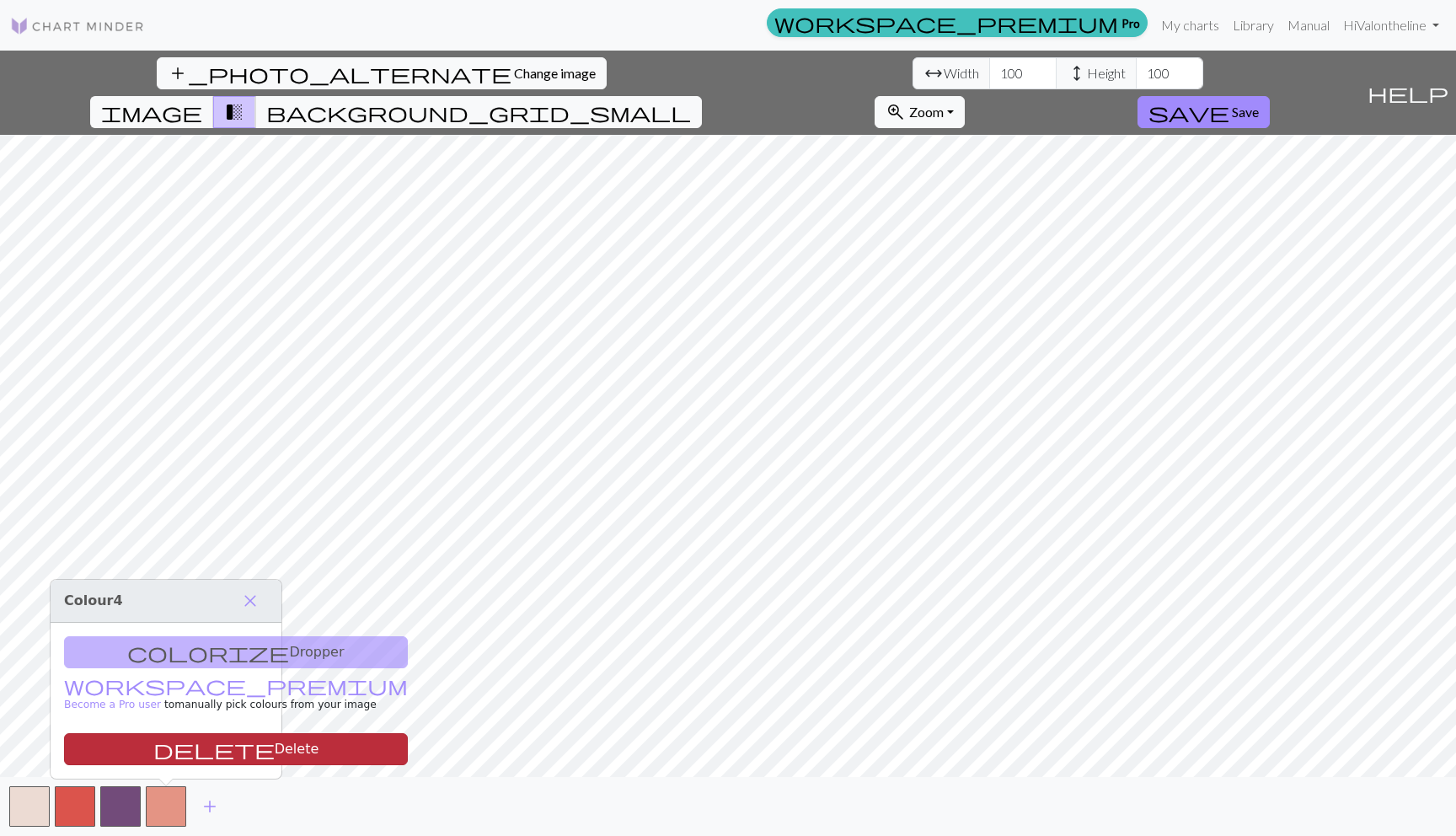
click at [173, 750] on button "delete Delete" at bounding box center [236, 749] width 344 height 32
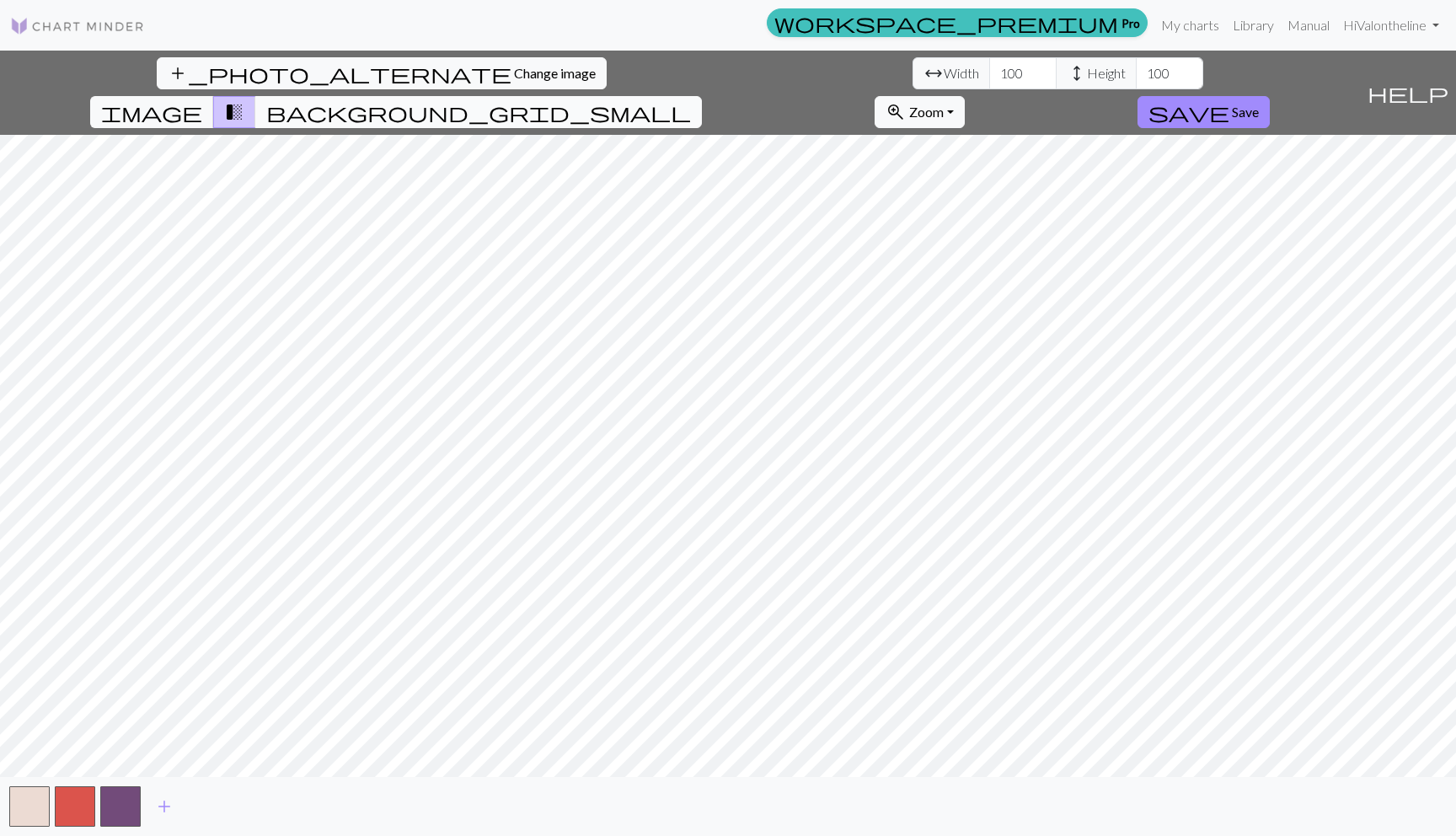
click at [691, 100] on span "background_grid_small" at bounding box center [478, 112] width 425 height 24
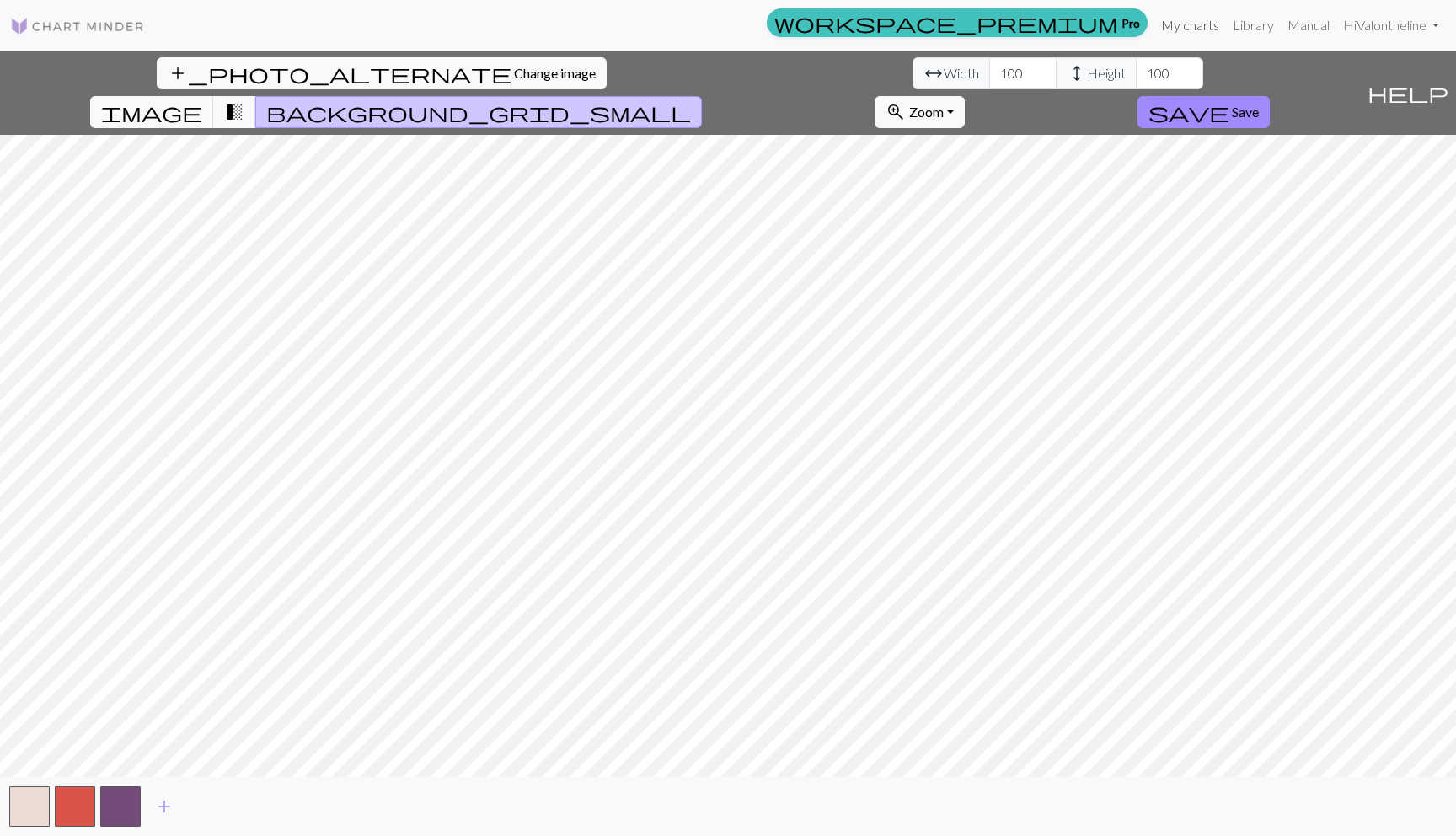
click at [1180, 29] on link "My charts" at bounding box center [1190, 25] width 72 height 34
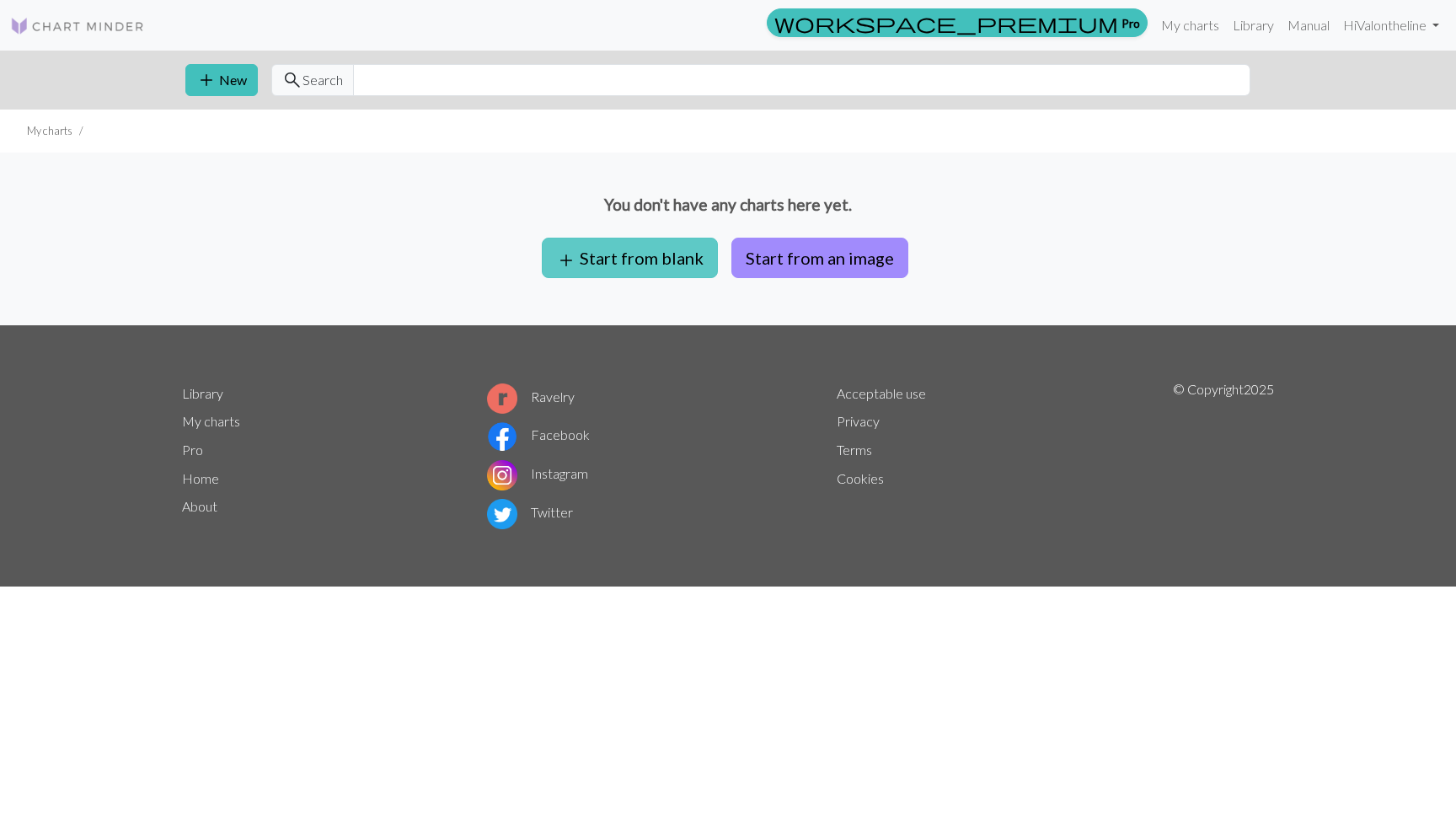
click at [662, 270] on button "add Start from blank" at bounding box center [630, 257] width 176 height 40
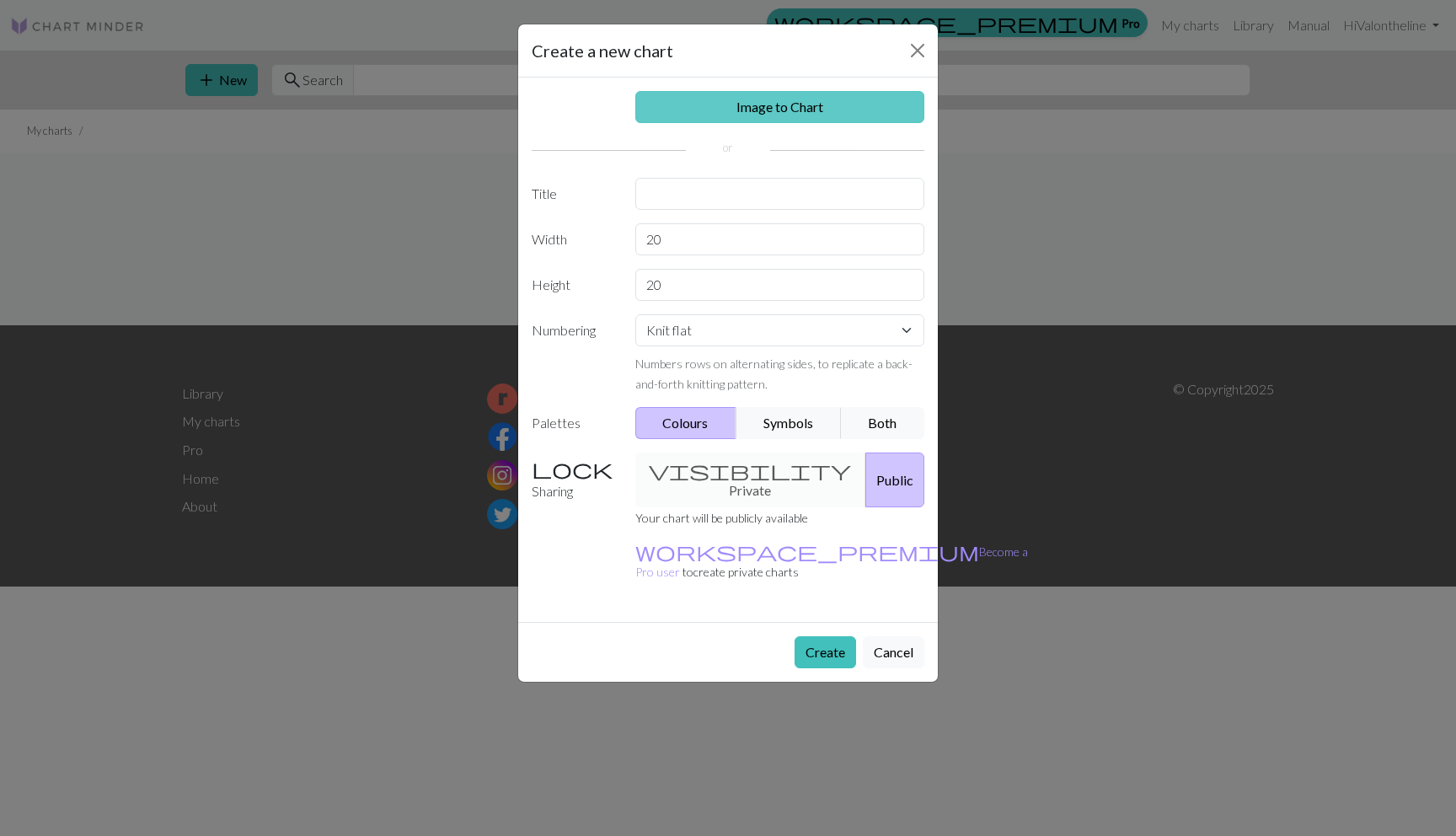
click at [681, 112] on link "Image to Chart" at bounding box center [780, 106] width 290 height 32
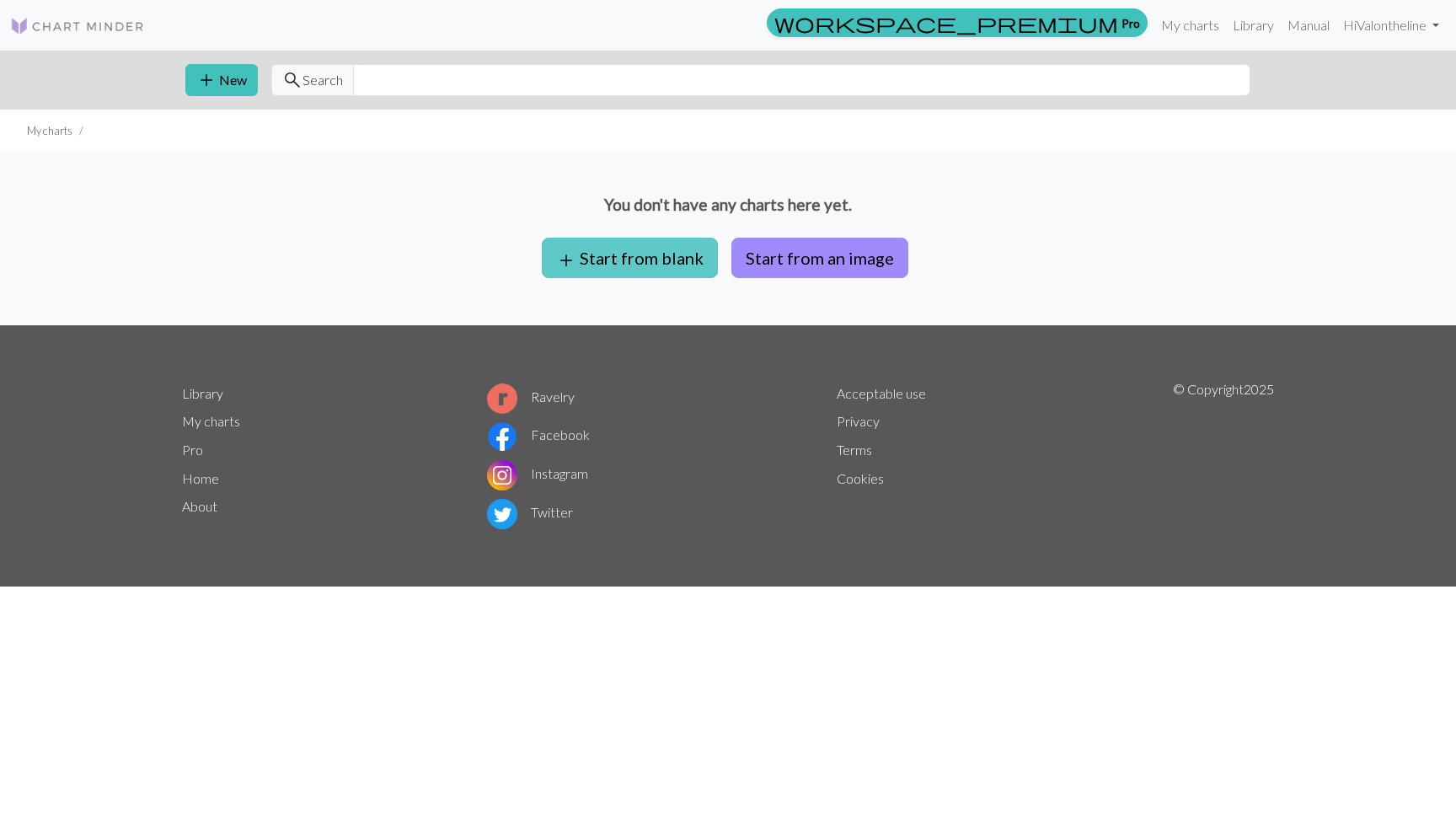
click at [582, 253] on button "add Start from blank" at bounding box center [630, 257] width 176 height 40
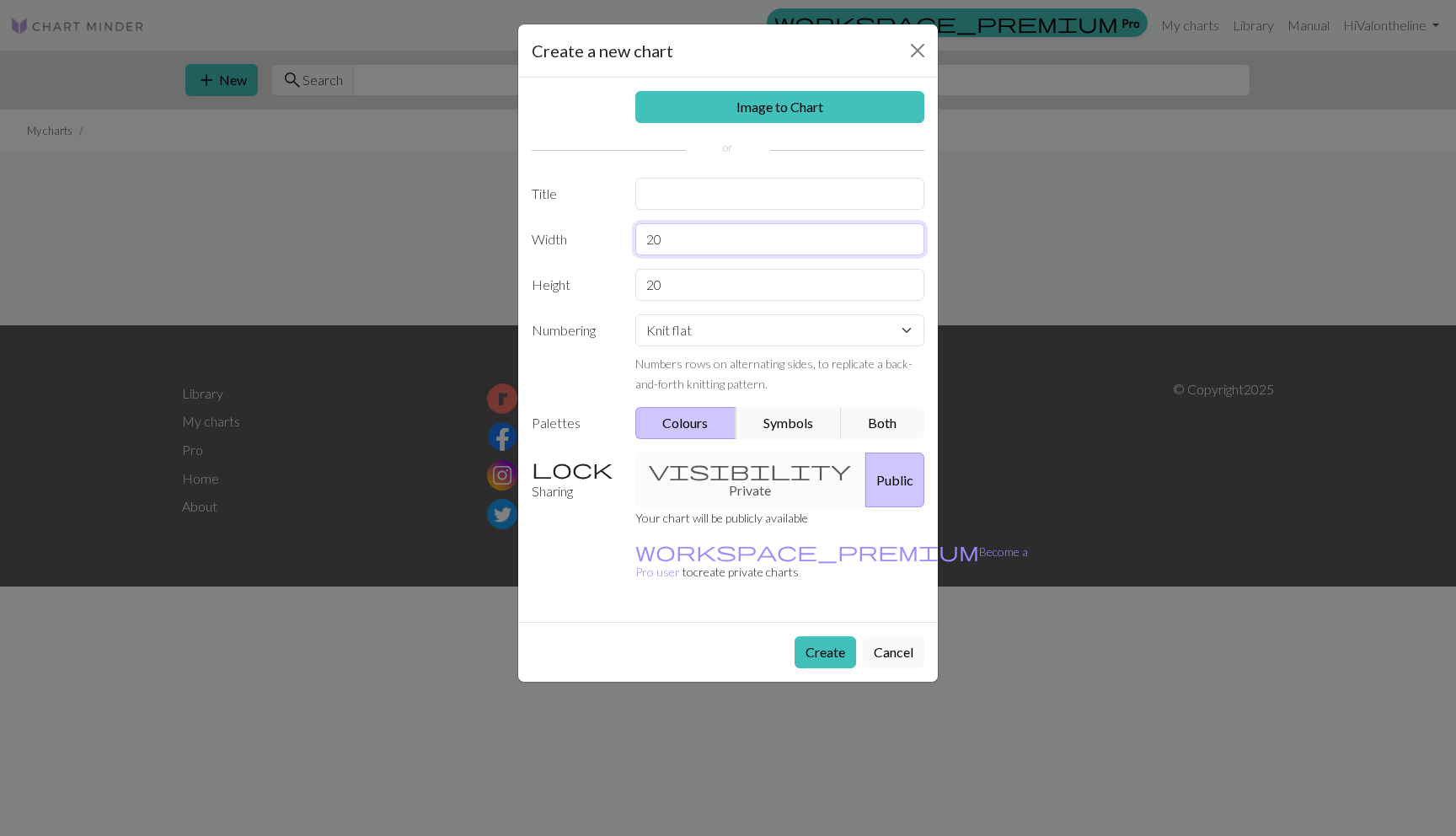
drag, startPoint x: 671, startPoint y: 242, endPoint x: 593, endPoint y: 242, distance: 78.0
click at [593, 242] on div "Width 20" at bounding box center [728, 239] width 413 height 32
type input "5"
type input "40"
drag, startPoint x: 684, startPoint y: 287, endPoint x: 618, endPoint y: 285, distance: 66.0
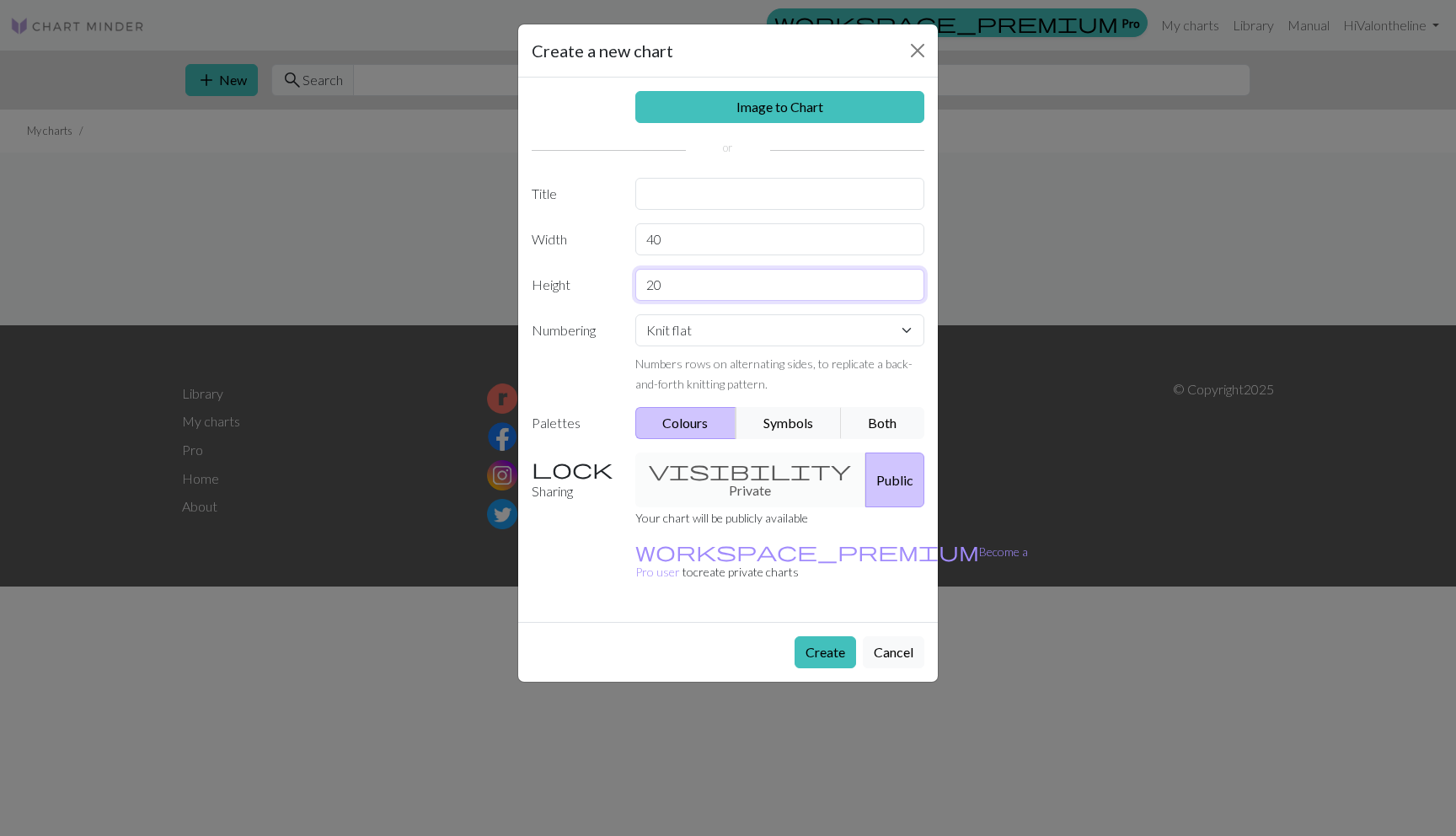
click at [618, 285] on div "Height 20" at bounding box center [728, 285] width 413 height 32
type input "40"
click at [597, 313] on div "Image to Chart Title Width 40 Height 40 Numbering Knit flat Knit in the round L…" at bounding box center [728, 349] width 420 height 545
click at [662, 326] on select "Knit flat Knit in the round Lace knitting Cross stitch" at bounding box center [780, 330] width 290 height 32
click at [818, 637] on button "Create" at bounding box center [826, 652] width 62 height 32
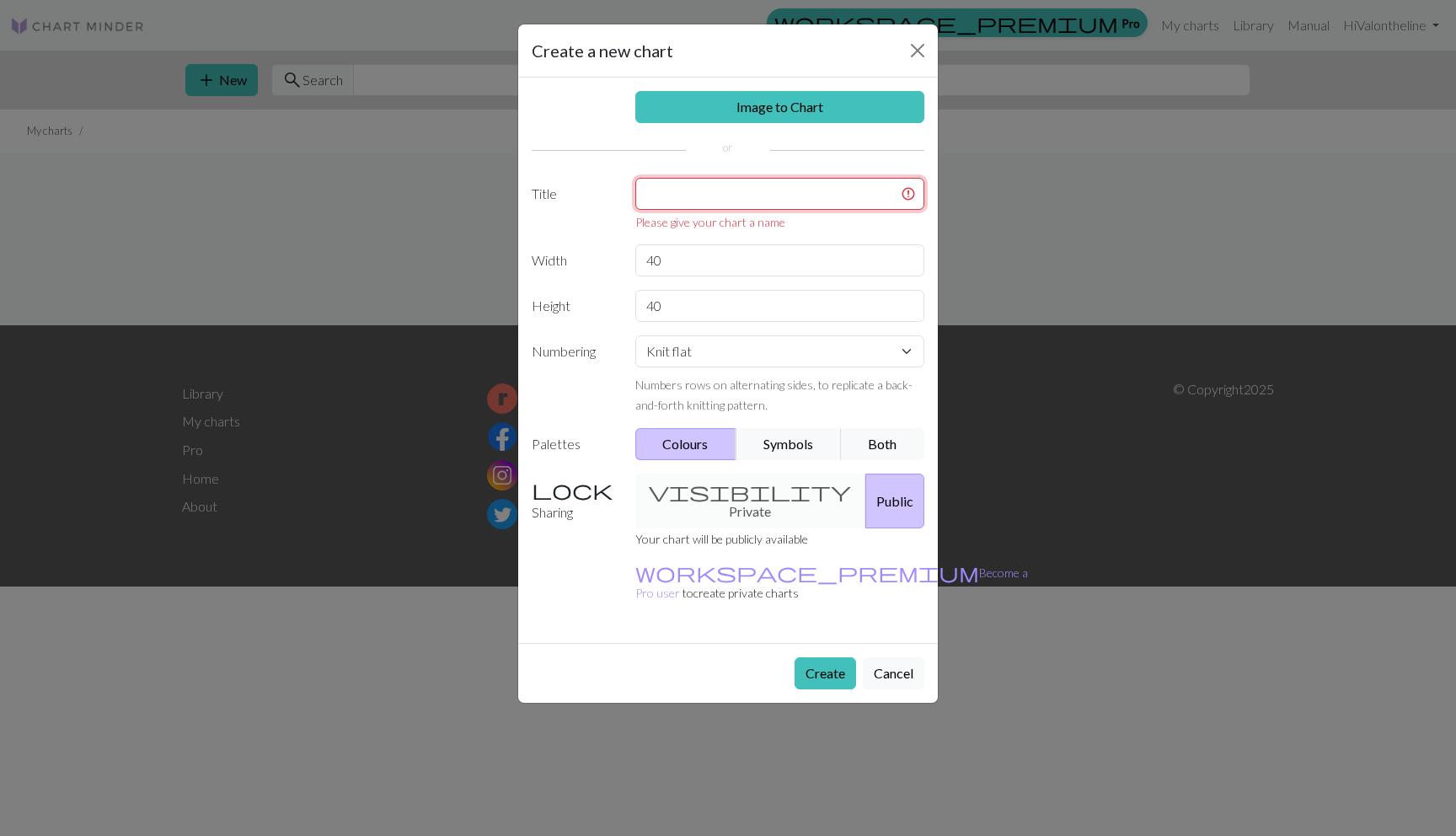
click at [683, 202] on input "text" at bounding box center [780, 194] width 290 height 32
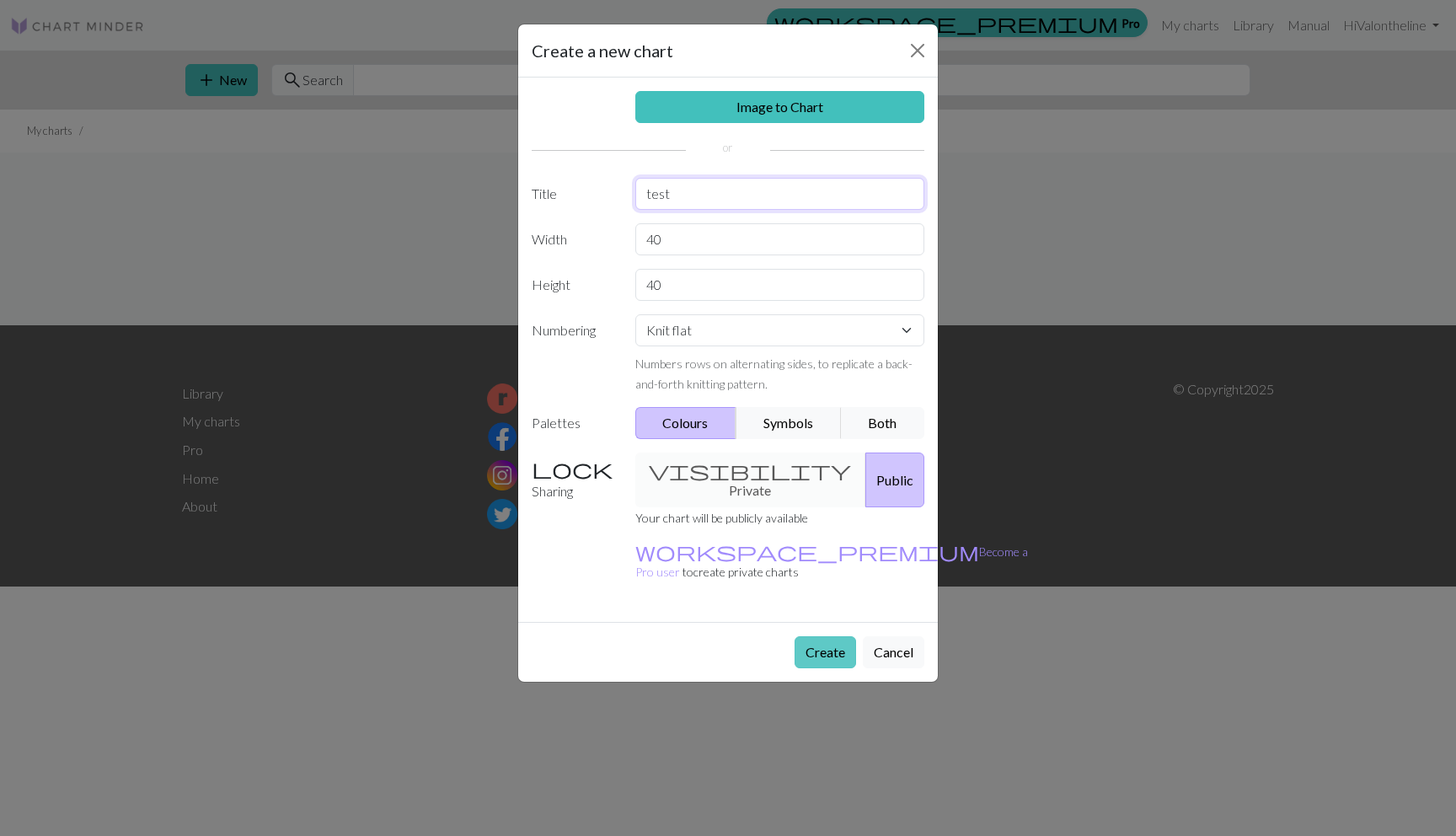
type input "test"
click at [807, 637] on button "Create" at bounding box center [826, 652] width 62 height 32
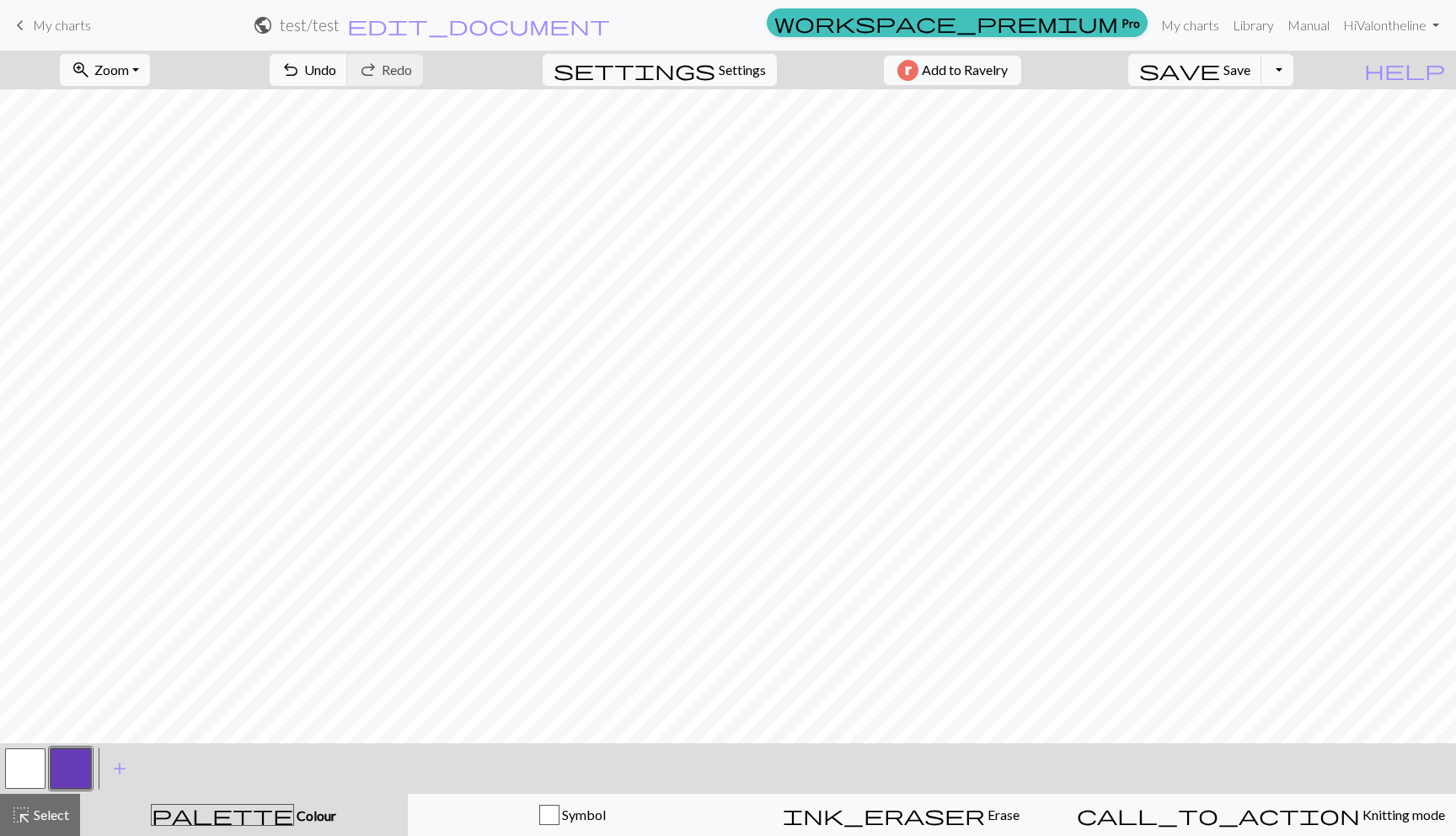
click at [40, 774] on button "button" at bounding box center [25, 769] width 40 height 40
click at [67, 766] on button "button" at bounding box center [71, 769] width 40 height 40
click at [84, 747] on div at bounding box center [71, 769] width 45 height 45
click at [84, 768] on button "button" at bounding box center [71, 769] width 40 height 40
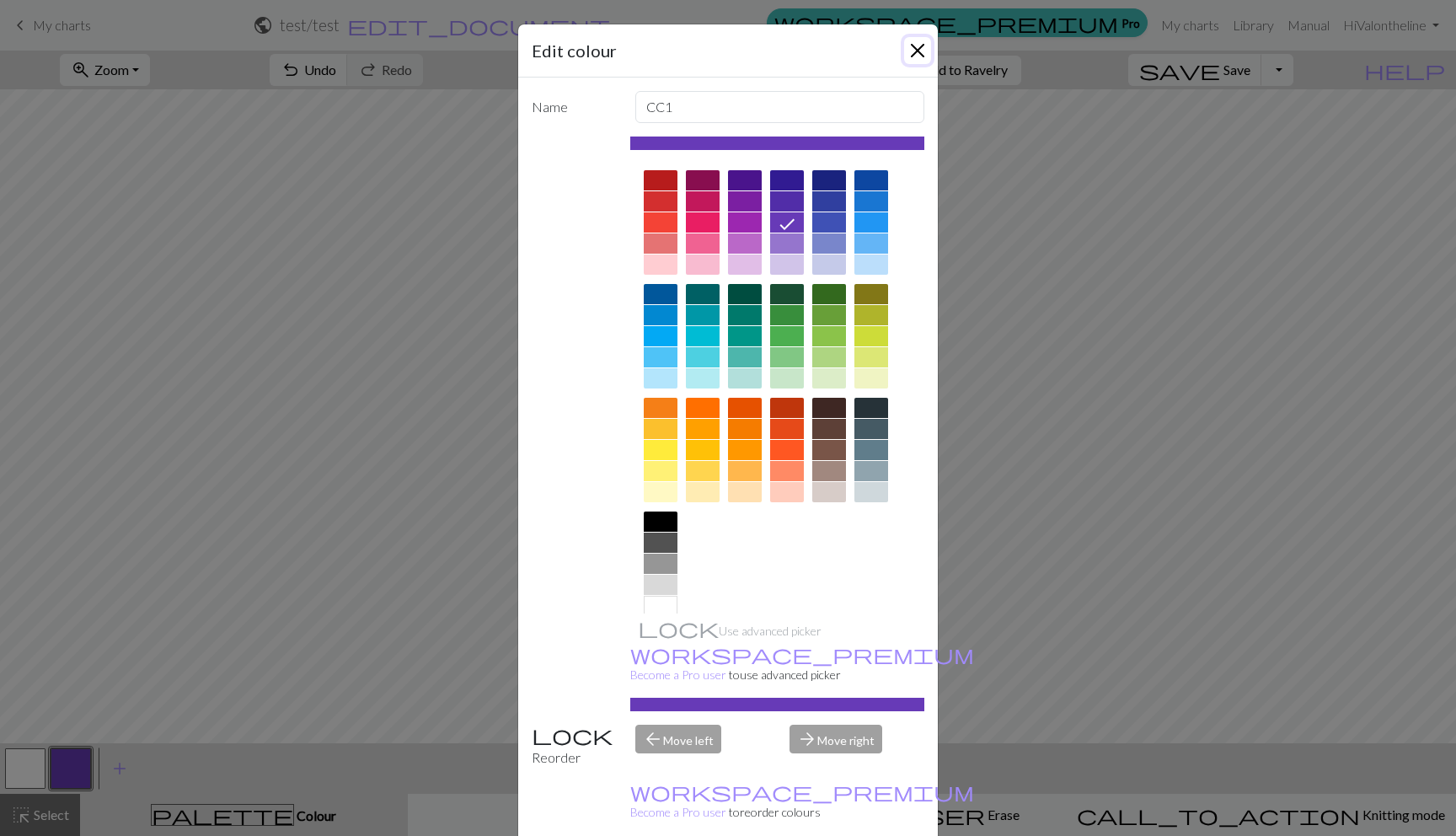
click at [913, 48] on button "Close" at bounding box center [918, 51] width 27 height 27
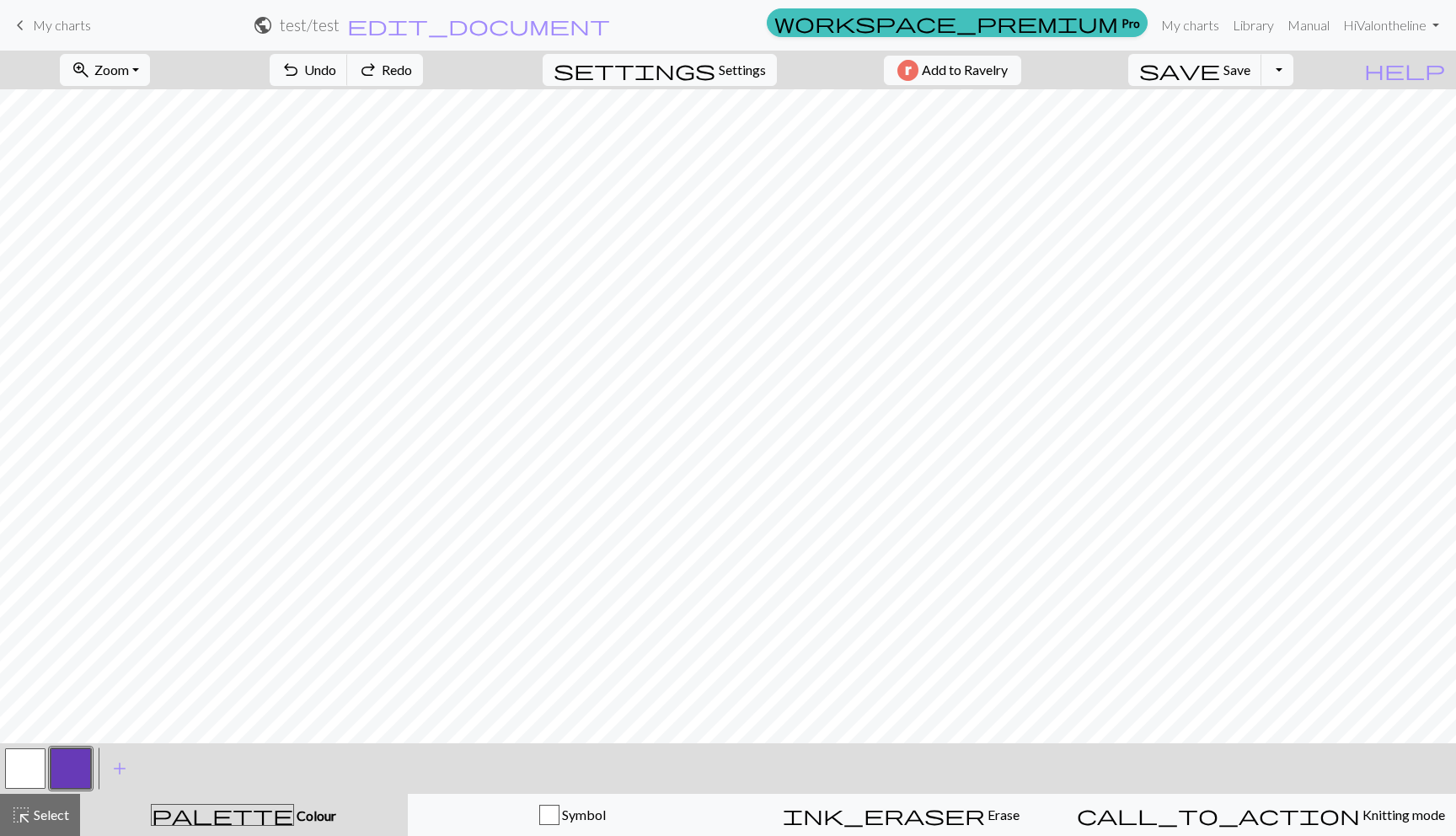
click at [26, 771] on button "button" at bounding box center [25, 769] width 40 height 40
click at [65, 770] on button "button" at bounding box center [71, 769] width 40 height 40
click at [24, 770] on button "button" at bounding box center [25, 769] width 40 height 40
click at [77, 774] on button "button" at bounding box center [71, 769] width 40 height 40
click at [18, 764] on button "button" at bounding box center [25, 769] width 40 height 40
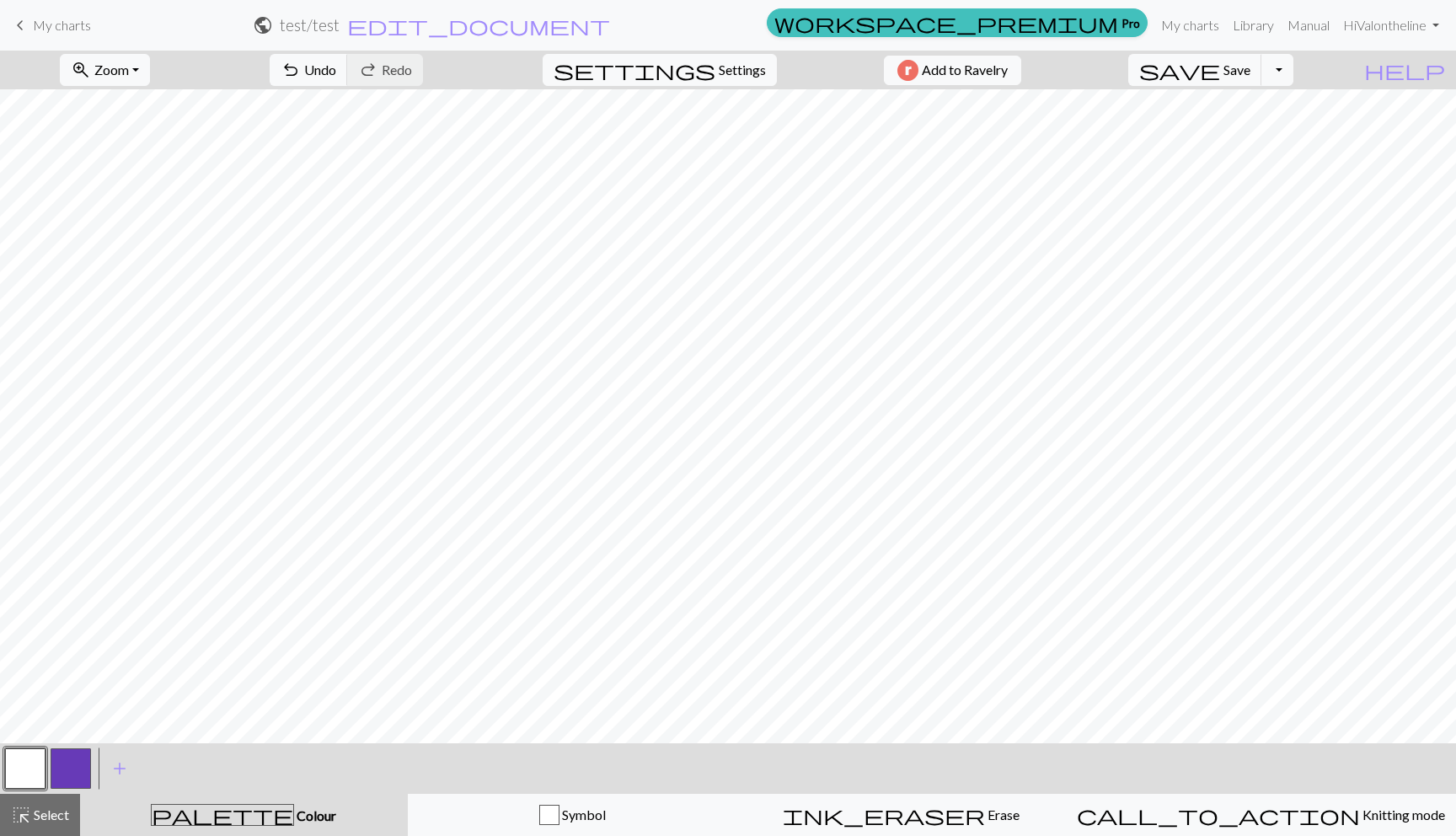
click at [70, 766] on button "button" at bounding box center [71, 769] width 40 height 40
click at [70, 765] on button "button" at bounding box center [71, 769] width 40 height 40
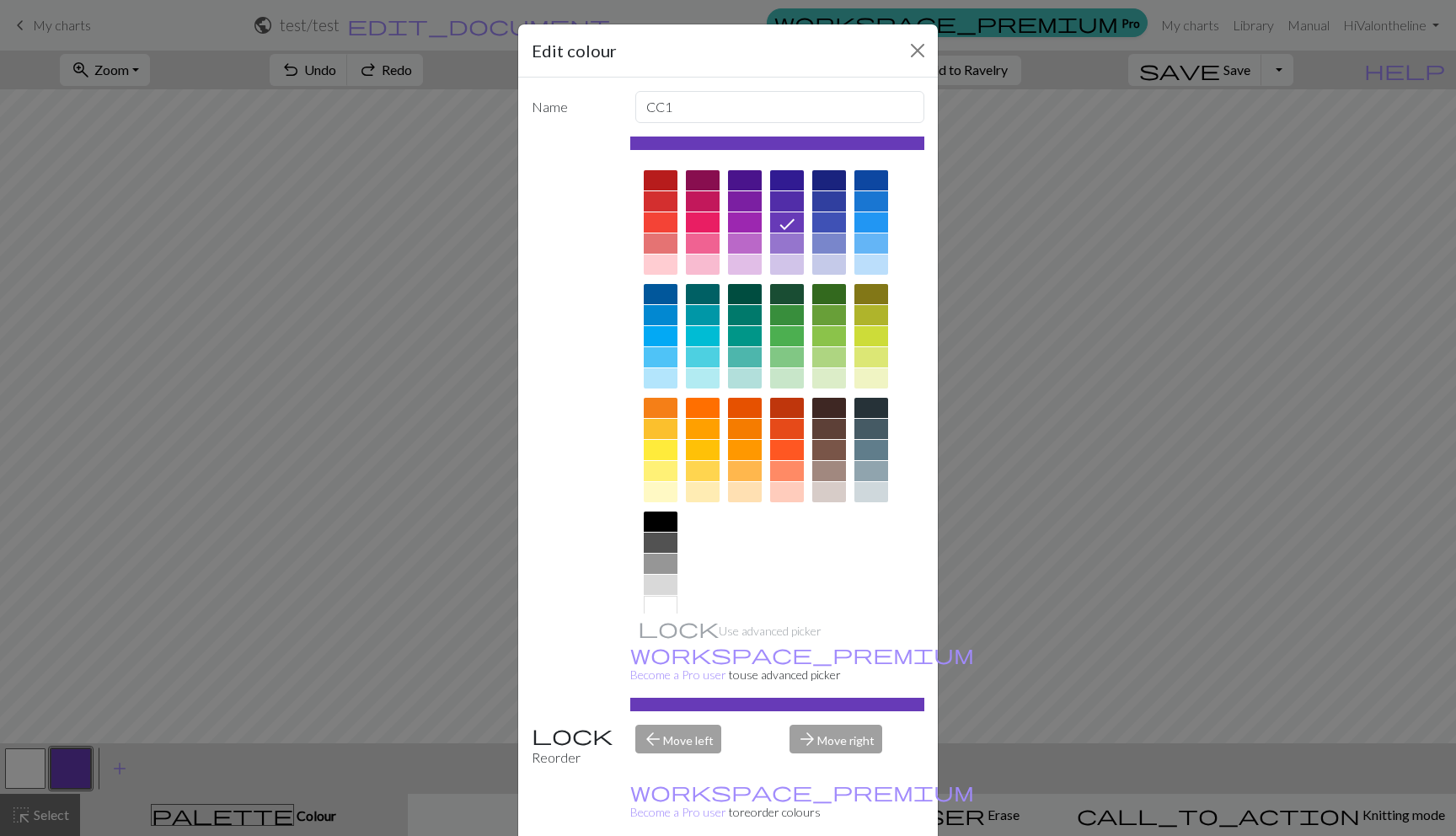
click at [183, 561] on div "Edit colour Name CC1 Use advanced picker workspace_premium Become a Pro user to…" at bounding box center [728, 418] width 1456 height 836
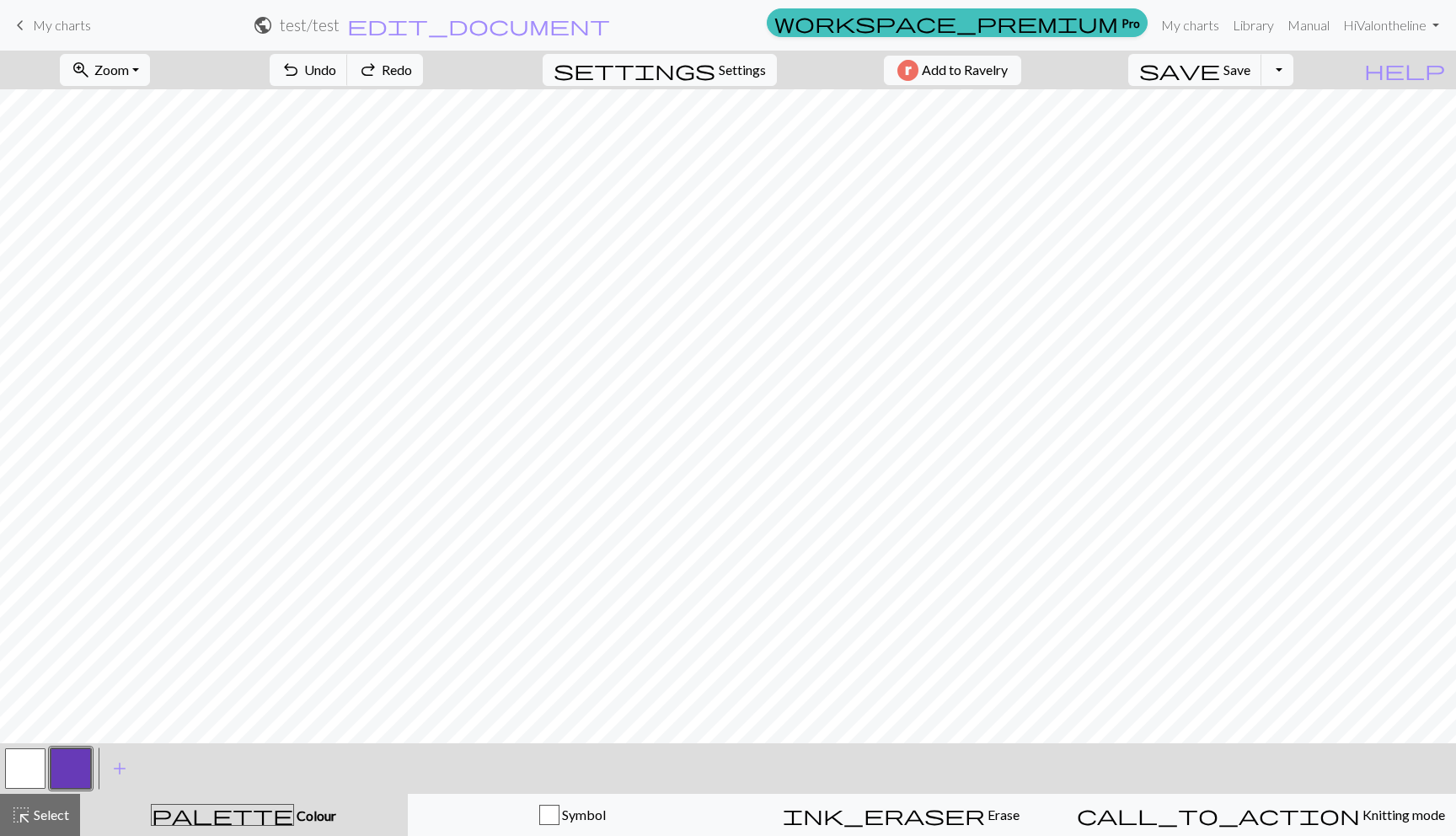
click at [29, 766] on button "button" at bounding box center [25, 769] width 40 height 40
click at [55, 753] on button "button" at bounding box center [71, 769] width 40 height 40
click at [31, 765] on button "button" at bounding box center [25, 769] width 40 height 40
click at [58, 756] on button "button" at bounding box center [71, 769] width 40 height 40
click at [29, 777] on button "button" at bounding box center [25, 769] width 40 height 40
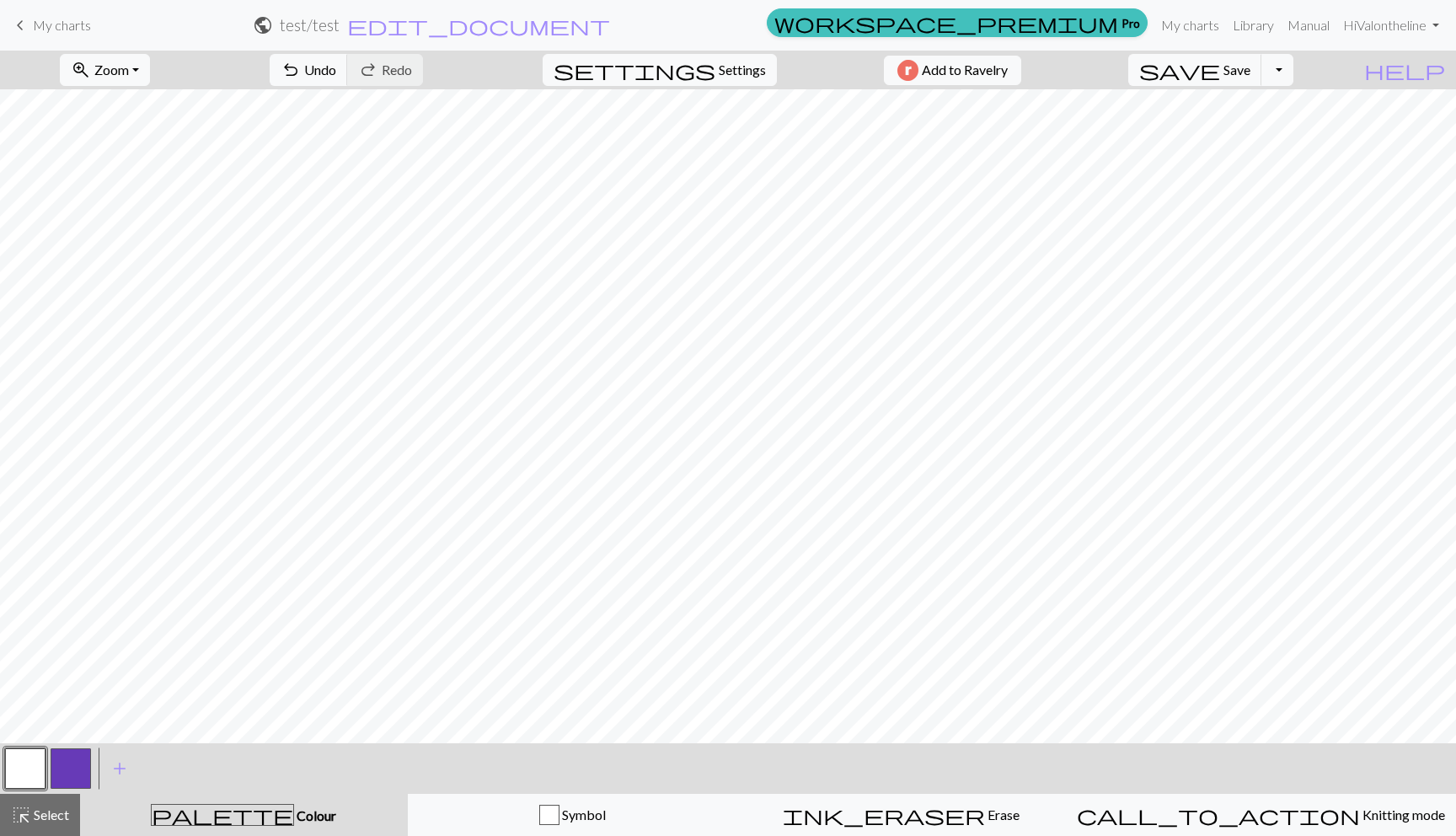
click at [71, 773] on button "button" at bounding box center [71, 769] width 40 height 40
click at [30, 766] on button "button" at bounding box center [25, 769] width 40 height 40
click at [66, 763] on button "button" at bounding box center [71, 769] width 40 height 40
click at [40, 761] on button "button" at bounding box center [25, 769] width 40 height 40
click at [64, 750] on button "button" at bounding box center [71, 769] width 40 height 40
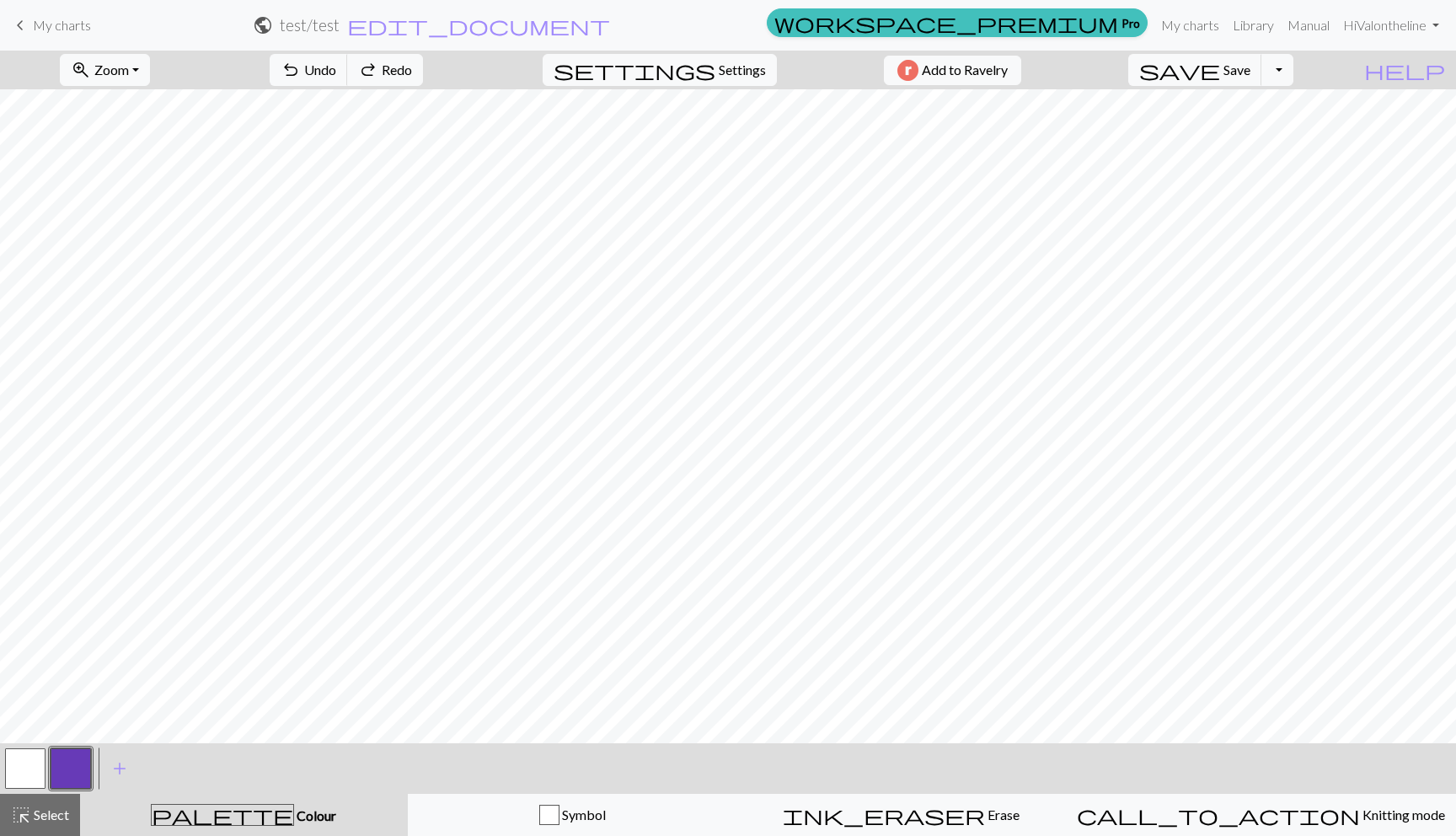
click at [15, 764] on button "button" at bounding box center [25, 769] width 40 height 40
click at [86, 775] on button "button" at bounding box center [71, 769] width 40 height 40
click at [28, 762] on button "button" at bounding box center [25, 769] width 40 height 40
click at [82, 752] on button "button" at bounding box center [71, 769] width 40 height 40
click at [24, 773] on button "button" at bounding box center [25, 769] width 40 height 40
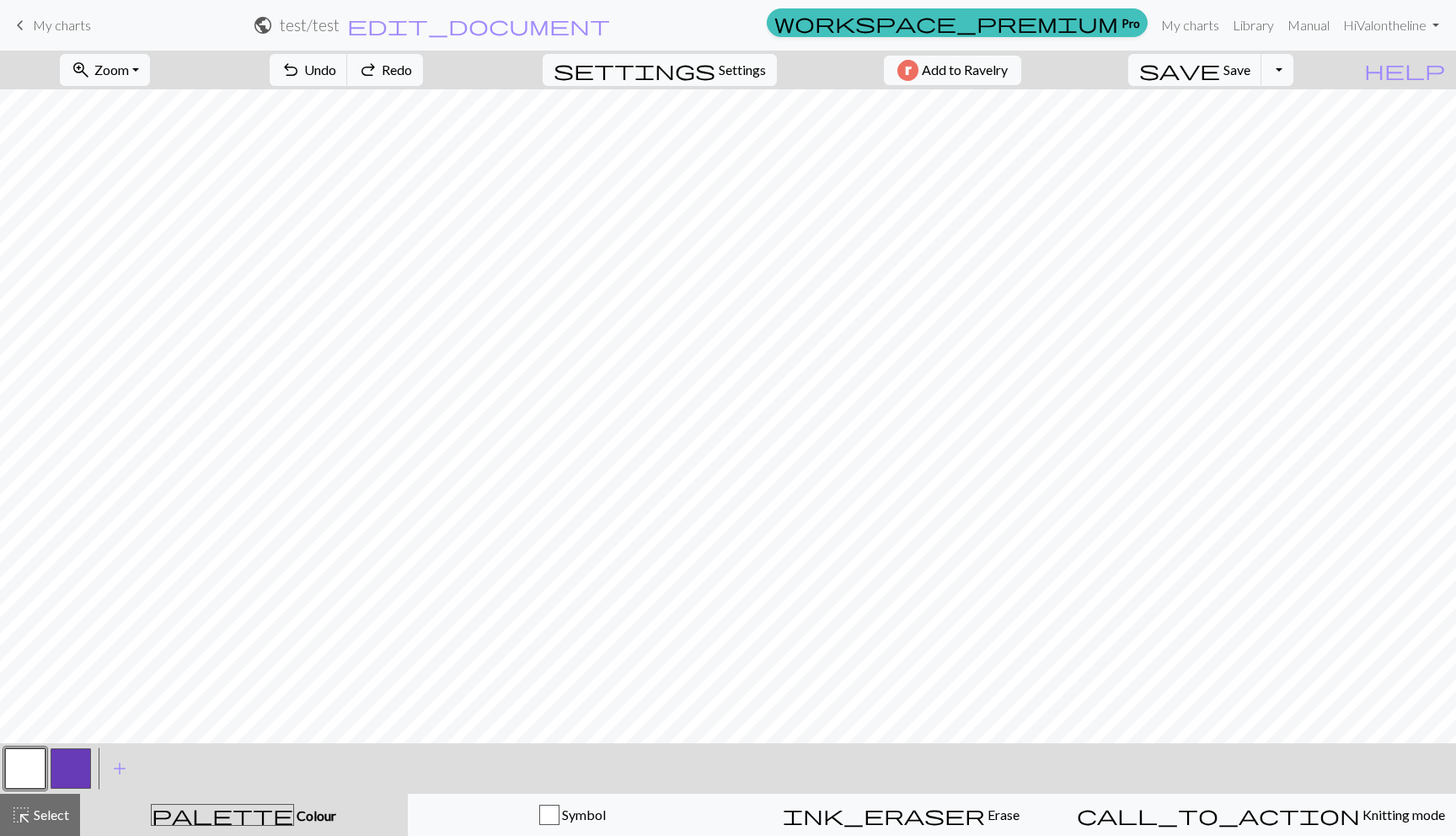
click at [89, 770] on button "button" at bounding box center [71, 769] width 40 height 40
click at [17, 760] on button "button" at bounding box center [25, 769] width 40 height 40
click at [59, 768] on button "button" at bounding box center [71, 769] width 40 height 40
click at [378, 68] on span "redo" at bounding box center [368, 70] width 20 height 24
click at [114, 766] on span "add" at bounding box center [119, 769] width 20 height 24
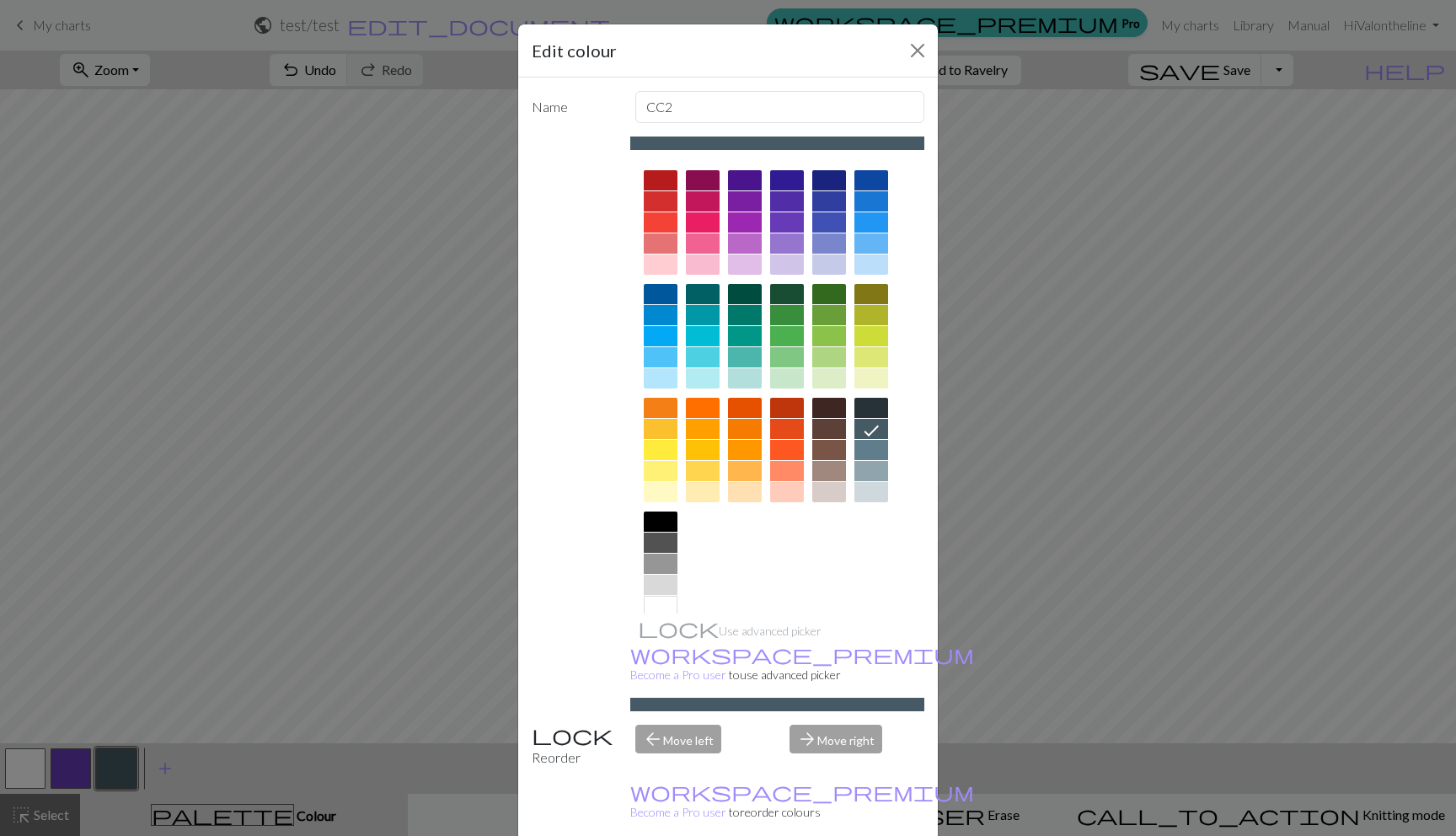
click at [692, 327] on div at bounding box center [702, 337] width 34 height 20
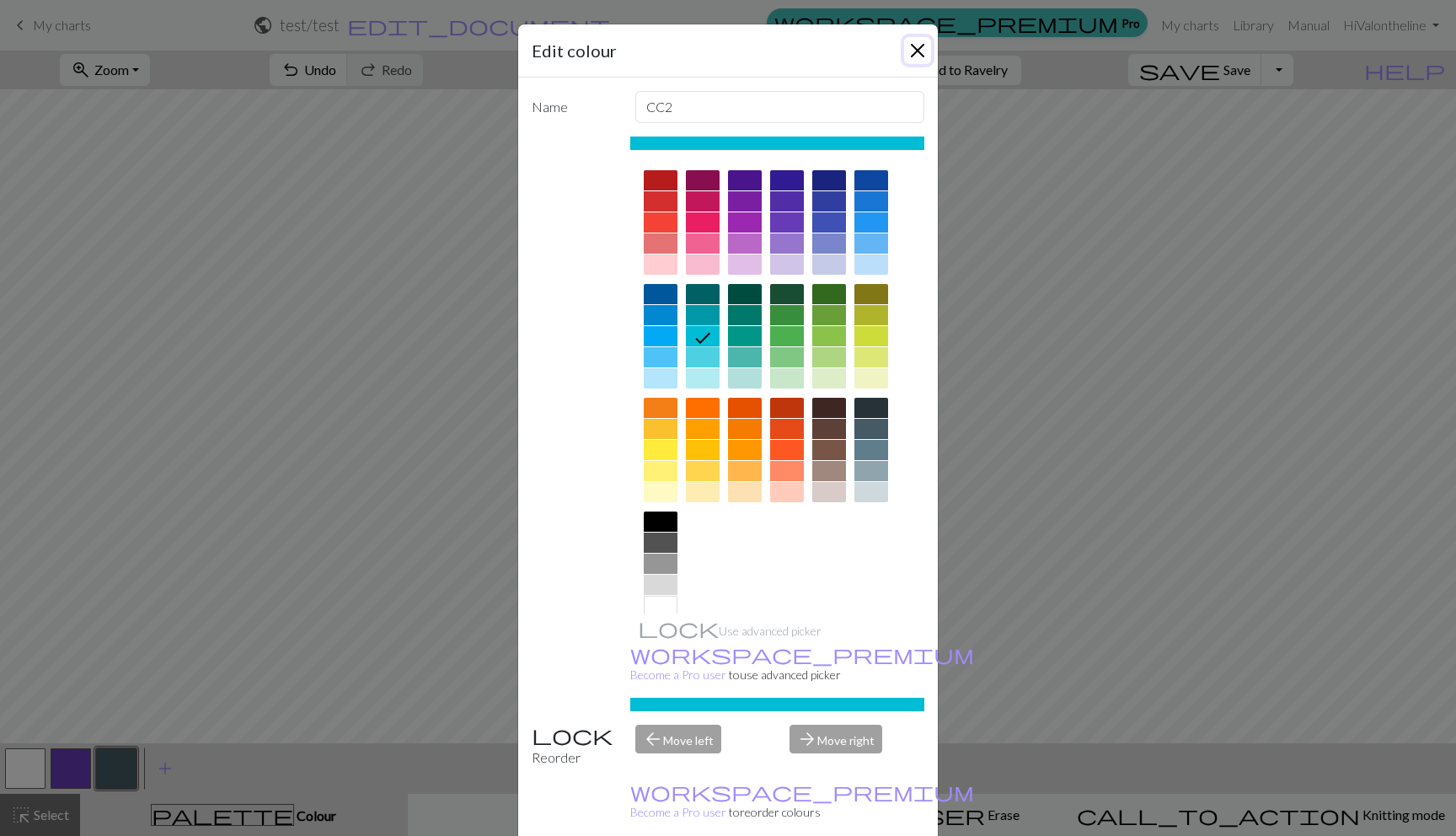
click at [918, 53] on button "Close" at bounding box center [918, 51] width 27 height 27
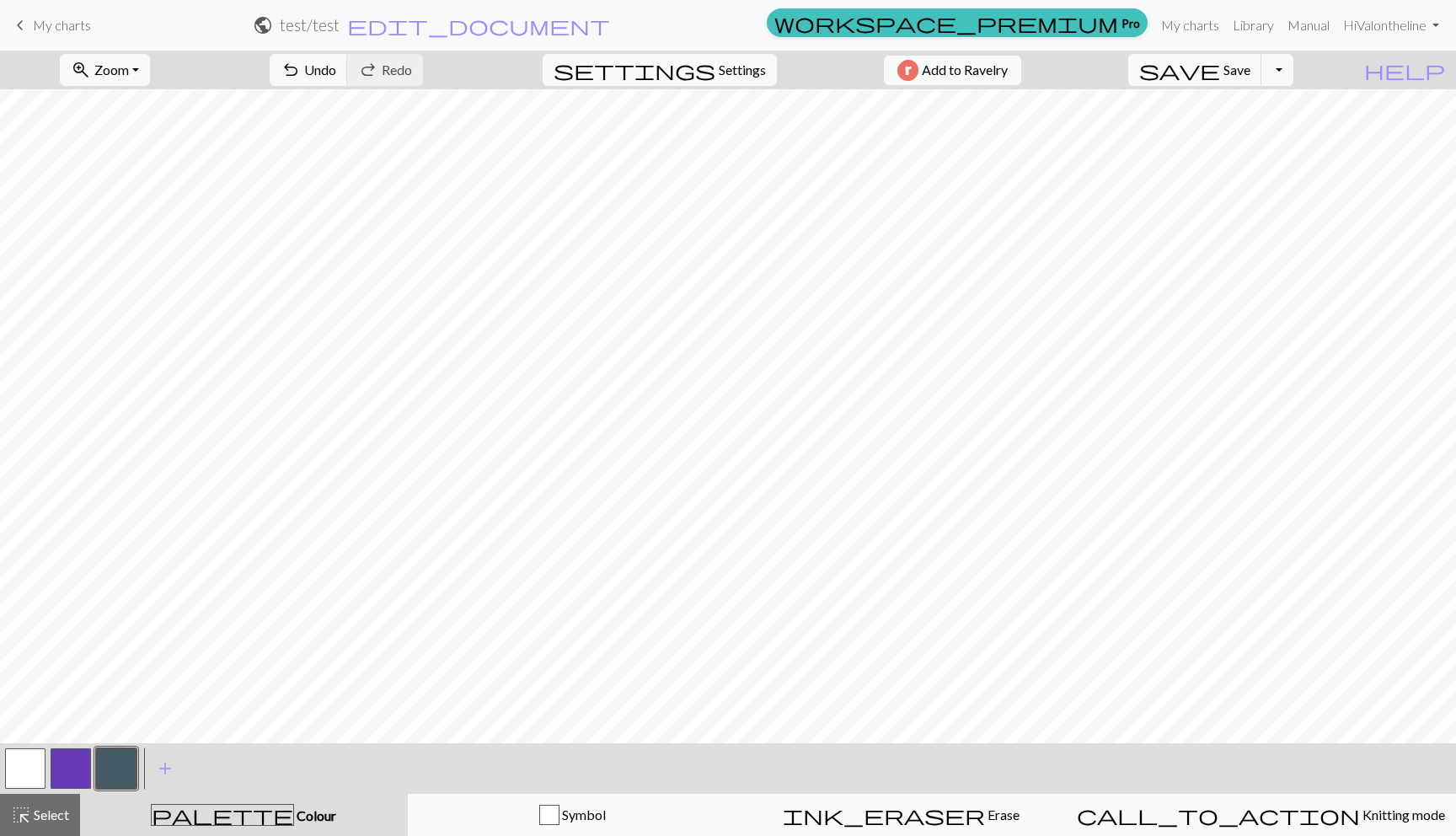
click at [122, 759] on button "button" at bounding box center [116, 769] width 40 height 40
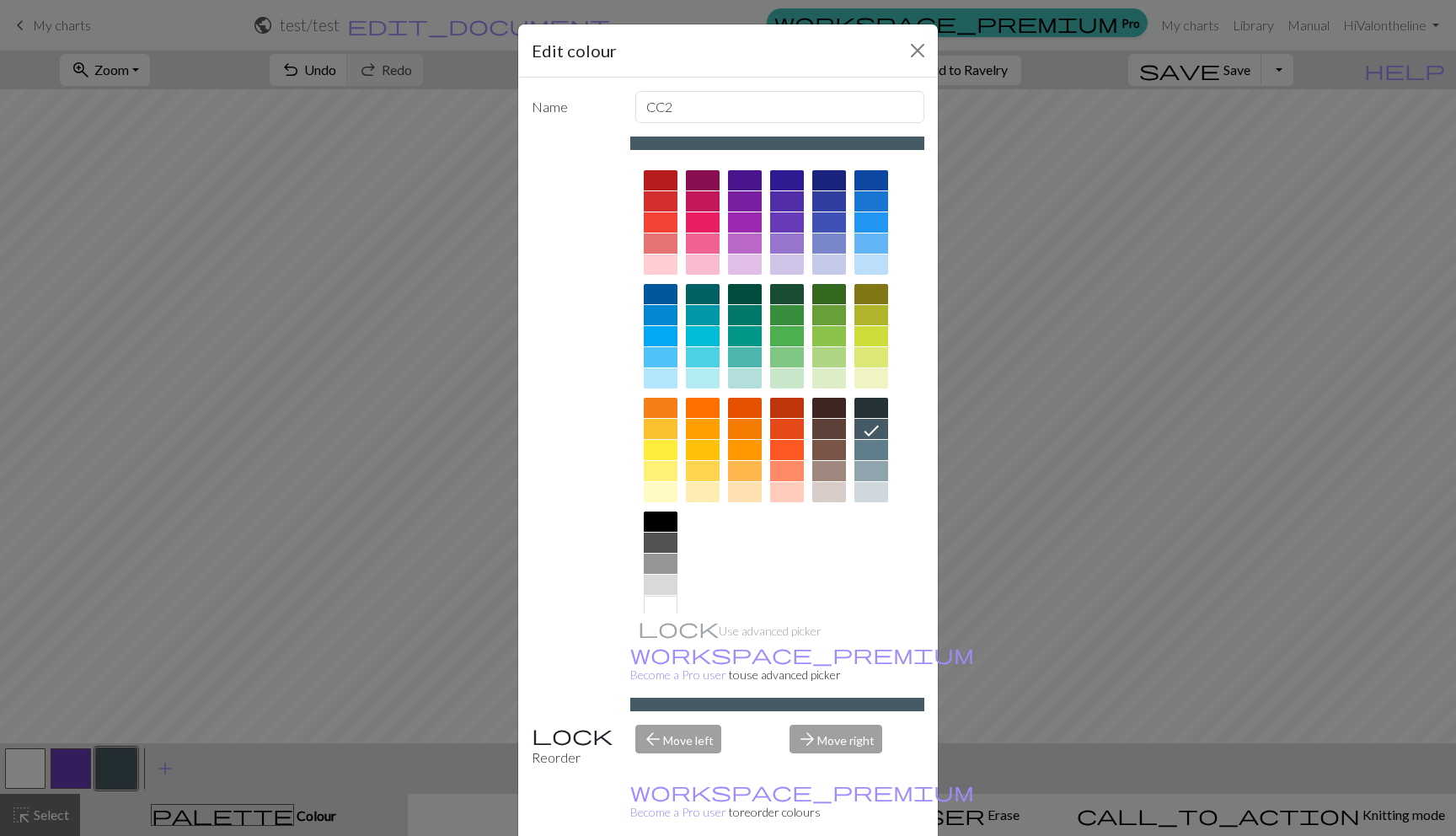
click at [744, 354] on div at bounding box center [745, 358] width 34 height 20
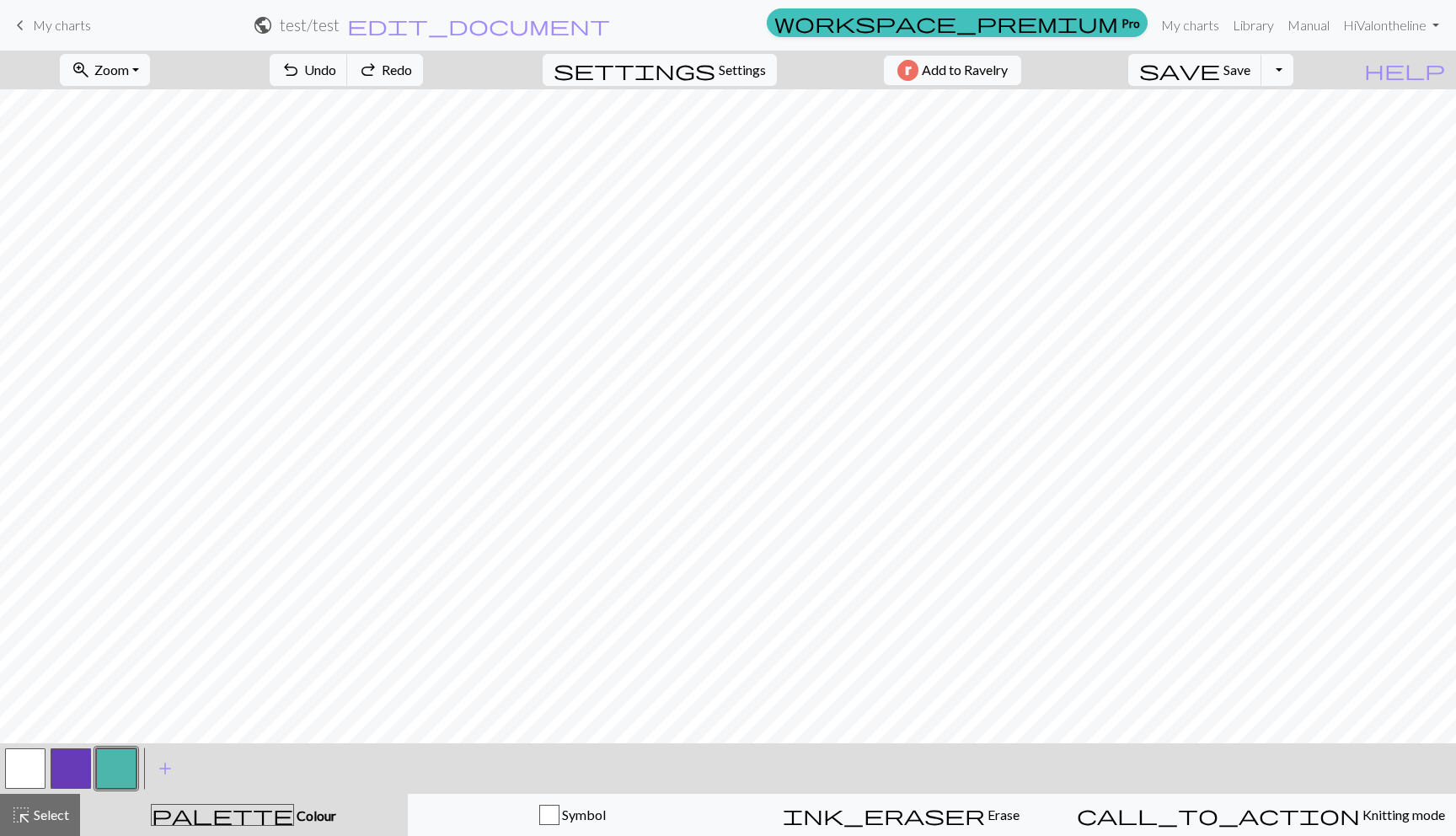
click at [412, 70] on span "Redo" at bounding box center [397, 70] width 30 height 16
click at [21, 766] on button "button" at bounding box center [25, 769] width 40 height 40
click at [33, 765] on button "button" at bounding box center [25, 769] width 40 height 40
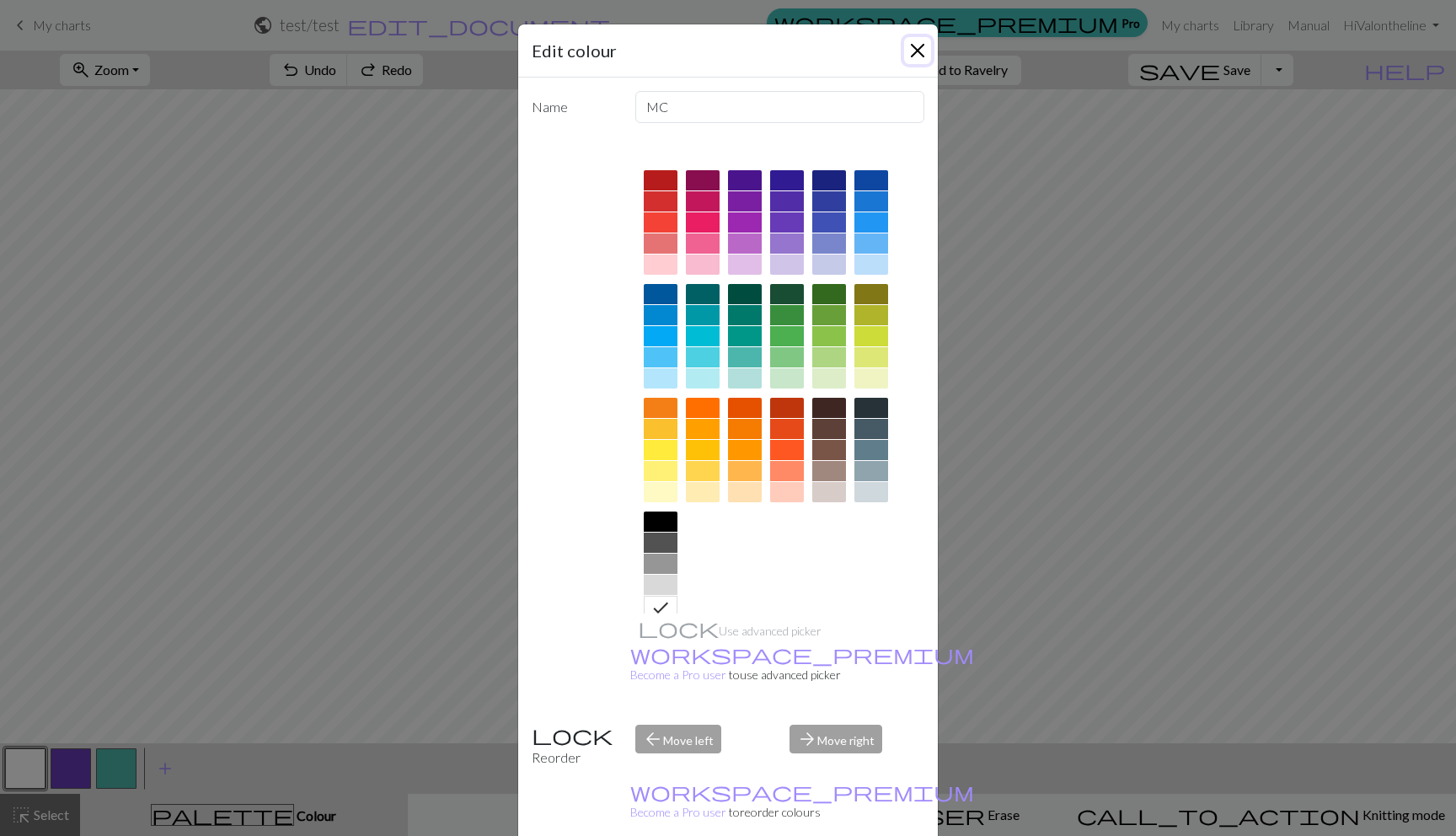
click at [909, 45] on button "Close" at bounding box center [918, 51] width 27 height 27
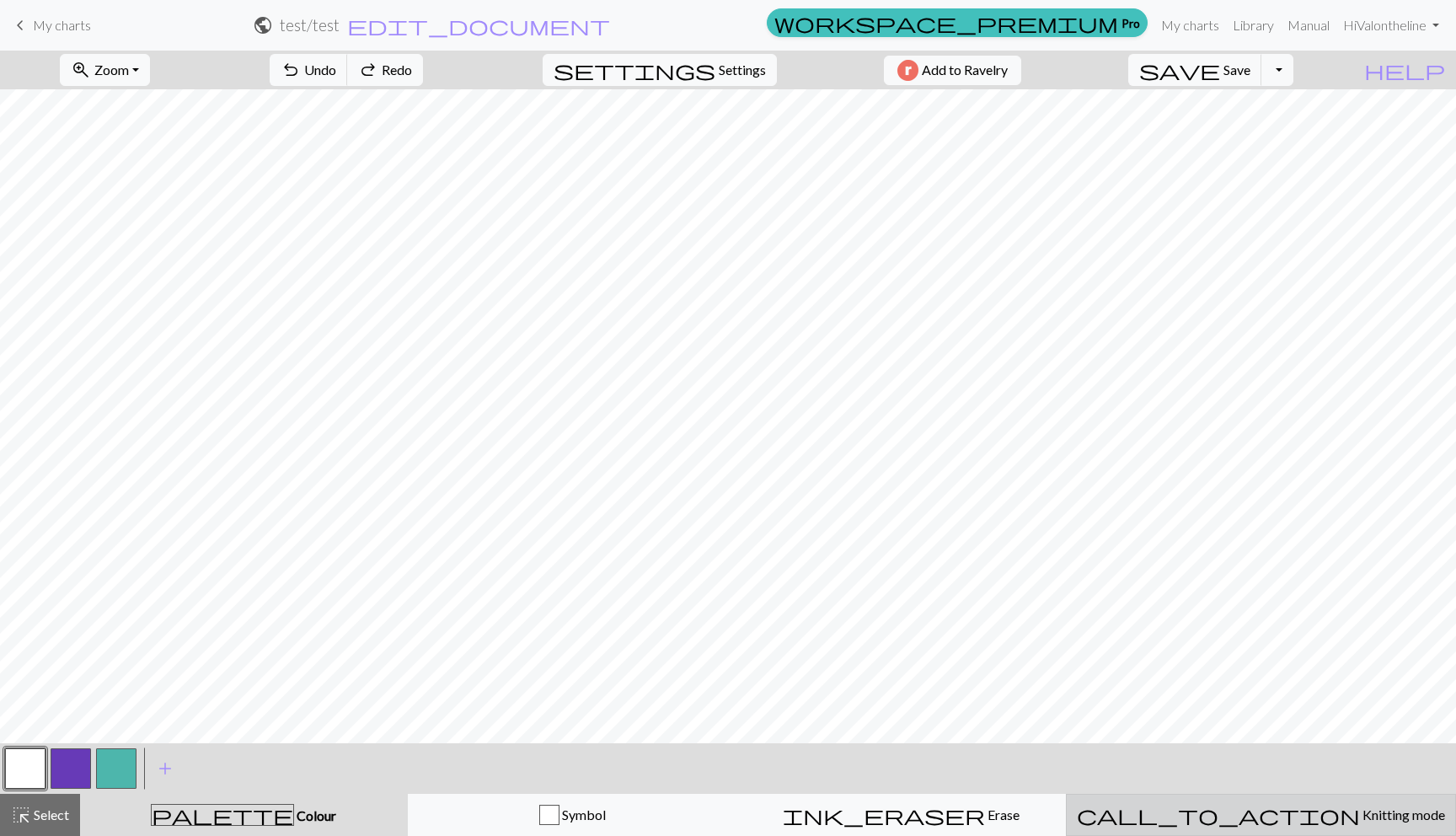
click at [1224, 805] on div "call_to_action Knitting mode Knitting mode" at bounding box center [1260, 815] width 368 height 20
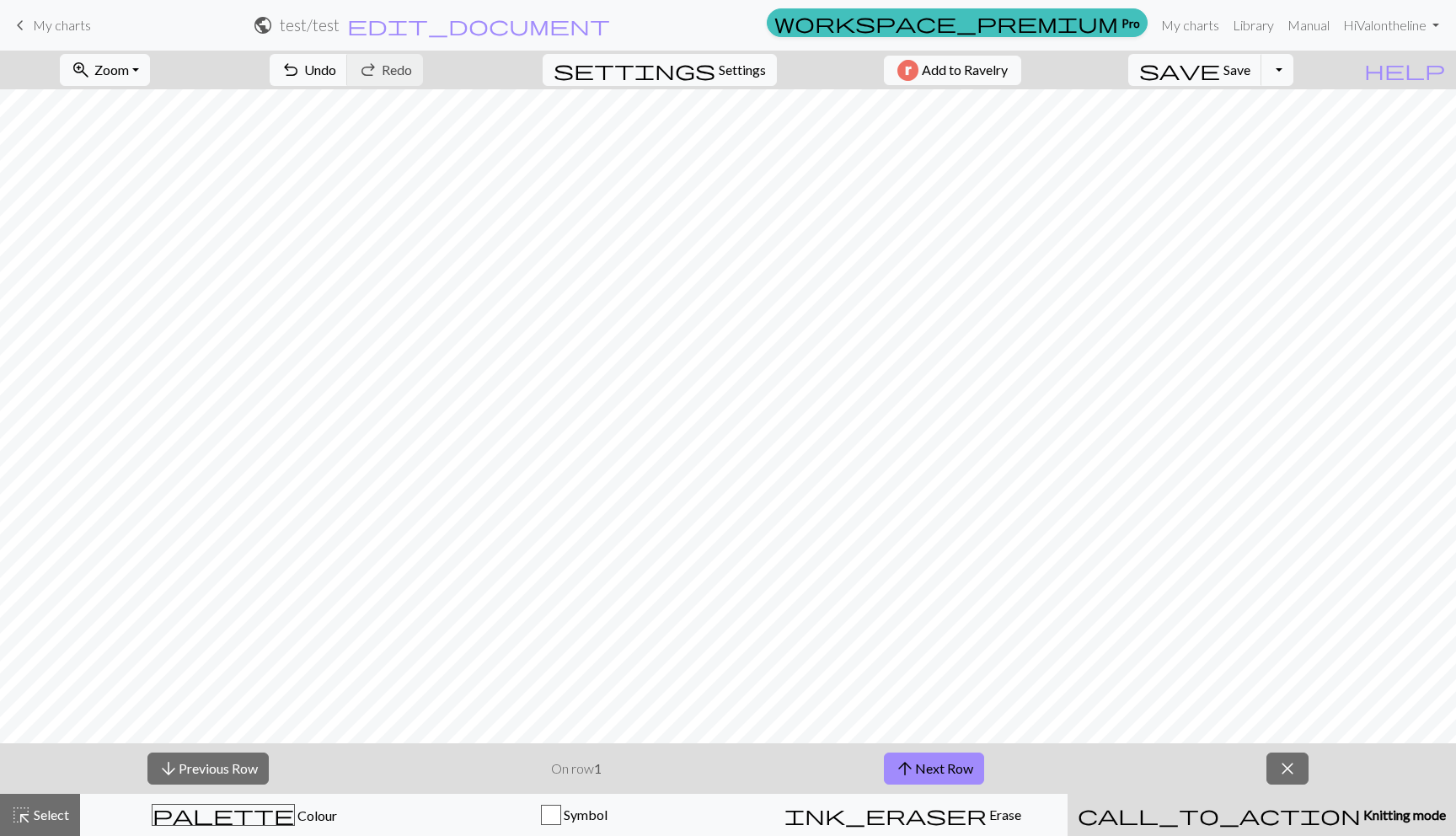
click at [1224, 805] on div "call_to_action Knitting mode Knitting mode" at bounding box center [1261, 815] width 368 height 20
click at [1270, 763] on button "close" at bounding box center [1288, 769] width 42 height 32
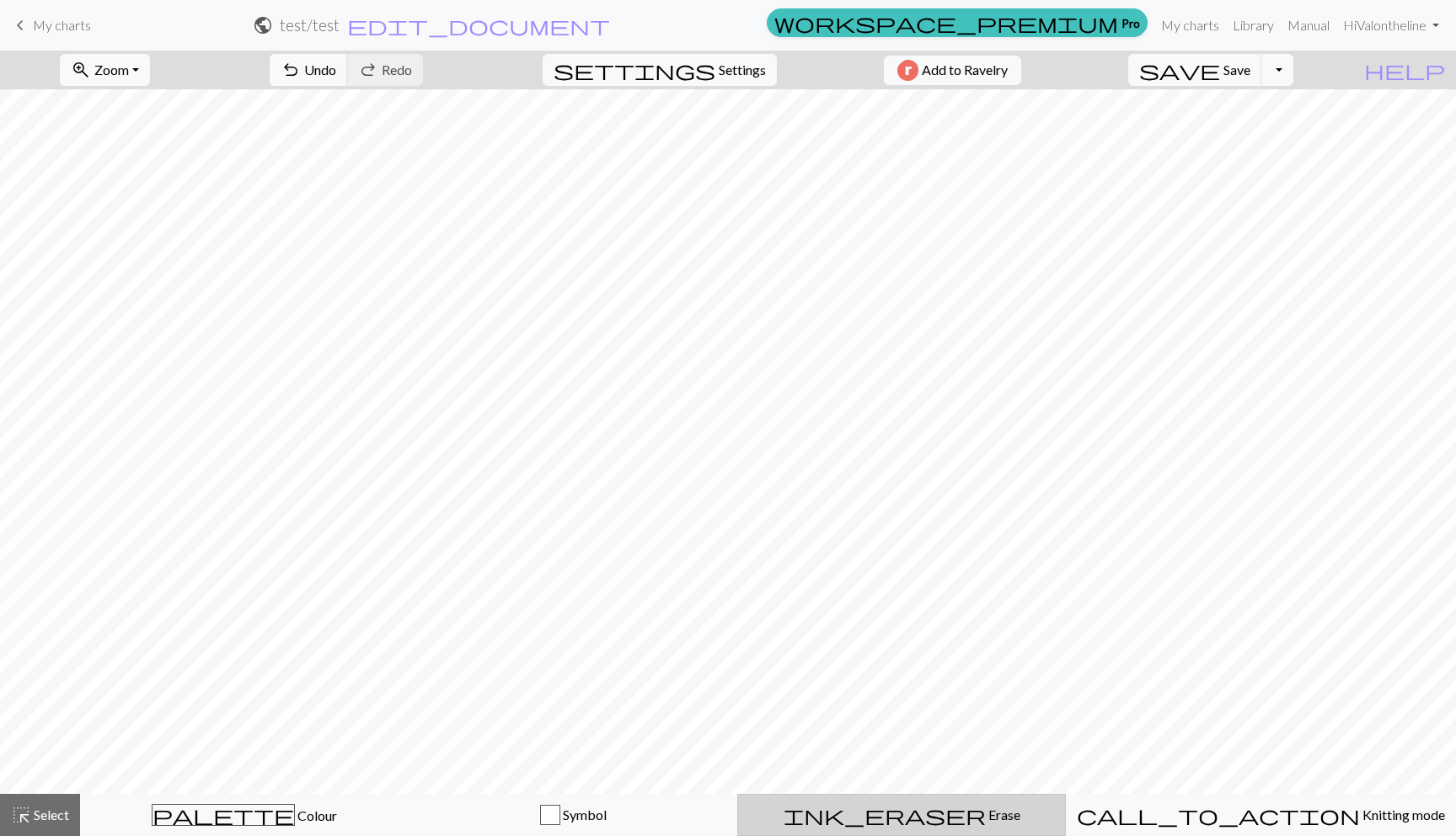
click at [921, 800] on button "ink_eraser Erase Erase" at bounding box center [901, 815] width 328 height 42
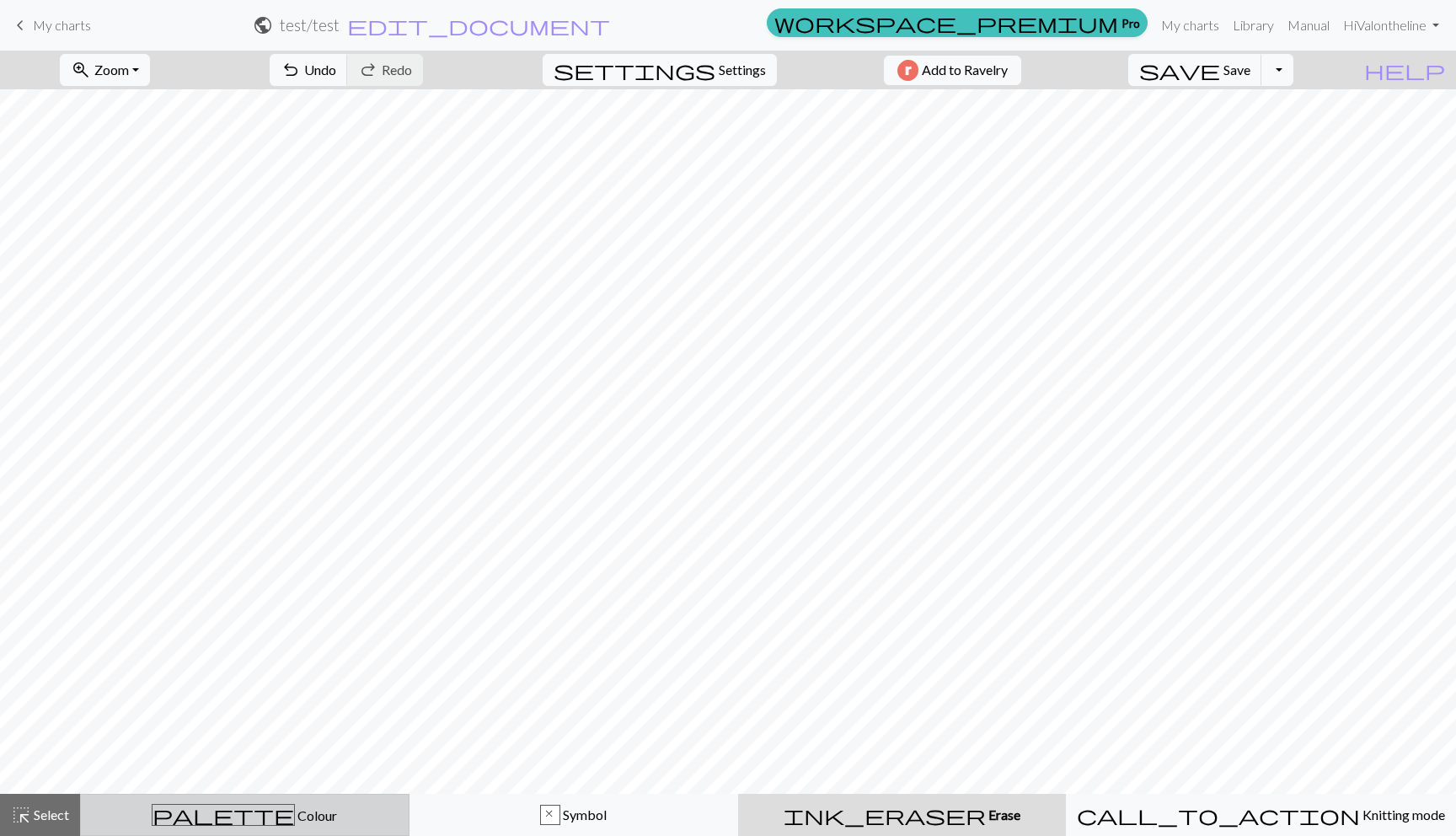
click at [339, 810] on div "palette Colour Colour" at bounding box center [245, 815] width 307 height 22
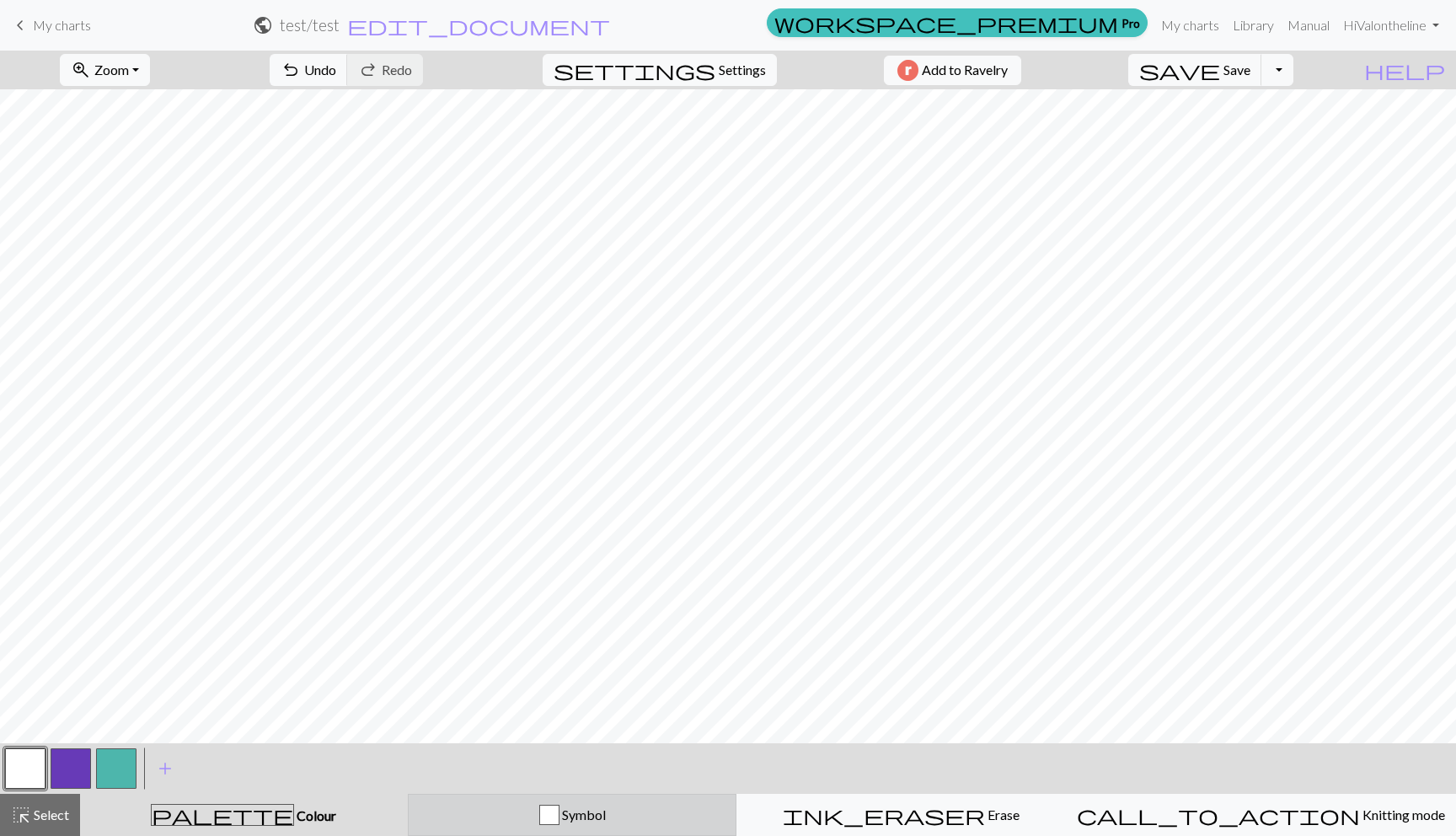
click at [532, 805] on div "Symbol" at bounding box center [573, 815] width 307 height 20
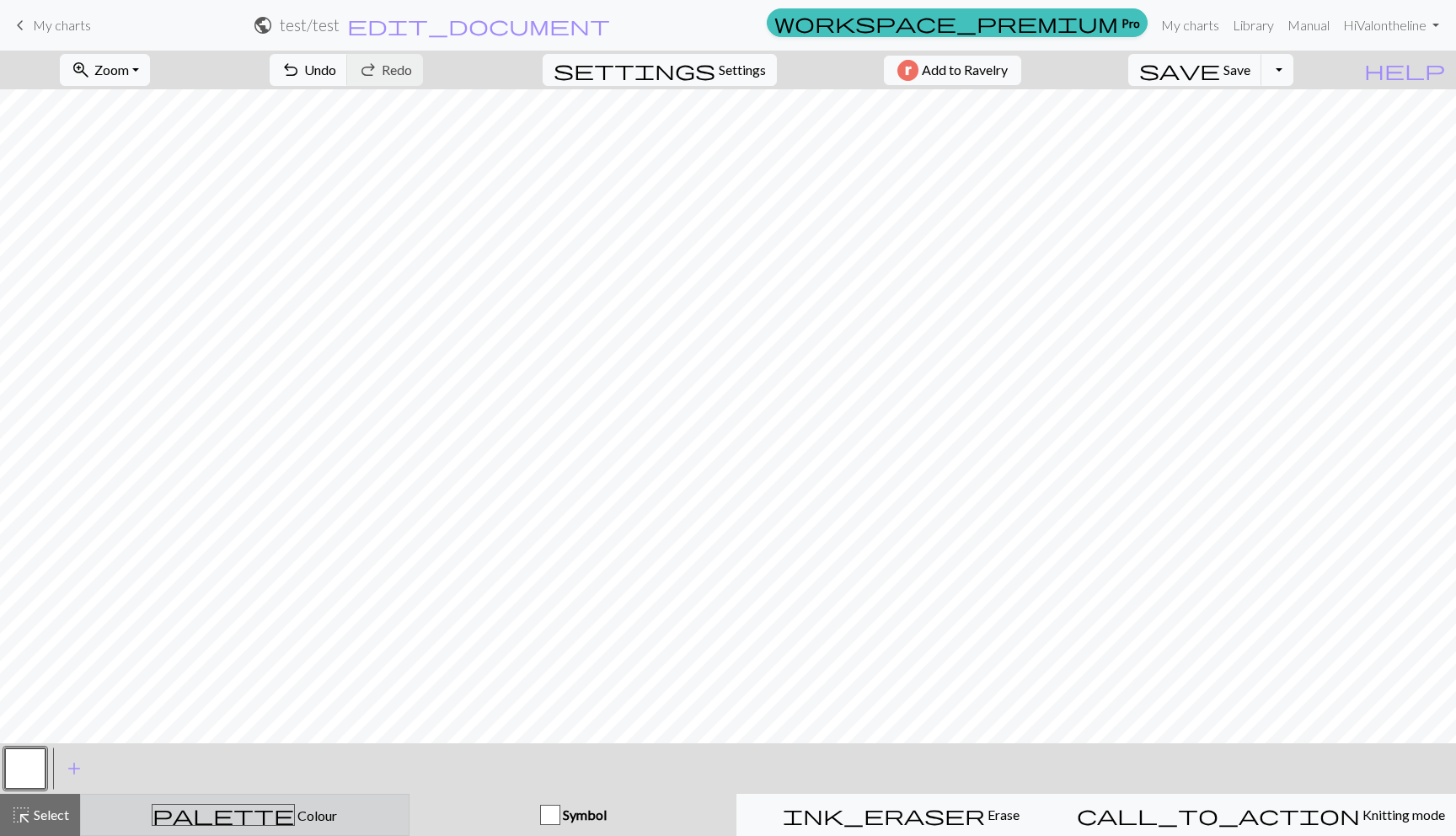
click at [357, 812] on div "palette Colour Colour" at bounding box center [245, 815] width 307 height 22
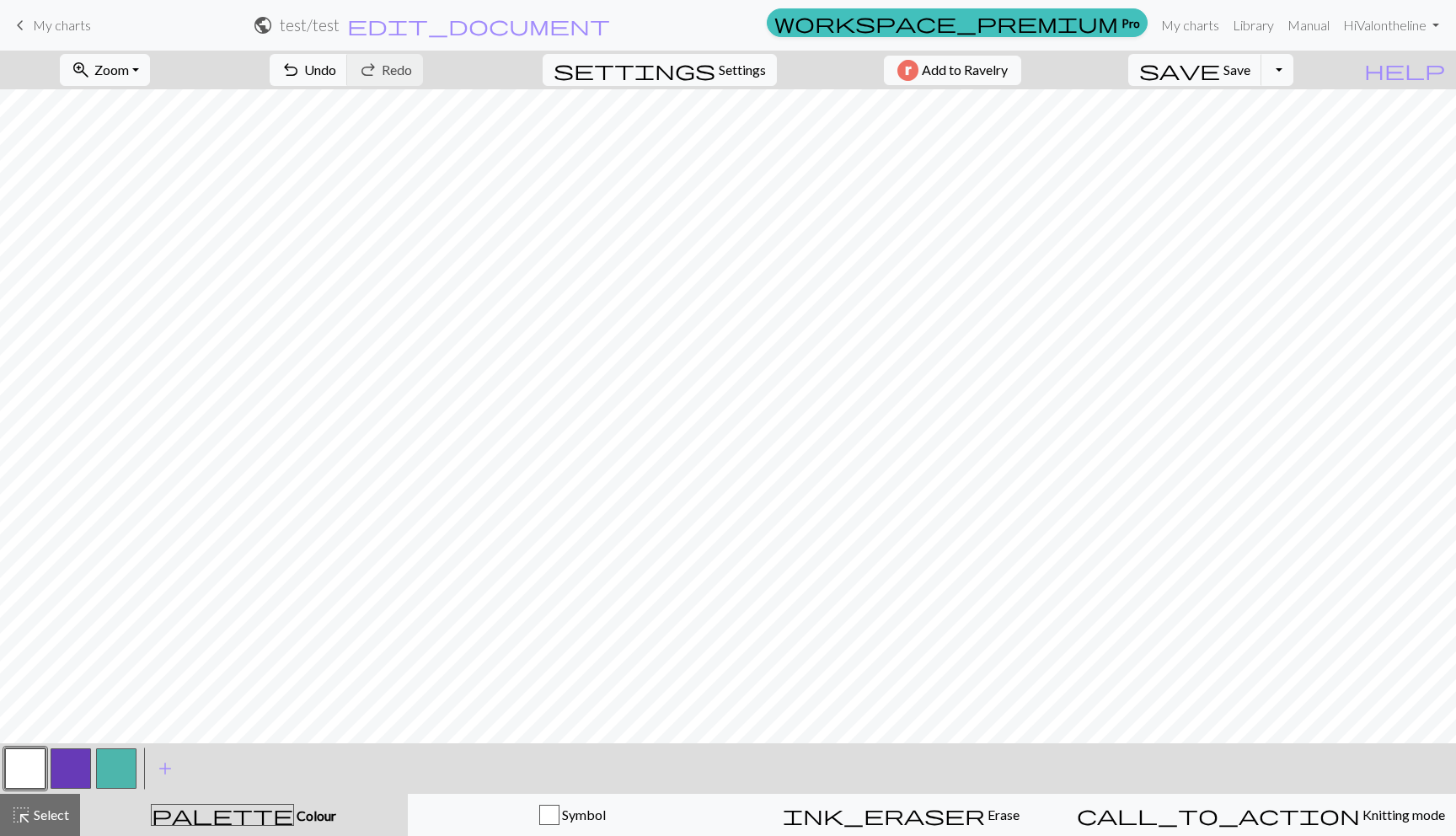
click at [128, 771] on button "button" at bounding box center [116, 769] width 40 height 40
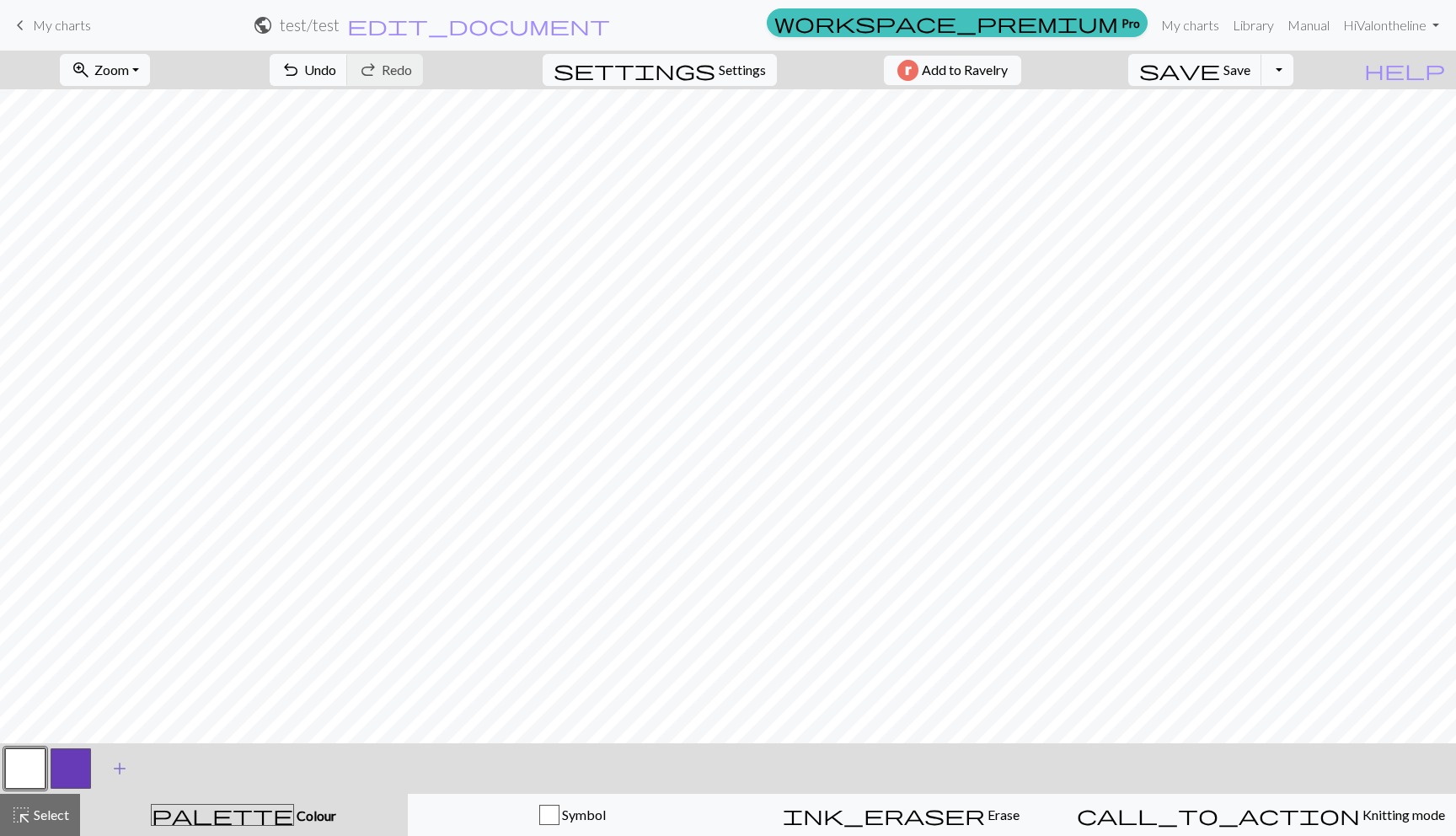
click at [119, 768] on span "add" at bounding box center [119, 769] width 20 height 24
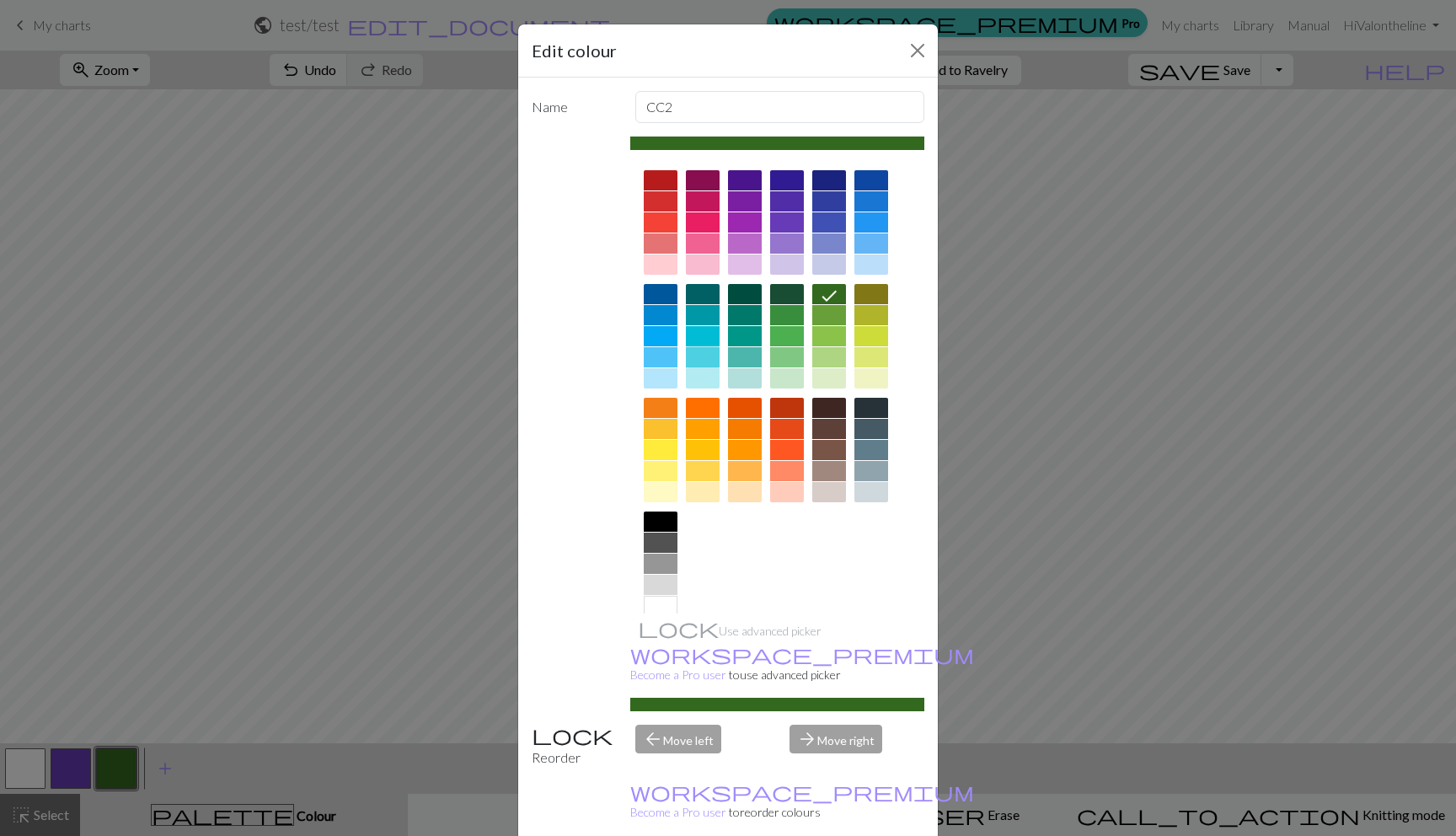
click at [697, 361] on div at bounding box center [702, 358] width 34 height 20
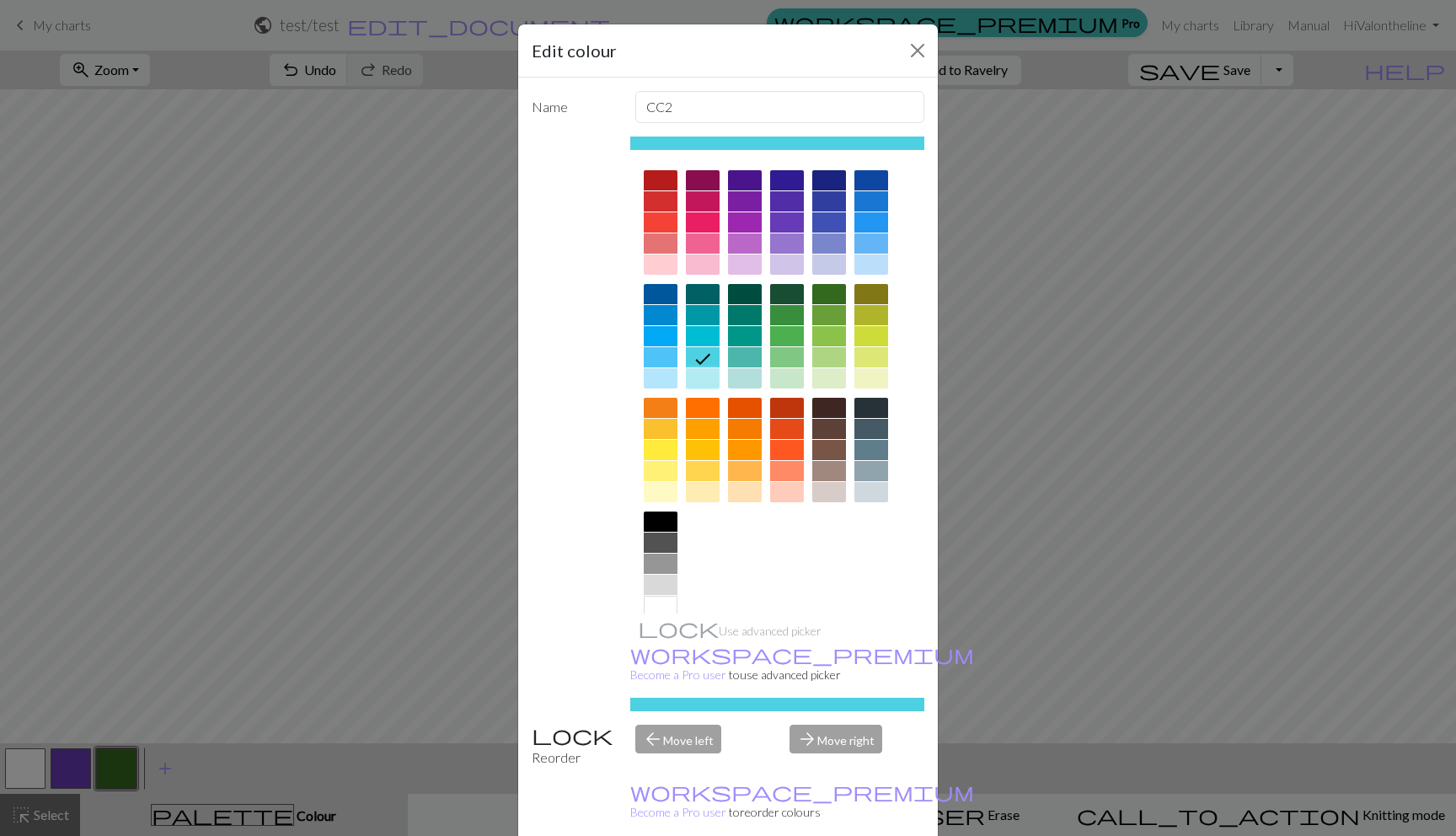
click at [697, 371] on div at bounding box center [702, 378] width 34 height 20
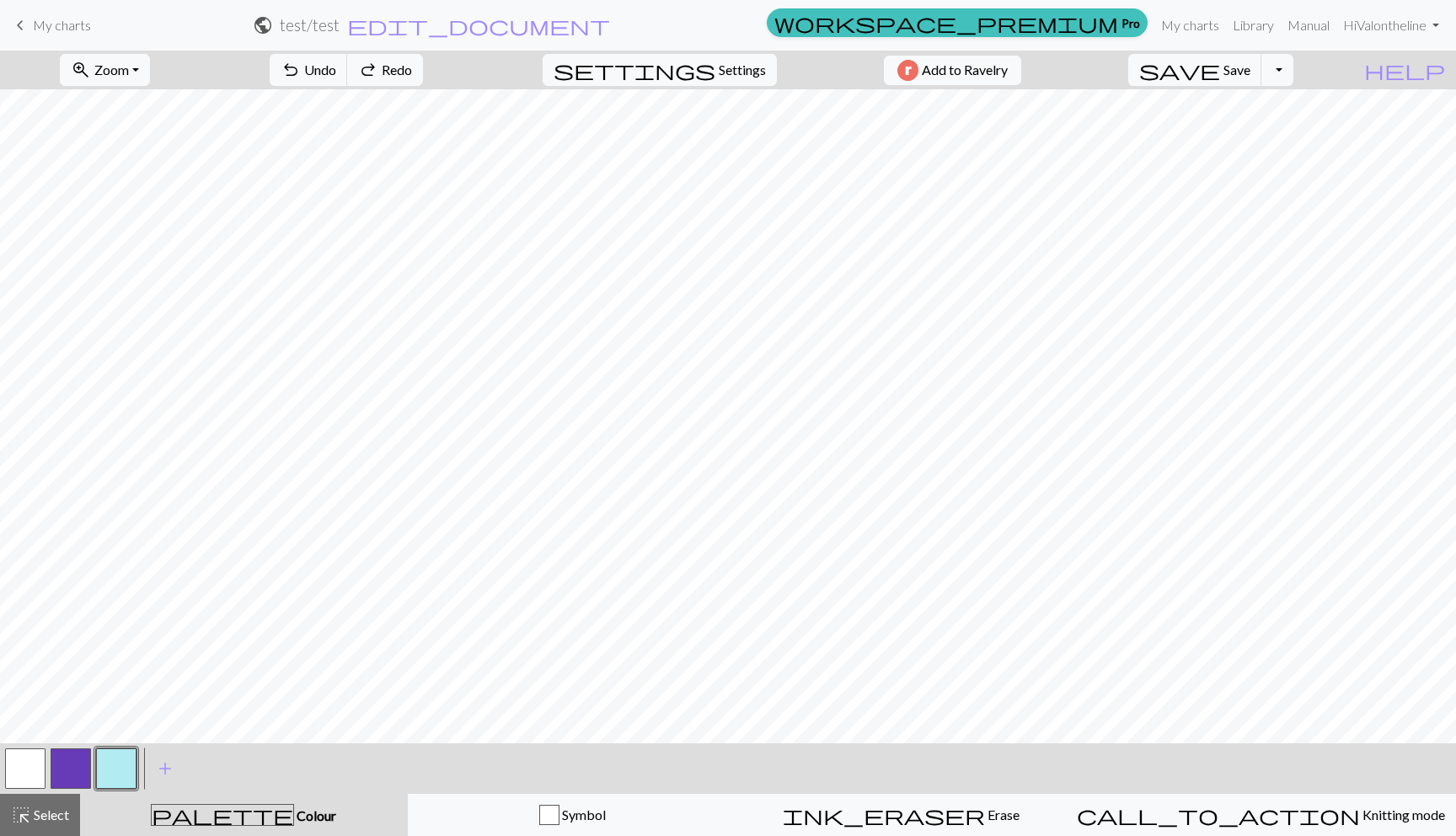
click at [84, 770] on button "button" at bounding box center [71, 769] width 40 height 40
click at [40, 756] on button "button" at bounding box center [25, 769] width 40 height 40
click at [81, 770] on button "button" at bounding box center [71, 769] width 40 height 40
click at [122, 777] on button "button" at bounding box center [116, 769] width 40 height 40
click at [158, 771] on span "add" at bounding box center [166, 769] width 20 height 24
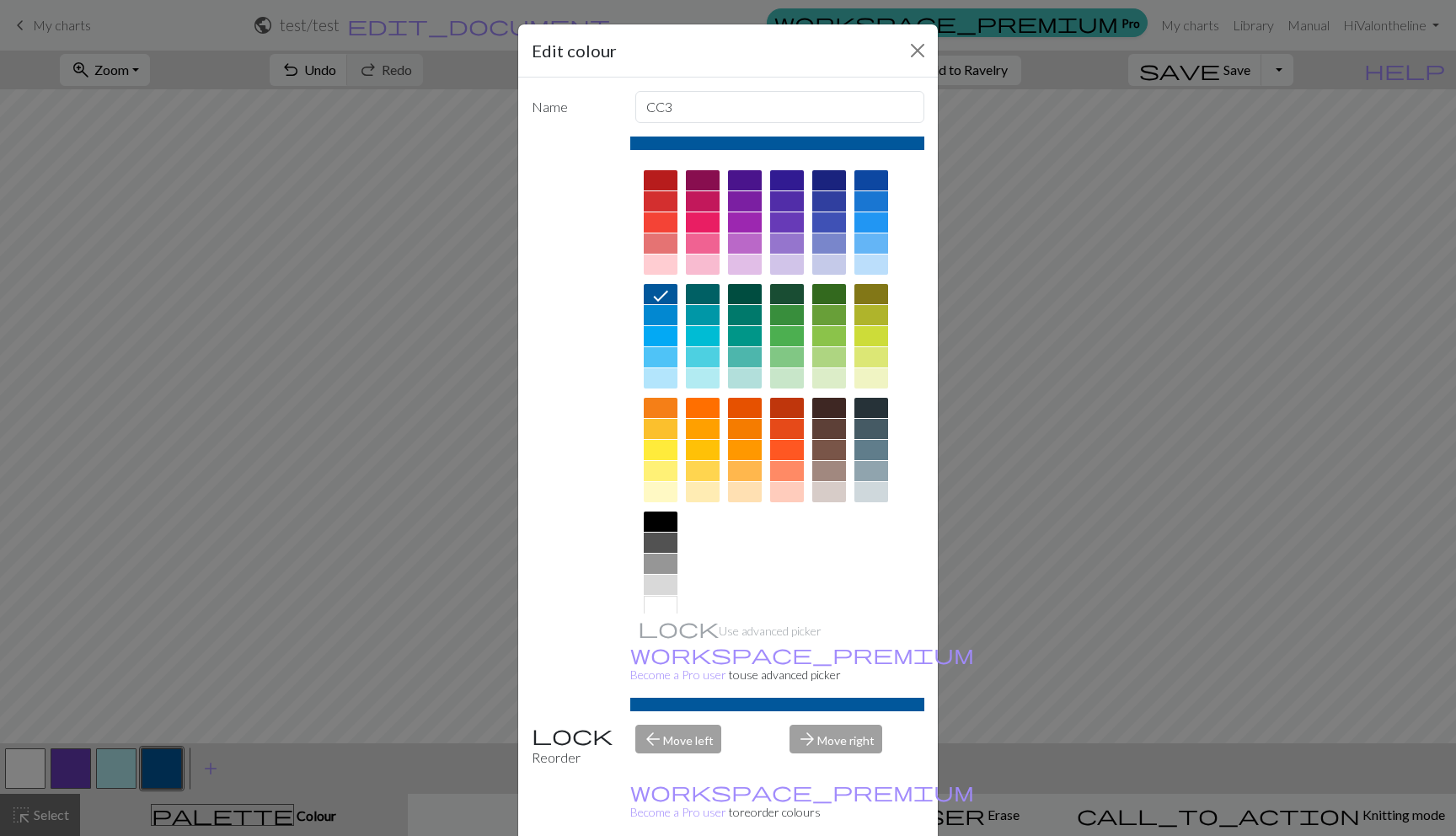
click at [697, 469] on div at bounding box center [702, 471] width 34 height 20
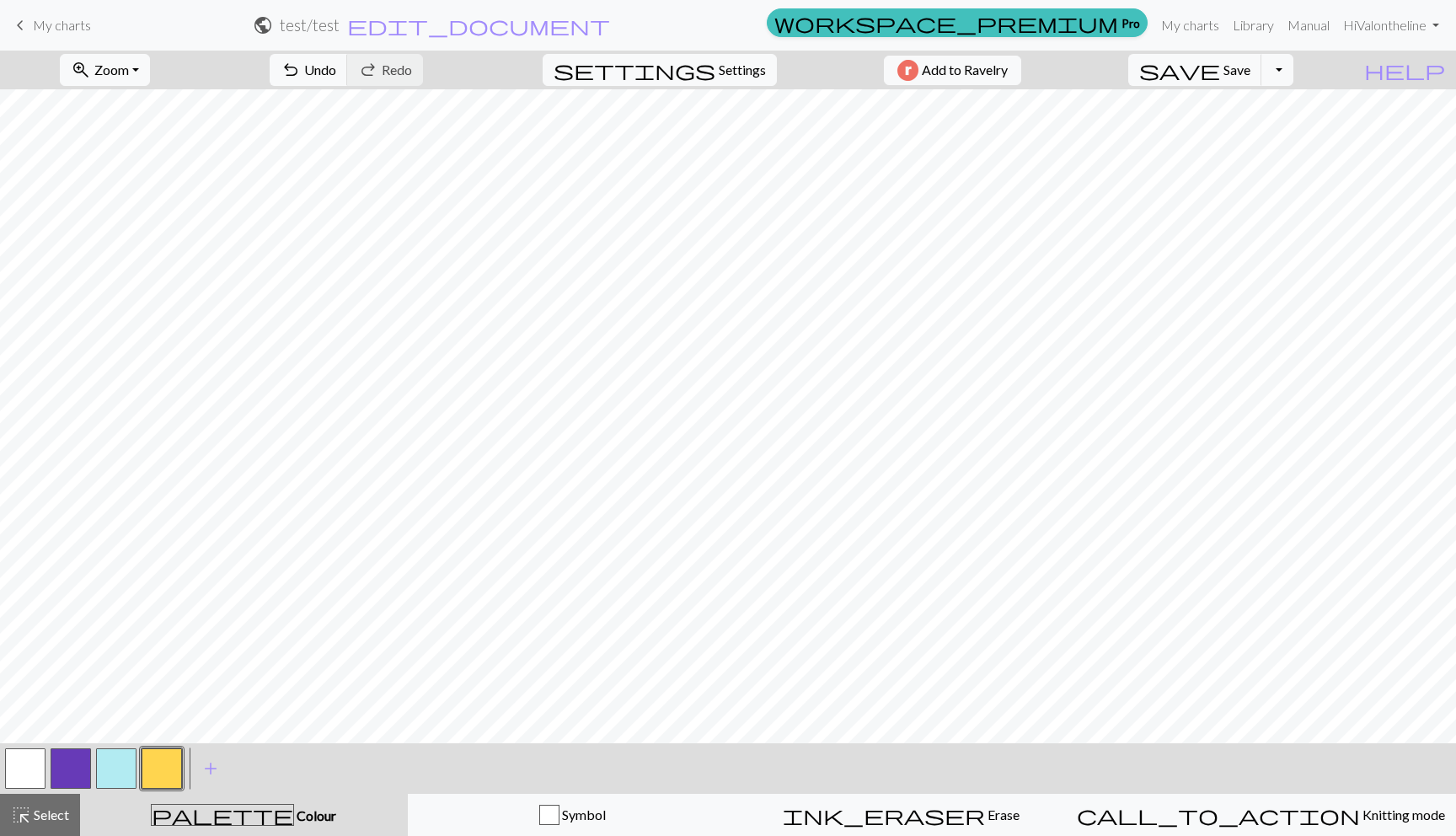
click at [117, 760] on button "button" at bounding box center [116, 769] width 40 height 40
click at [208, 762] on span "add" at bounding box center [211, 769] width 20 height 24
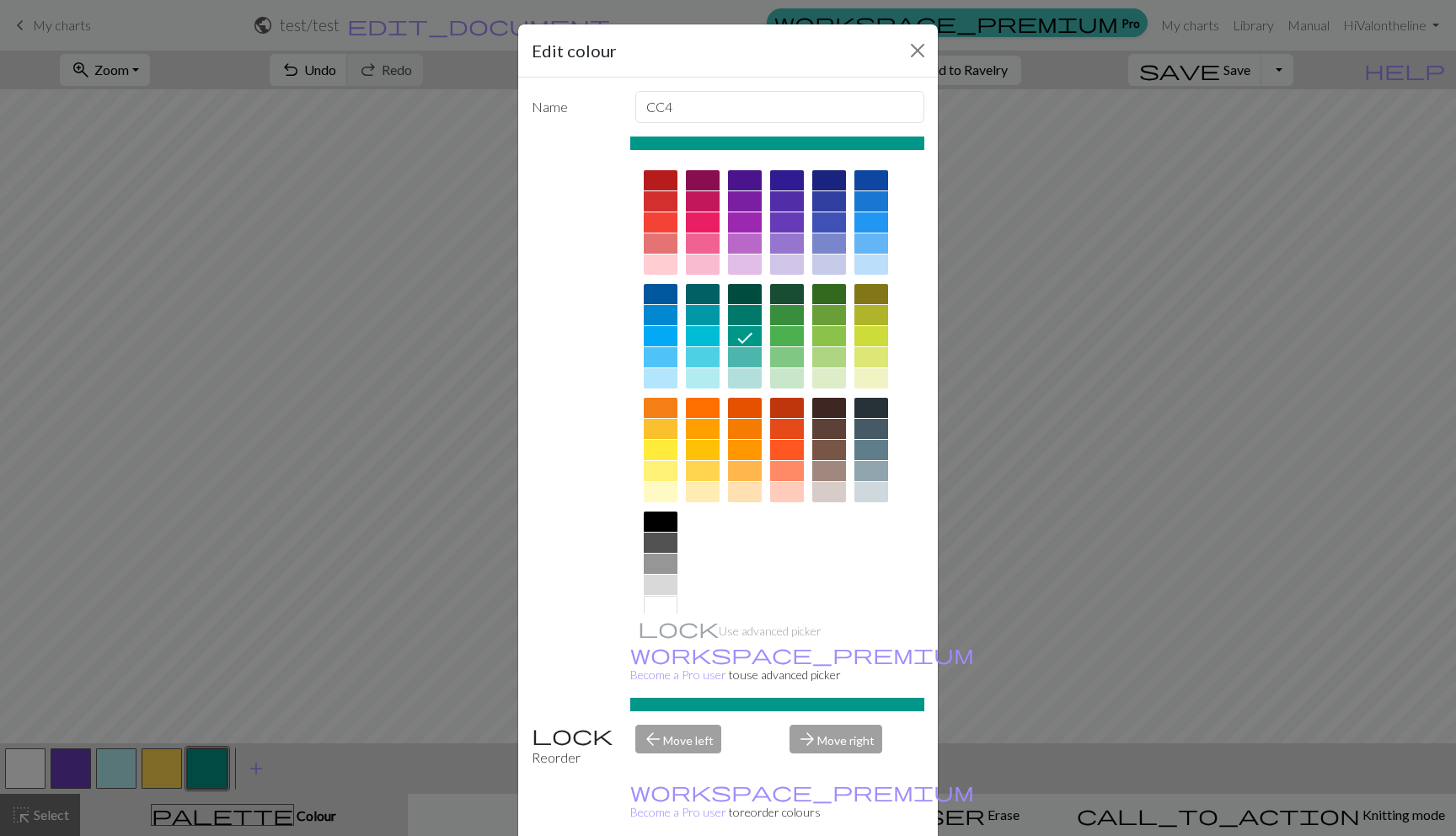
scroll to position [22, 0]
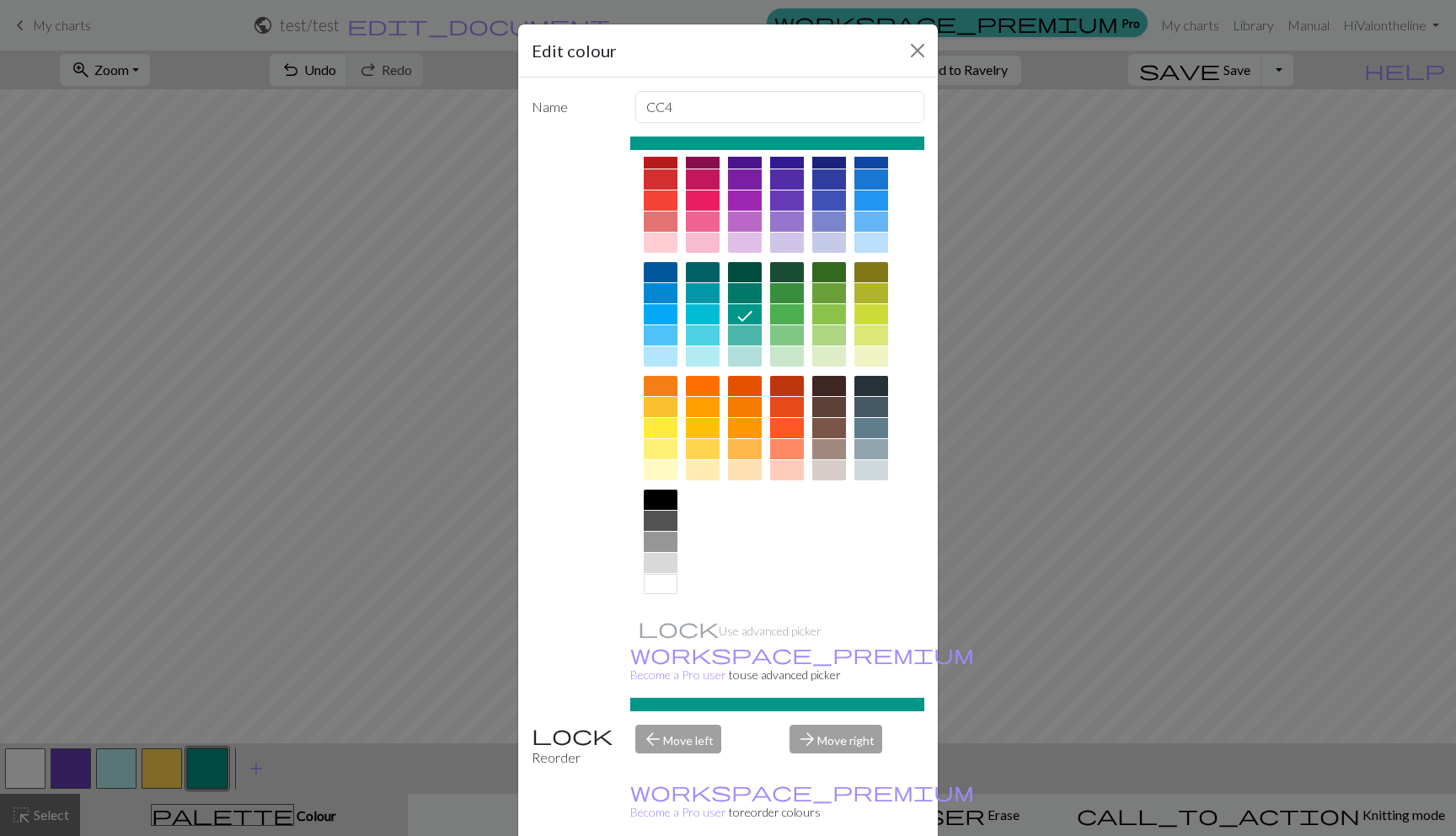
click at [778, 468] on div at bounding box center [787, 470] width 34 height 20
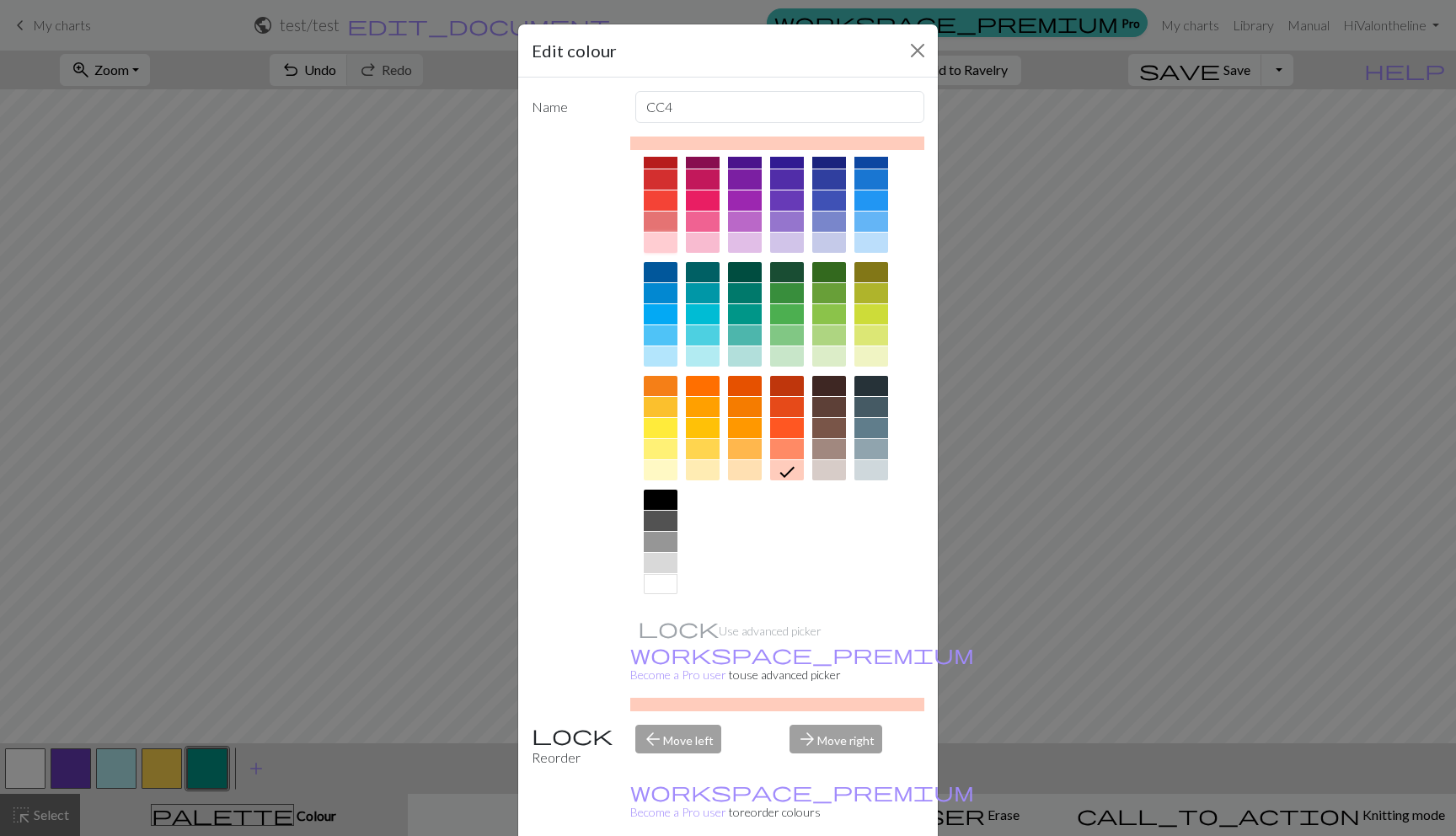
click at [655, 247] on div at bounding box center [660, 243] width 34 height 20
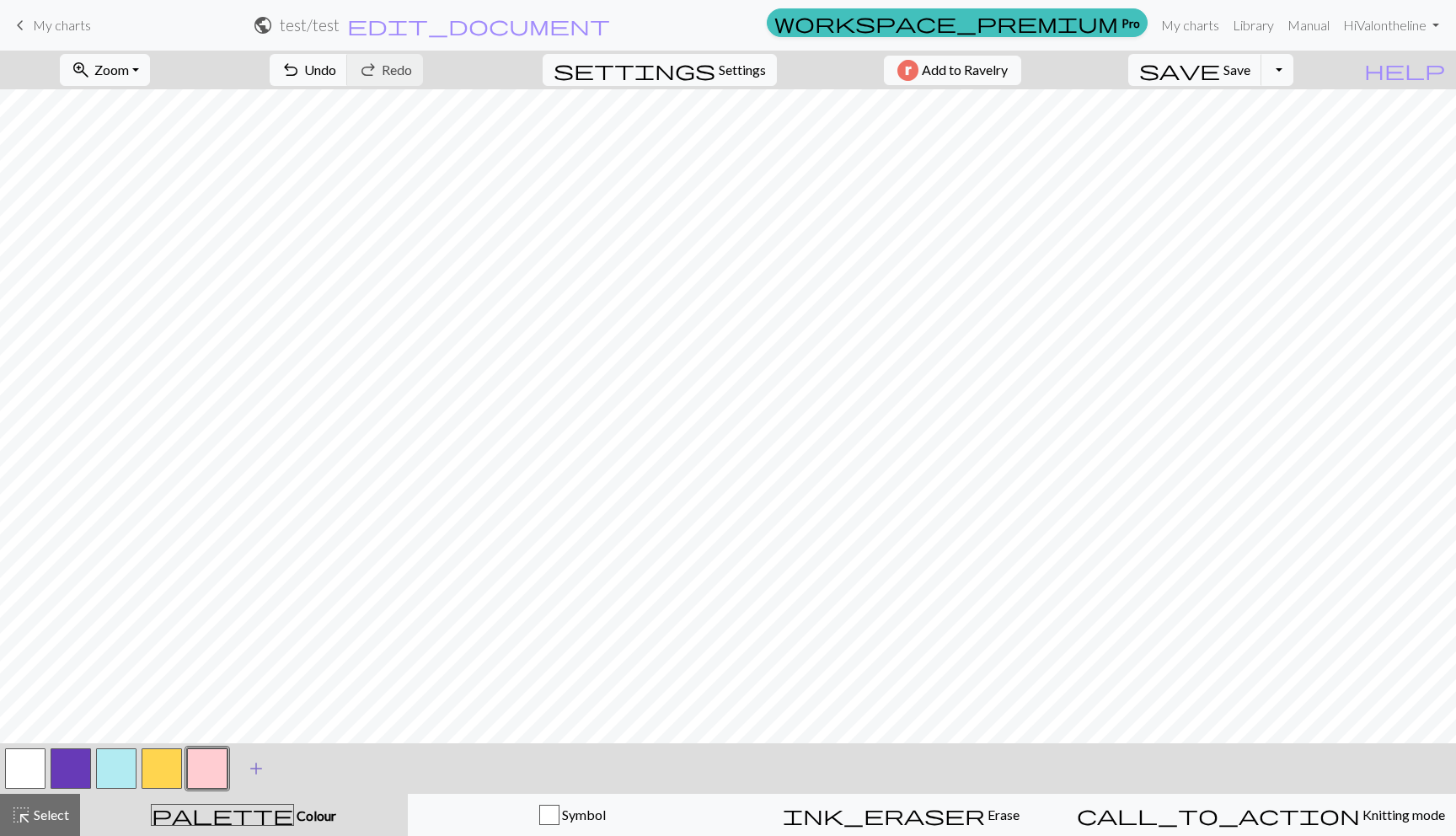
click at [259, 768] on span "add" at bounding box center [256, 769] width 20 height 24
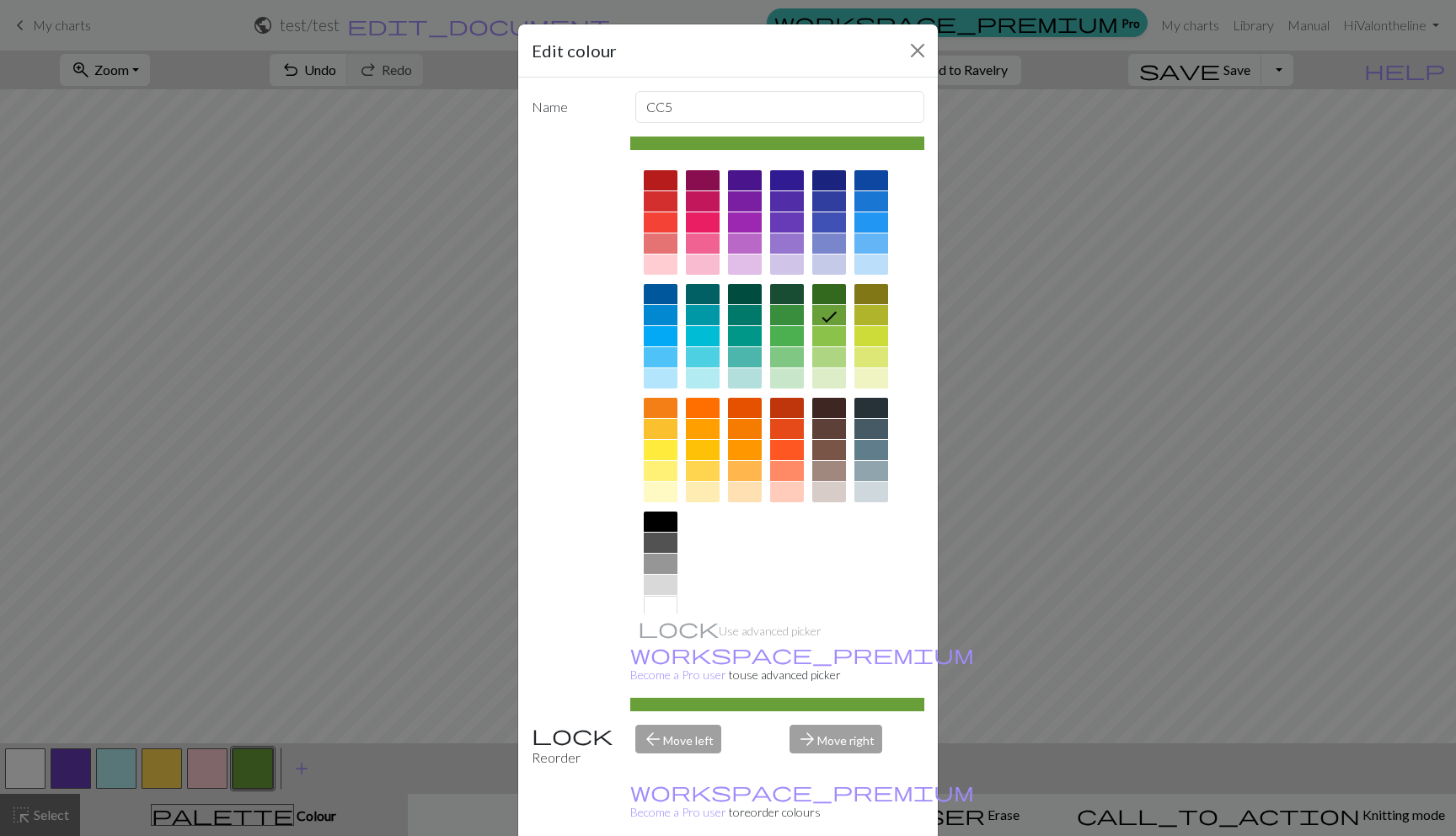
click at [668, 516] on div at bounding box center [660, 522] width 34 height 20
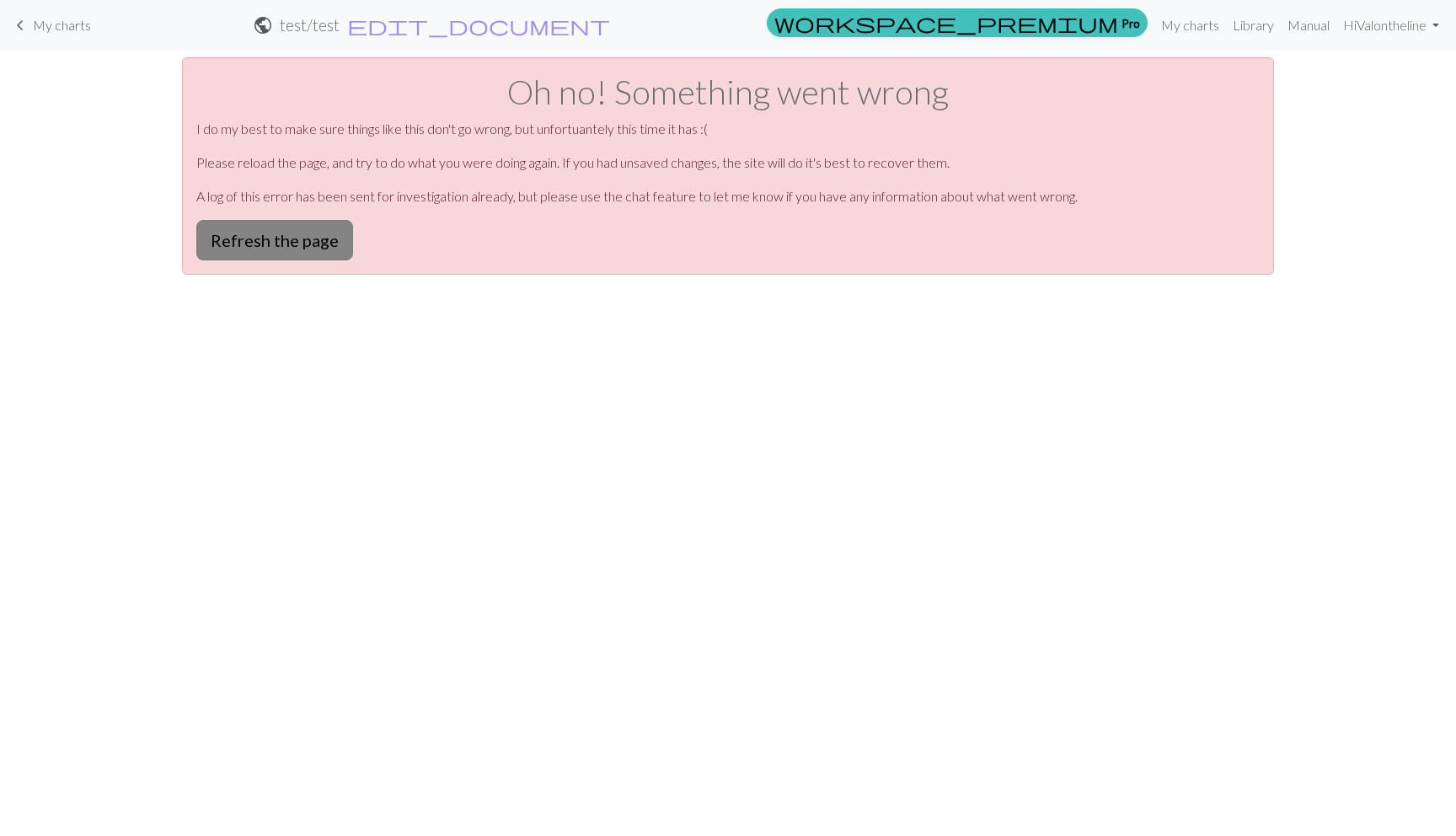
click at [260, 239] on button "Refresh the page" at bounding box center [275, 240] width 156 height 40
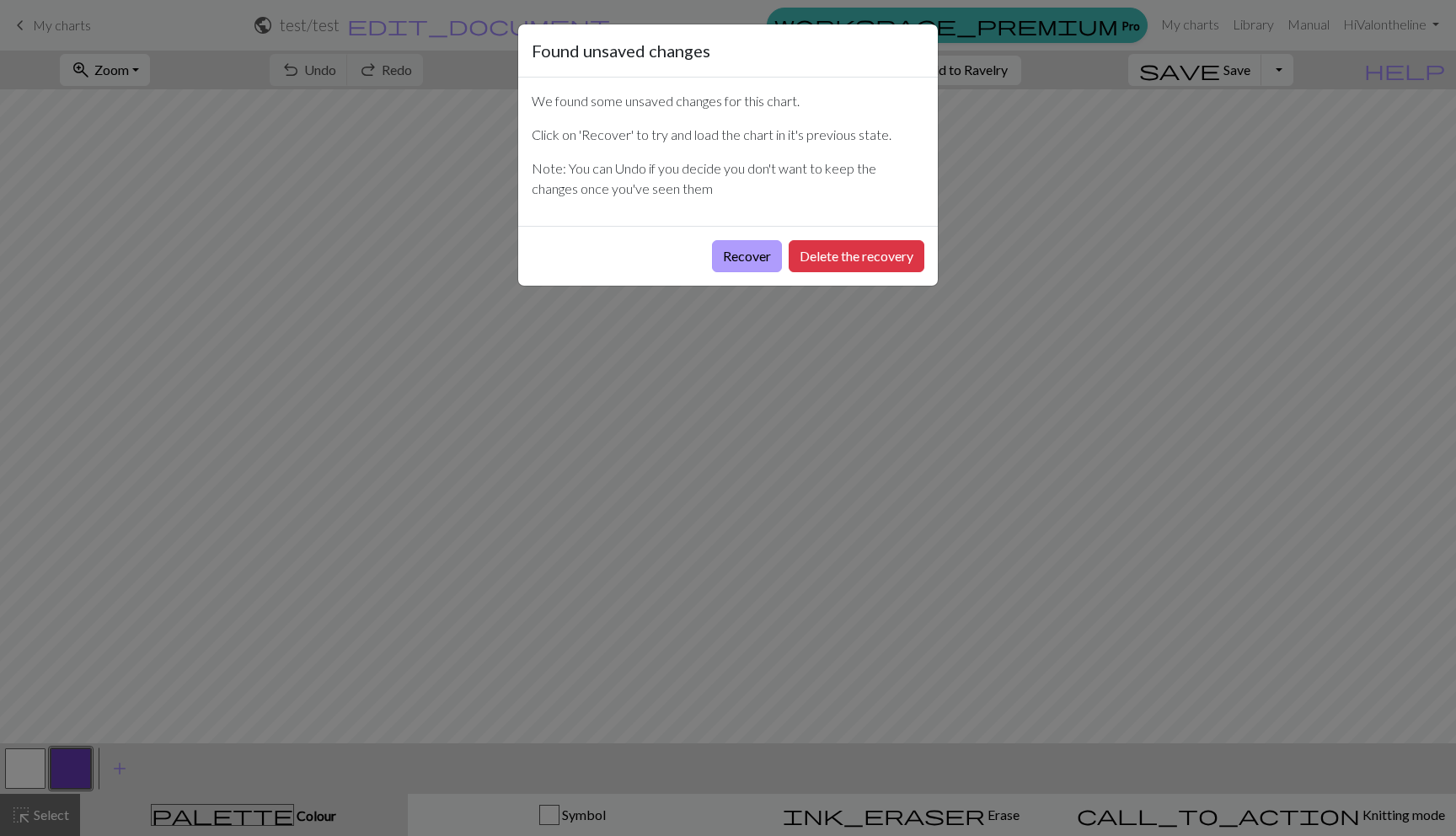
click at [766, 259] on button "Recover" at bounding box center [747, 256] width 70 height 32
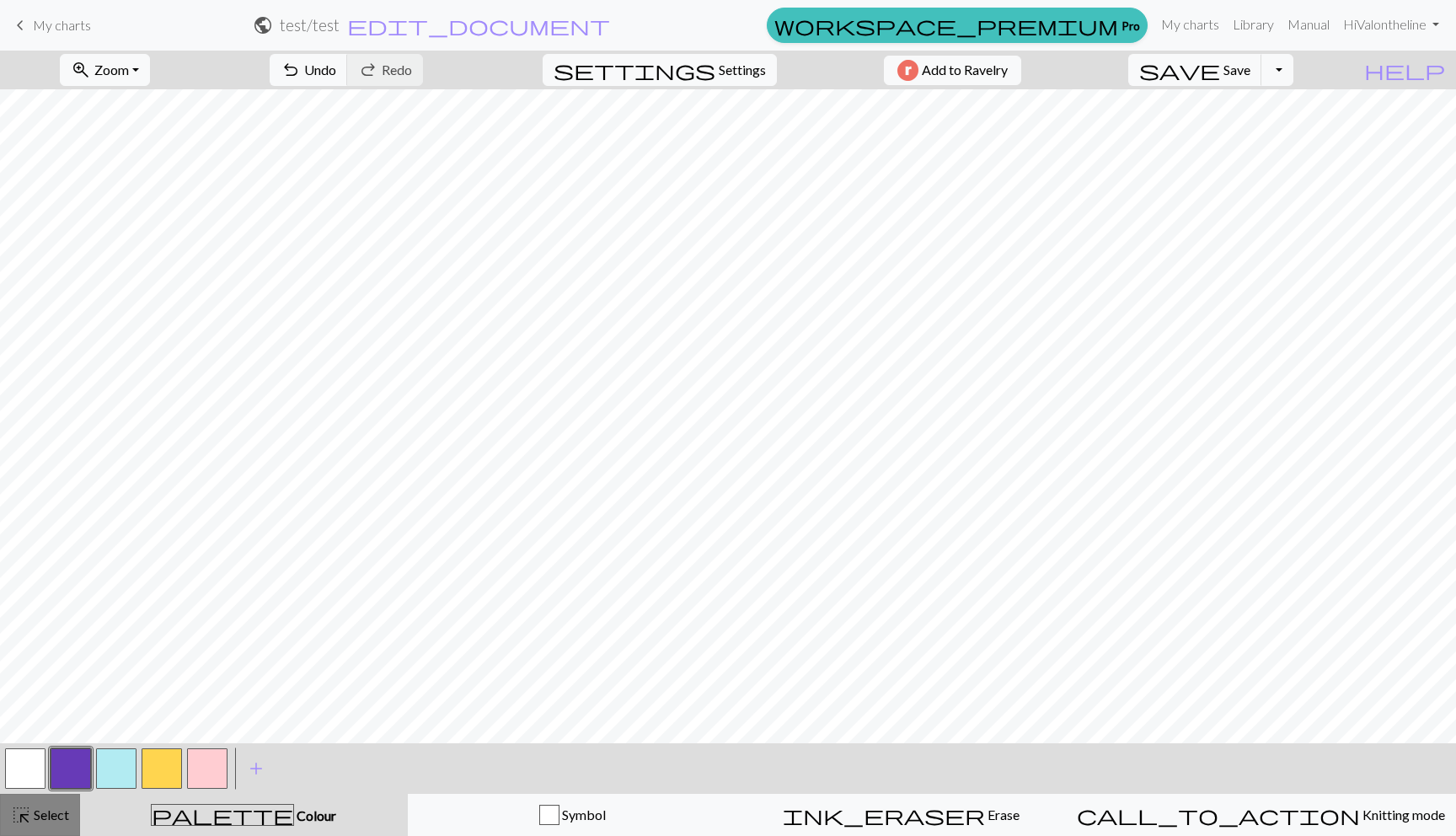
click at [14, 823] on span "highlight_alt" at bounding box center [21, 815] width 20 height 24
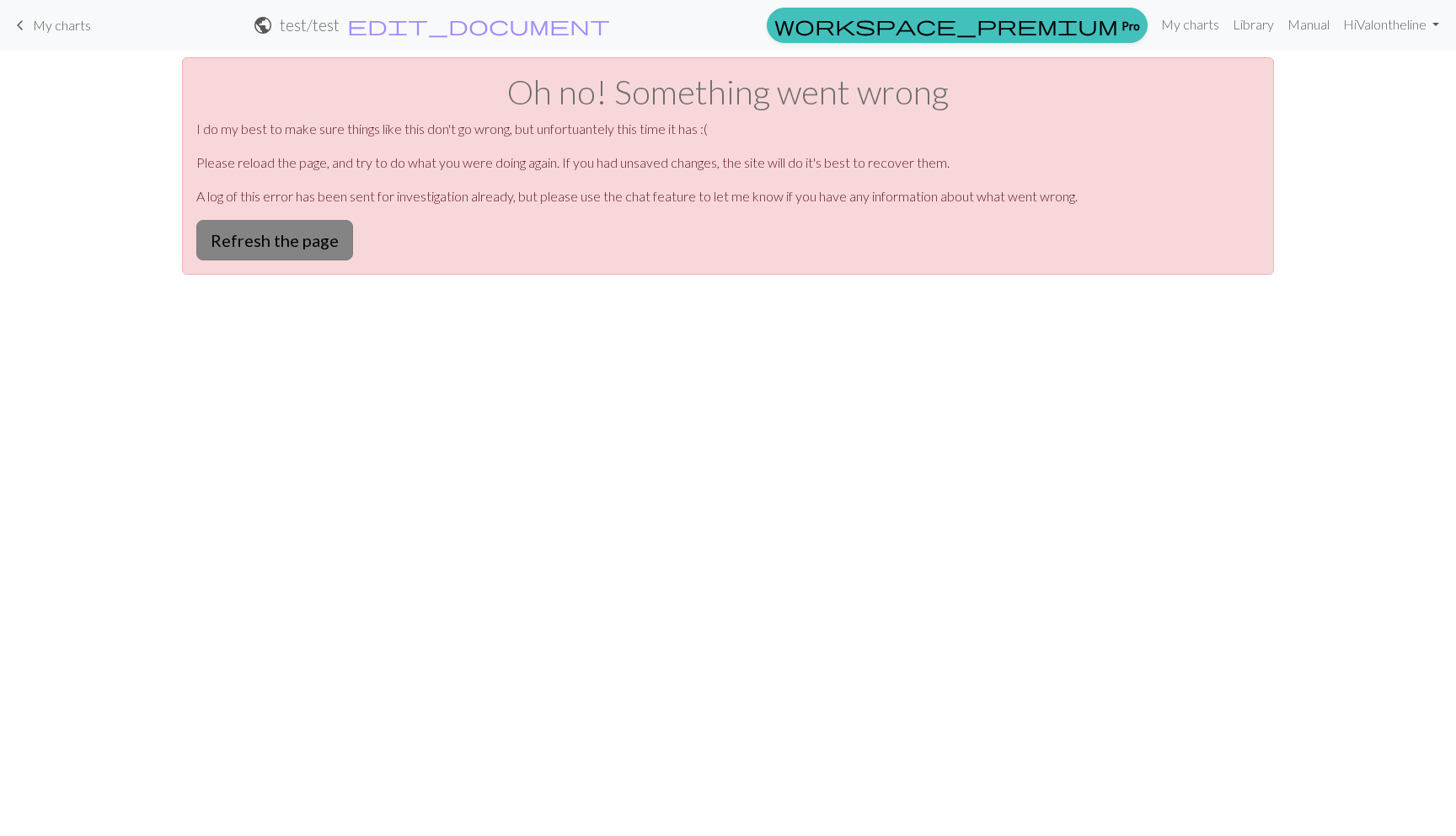
click at [234, 236] on button "Refresh the page" at bounding box center [275, 240] width 156 height 40
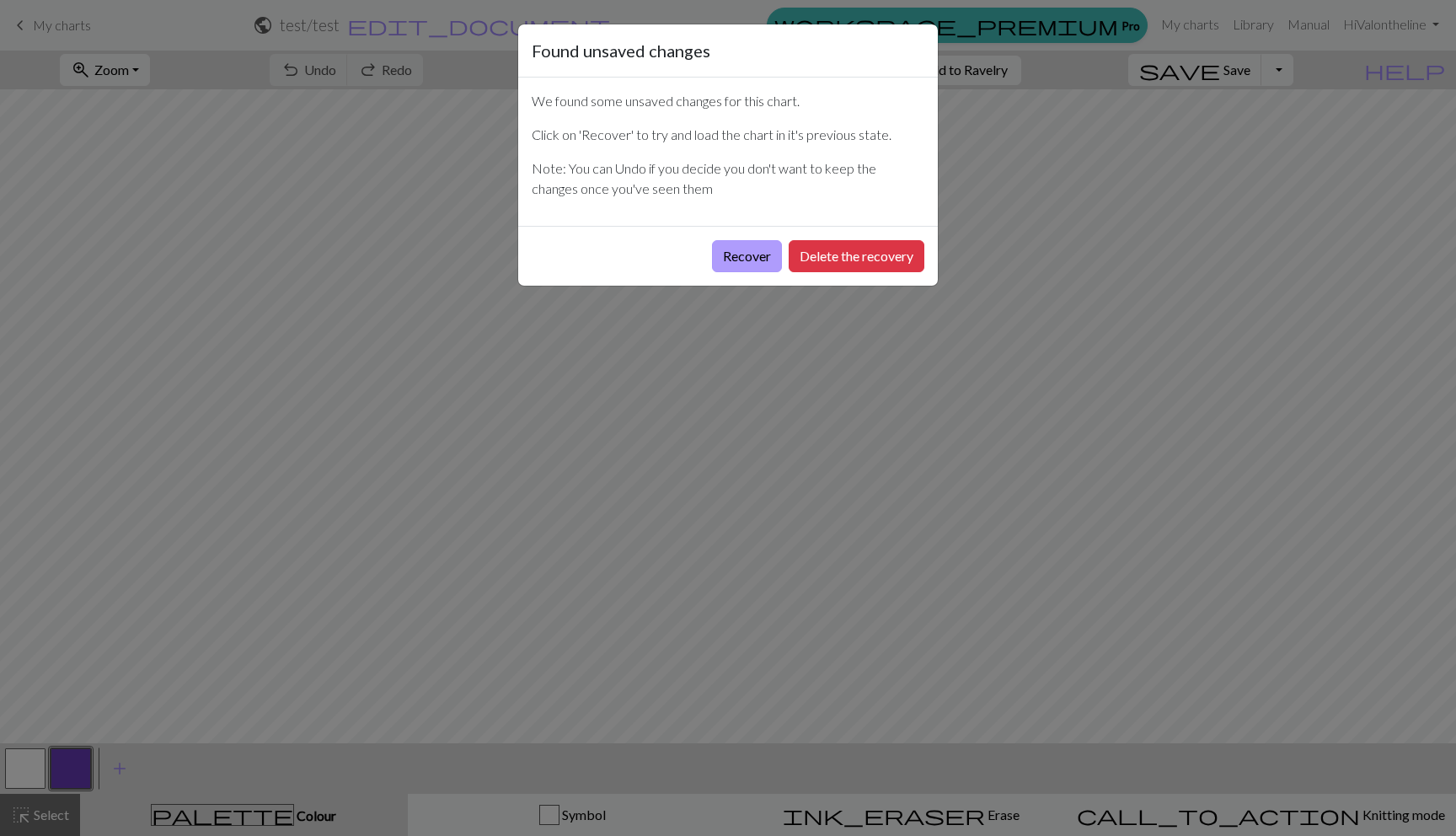
click at [754, 250] on button "Recover" at bounding box center [747, 256] width 70 height 32
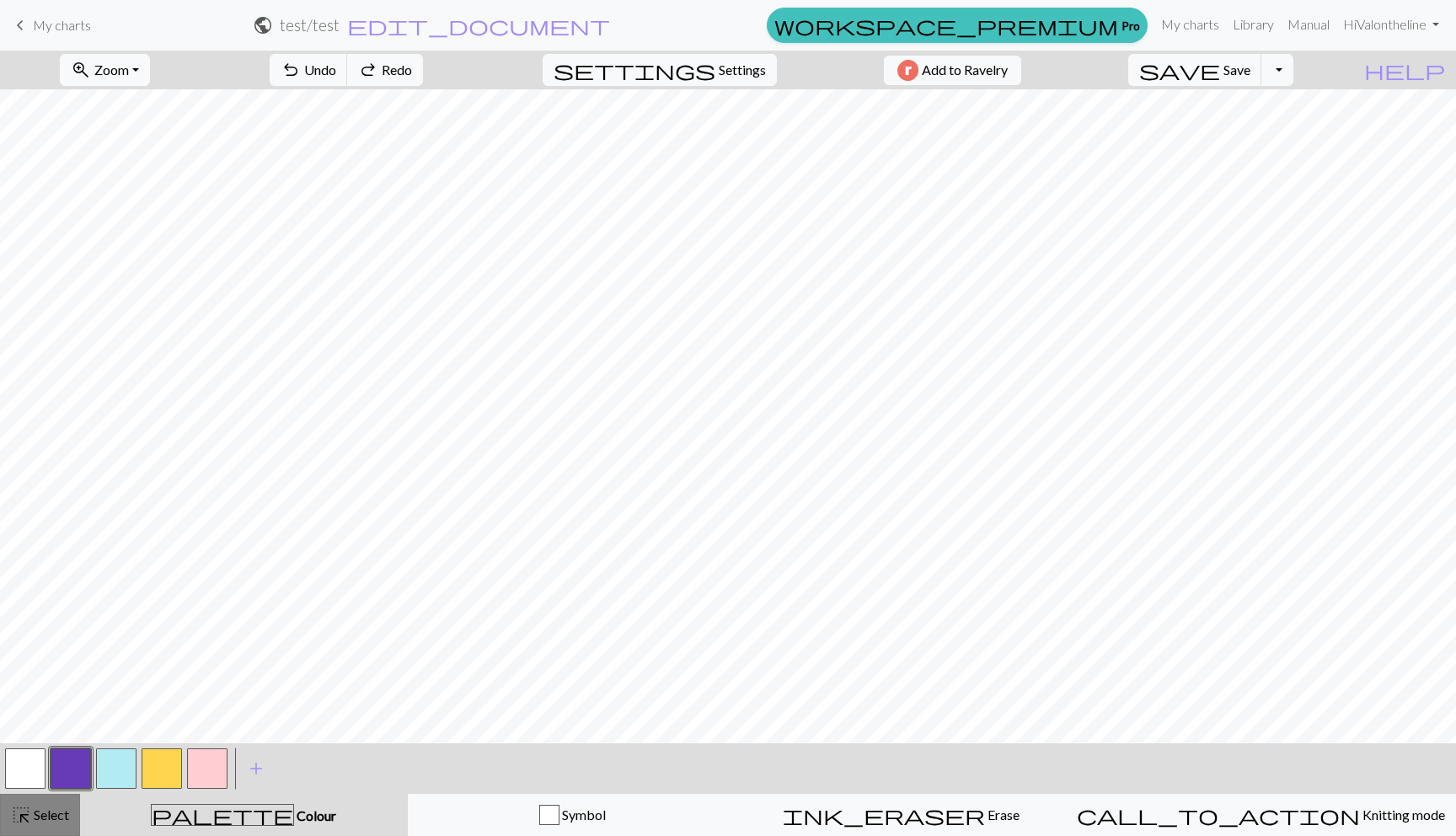
click at [58, 812] on span "Select" at bounding box center [50, 815] width 38 height 16
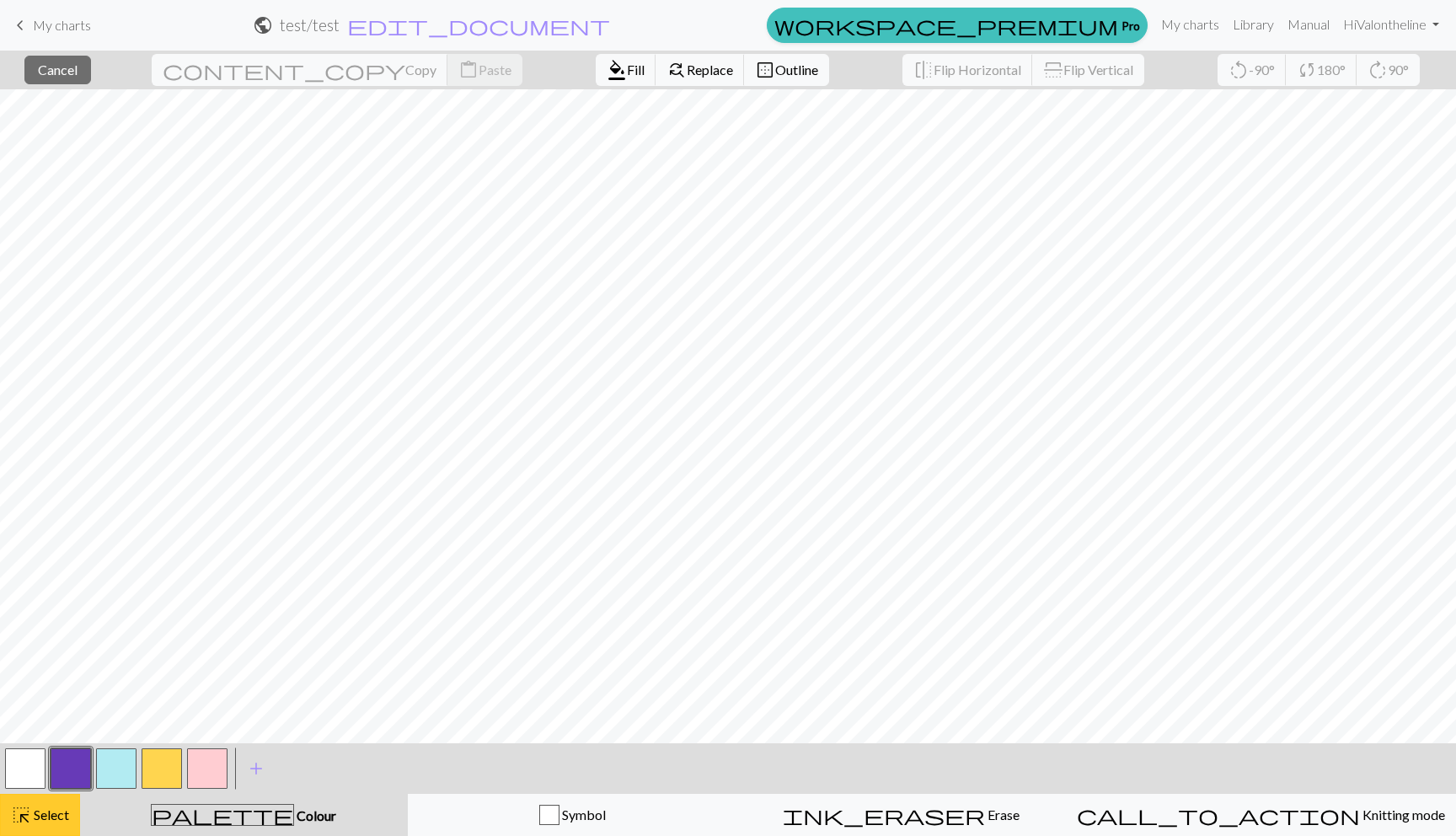
click at [35, 805] on div "highlight_alt Select Select" at bounding box center [40, 815] width 58 height 20
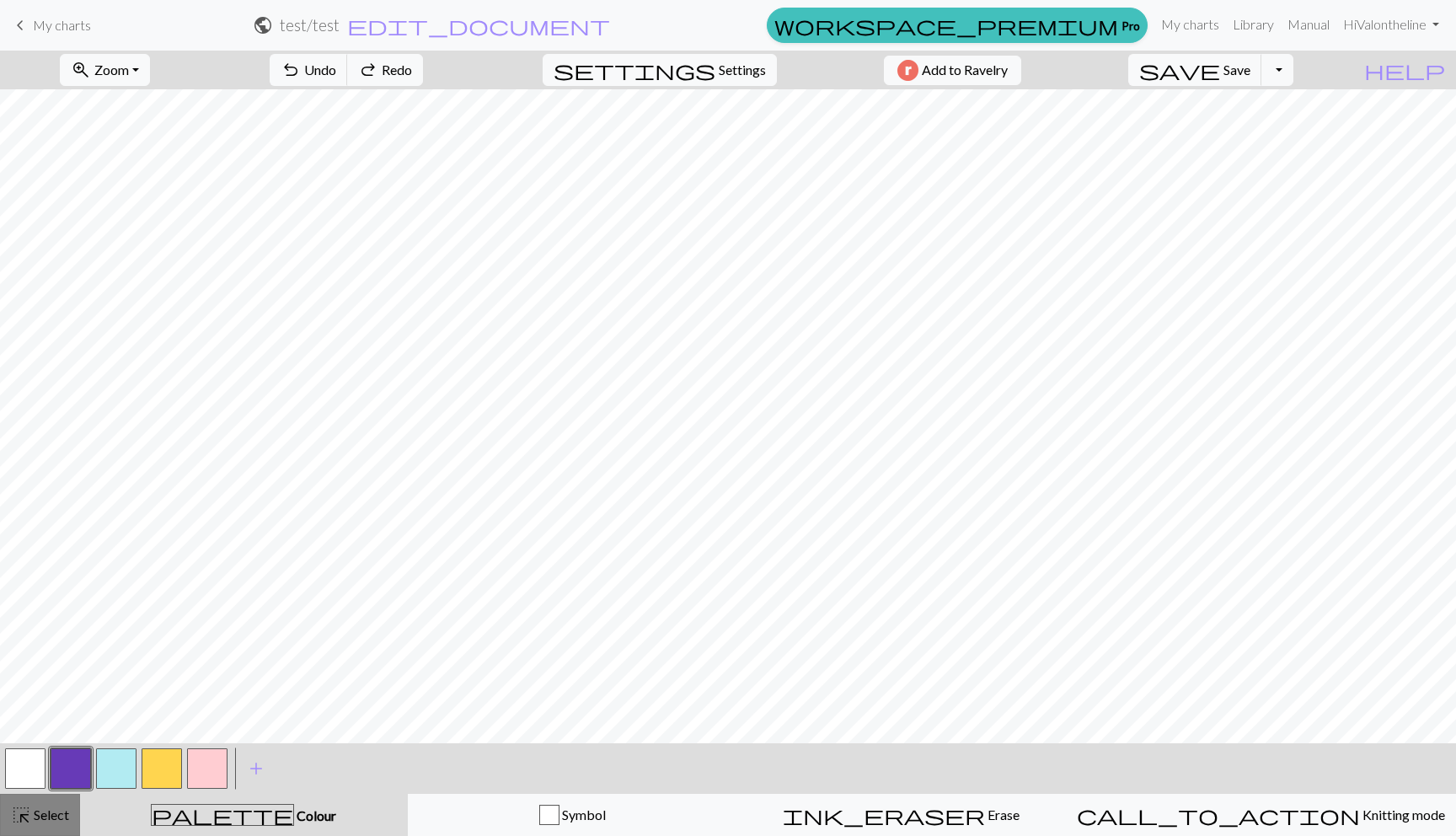
click at [35, 805] on div "highlight_alt Select Select" at bounding box center [40, 815] width 58 height 20
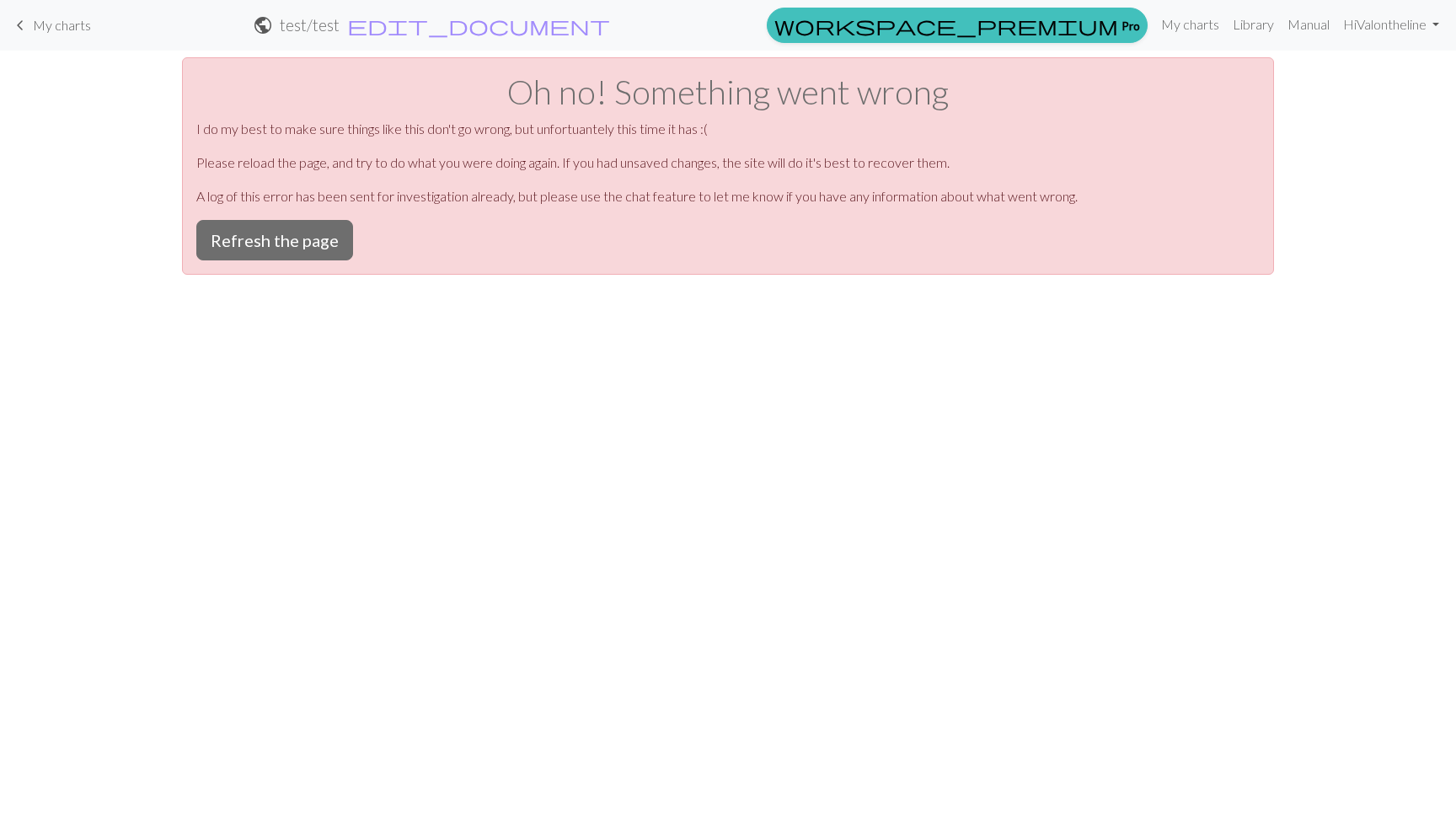
click at [48, 24] on span "My charts" at bounding box center [62, 25] width 58 height 16
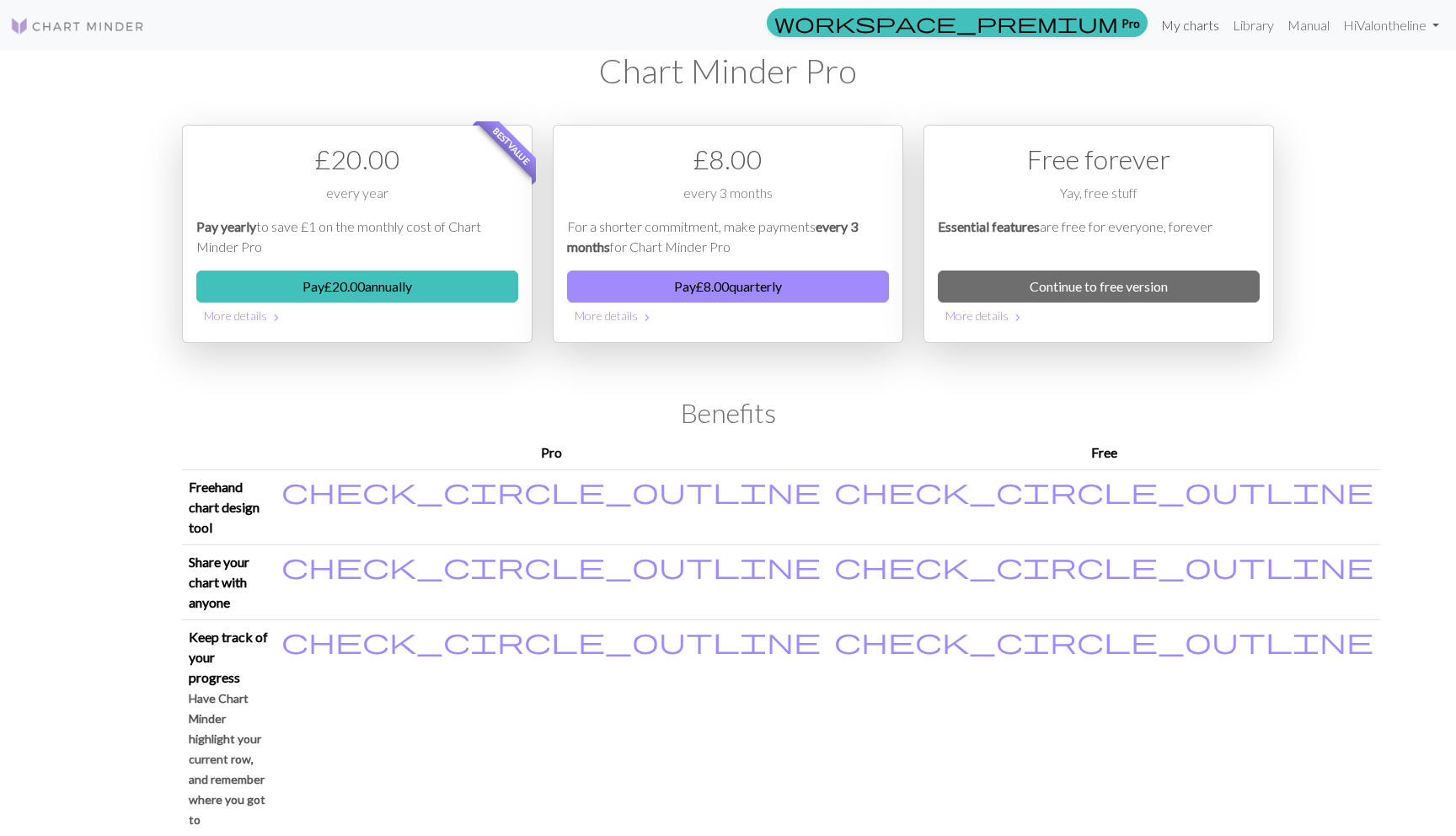
click at [1189, 21] on link "My charts" at bounding box center [1190, 25] width 72 height 34
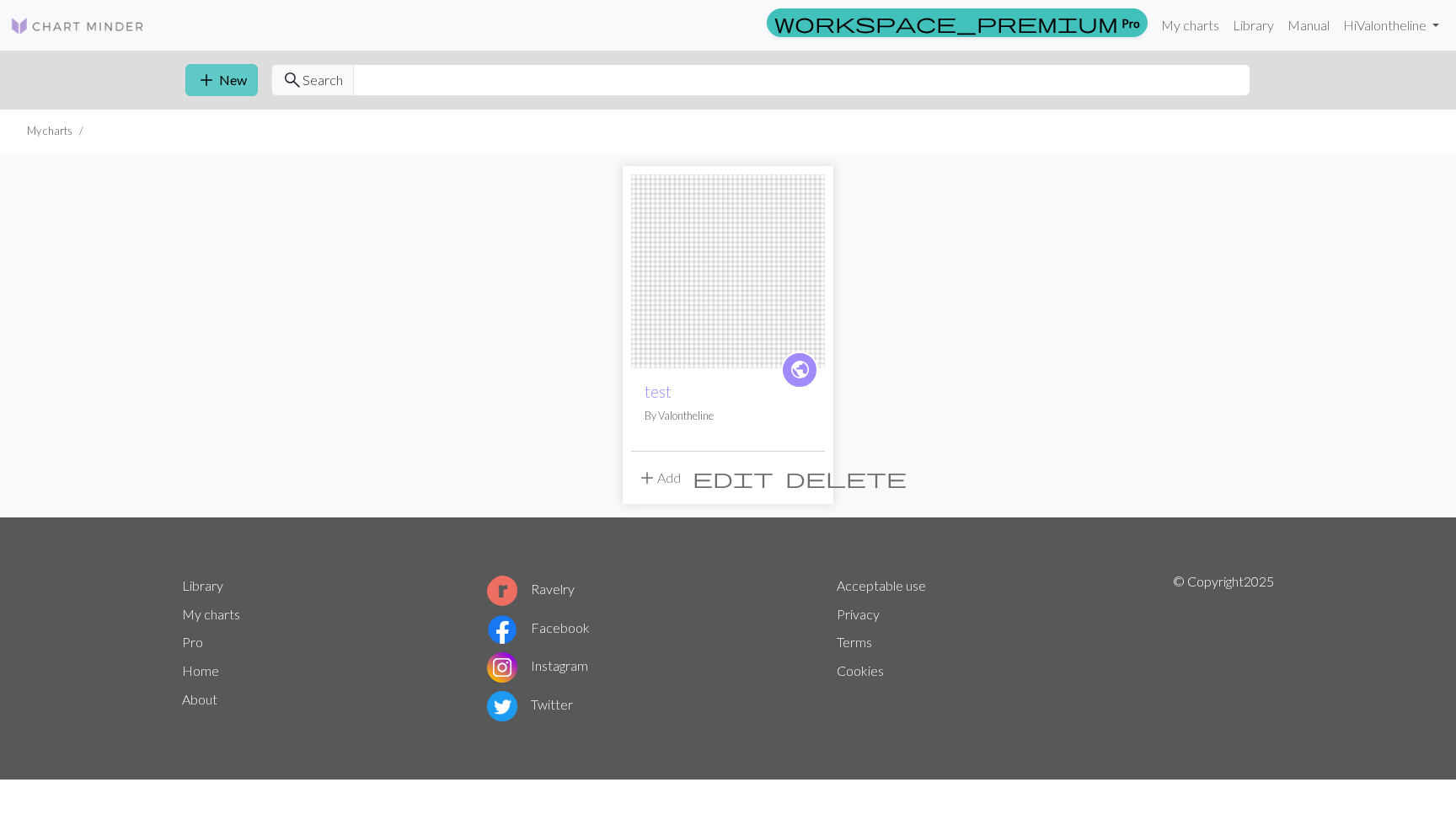
click at [221, 76] on button "add New" at bounding box center [222, 79] width 73 height 32
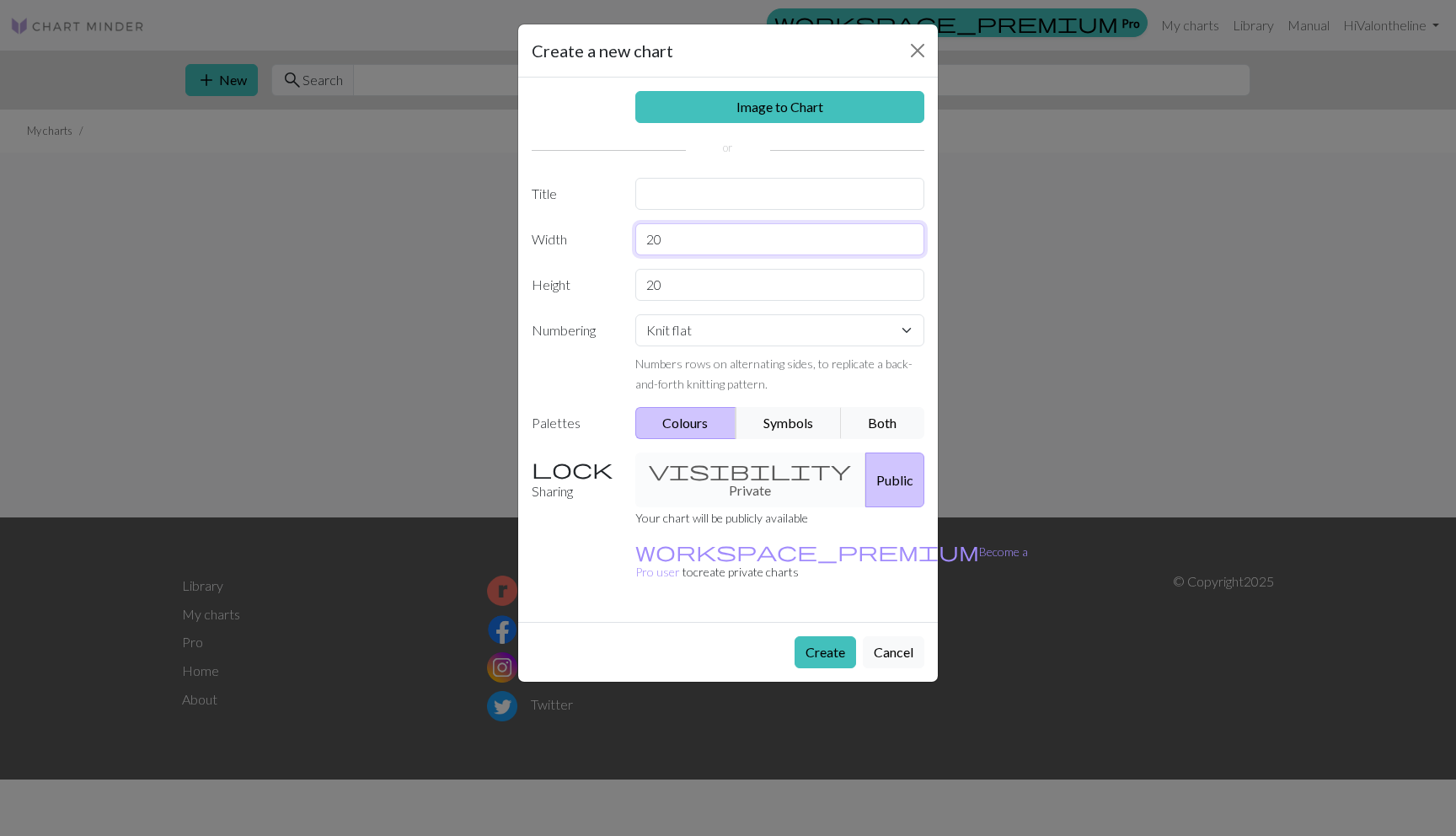
drag, startPoint x: 676, startPoint y: 241, endPoint x: 600, endPoint y: 241, distance: 76.0
click at [600, 241] on div "Width 20" at bounding box center [728, 239] width 413 height 32
click at [611, 243] on label "Width" at bounding box center [574, 239] width 104 height 32
click at [810, 637] on button "Create" at bounding box center [826, 652] width 62 height 32
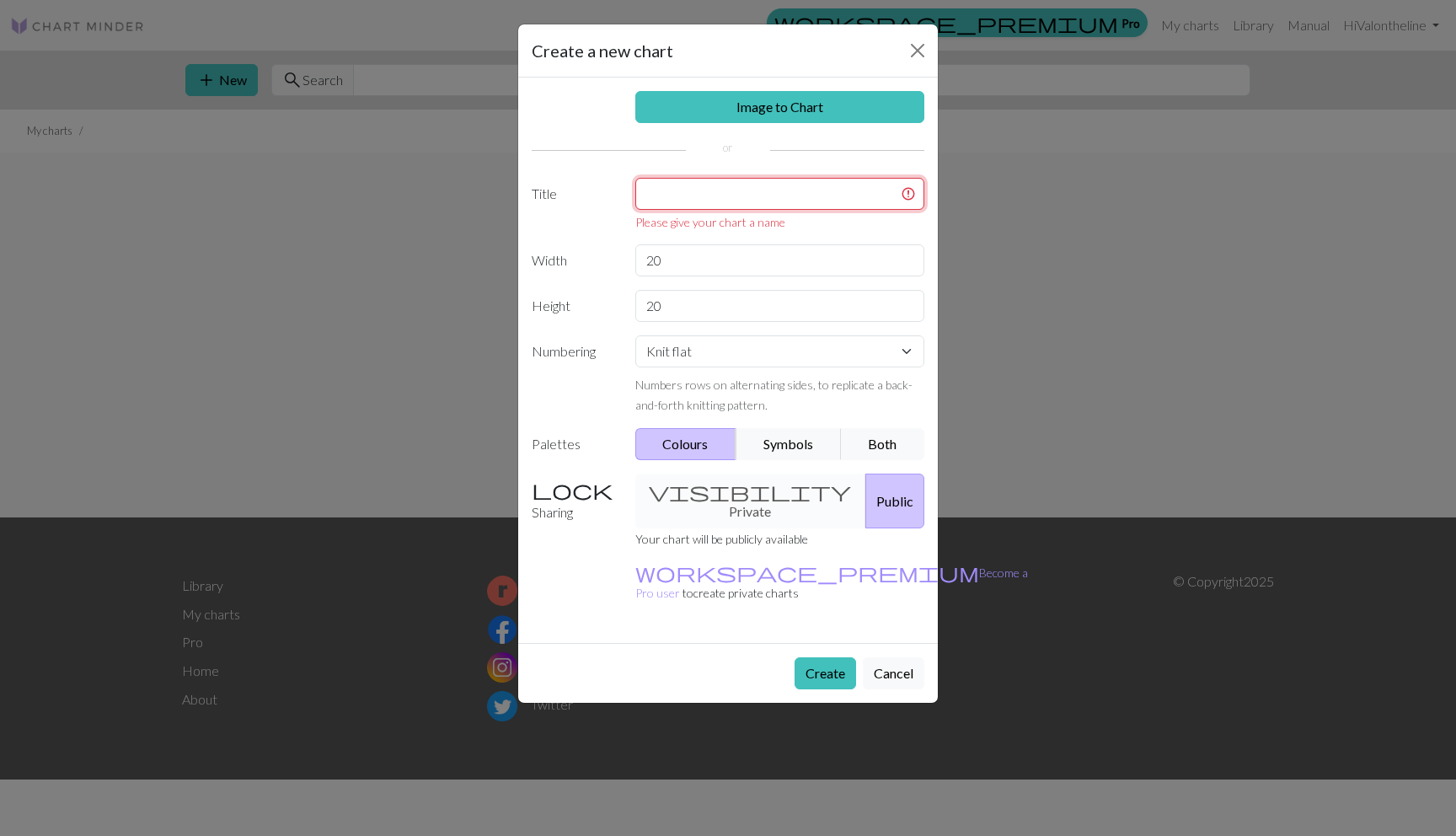
click at [697, 196] on input "text" at bounding box center [780, 194] width 290 height 32
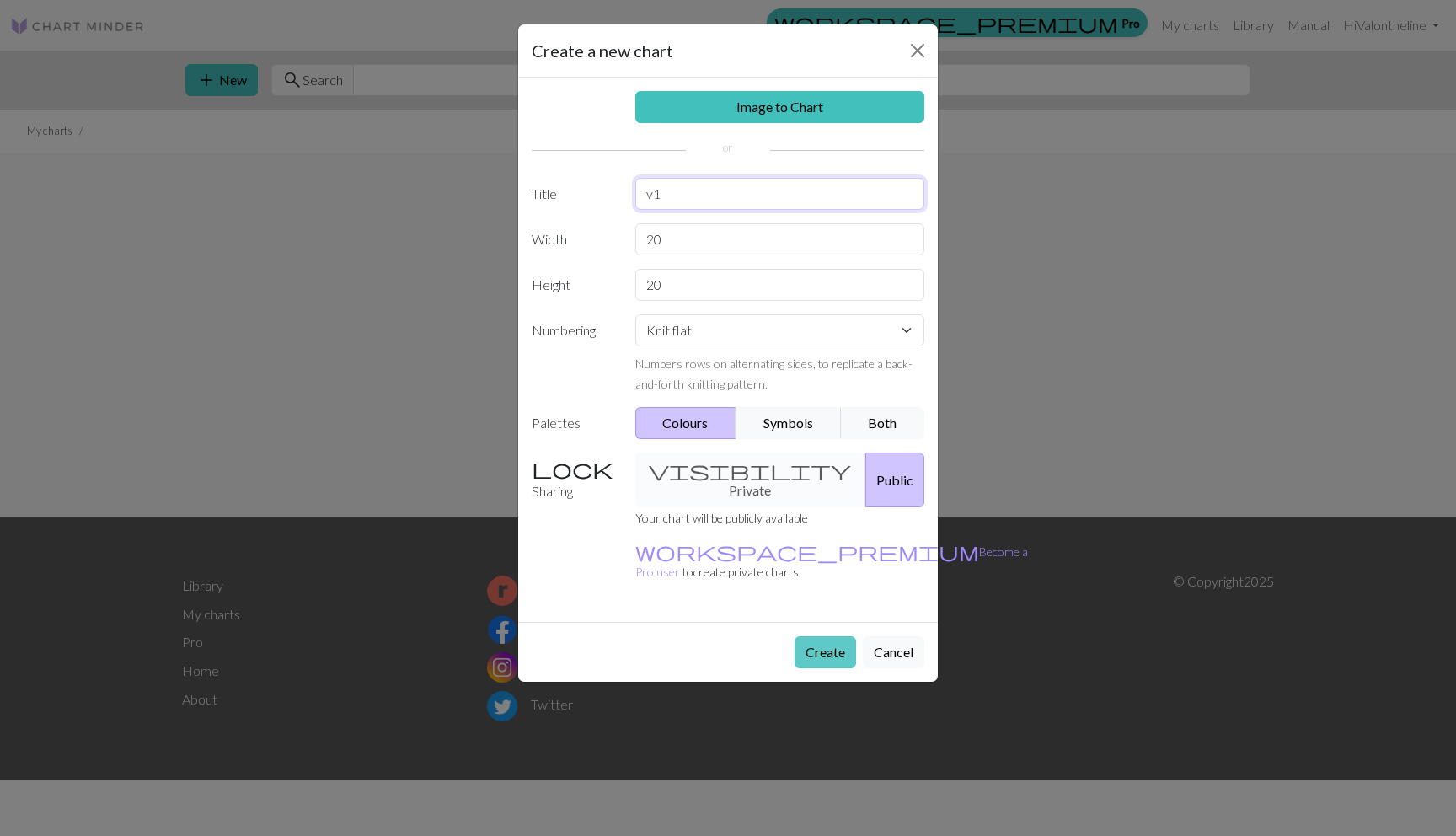
type input "v1"
click at [810, 637] on button "Create" at bounding box center [826, 652] width 62 height 32
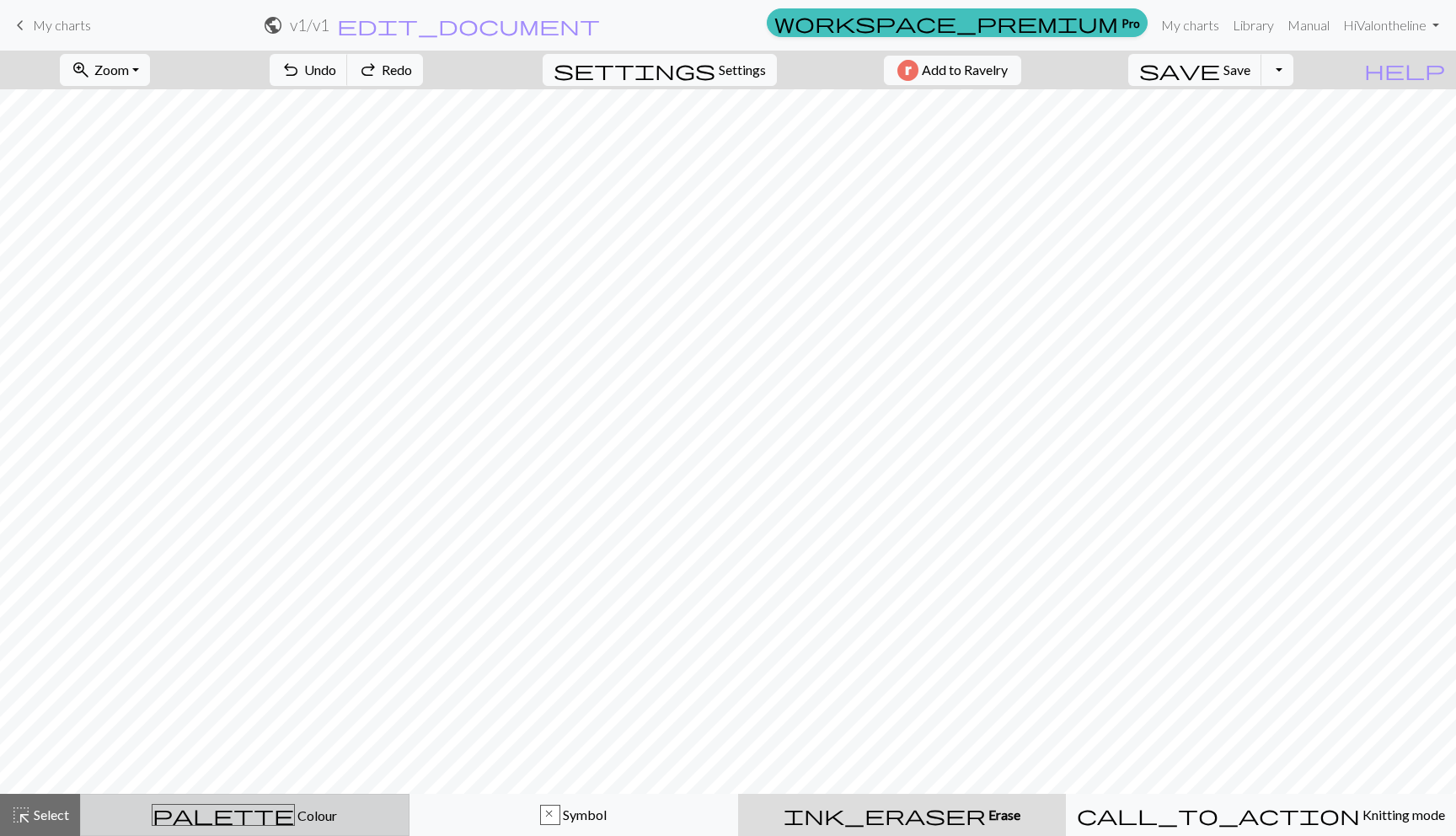
click at [295, 817] on span "Colour" at bounding box center [316, 816] width 42 height 16
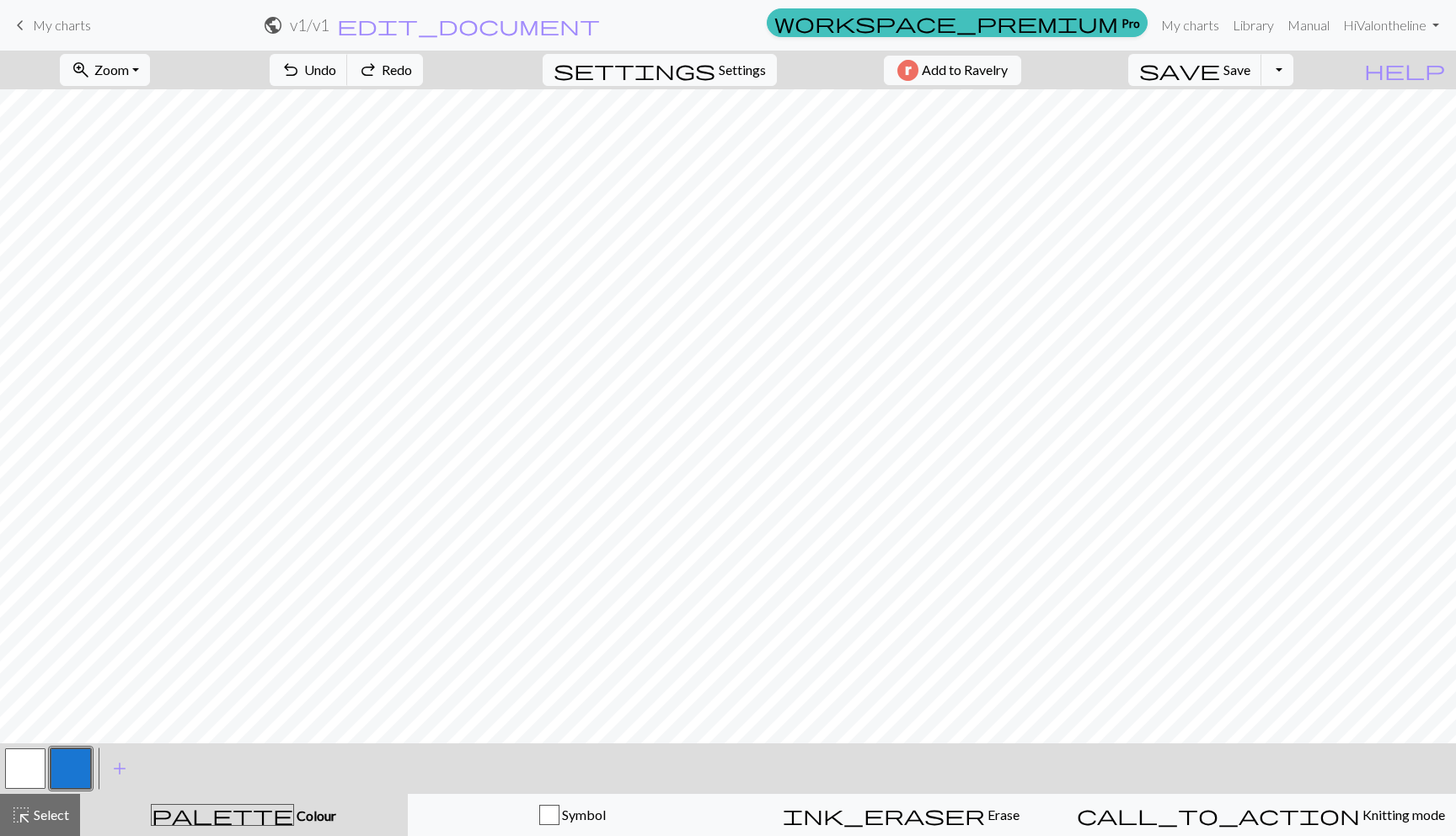
click at [34, 760] on button "button" at bounding box center [25, 769] width 40 height 40
click at [40, 807] on span "Select" at bounding box center [50, 815] width 38 height 16
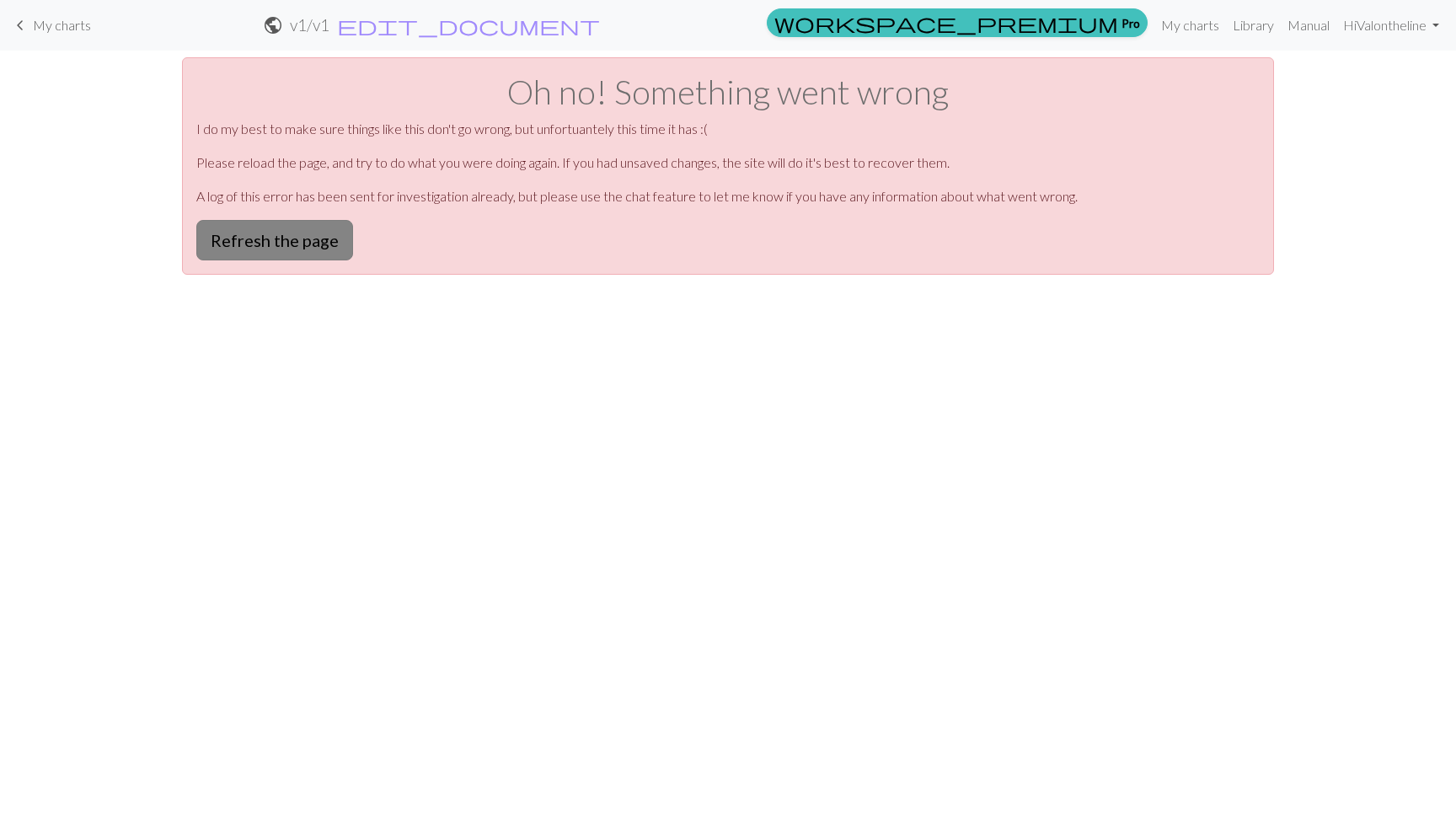
click at [211, 228] on button "Refresh the page" at bounding box center [275, 240] width 156 height 40
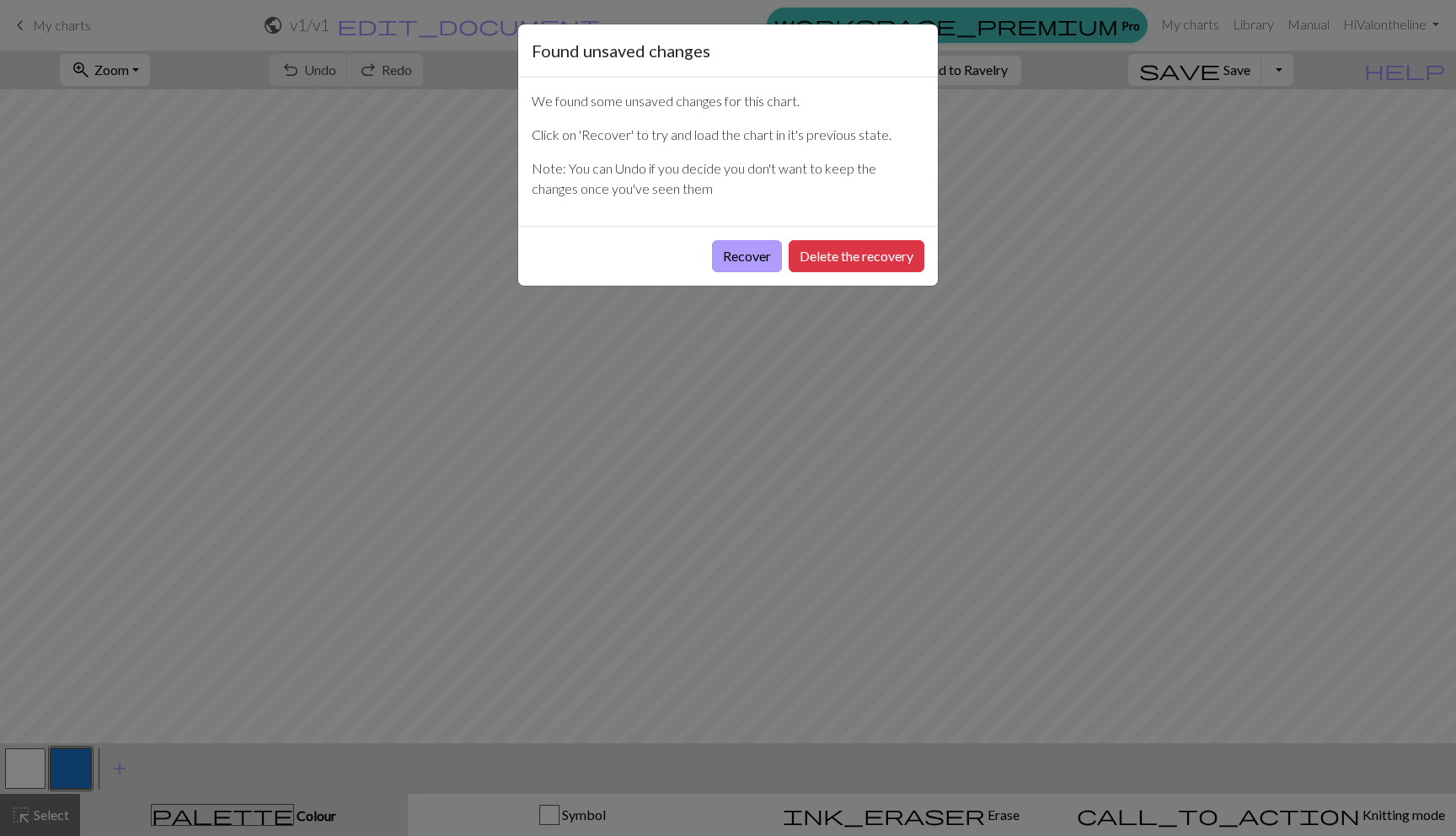
click at [738, 255] on button "Recover" at bounding box center [747, 256] width 70 height 32
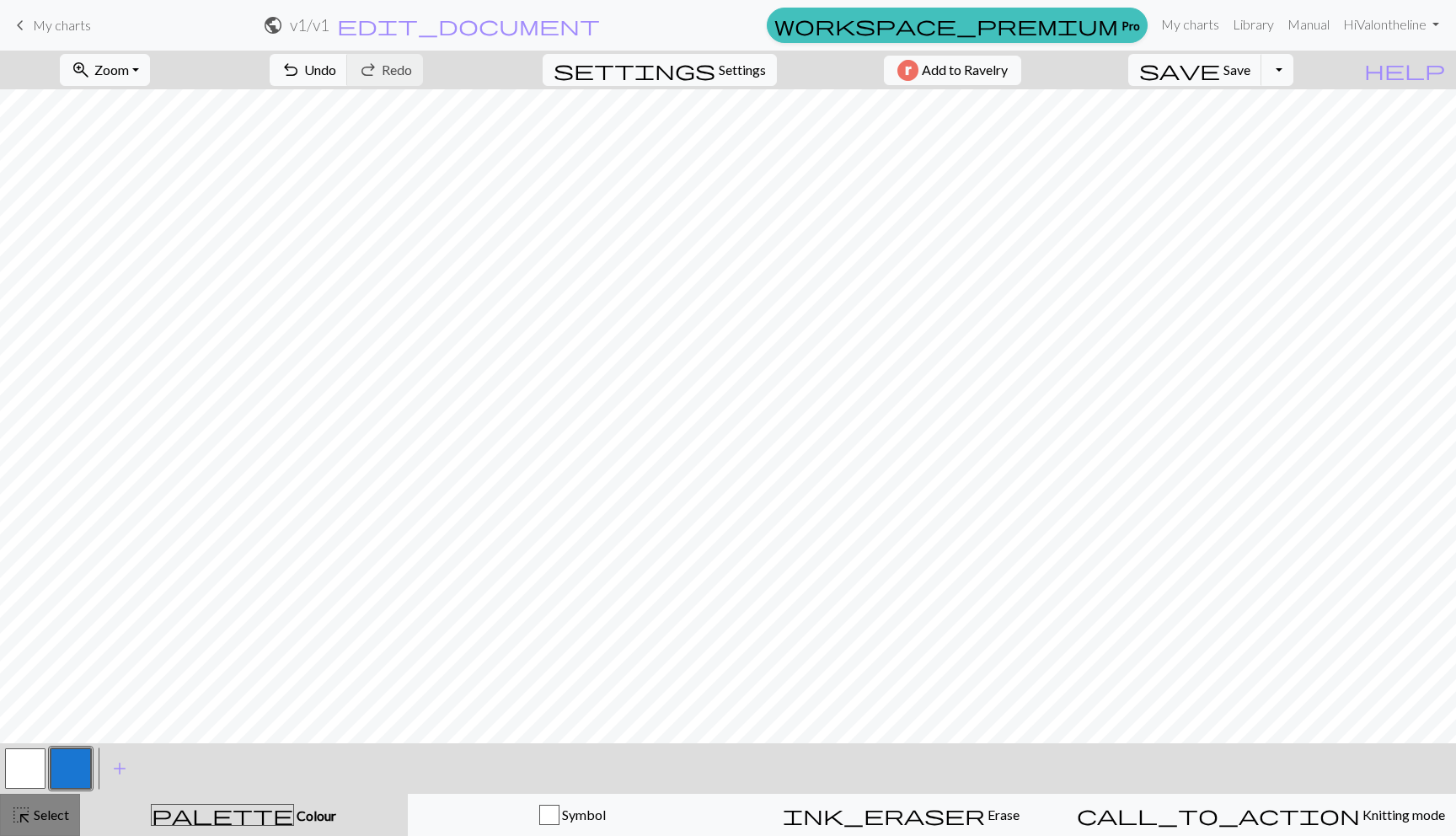
click at [35, 813] on span "Select" at bounding box center [50, 815] width 38 height 16
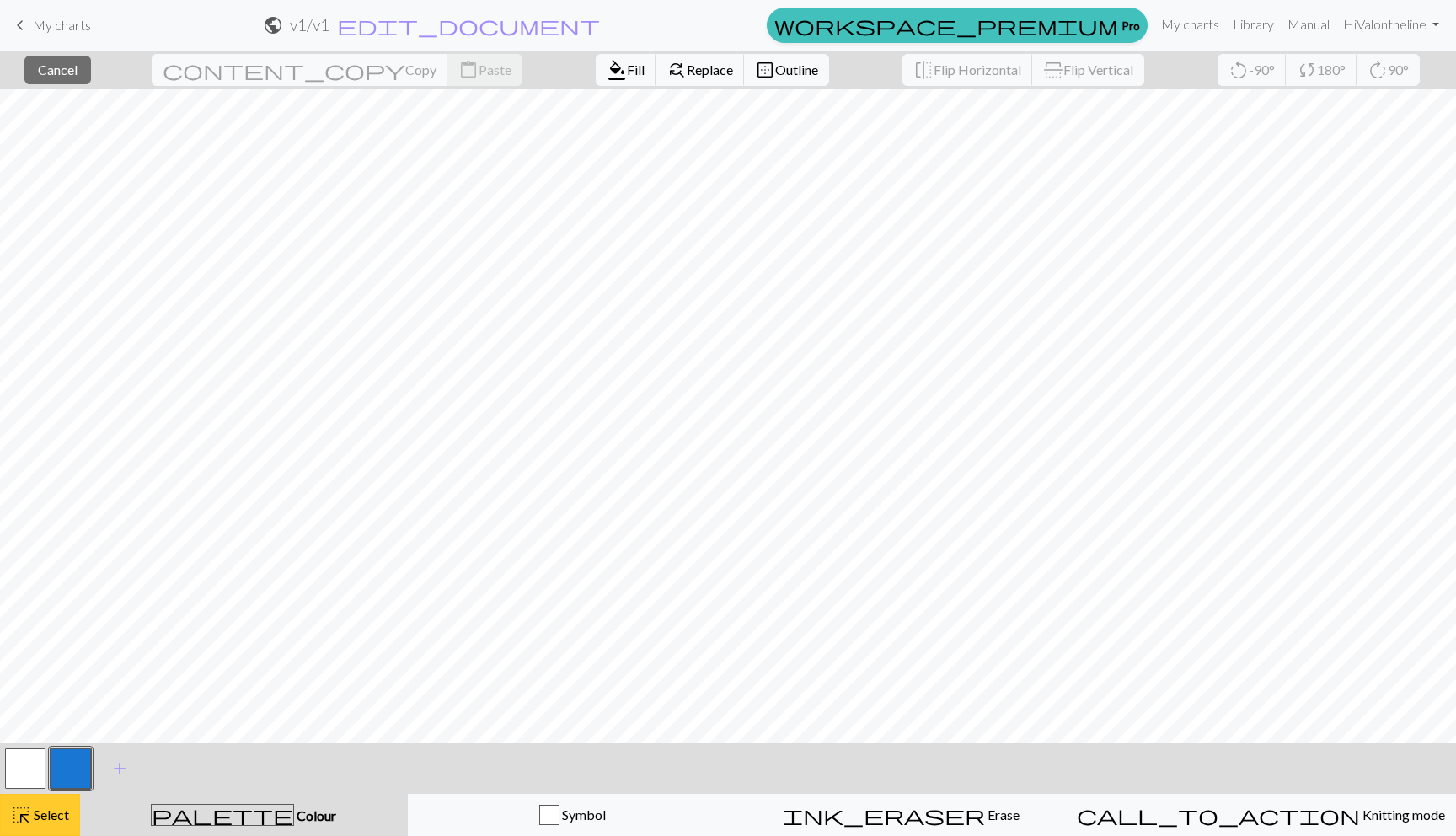
click at [46, 820] on span "Select" at bounding box center [50, 815] width 38 height 16
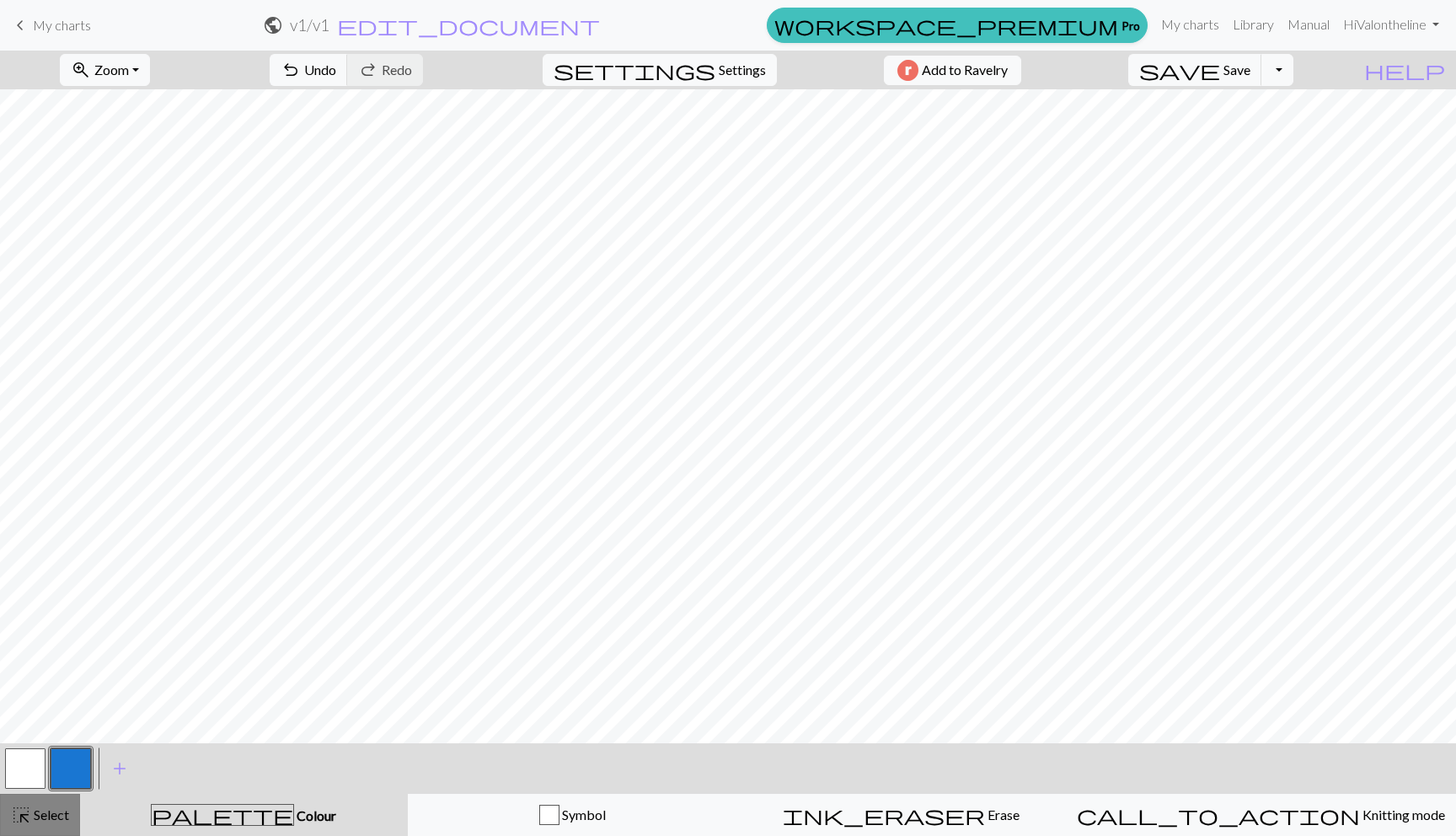
click at [46, 820] on span "Select" at bounding box center [50, 815] width 38 height 16
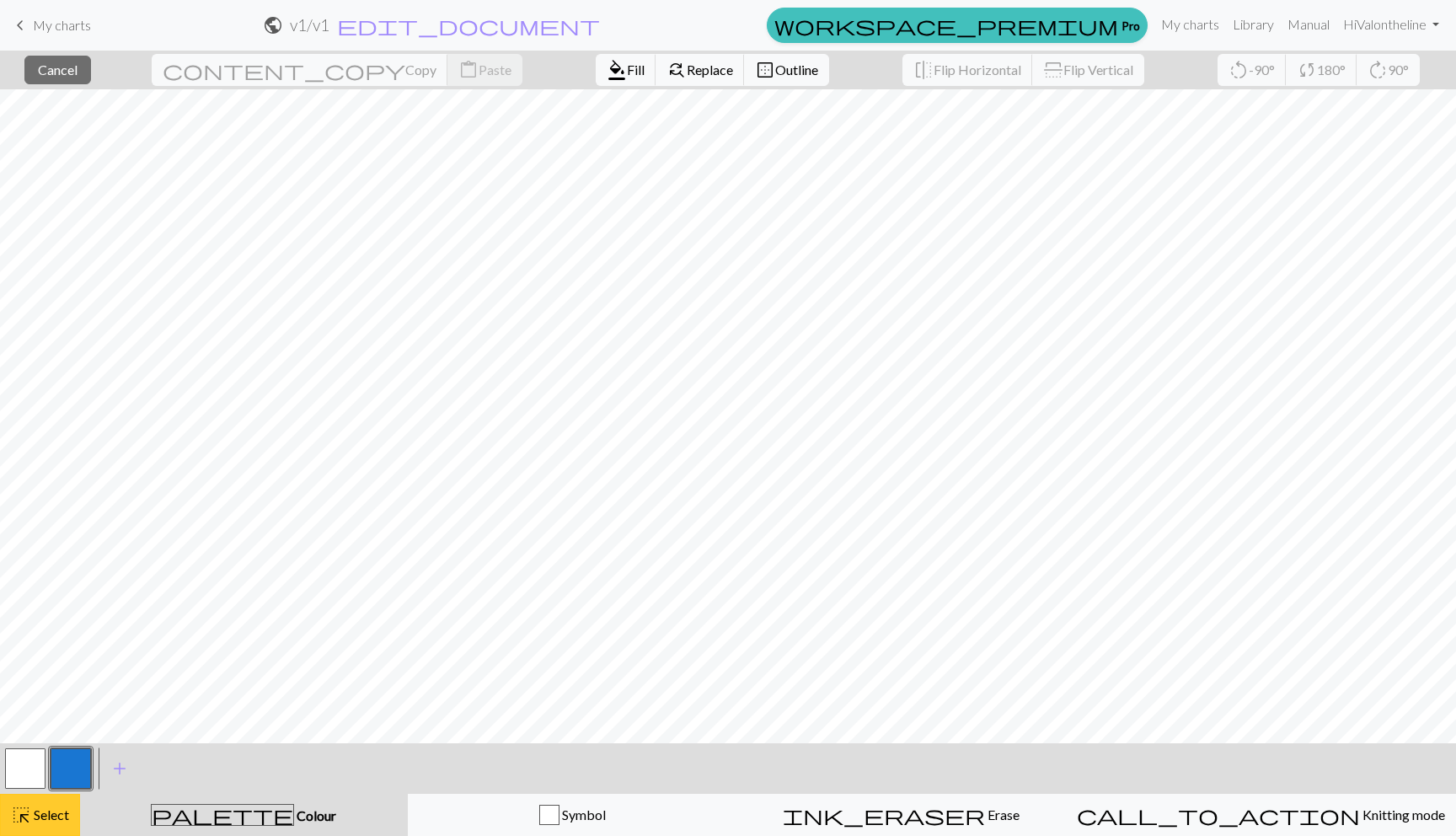
click at [34, 812] on span "Select" at bounding box center [50, 815] width 38 height 16
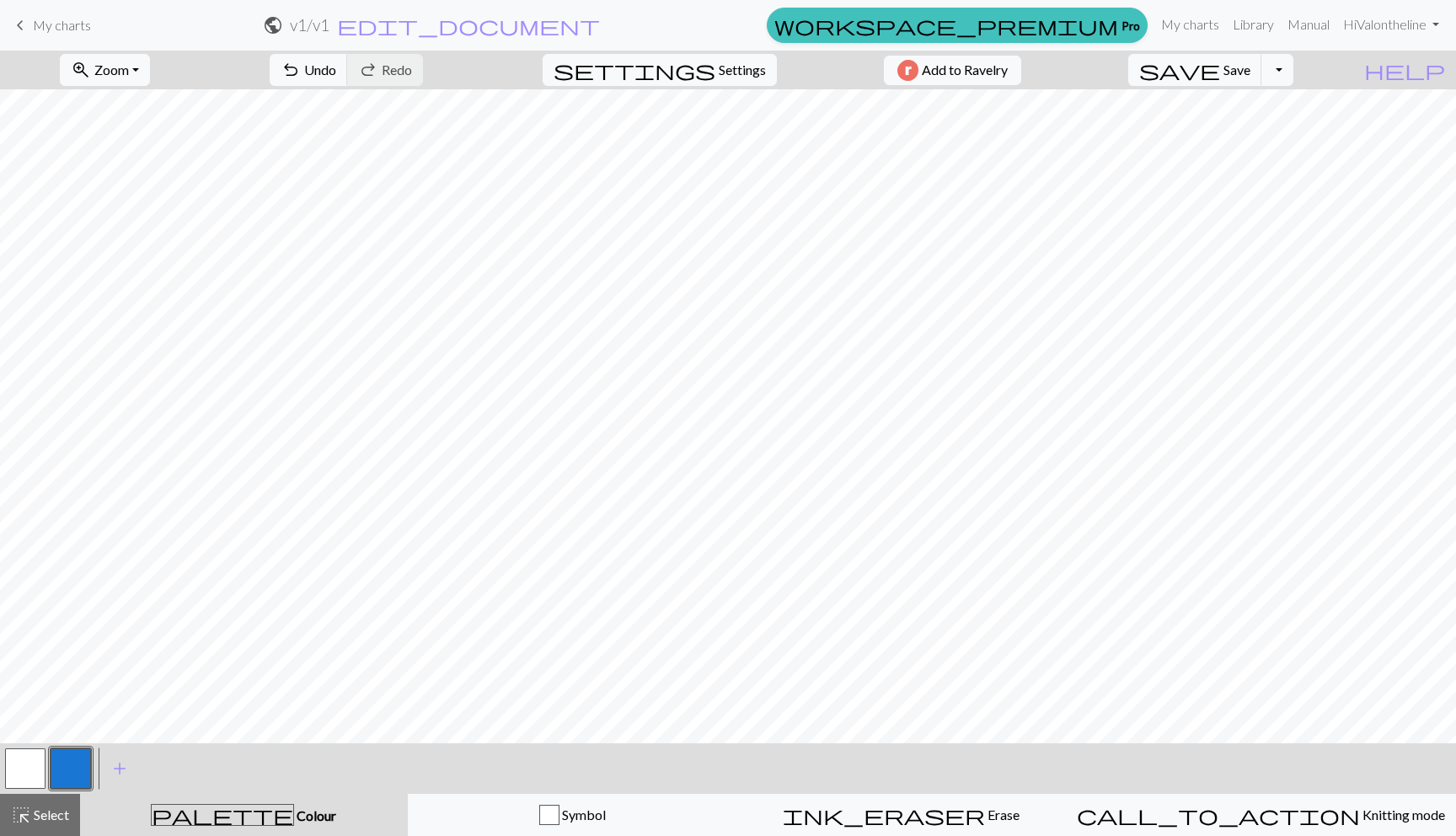
click at [35, 776] on button "button" at bounding box center [25, 769] width 40 height 40
click at [65, 756] on button "button" at bounding box center [71, 769] width 40 height 40
click at [73, 755] on button "button" at bounding box center [71, 769] width 40 height 40
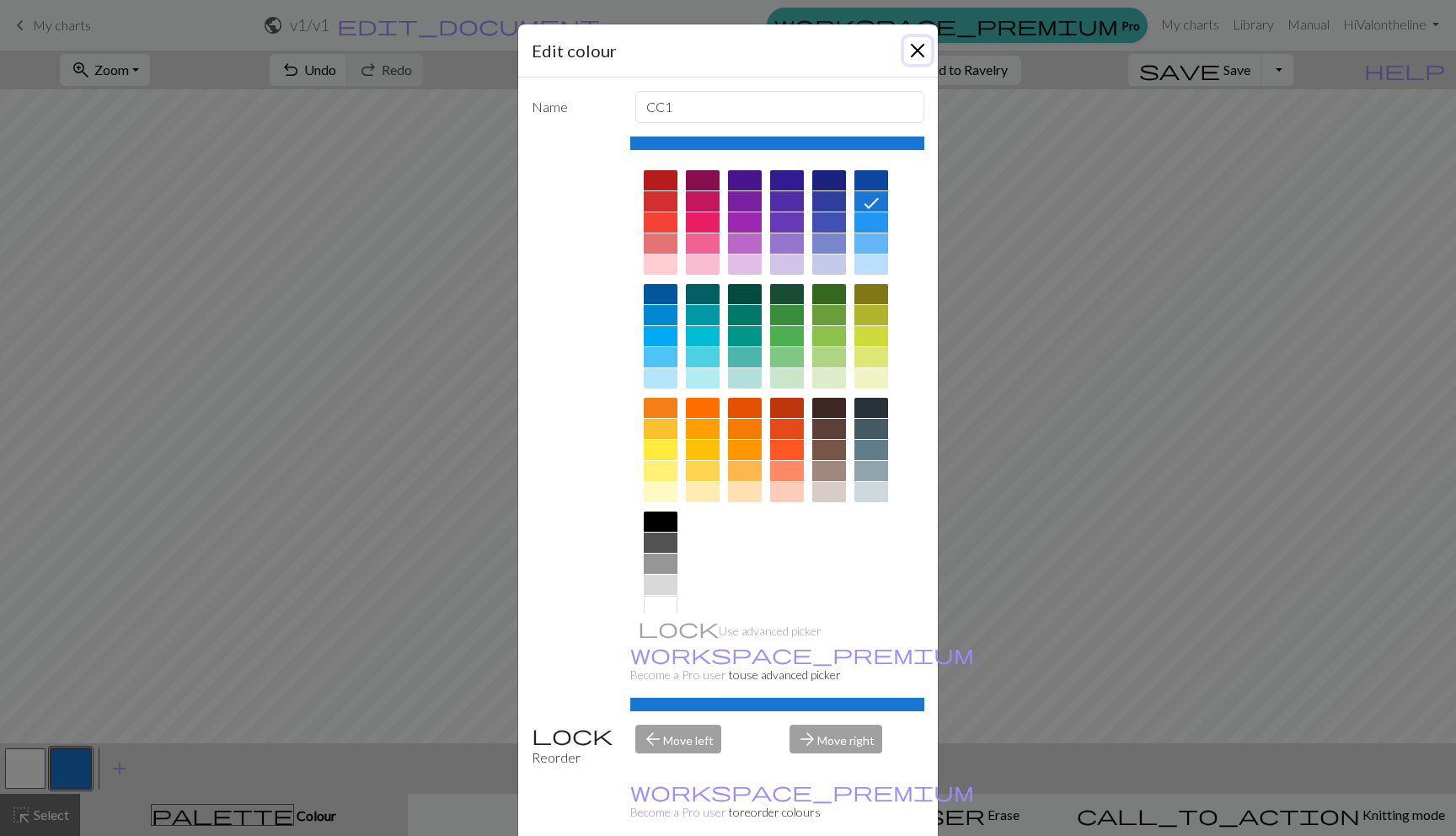
click at [915, 54] on button "Close" at bounding box center [918, 51] width 27 height 27
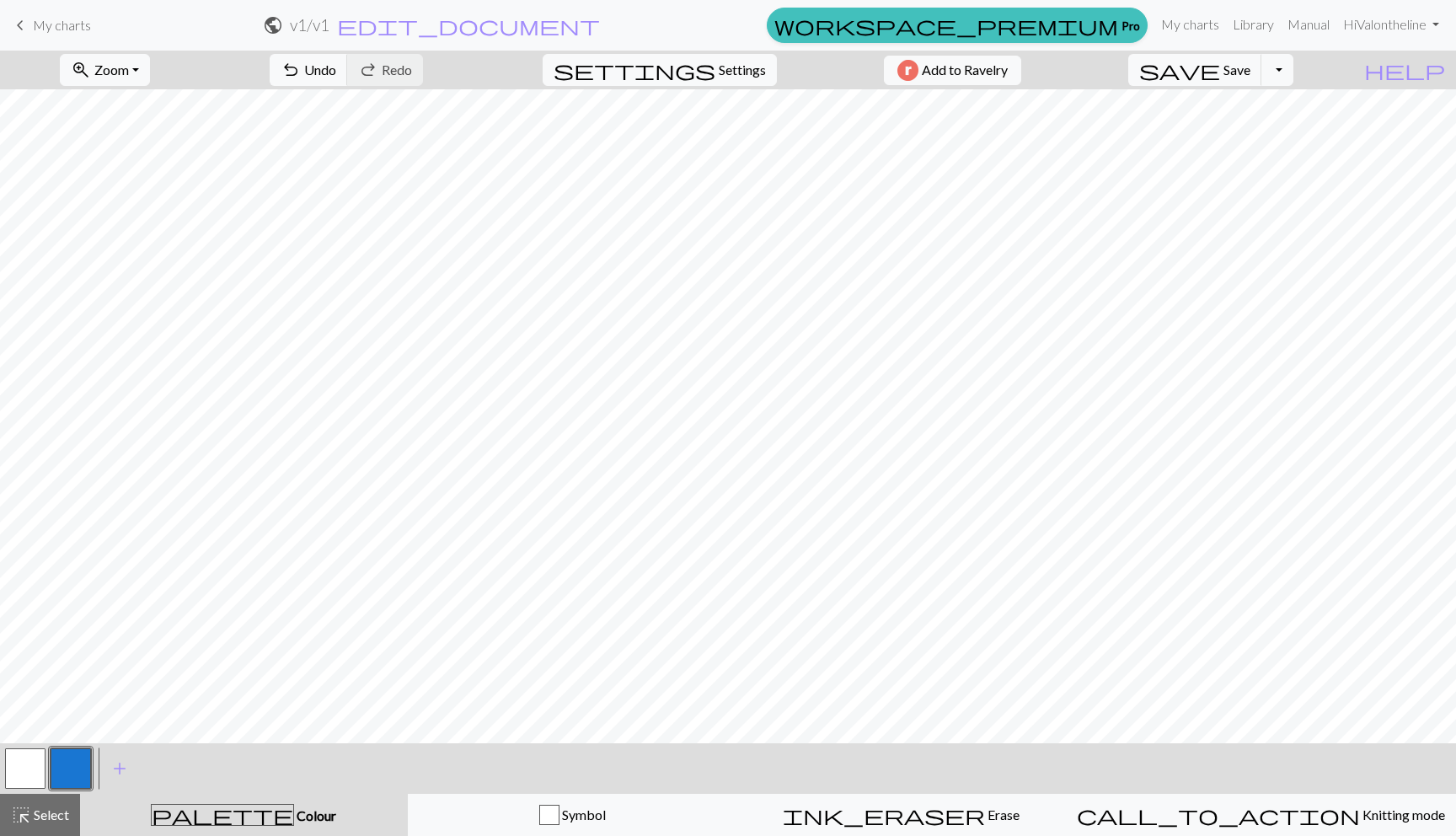
click at [71, 761] on button "button" at bounding box center [71, 769] width 40 height 40
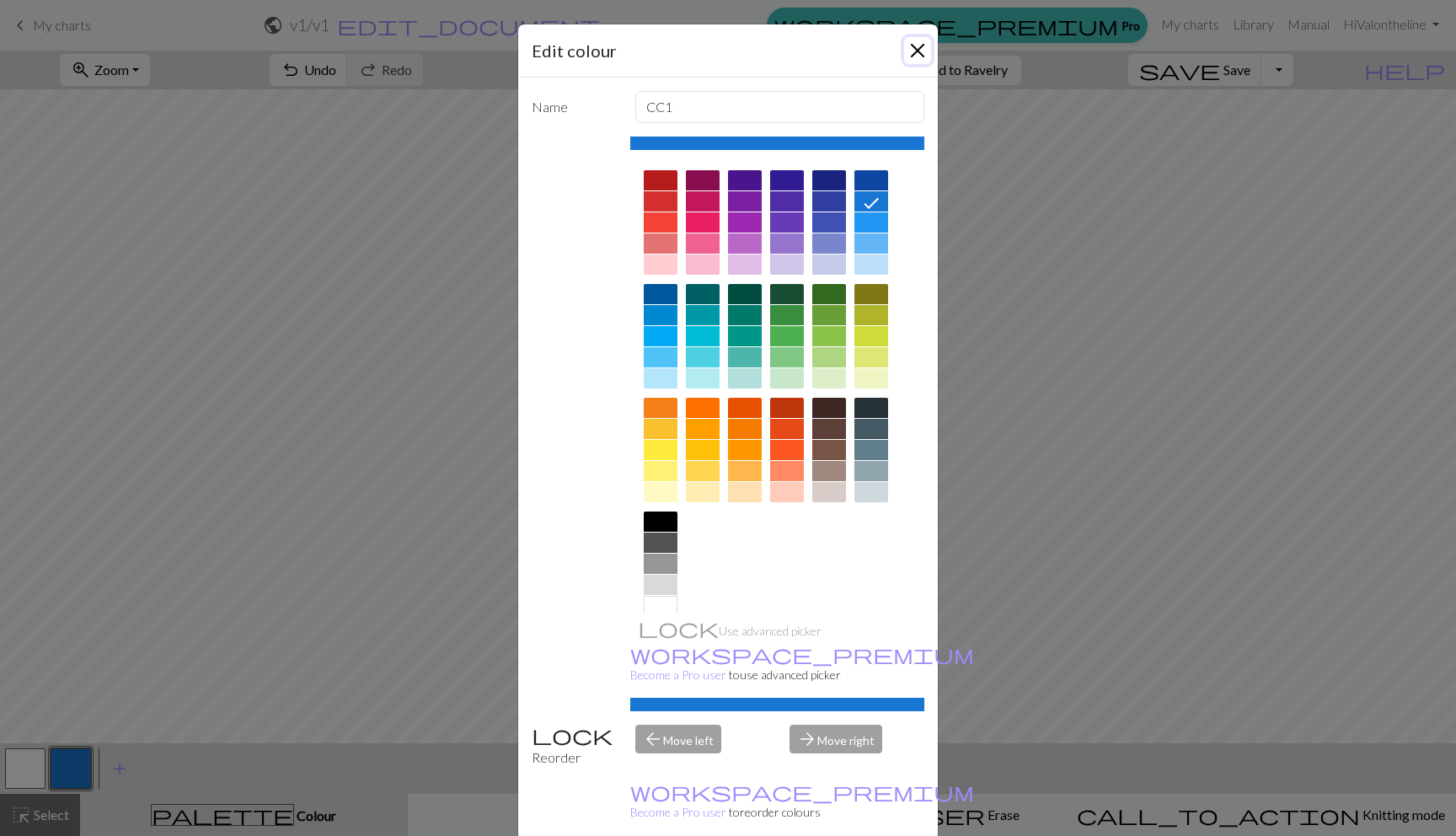
click at [921, 57] on button "Close" at bounding box center [918, 51] width 27 height 27
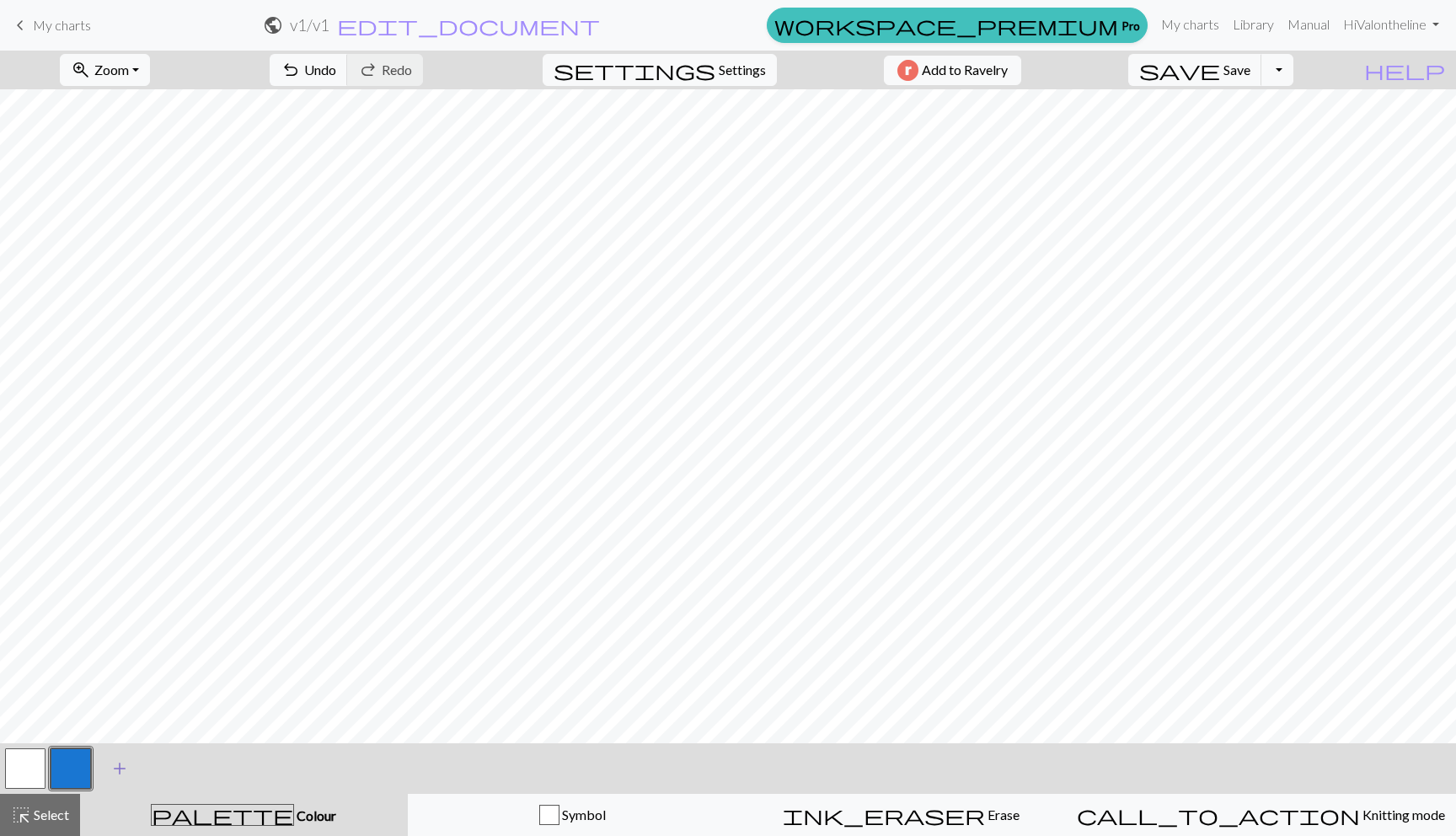
click at [117, 763] on span "add" at bounding box center [119, 769] width 20 height 24
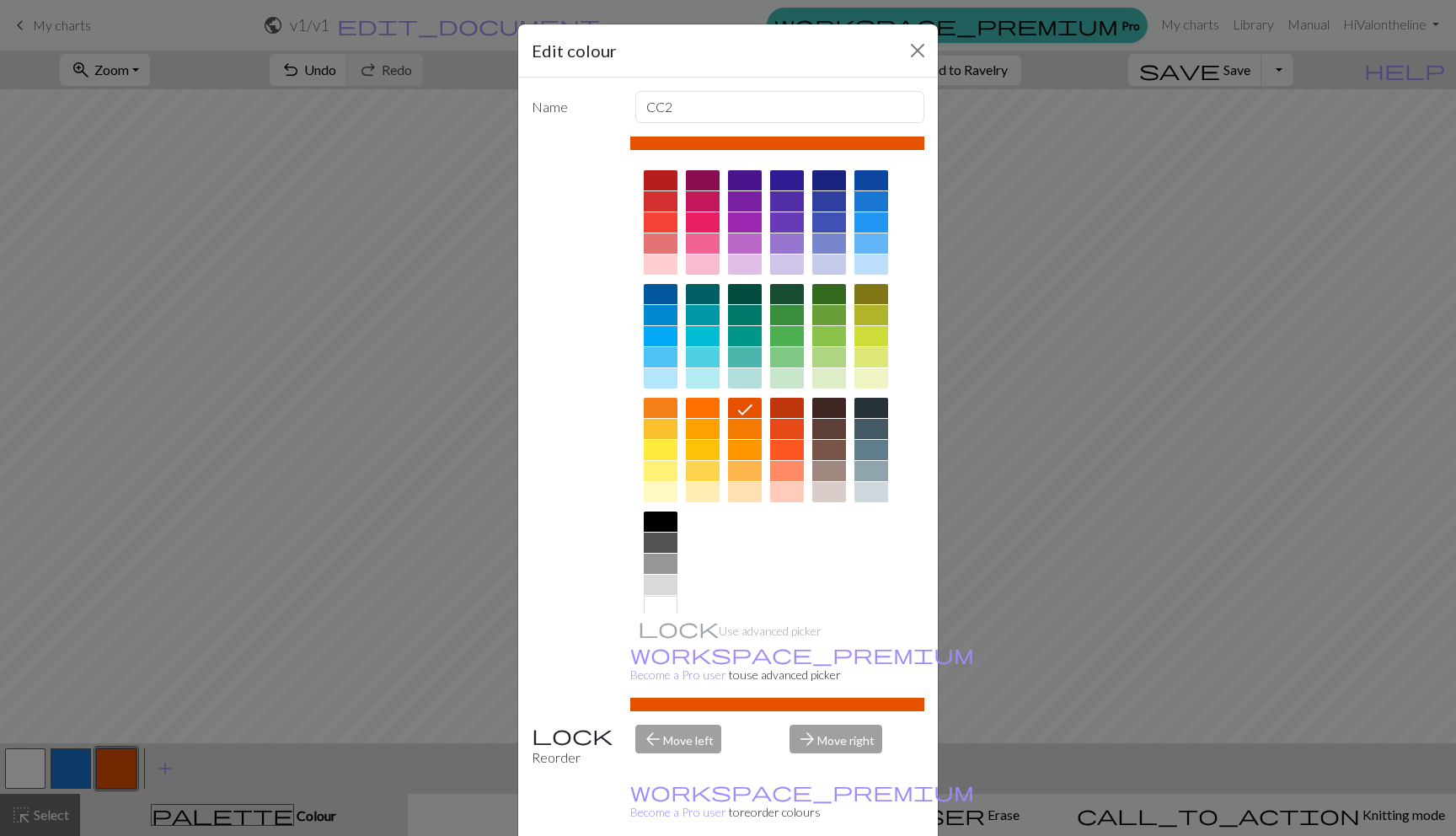
click at [662, 456] on div at bounding box center [660, 450] width 34 height 20
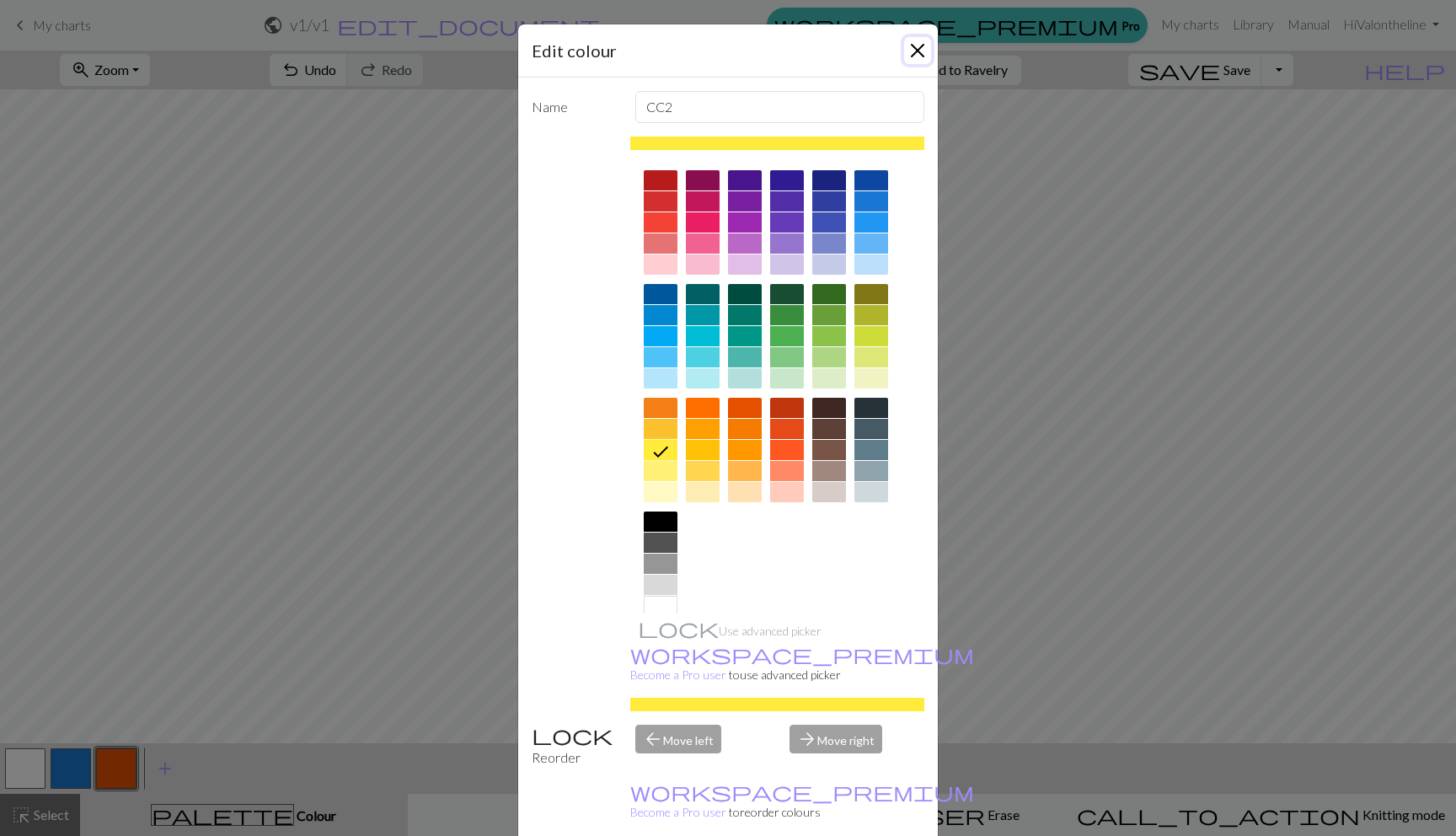
click at [915, 45] on button "Close" at bounding box center [918, 51] width 27 height 27
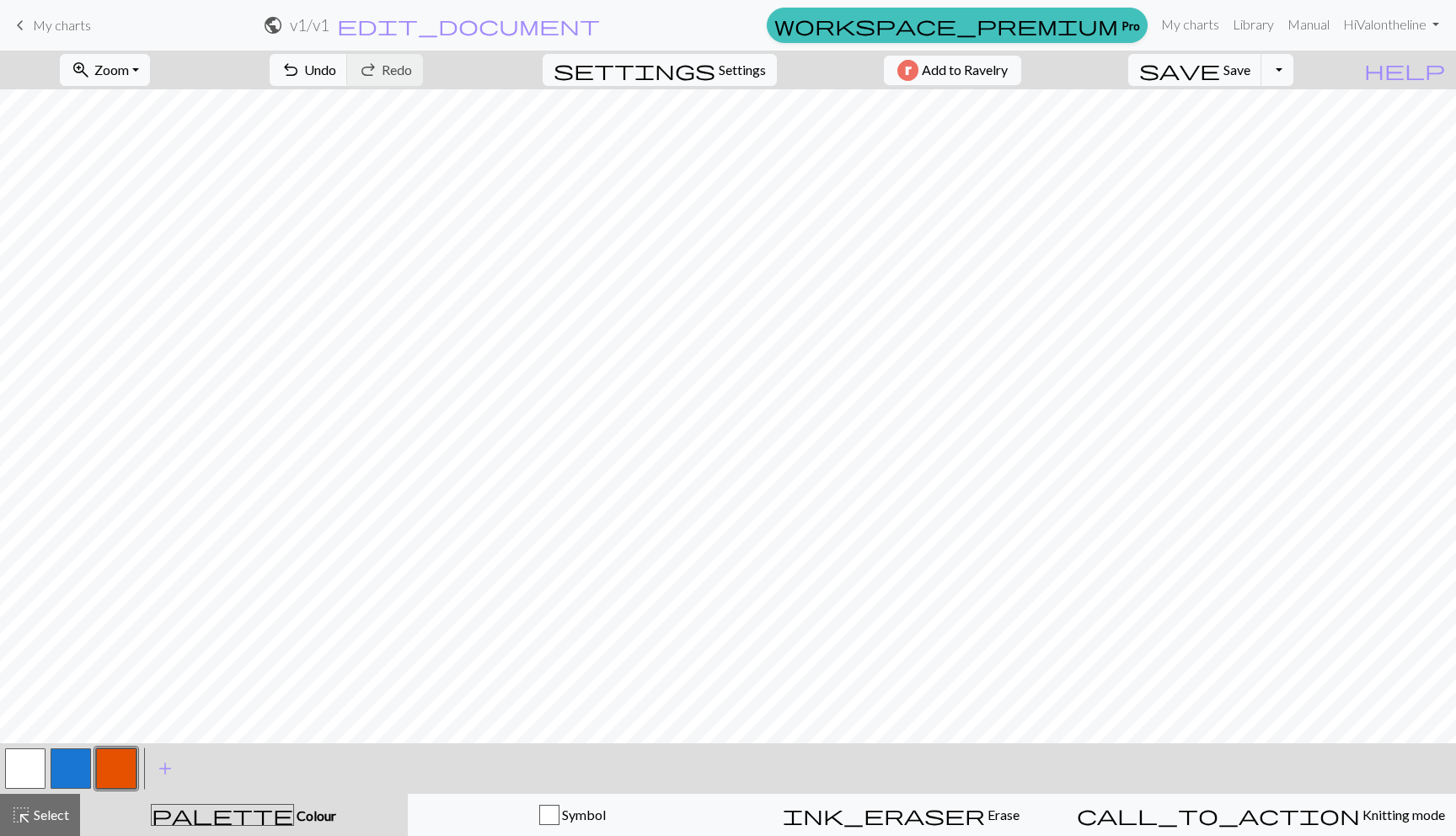
click at [120, 782] on button "button" at bounding box center [116, 769] width 40 height 40
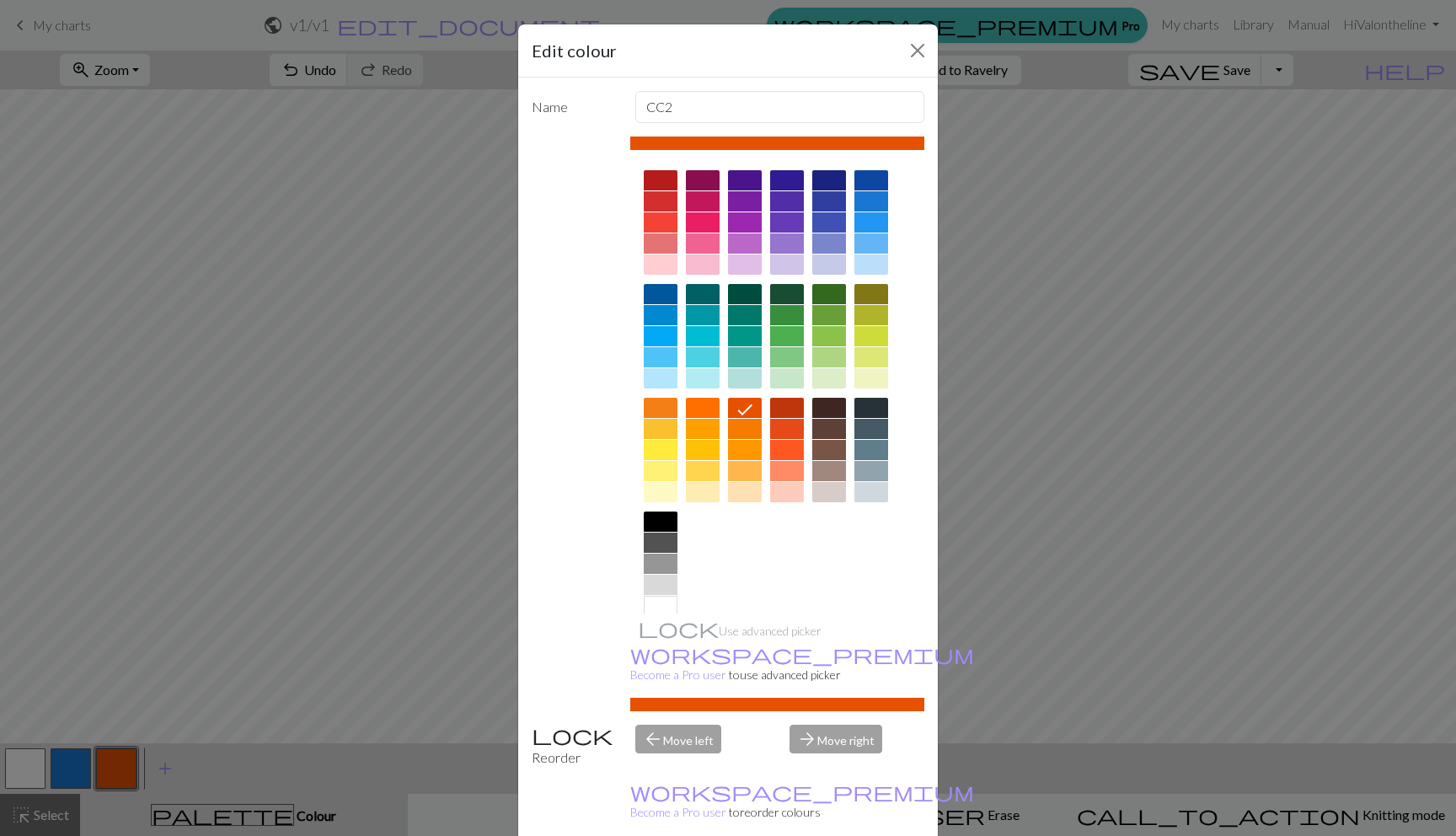
click at [659, 448] on div at bounding box center [660, 450] width 34 height 20
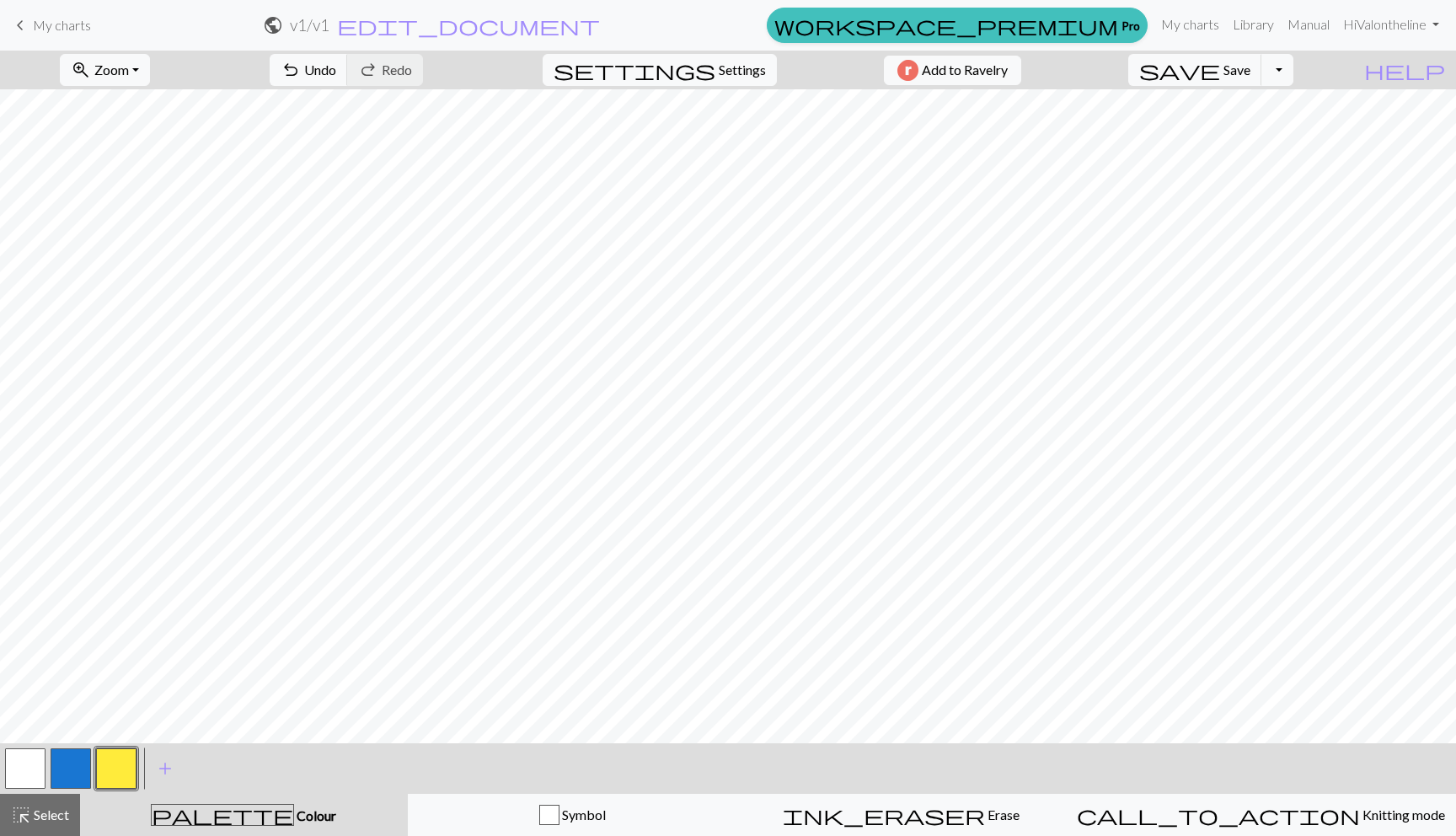
click at [65, 771] on button "button" at bounding box center [71, 769] width 40 height 40
click at [128, 761] on button "button" at bounding box center [116, 769] width 40 height 40
click at [378, 74] on span "redo" at bounding box center [368, 70] width 20 height 24
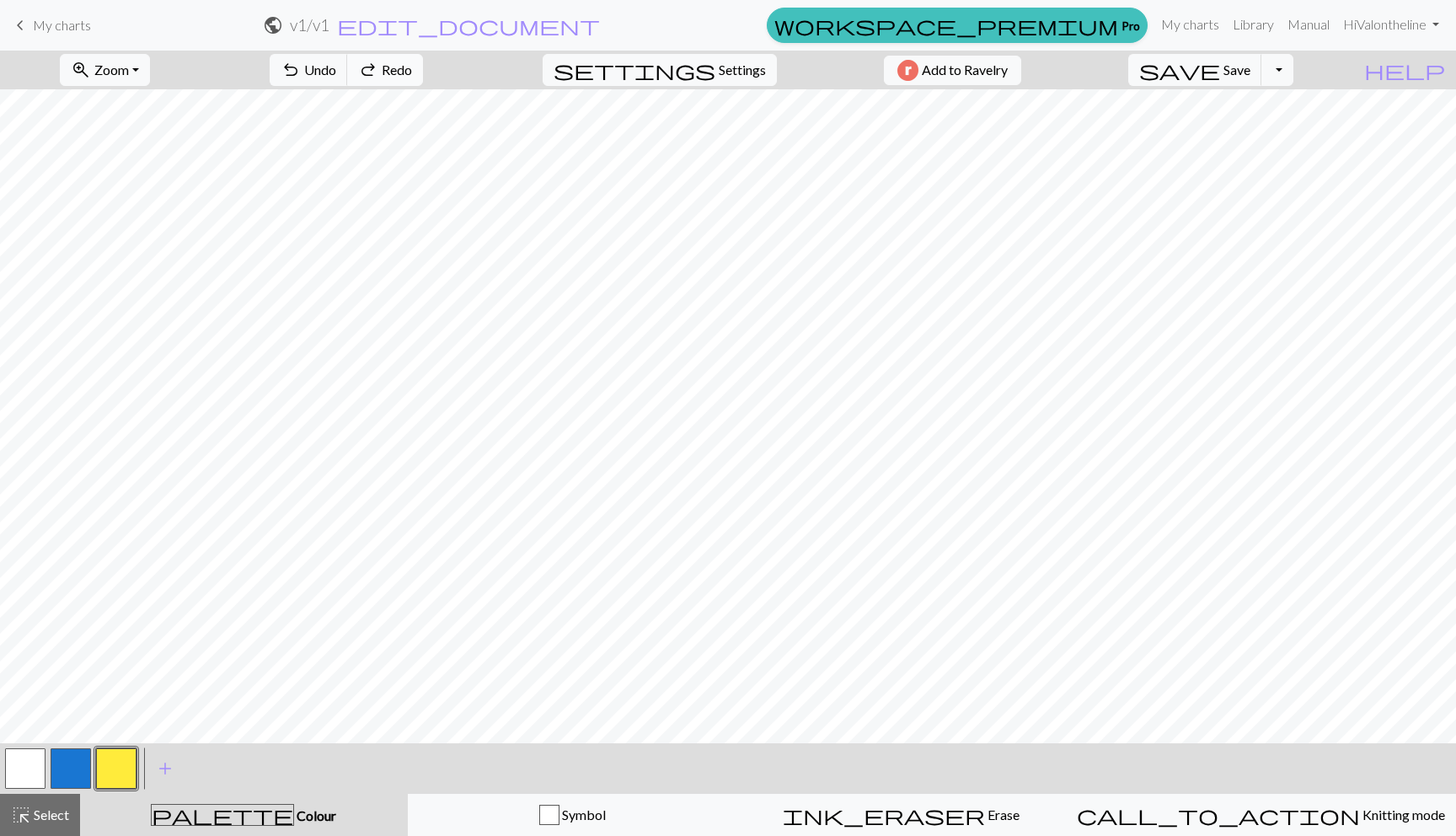
click at [378, 74] on span "redo" at bounding box center [368, 70] width 20 height 24
click at [81, 773] on button "button" at bounding box center [71, 769] width 40 height 40
click at [25, 770] on button "button" at bounding box center [25, 769] width 40 height 40
click at [114, 766] on button "button" at bounding box center [116, 769] width 40 height 40
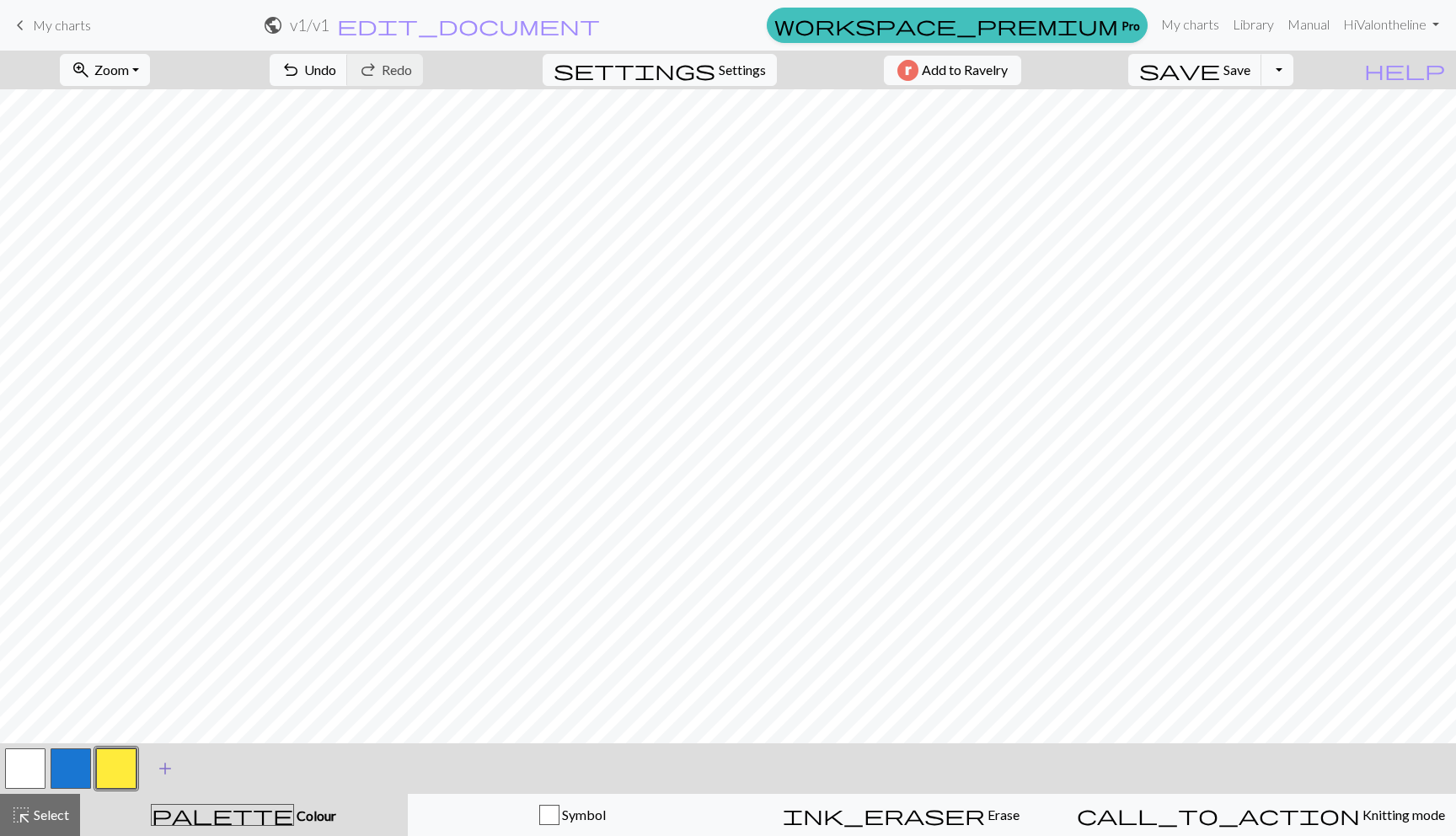
click at [168, 764] on span "add" at bounding box center [166, 769] width 20 height 24
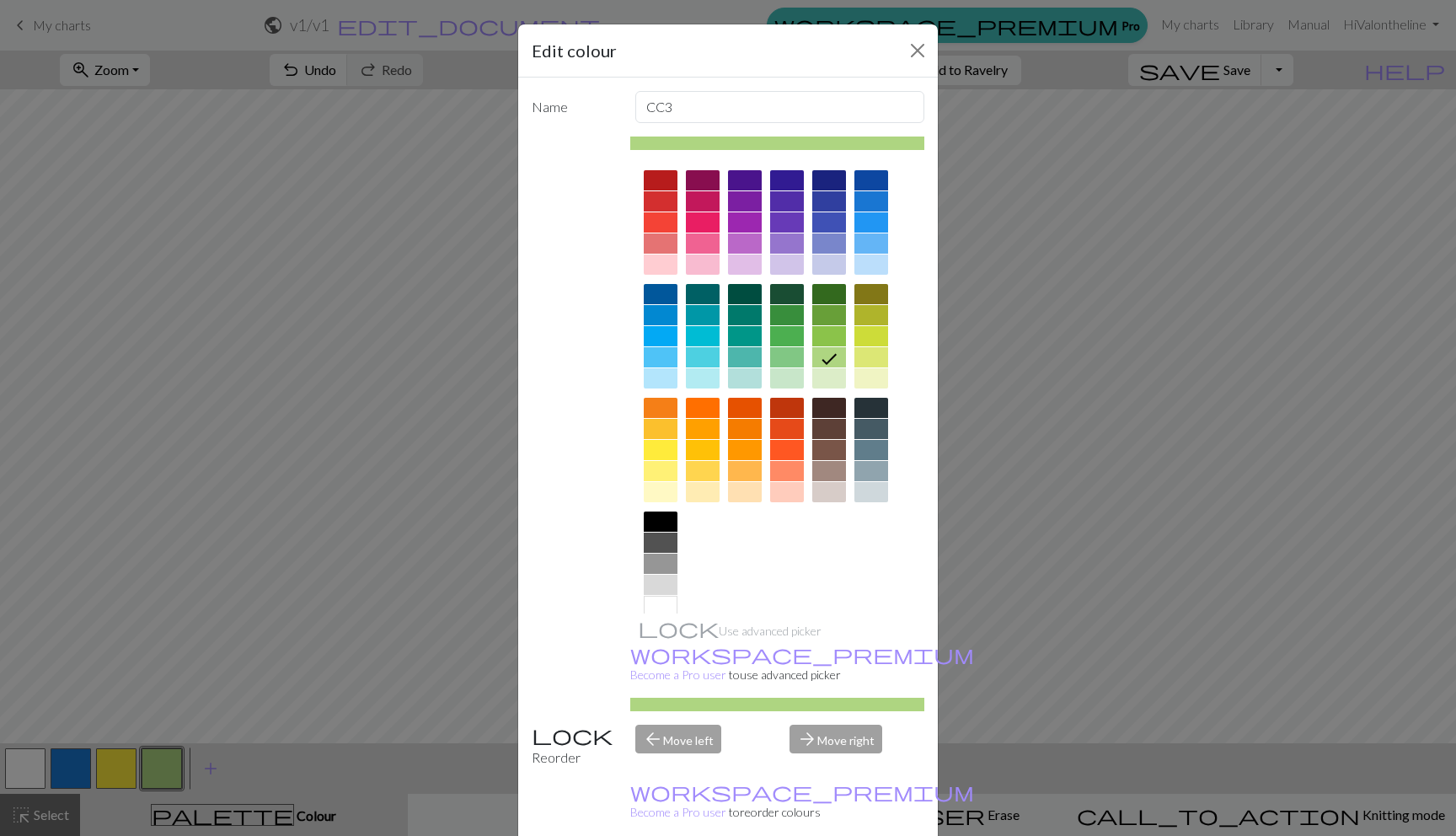
click at [651, 426] on div at bounding box center [660, 429] width 34 height 20
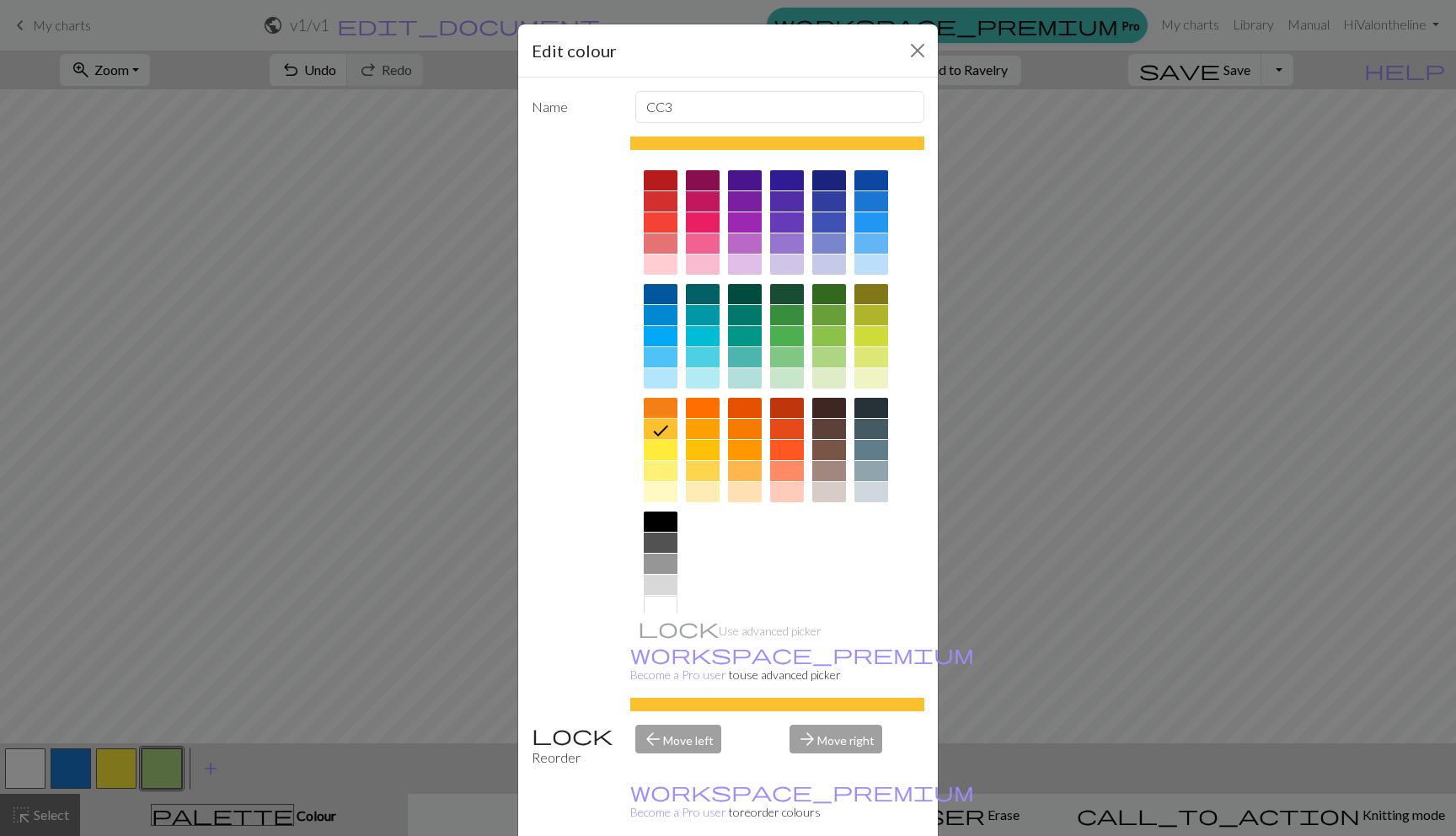
click at [696, 450] on div at bounding box center [702, 450] width 34 height 20
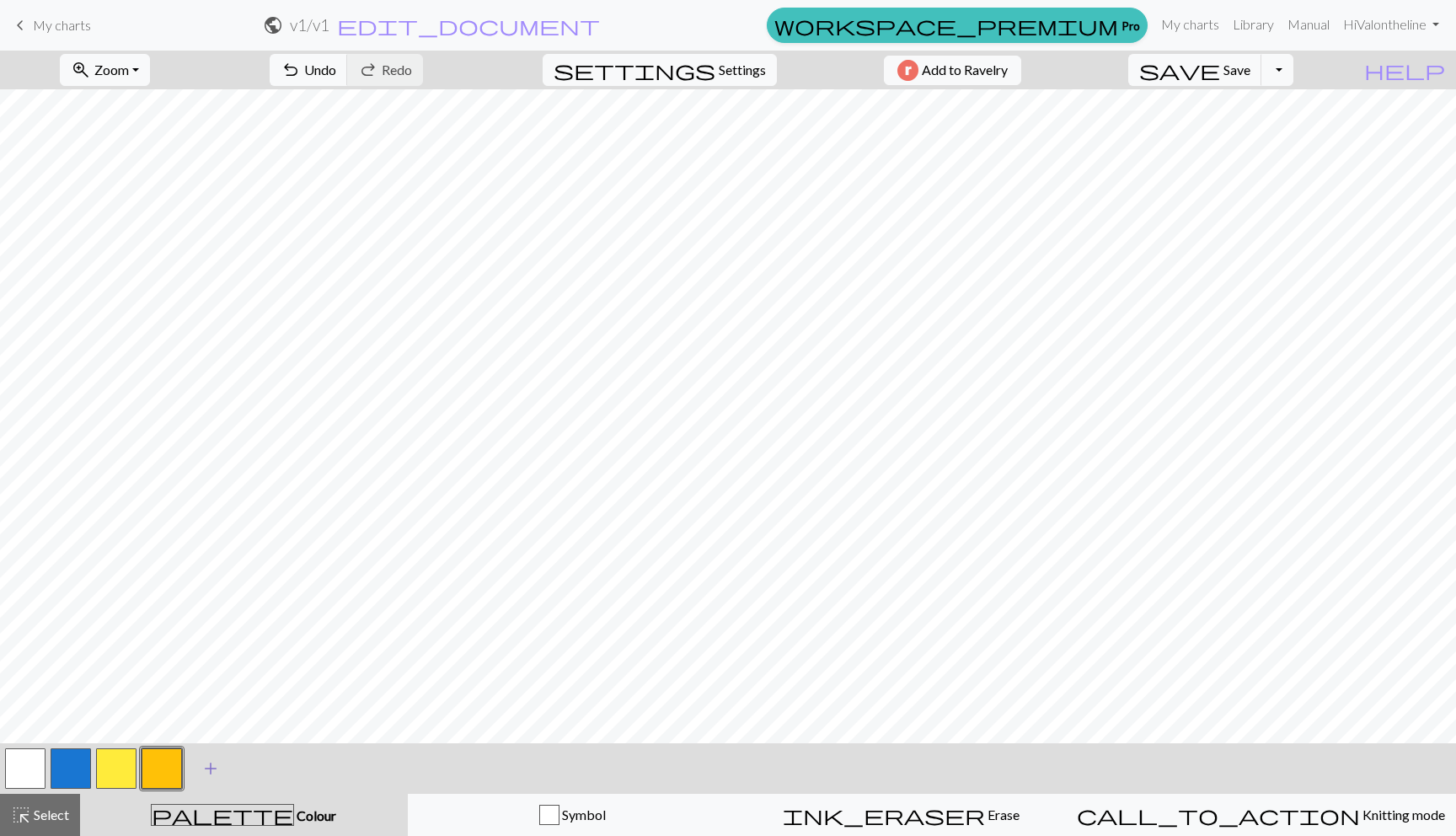
click at [213, 766] on span "add" at bounding box center [211, 769] width 20 height 24
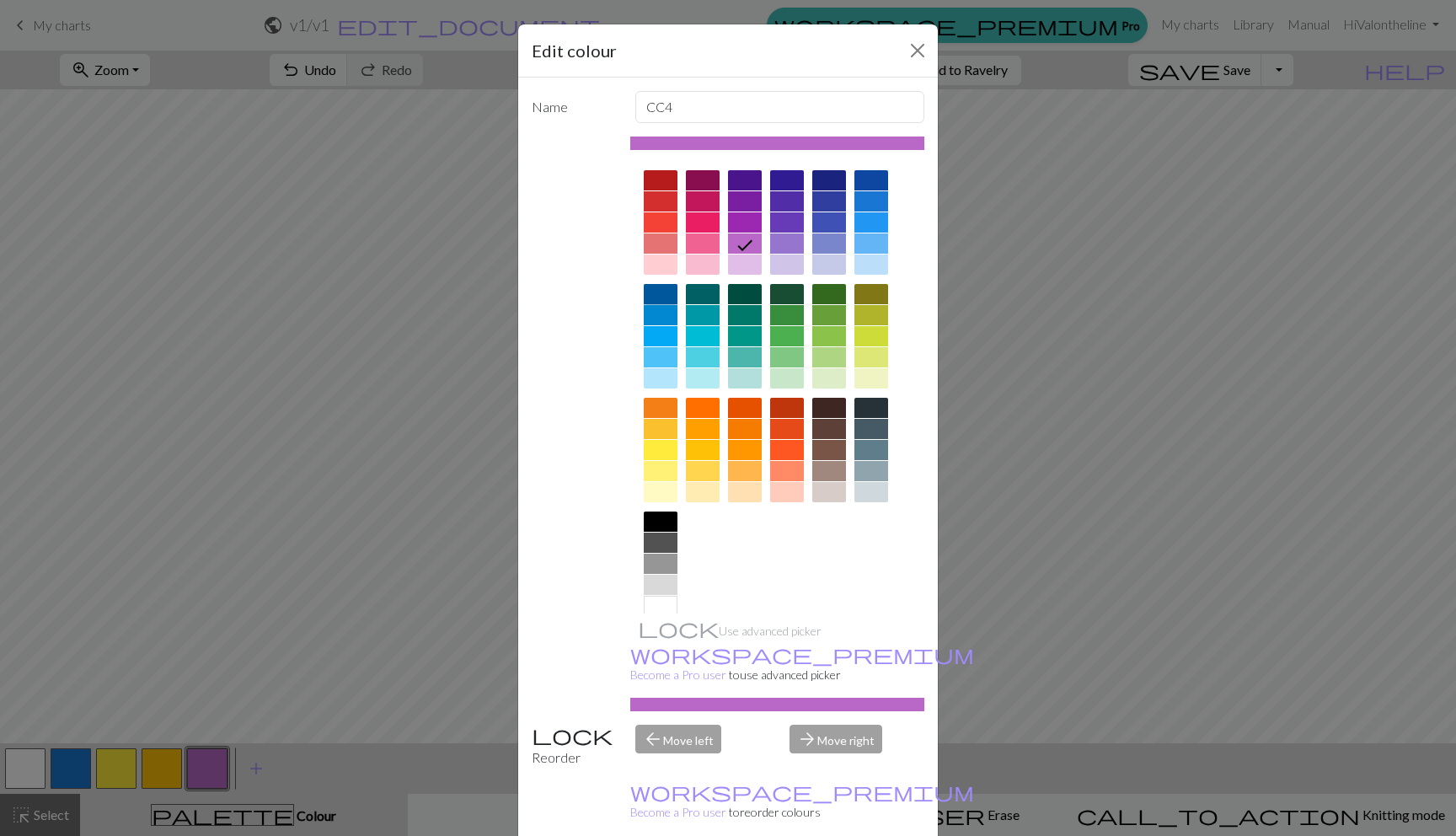
click at [658, 289] on div at bounding box center [660, 294] width 34 height 20
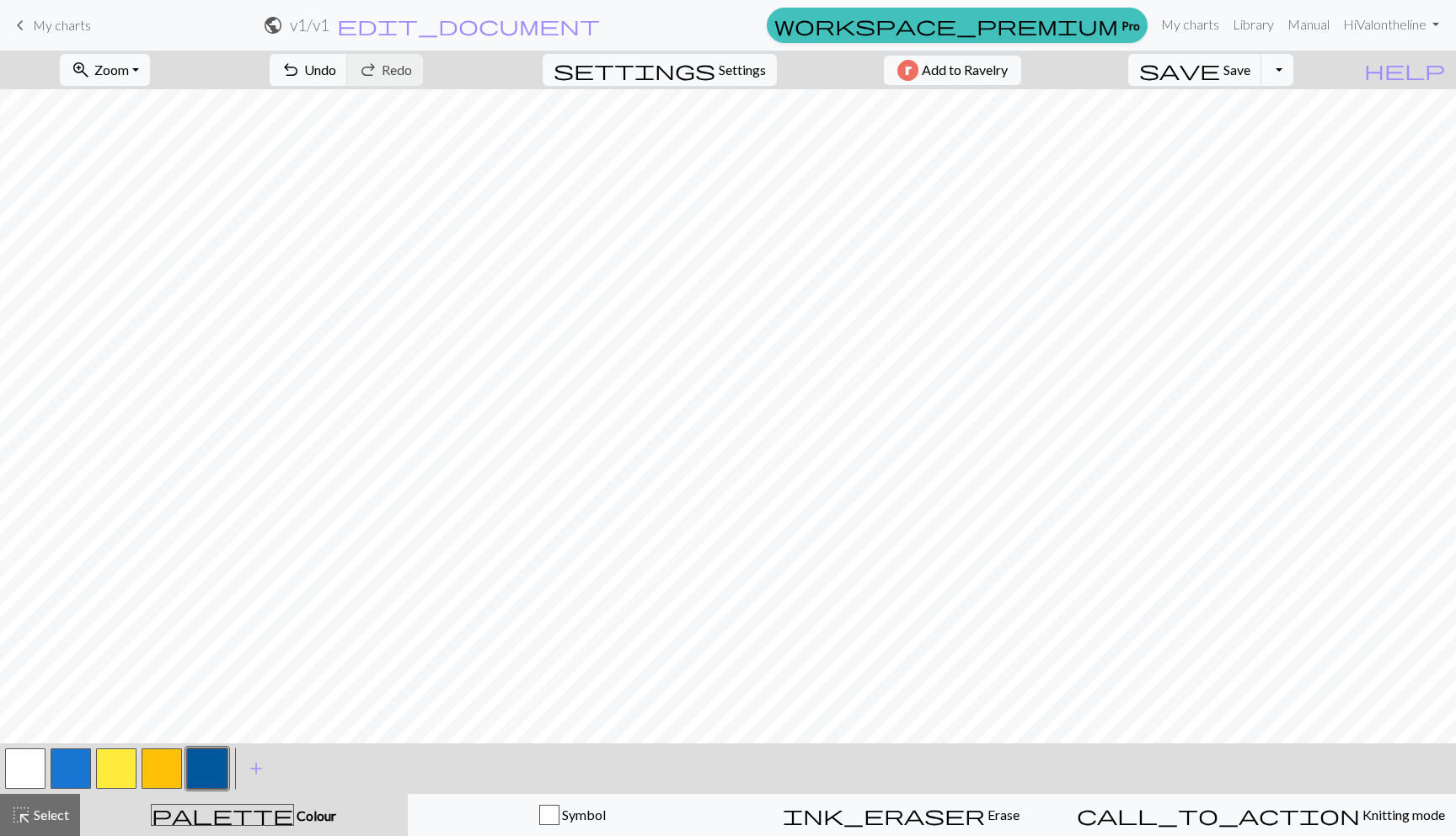
click at [75, 760] on button "button" at bounding box center [71, 769] width 40 height 40
click at [115, 758] on button "button" at bounding box center [116, 769] width 40 height 40
click at [153, 775] on button "button" at bounding box center [162, 769] width 40 height 40
click at [29, 760] on button "button" at bounding box center [25, 769] width 40 height 40
click at [1250, 66] on span "Save" at bounding box center [1238, 70] width 27 height 16
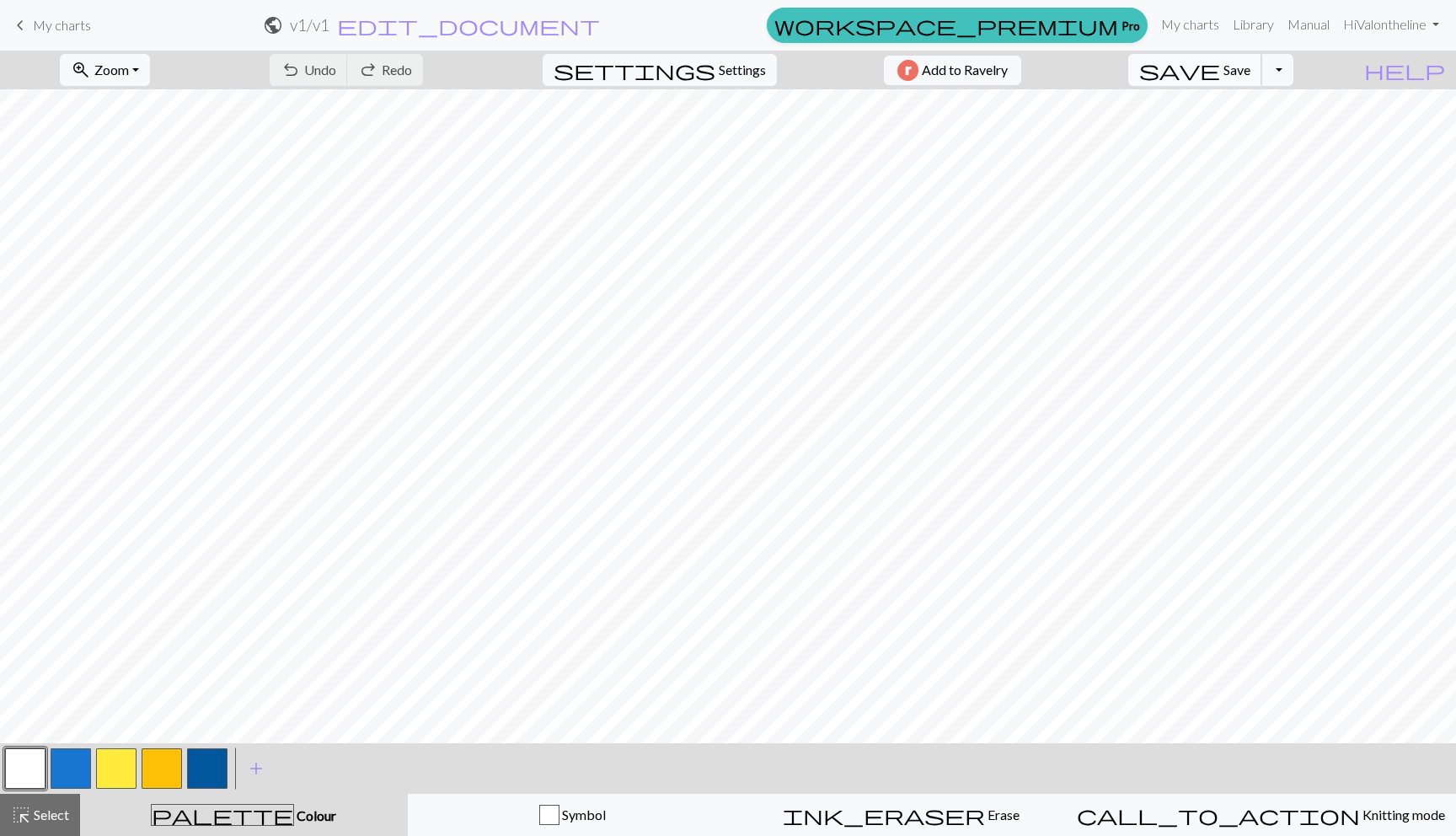
click at [1250, 66] on span "Save" at bounding box center [1238, 70] width 27 height 16
click at [199, 771] on button "button" at bounding box center [207, 769] width 40 height 40
click at [68, 777] on button "button" at bounding box center [71, 769] width 40 height 40
click at [197, 759] on button "button" at bounding box center [207, 769] width 40 height 40
click at [22, 758] on button "button" at bounding box center [25, 769] width 40 height 40
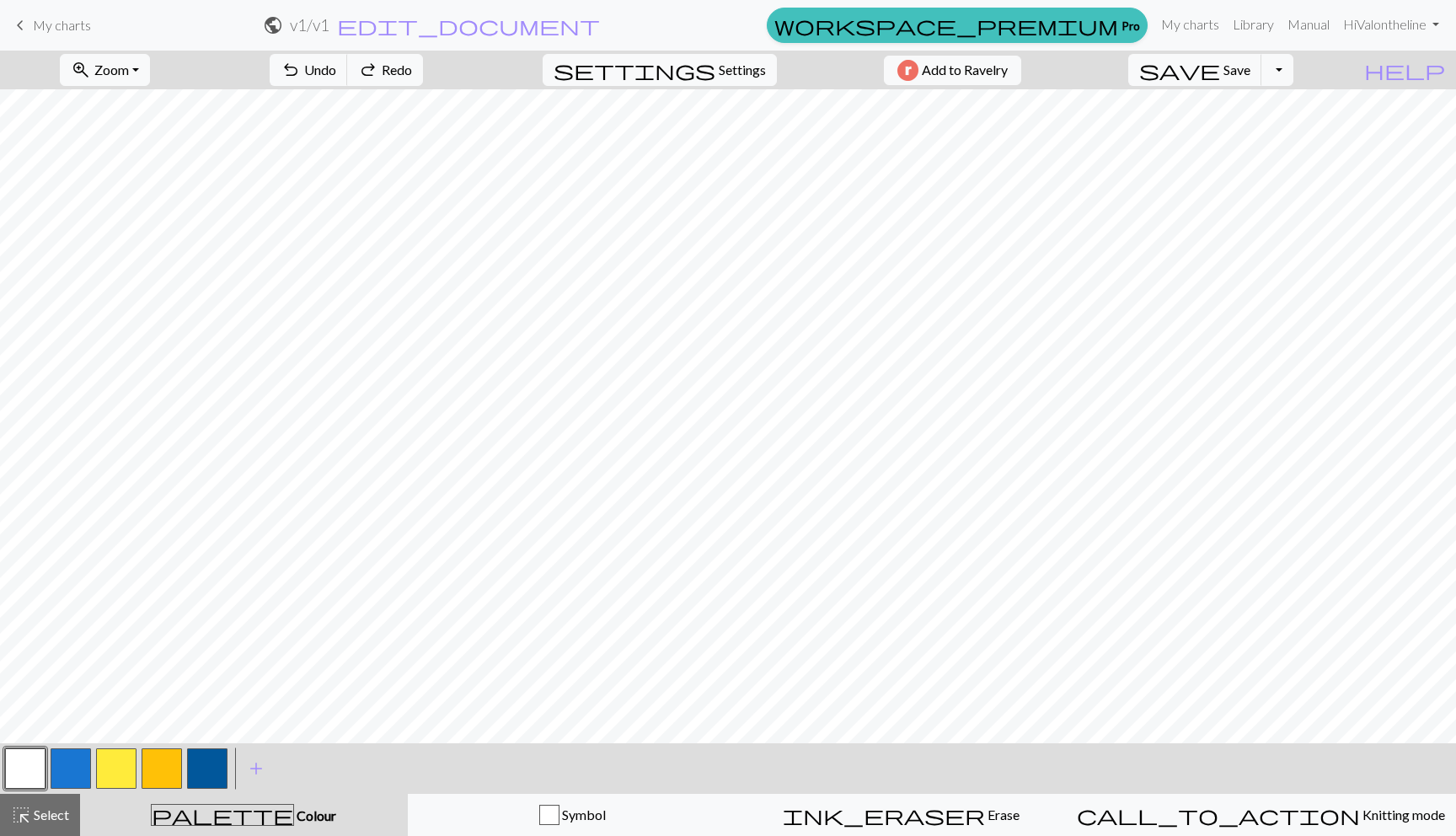
click at [111, 771] on button "button" at bounding box center [116, 769] width 40 height 40
click at [156, 764] on button "button" at bounding box center [162, 769] width 40 height 40
click at [35, 772] on button "button" at bounding box center [25, 769] width 40 height 40
click at [75, 760] on button "button" at bounding box center [71, 769] width 40 height 40
click at [15, 766] on button "button" at bounding box center [25, 769] width 40 height 40
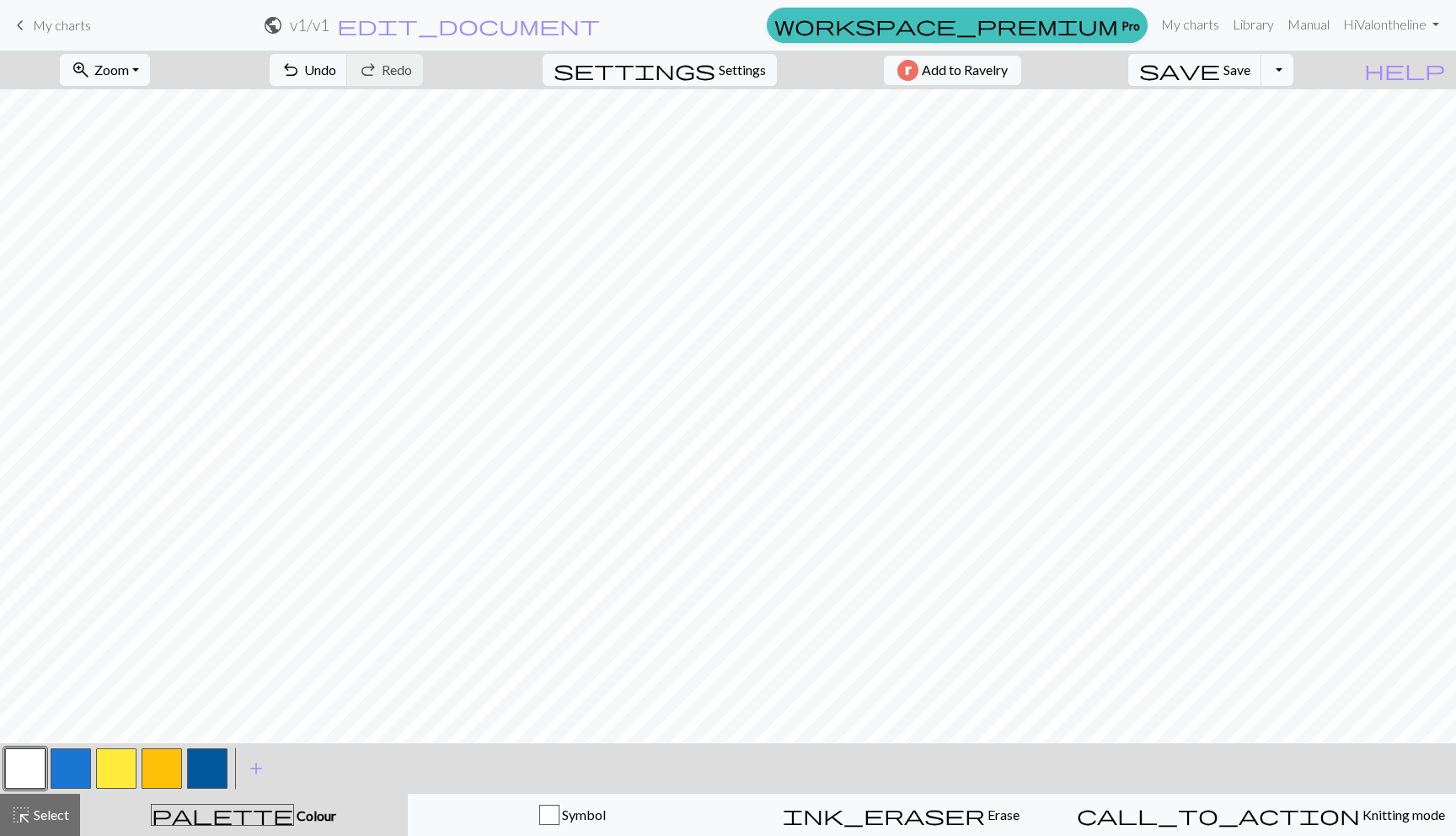
click at [65, 770] on button "button" at bounding box center [71, 769] width 40 height 40
click at [195, 783] on button "button" at bounding box center [207, 769] width 40 height 40
click at [19, 754] on button "button" at bounding box center [25, 769] width 40 height 40
click at [125, 765] on button "button" at bounding box center [116, 769] width 40 height 40
click at [65, 765] on button "button" at bounding box center [71, 769] width 40 height 40
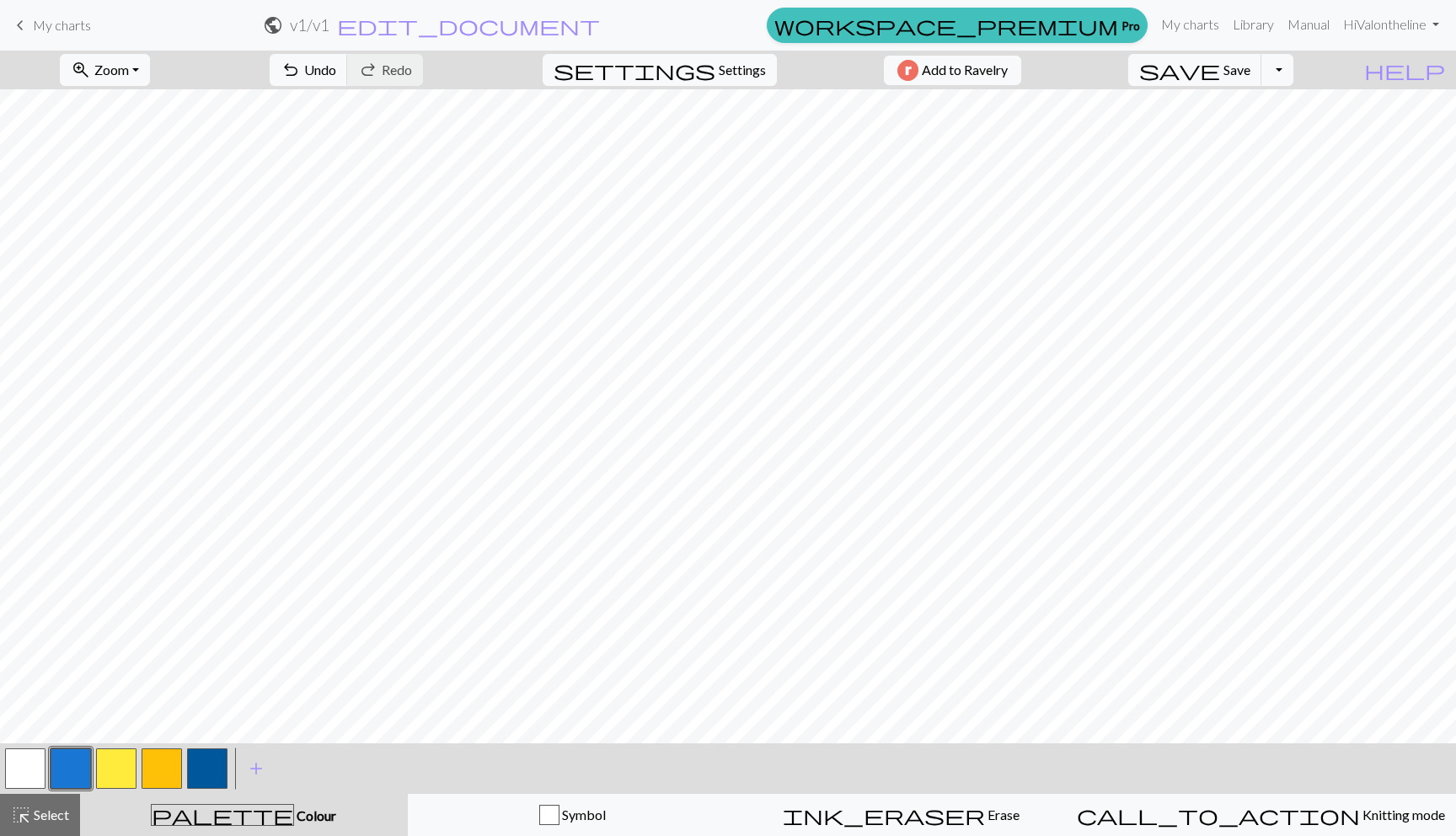
click at [203, 767] on button "button" at bounding box center [207, 769] width 40 height 40
click at [68, 763] on button "button" at bounding box center [71, 769] width 40 height 40
click at [199, 764] on button "button" at bounding box center [207, 769] width 40 height 40
click at [74, 764] on button "button" at bounding box center [71, 769] width 40 height 40
click at [209, 758] on button "button" at bounding box center [207, 769] width 40 height 40
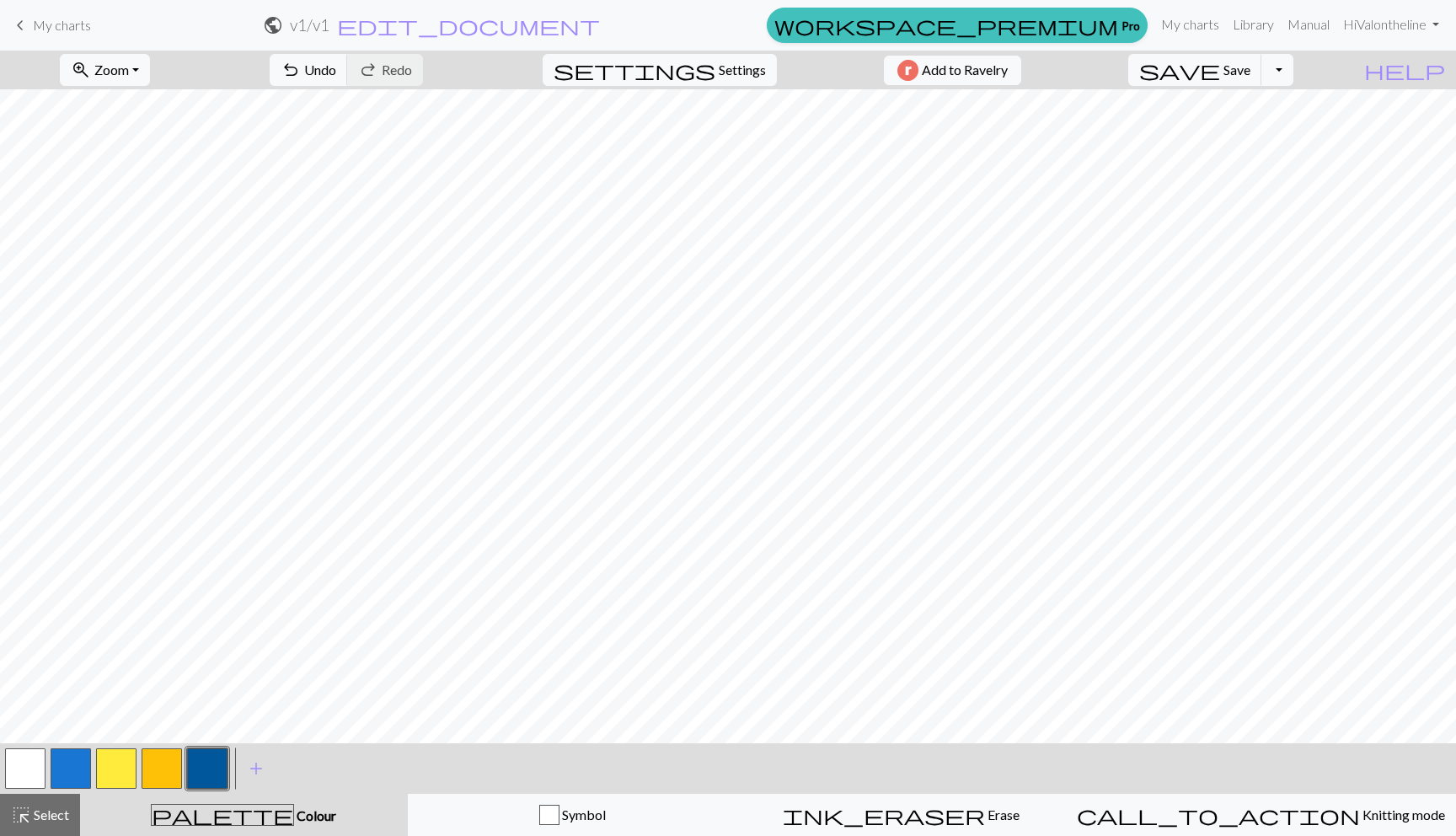
click at [29, 773] on button "button" at bounding box center [25, 769] width 40 height 40
click at [114, 764] on button "button" at bounding box center [116, 769] width 40 height 40
click at [37, 766] on button "button" at bounding box center [25, 769] width 40 height 40
click at [64, 764] on button "button" at bounding box center [71, 769] width 40 height 40
click at [203, 748] on div at bounding box center [207, 769] width 45 height 45
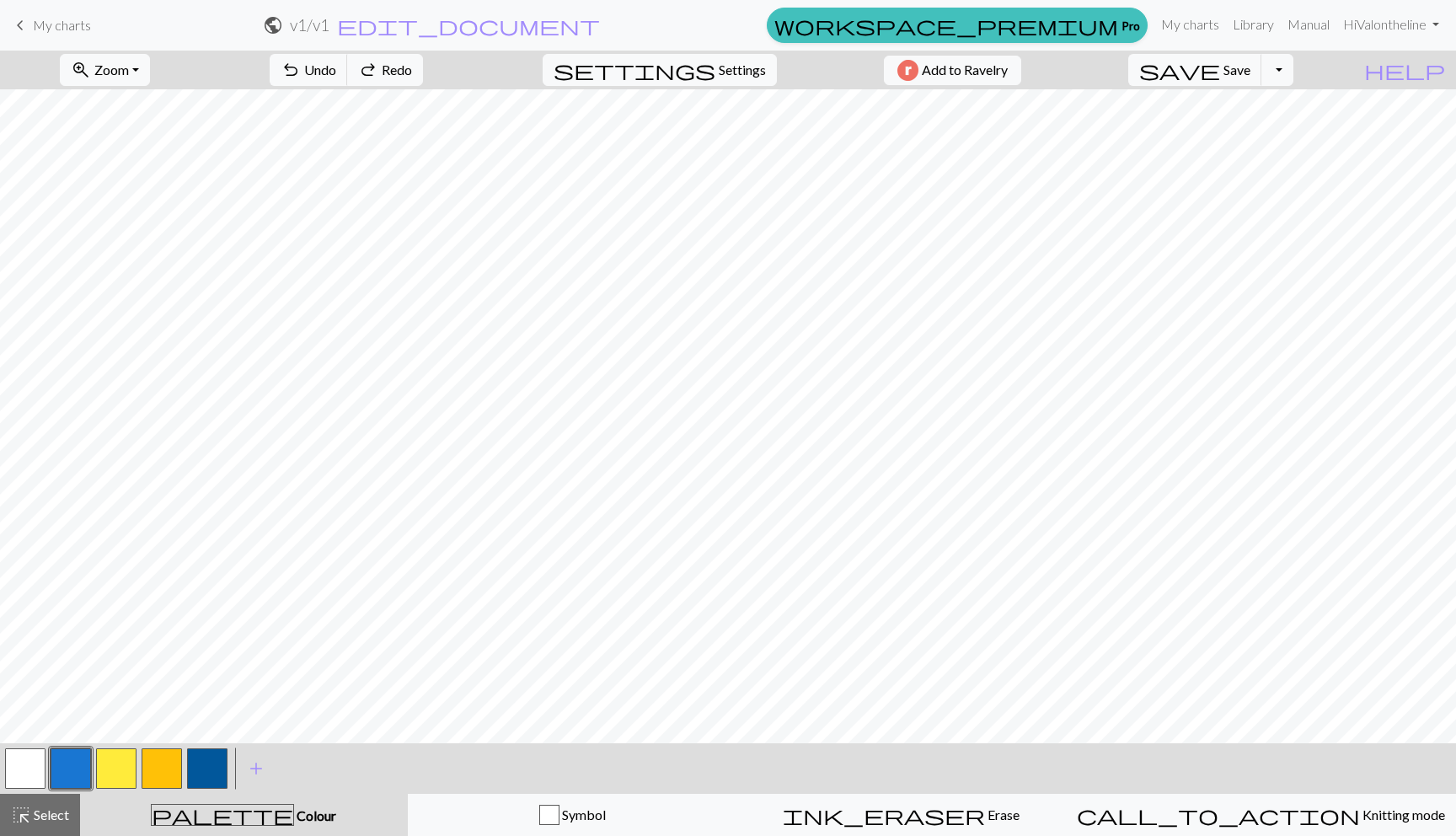
click at [202, 778] on button "button" at bounding box center [207, 769] width 40 height 40
click at [27, 785] on button "button" at bounding box center [25, 769] width 40 height 40
click at [206, 763] on button "button" at bounding box center [207, 769] width 40 height 40
click at [70, 764] on button "button" at bounding box center [71, 769] width 40 height 40
click at [26, 778] on button "button" at bounding box center [25, 769] width 40 height 40
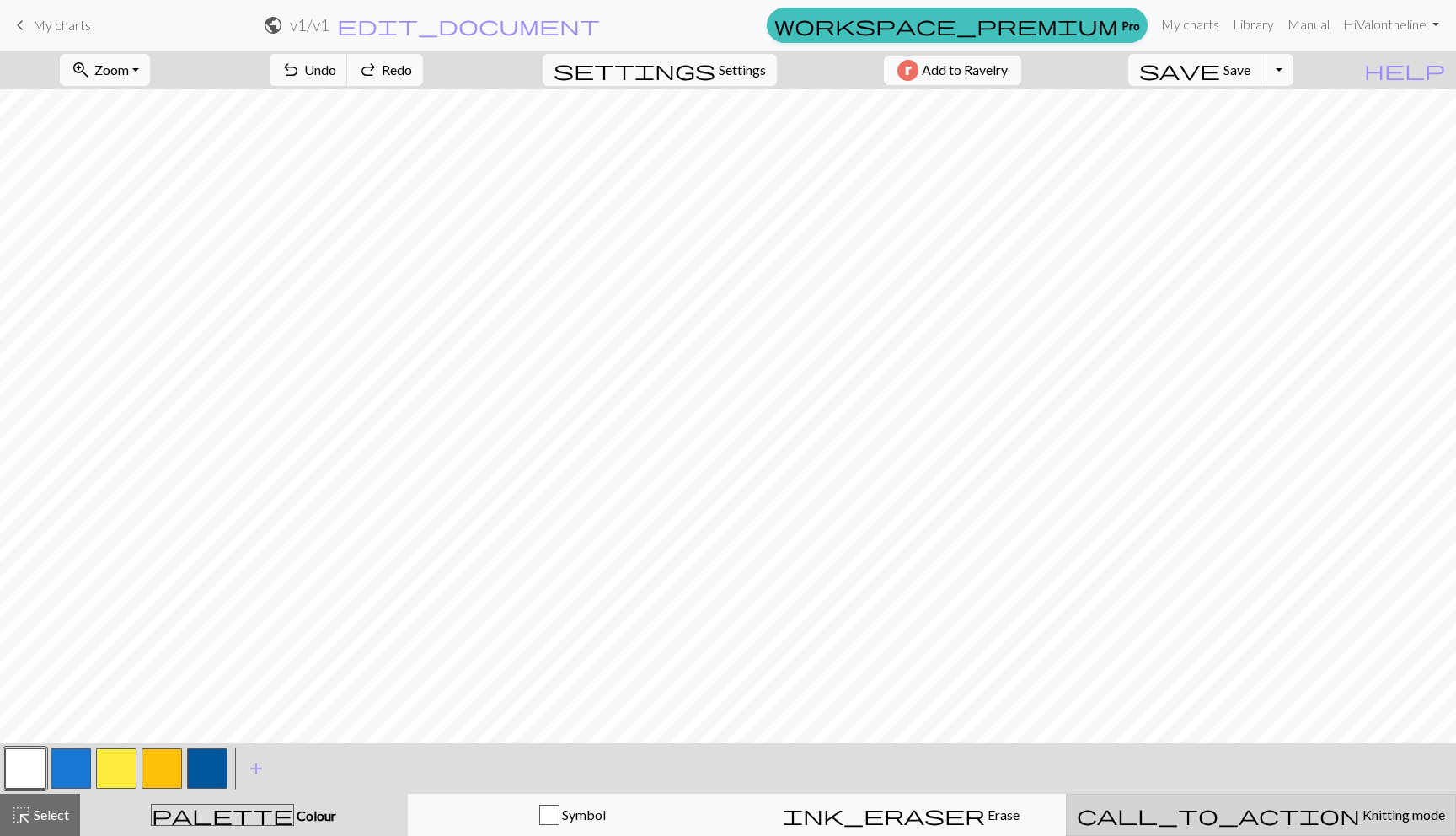
click at [1300, 830] on button "call_to_action Knitting mode Knitting mode" at bounding box center [1260, 815] width 390 height 42
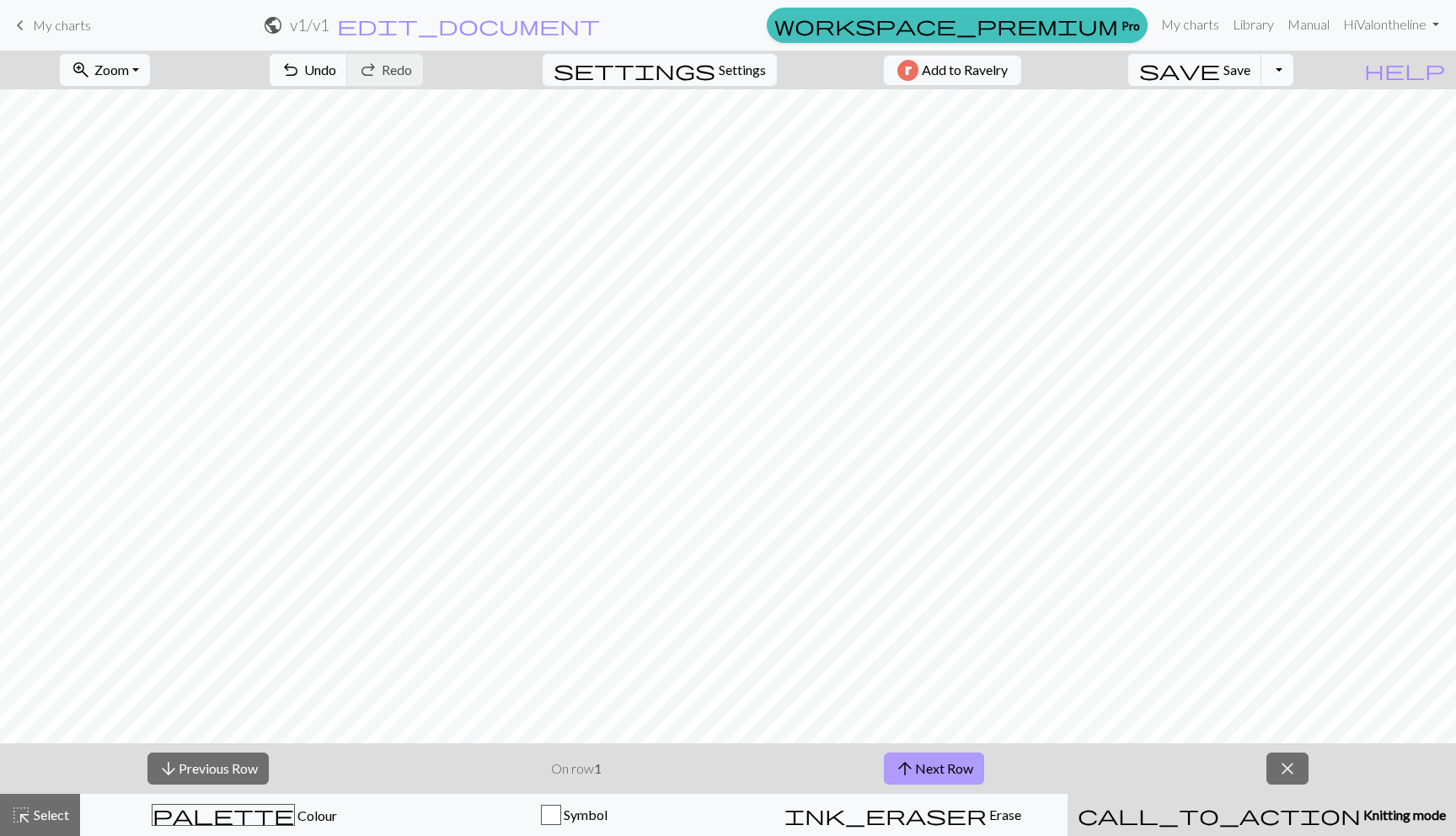
click at [896, 767] on span "arrow_upward" at bounding box center [905, 769] width 20 height 24
click at [168, 755] on button "arrow_downward Previous Row" at bounding box center [207, 769] width 121 height 32
